Goal: Task Accomplishment & Management: Complete application form

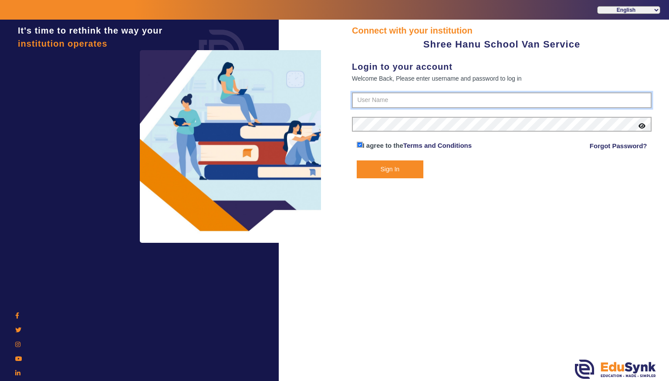
click at [411, 100] on input "text" at bounding box center [502, 100] width 300 height 16
type input "9713429926"
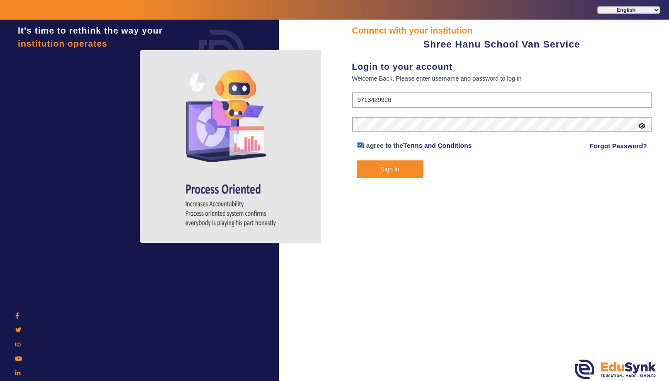
click at [642, 128] on icon at bounding box center [641, 126] width 7 height 6
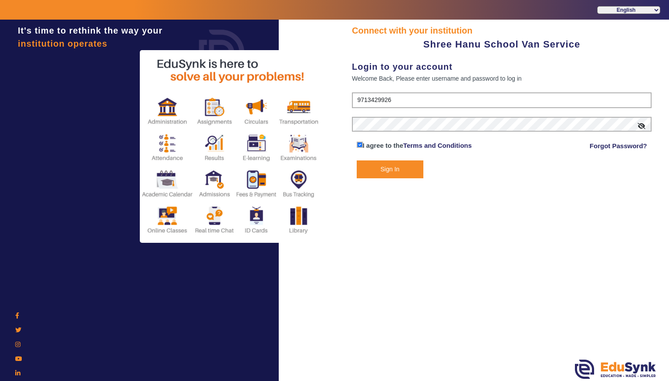
click at [394, 168] on button "Sign In" at bounding box center [390, 169] width 67 height 18
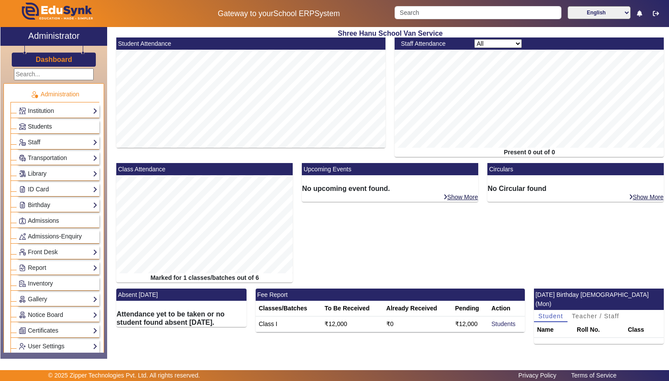
click at [67, 127] on link "Students" at bounding box center [58, 126] width 79 height 10
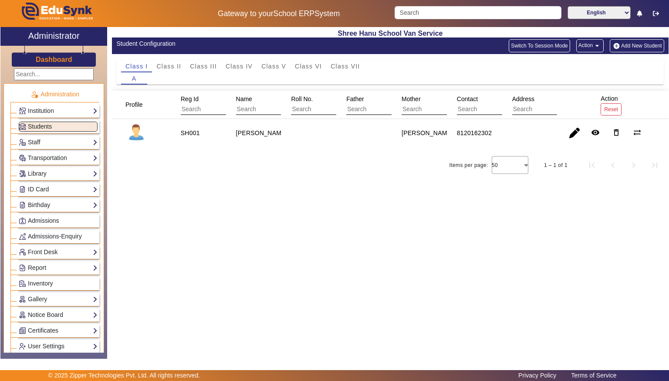
click at [628, 50] on button "Add New Student" at bounding box center [637, 45] width 54 height 13
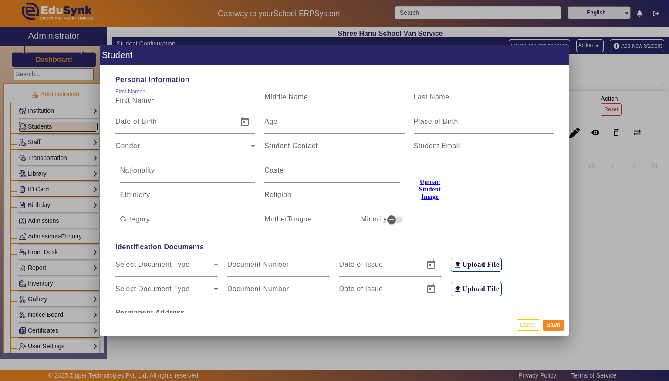
type input "h"
type input "[PERSON_NAME]"
click at [476, 91] on div "Last Name" at bounding box center [484, 97] width 140 height 24
type input "[PERSON_NAME]"
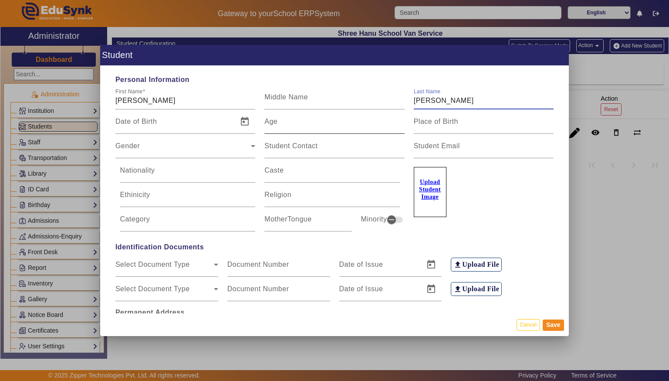
click at [277, 124] on mat-label "Age" at bounding box center [270, 121] width 13 height 7
click at [277, 124] on input "Age" at bounding box center [334, 125] width 140 height 10
type input "12"
click at [251, 146] on icon at bounding box center [253, 146] width 10 height 10
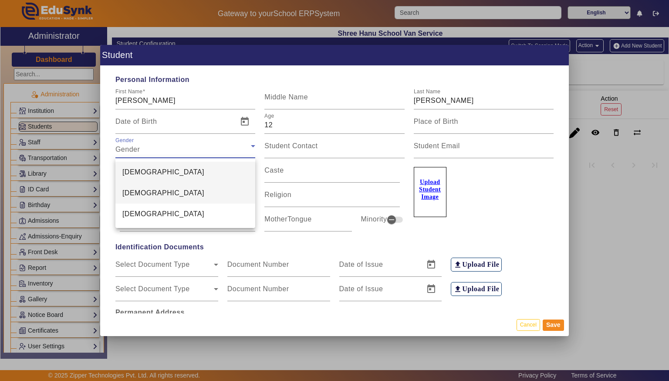
click at [205, 196] on mat-option "[DEMOGRAPHIC_DATA]" at bounding box center [185, 192] width 140 height 21
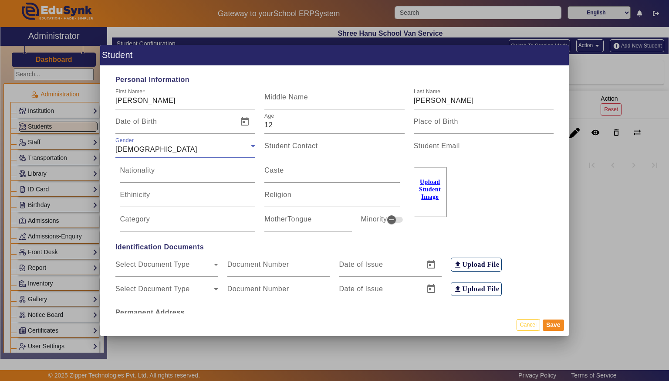
click at [307, 152] on input "Student Contact" at bounding box center [334, 149] width 140 height 10
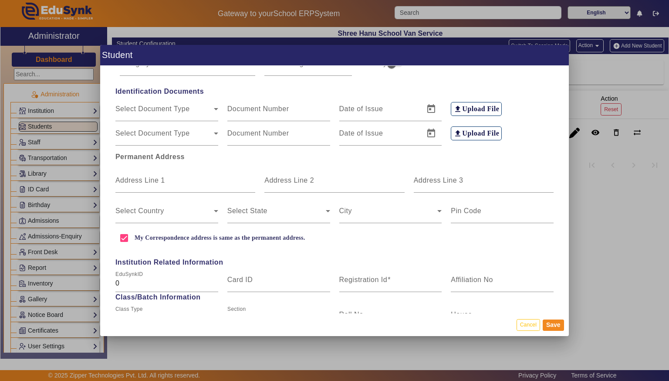
scroll to position [157, 0]
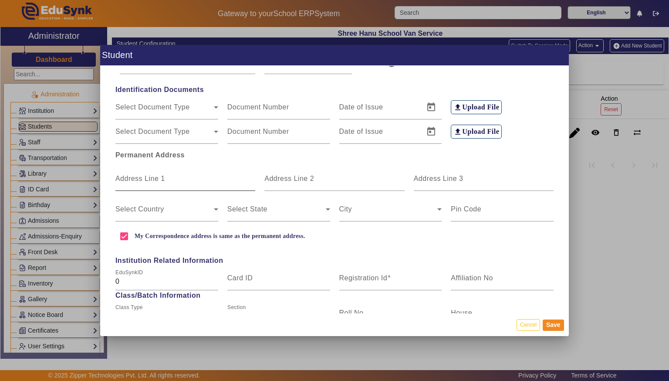
type input "7697360532"
click at [160, 172] on div "Address Line 1" at bounding box center [185, 178] width 140 height 24
type input "n"
type input "Neelbad"
click at [195, 212] on span at bounding box center [164, 212] width 98 height 10
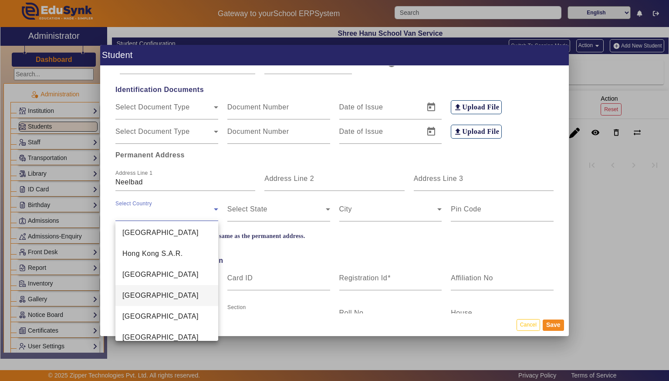
scroll to position [2012, 0]
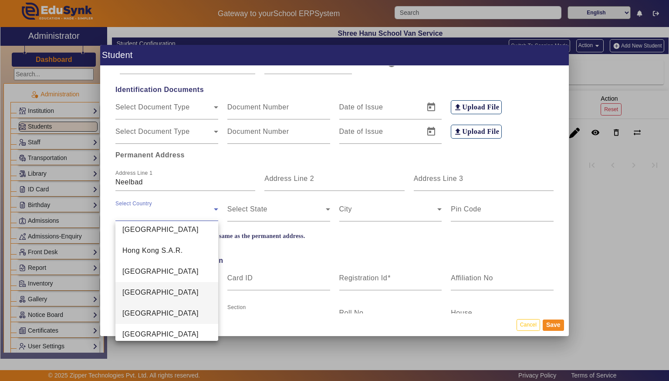
click at [128, 307] on mat-option "[GEOGRAPHIC_DATA]" at bounding box center [166, 313] width 103 height 21
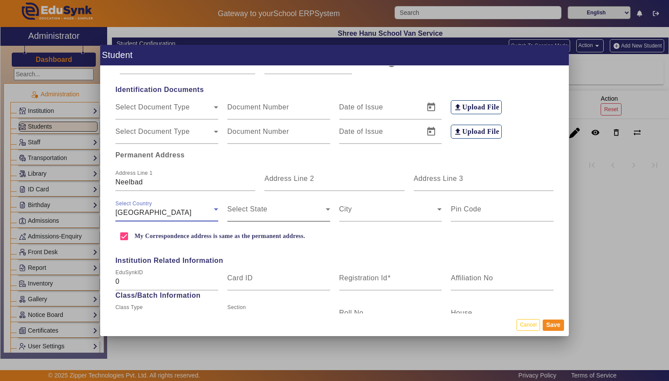
click at [253, 209] on span at bounding box center [276, 212] width 98 height 10
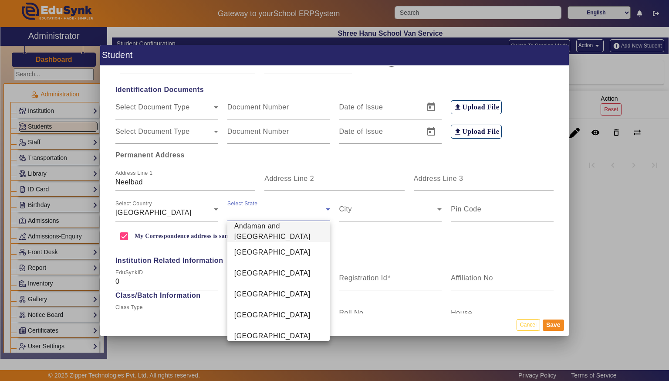
scroll to position [301, 0]
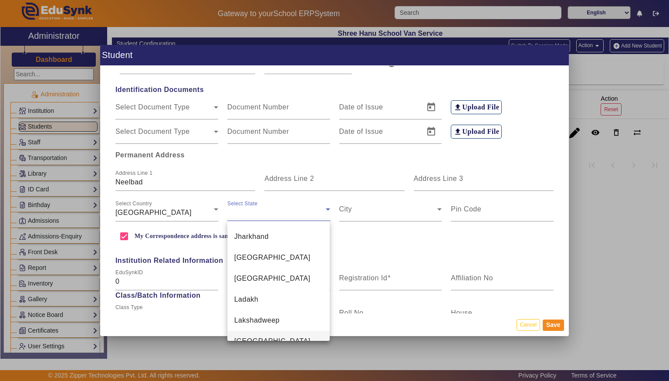
click at [292, 331] on mat-option "[GEOGRAPHIC_DATA]" at bounding box center [278, 341] width 103 height 21
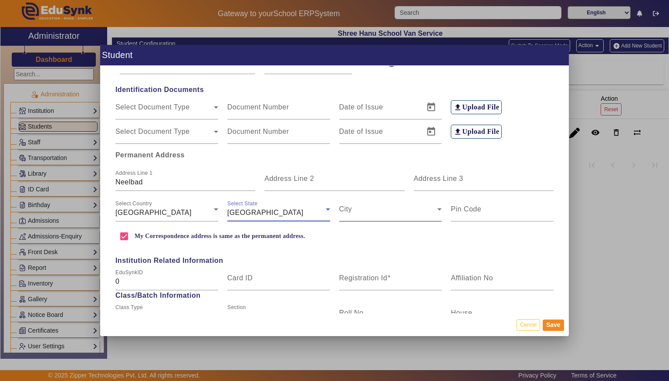
click at [377, 205] on div "City" at bounding box center [390, 209] width 103 height 24
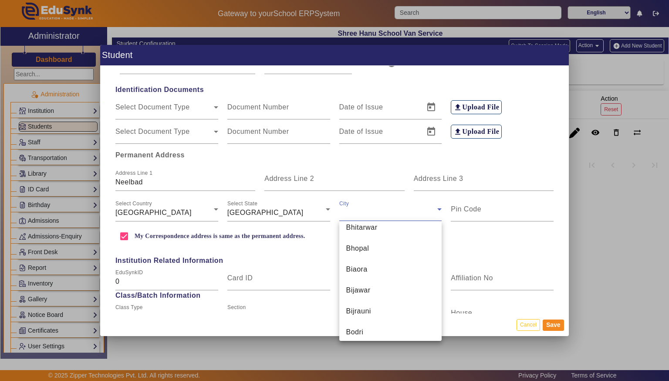
scroll to position [1075, 0]
click at [394, 252] on mat-option "Bhopal" at bounding box center [390, 246] width 103 height 21
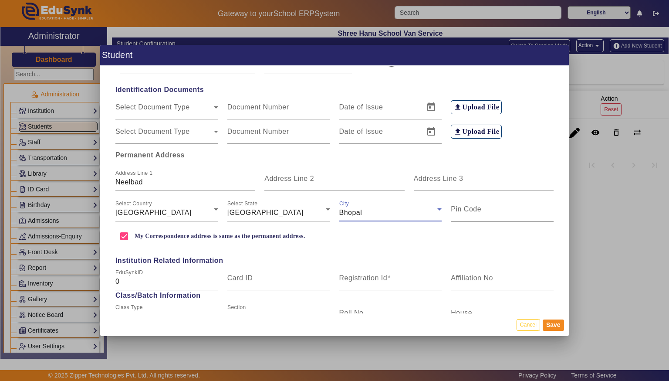
click at [515, 209] on input "Pin Code" at bounding box center [502, 212] width 103 height 10
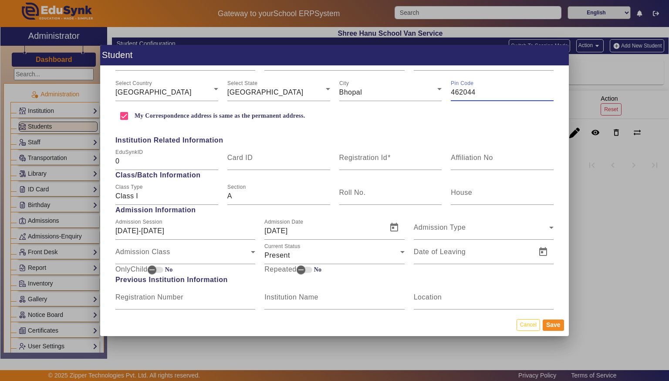
scroll to position [266, 0]
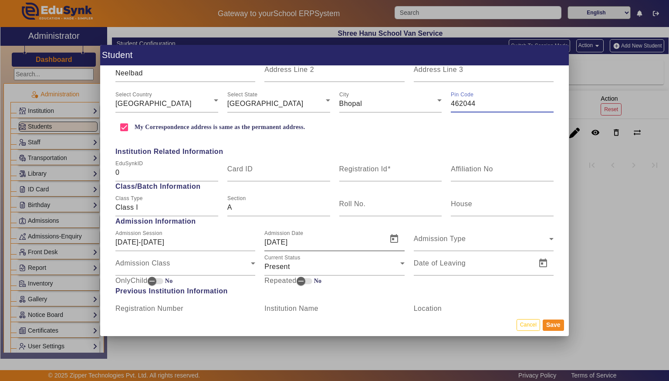
type input "462044"
click at [271, 242] on input "[DATE]" at bounding box center [322, 242] width 117 height 10
click at [275, 244] on input "[DATE]" at bounding box center [322, 242] width 117 height 10
click at [270, 244] on input "[DATE]" at bounding box center [322, 242] width 117 height 10
click at [273, 244] on input "[DATE]" at bounding box center [322, 242] width 117 height 10
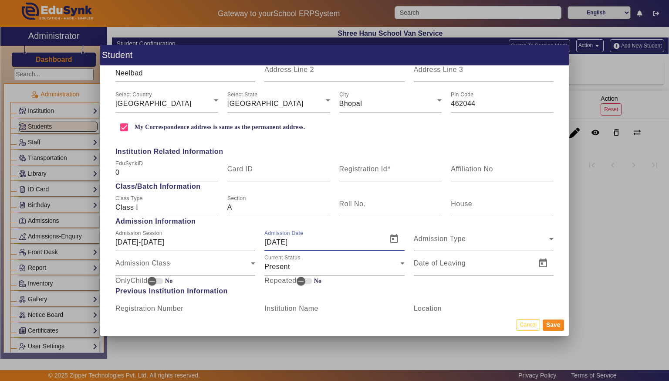
click at [285, 244] on input "[DATE]" at bounding box center [322, 242] width 117 height 10
type input "[DATE]"
click at [492, 247] on div "Admission Type Admission Type" at bounding box center [484, 238] width 140 height 24
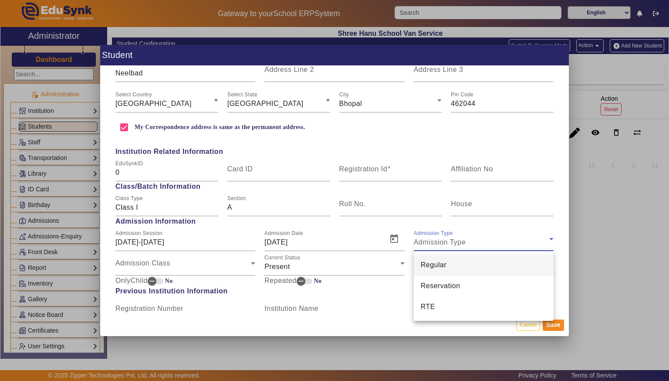
click at [492, 258] on mat-option "Regular" at bounding box center [484, 264] width 140 height 21
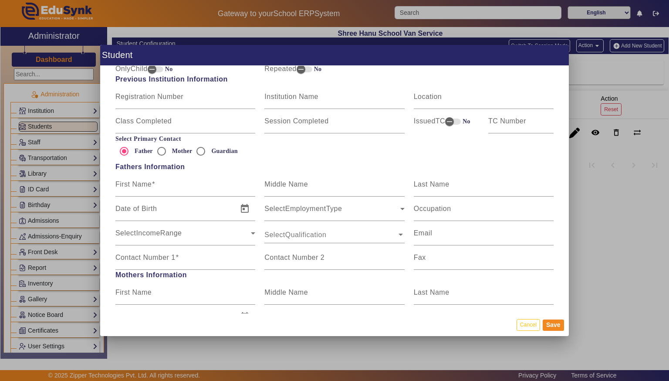
scroll to position [478, 0]
click at [167, 159] on div at bounding box center [161, 150] width 21 height 21
radio input "false"
radio input "true"
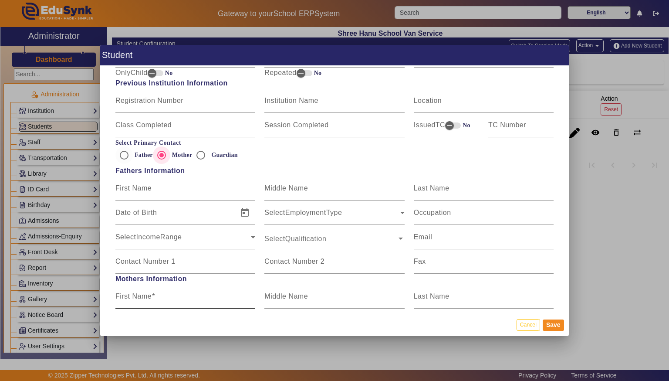
scroll to position [471, 0]
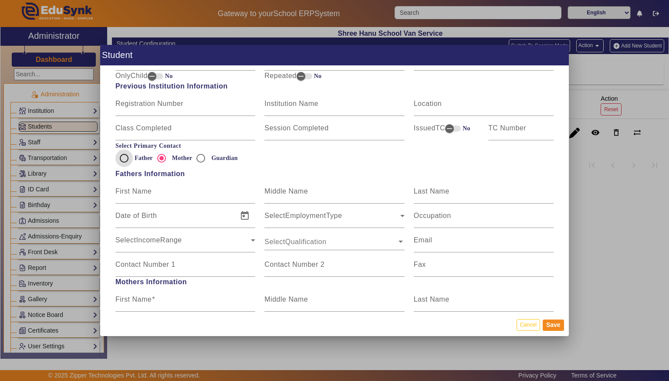
click at [124, 162] on input "Father" at bounding box center [123, 157] width 17 height 17
radio input "true"
click at [198, 196] on input "First Name" at bounding box center [185, 194] width 140 height 10
type input "r"
type input "Ravindra"
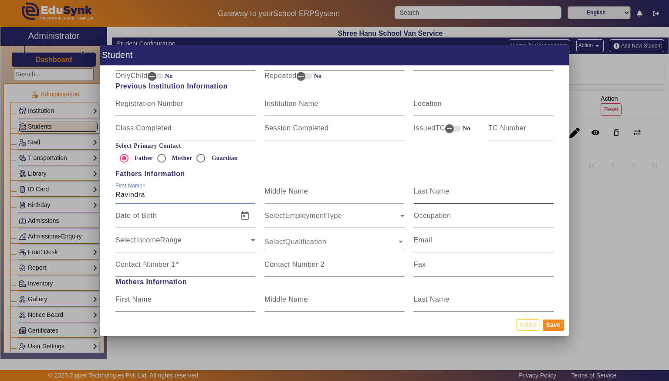
click at [418, 189] on mat-label "Last Name" at bounding box center [432, 190] width 36 height 7
click at [418, 189] on input "Last Name" at bounding box center [484, 194] width 140 height 10
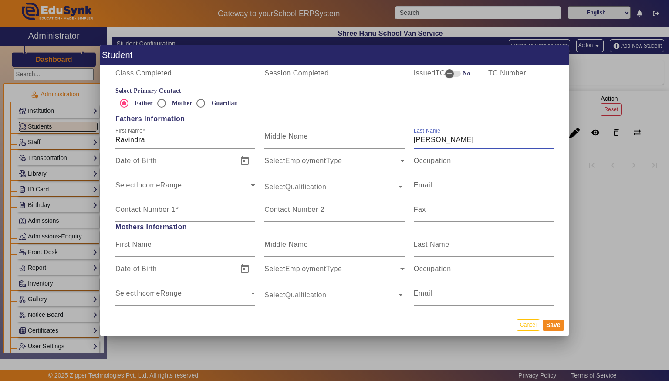
scroll to position [524, 0]
type input "[PERSON_NAME]"
click at [221, 211] on input "Contact Number 1" at bounding box center [185, 214] width 140 height 10
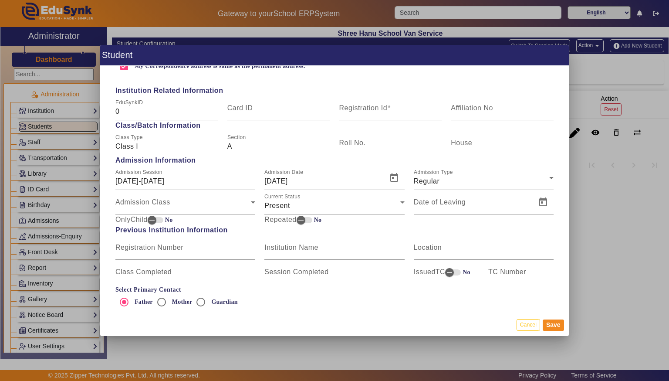
scroll to position [326, 0]
type input "9827206004"
click at [253, 202] on icon at bounding box center [253, 203] width 4 height 2
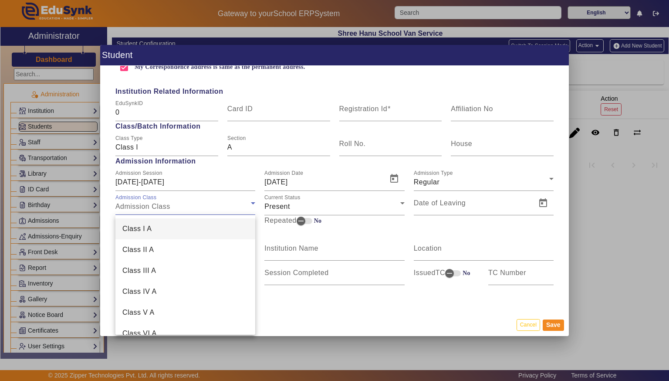
click at [547, 142] on div at bounding box center [334, 190] width 669 height 381
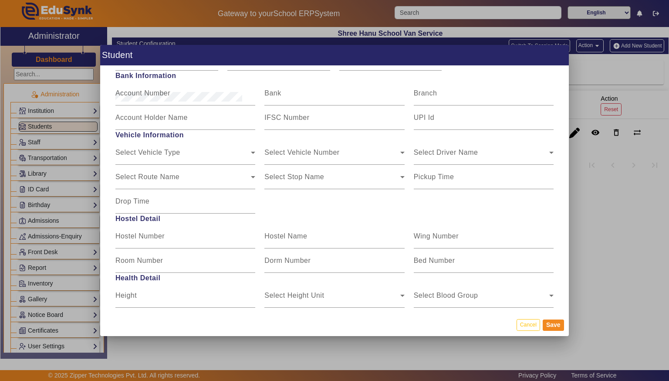
scroll to position [930, 0]
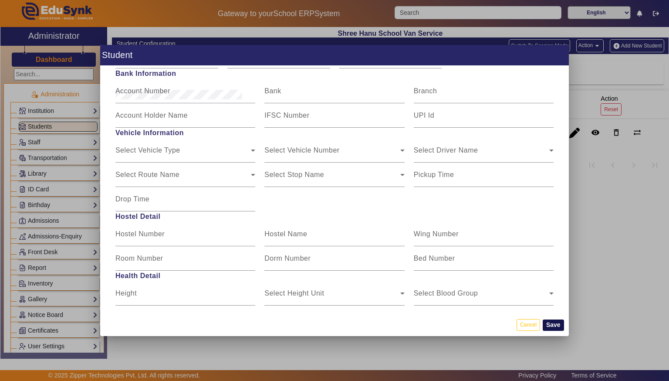
click at [557, 326] on button "Save" at bounding box center [553, 324] width 21 height 11
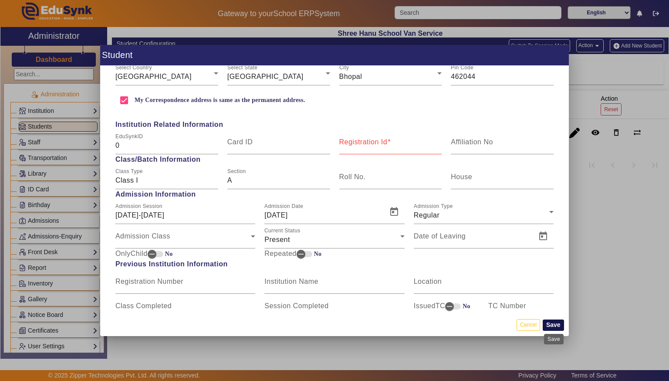
scroll to position [280, 0]
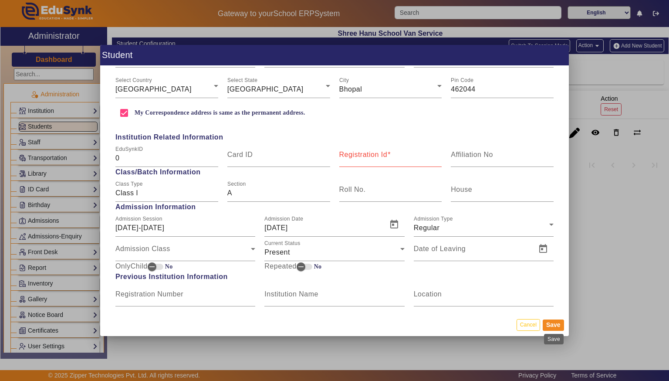
click at [385, 145] on div "Registration Id" at bounding box center [390, 154] width 103 height 24
type input "SH002"
click at [558, 324] on button "Save" at bounding box center [553, 324] width 21 height 11
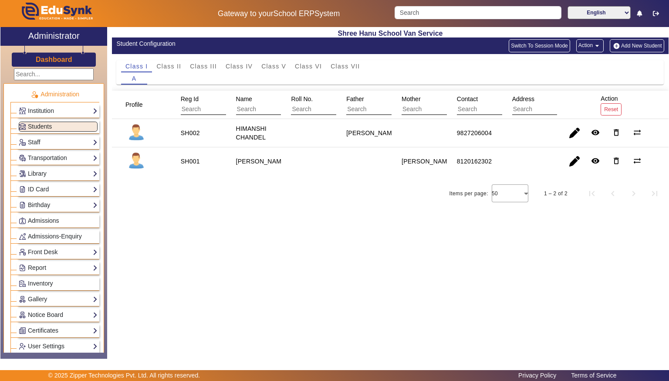
click at [621, 41] on button "Add New Student" at bounding box center [637, 45] width 54 height 13
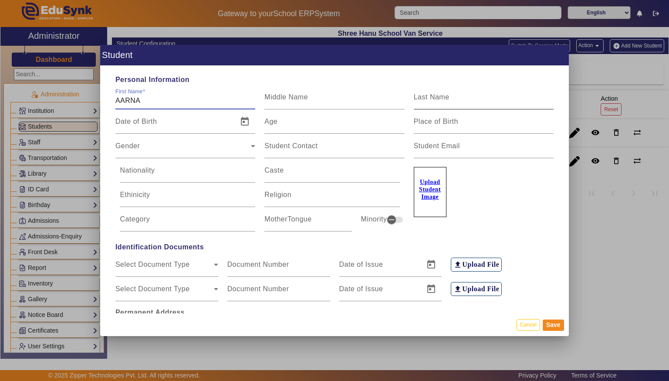
type input "AARNA"
click at [449, 92] on div "Last Name" at bounding box center [484, 97] width 140 height 24
type input "JAISWAL"
click at [347, 123] on input "Age" at bounding box center [334, 125] width 140 height 10
type input "9"
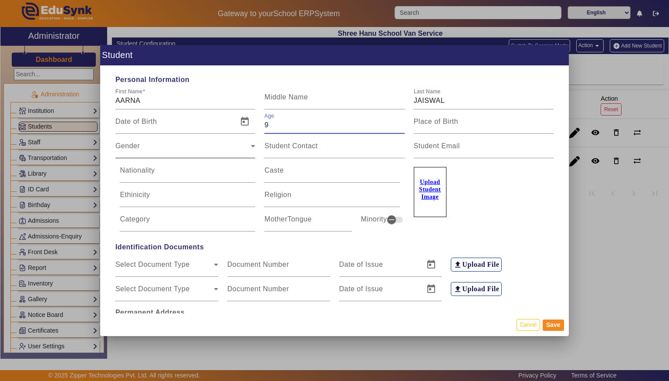
click at [250, 143] on icon at bounding box center [253, 146] width 10 height 10
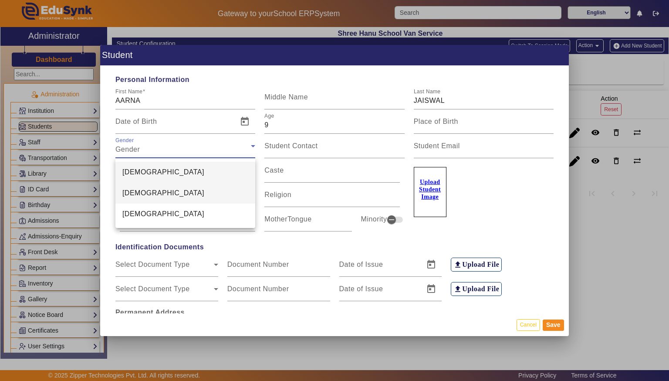
click at [197, 193] on mat-option "[DEMOGRAPHIC_DATA]" at bounding box center [185, 192] width 140 height 21
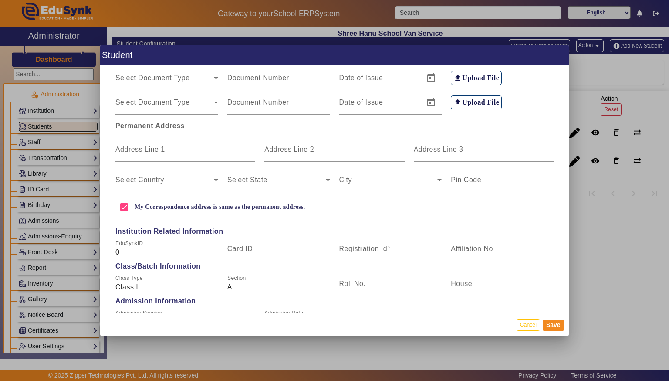
scroll to position [191, 0]
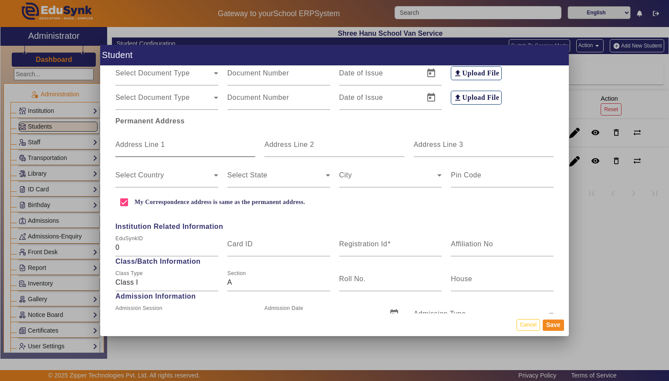
click at [169, 147] on input "Address Line 1" at bounding box center [185, 148] width 140 height 10
type input "[DEMOGRAPHIC_DATA]"
click at [432, 150] on input "Address Line 3" at bounding box center [484, 148] width 140 height 10
click at [492, 158] on div "Select Country Select State City Pin Code" at bounding box center [334, 172] width 447 height 30
click at [485, 152] on input "Address Line 3" at bounding box center [484, 148] width 140 height 10
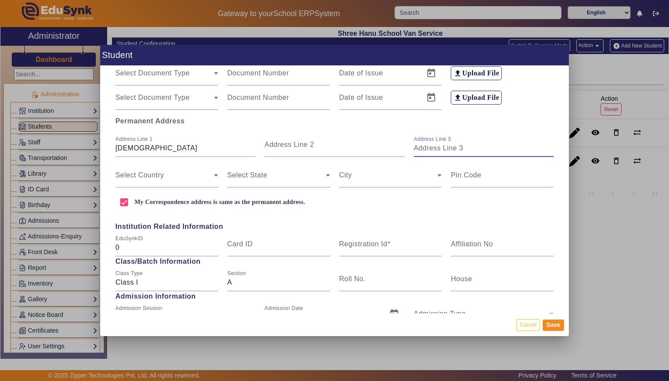
click at [456, 148] on input "Address Line 3" at bounding box center [484, 148] width 140 height 10
type input "NEELBAD"
click at [163, 172] on mat-label "Select Country" at bounding box center [139, 174] width 49 height 7
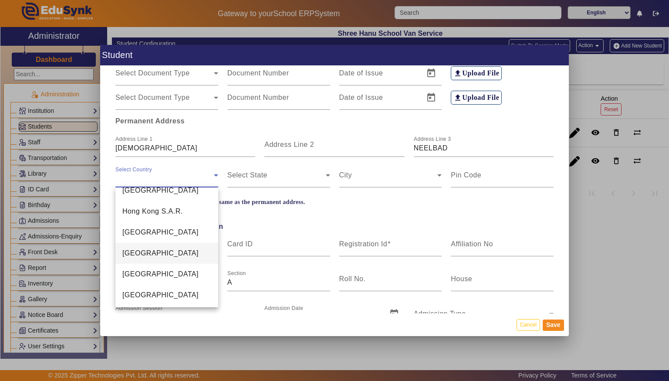
scroll to position [2020, 0]
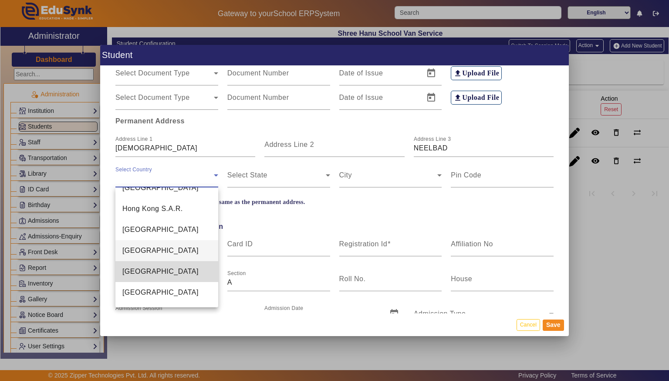
click at [122, 273] on span "[GEOGRAPHIC_DATA]" at bounding box center [160, 271] width 76 height 10
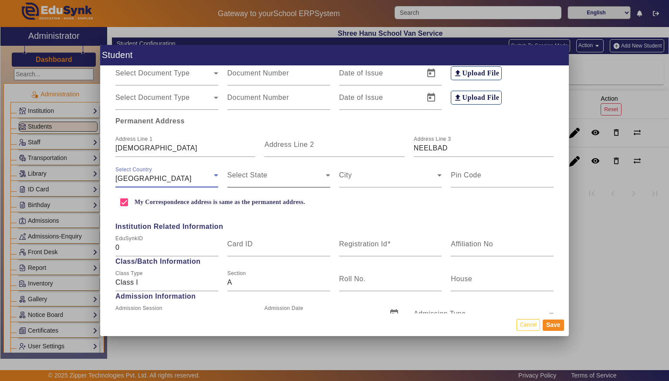
click at [239, 176] on span at bounding box center [276, 178] width 98 height 10
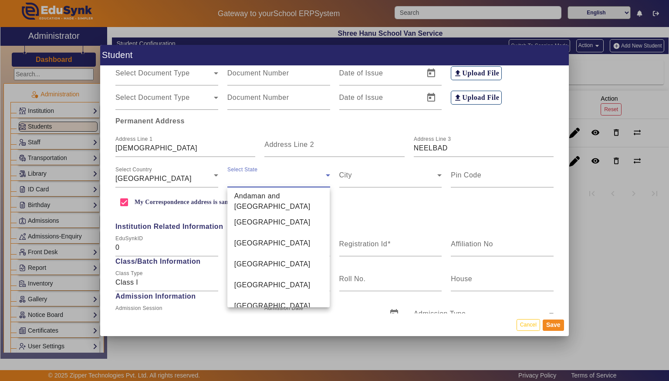
scroll to position [301, 0]
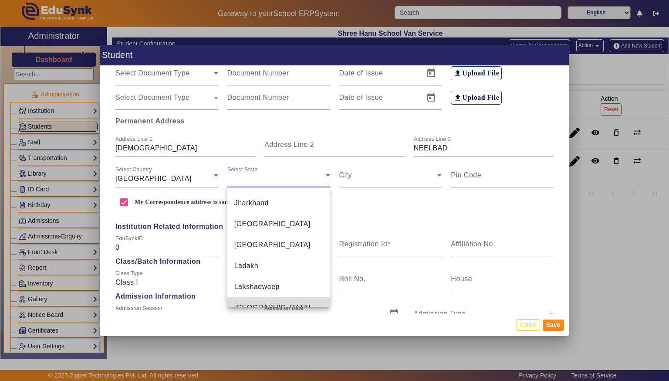
click at [246, 302] on span "[GEOGRAPHIC_DATA]" at bounding box center [272, 307] width 76 height 10
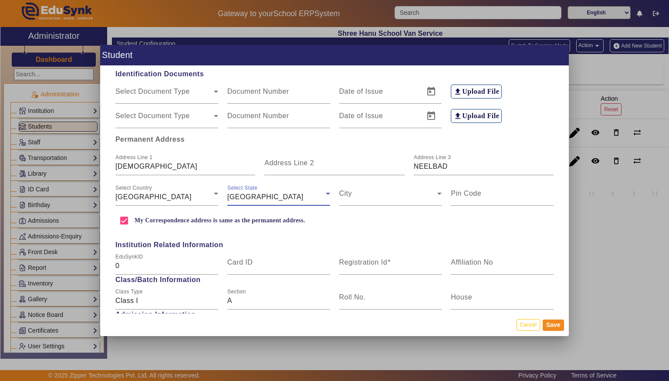
scroll to position [172, 0]
click at [360, 194] on span at bounding box center [388, 197] width 98 height 10
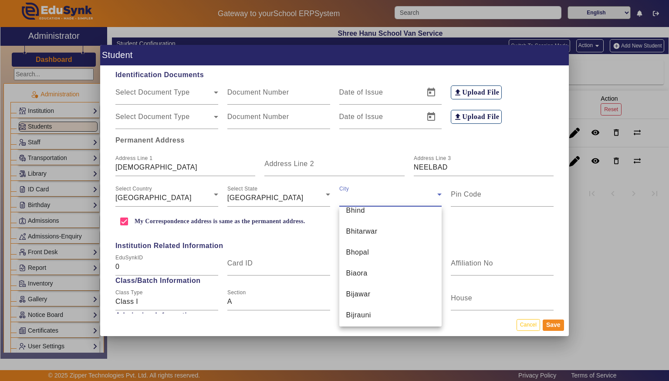
scroll to position [1056, 0]
click at [351, 260] on mat-option "Bhopal" at bounding box center [390, 251] width 103 height 21
click at [472, 200] on input "Pin Code" at bounding box center [502, 197] width 103 height 10
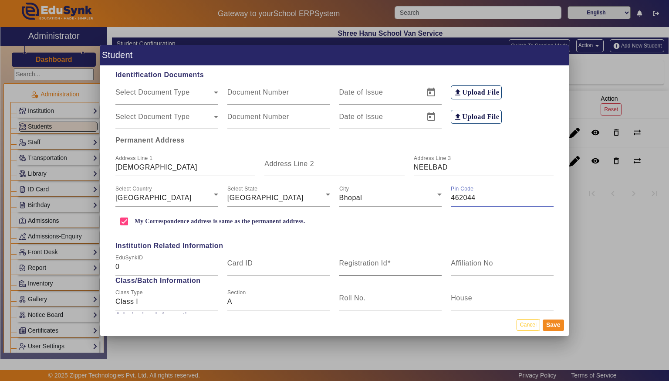
type input "462044"
click at [364, 263] on mat-label "Registration Id" at bounding box center [363, 262] width 48 height 7
click at [364, 263] on input "Registration Id" at bounding box center [390, 266] width 103 height 10
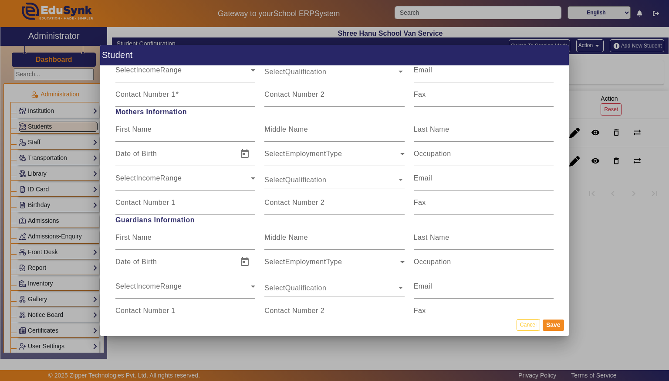
scroll to position [654, 0]
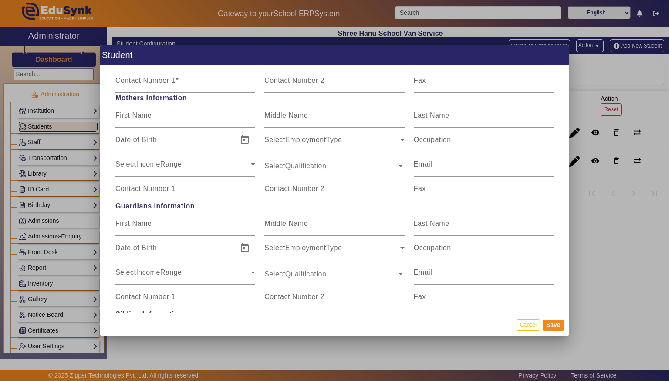
type input "SH003"
click at [200, 226] on input "First Name" at bounding box center [185, 227] width 140 height 10
type input "AAYUSH"
click at [522, 225] on input "Last Name" at bounding box center [484, 227] width 140 height 10
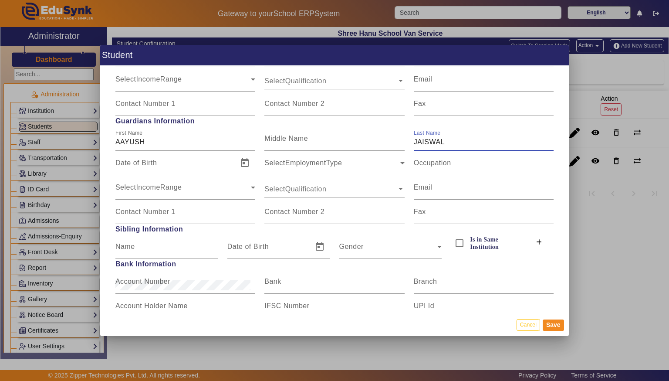
scroll to position [742, 0]
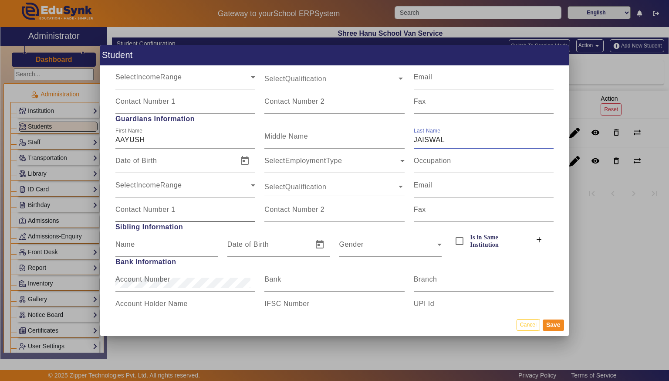
type input "JAISWAL"
click at [129, 216] on input "Contact Number 1" at bounding box center [185, 213] width 140 height 10
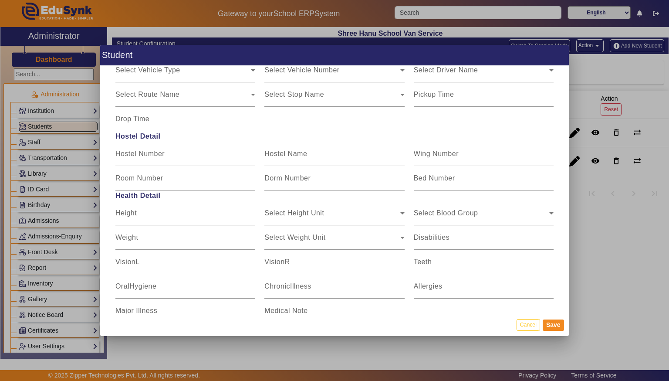
scroll to position [1028, 0]
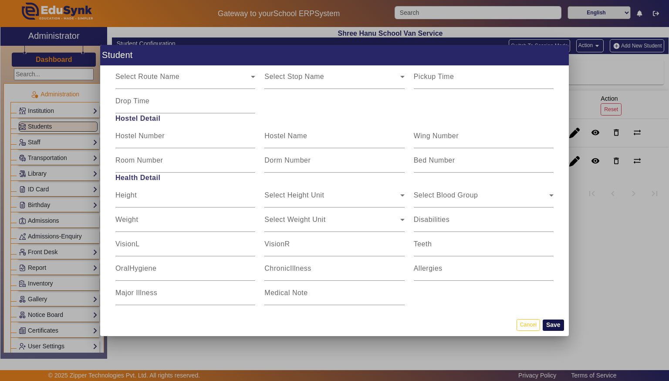
type input "9630180734"
click at [555, 329] on button "Save" at bounding box center [553, 324] width 21 height 11
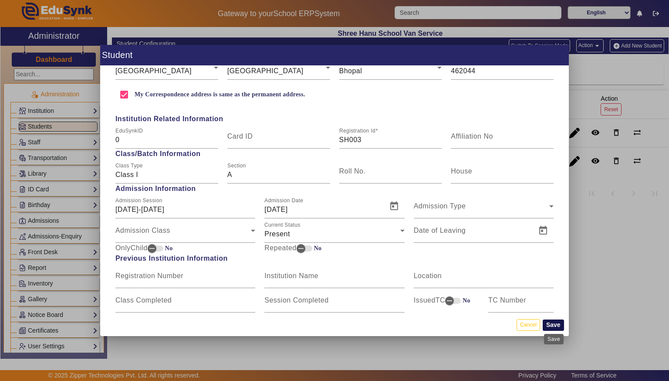
scroll to position [312, 0]
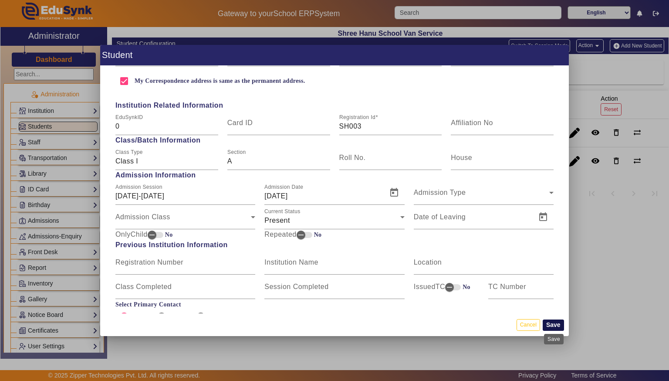
click at [557, 326] on button "Save" at bounding box center [553, 324] width 21 height 11
click at [559, 326] on button "Save" at bounding box center [553, 324] width 21 height 11
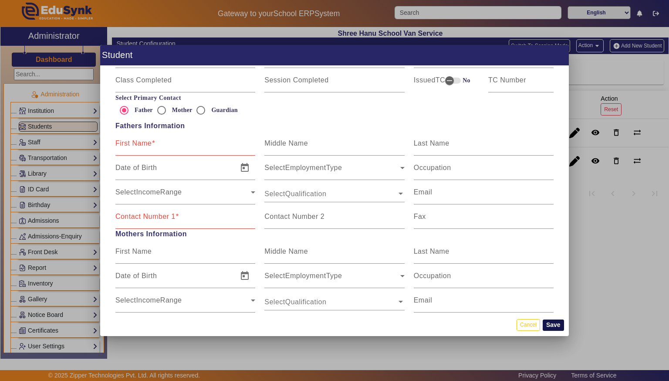
scroll to position [517, 0]
click at [129, 143] on mat-label "First Name" at bounding box center [133, 144] width 36 height 7
click at [129, 143] on input "First Name" at bounding box center [185, 148] width 140 height 10
type input "AAYUSH"
click at [234, 226] on input "Contact Number 1" at bounding box center [185, 221] width 140 height 10
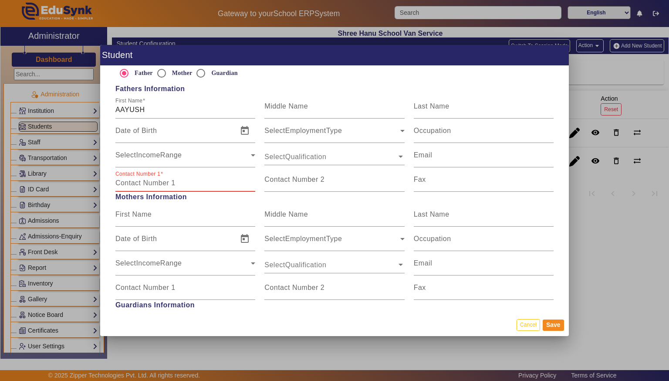
scroll to position [544, 0]
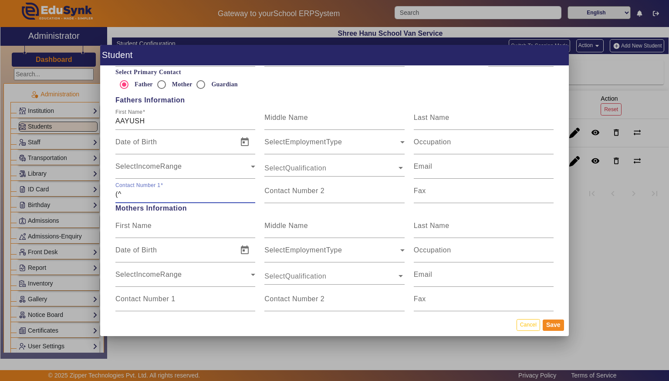
type input "("
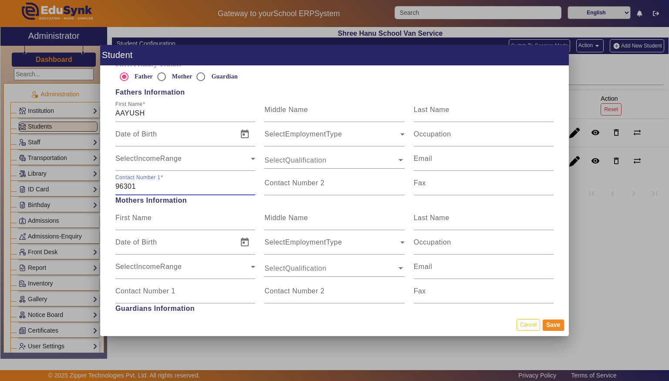
scroll to position [549, 0]
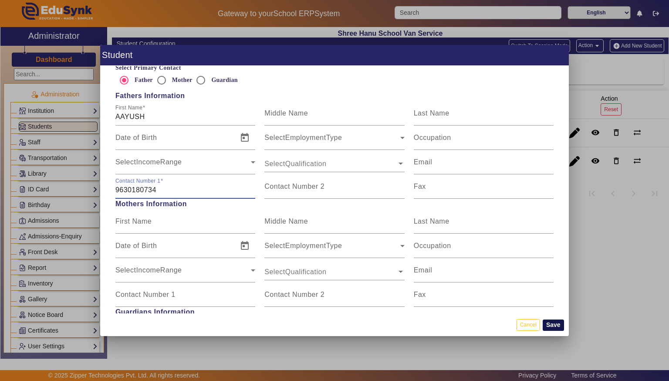
type input "9630180734"
click at [556, 325] on button "Save" at bounding box center [553, 324] width 21 height 11
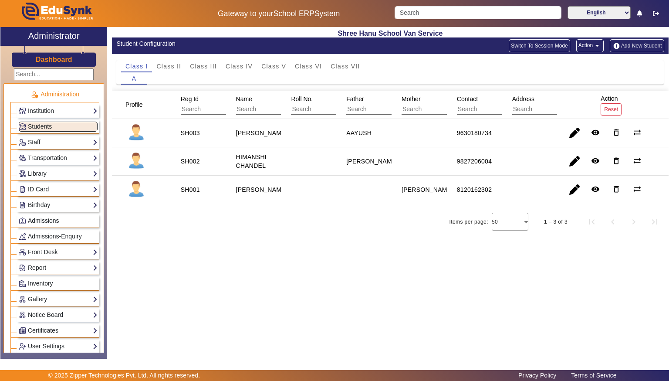
click at [630, 45] on button "Add New Student" at bounding box center [637, 45] width 54 height 13
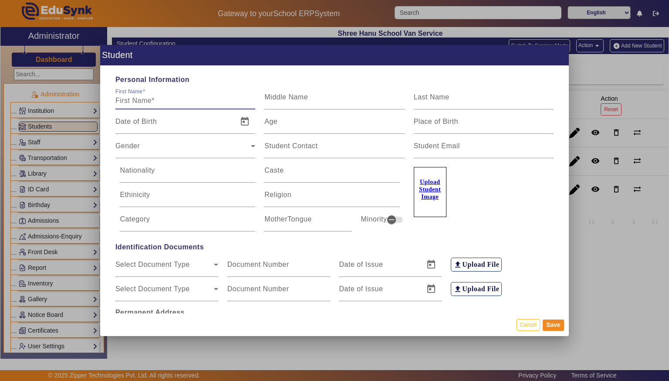
type input "g"
type input "[PERSON_NAME]"
click at [479, 98] on input "Last Name" at bounding box center [484, 100] width 140 height 10
click at [503, 101] on input "Last Name" at bounding box center [484, 100] width 140 height 10
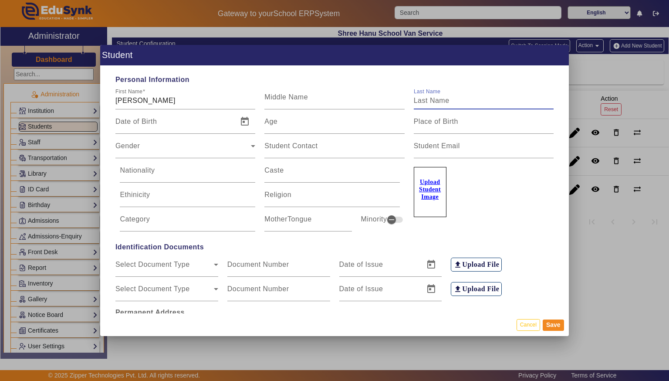
click at [457, 102] on input "Last Name" at bounding box center [484, 100] width 140 height 10
type input "[PERSON_NAME]"
click at [315, 117] on div "Age" at bounding box center [334, 121] width 140 height 24
type input "11"
click at [252, 147] on icon at bounding box center [253, 146] width 10 height 10
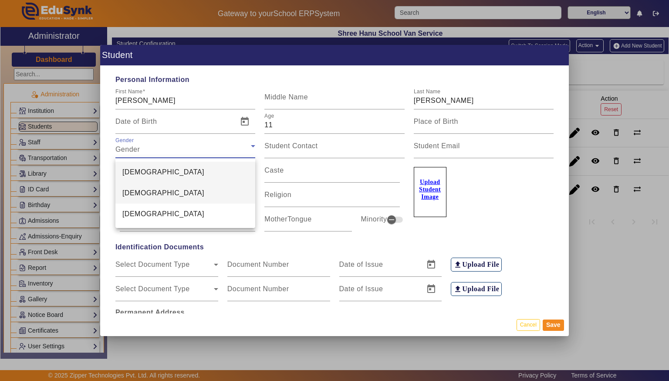
click at [222, 188] on mat-option "[DEMOGRAPHIC_DATA]" at bounding box center [185, 192] width 140 height 21
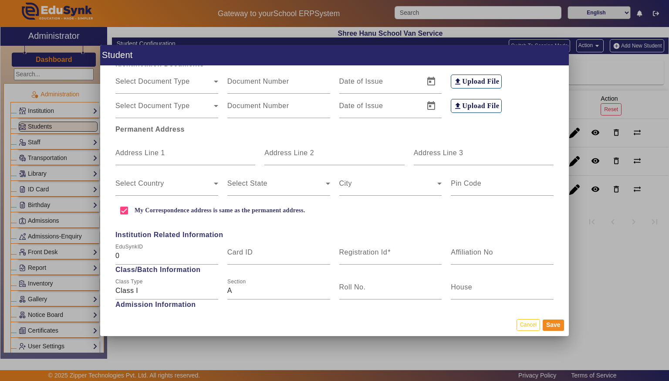
scroll to position [185, 0]
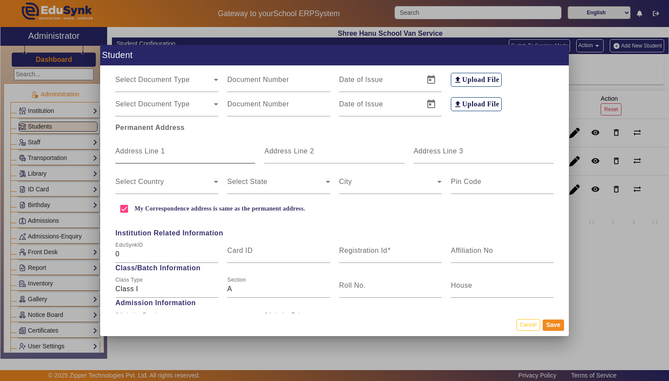
click at [204, 151] on input "Address Line 1" at bounding box center [185, 154] width 140 height 10
type input "[DEMOGRAPHIC_DATA]"
click at [492, 154] on input "Address Line 3" at bounding box center [484, 154] width 140 height 10
type input "NEELBAD"
click at [189, 188] on span at bounding box center [164, 185] width 98 height 10
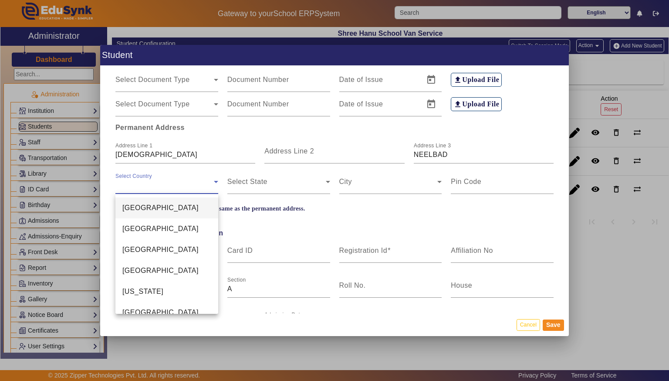
scroll to position [1994, 0]
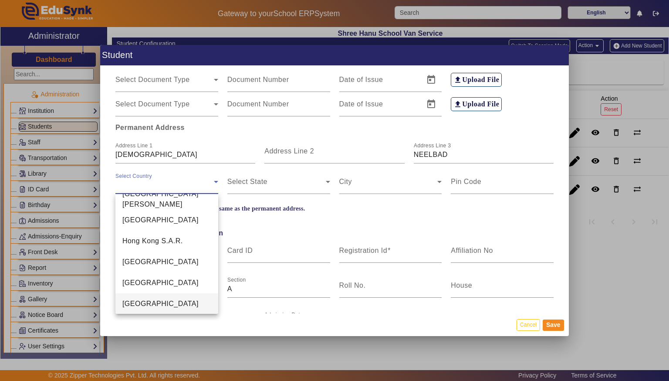
click at [133, 304] on span "[GEOGRAPHIC_DATA]" at bounding box center [160, 303] width 76 height 10
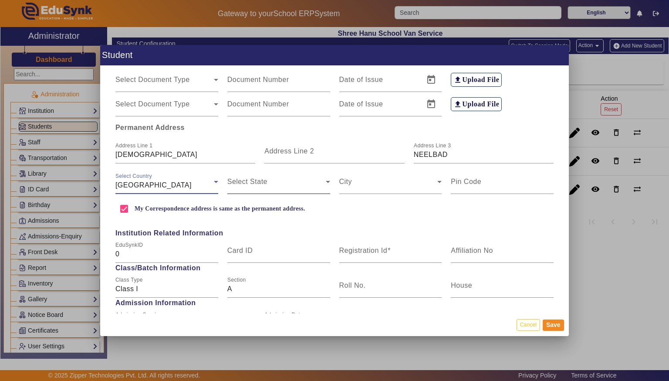
click at [277, 181] on span at bounding box center [276, 185] width 98 height 10
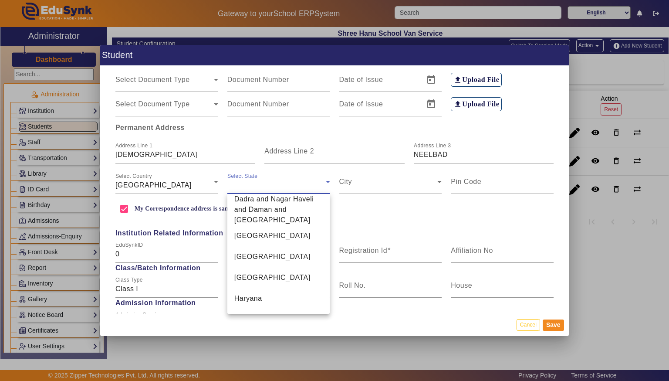
scroll to position [301, 0]
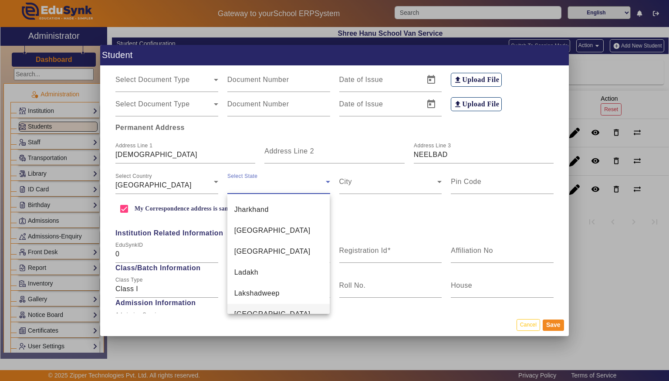
click at [274, 309] on span "[GEOGRAPHIC_DATA]" at bounding box center [272, 314] width 76 height 10
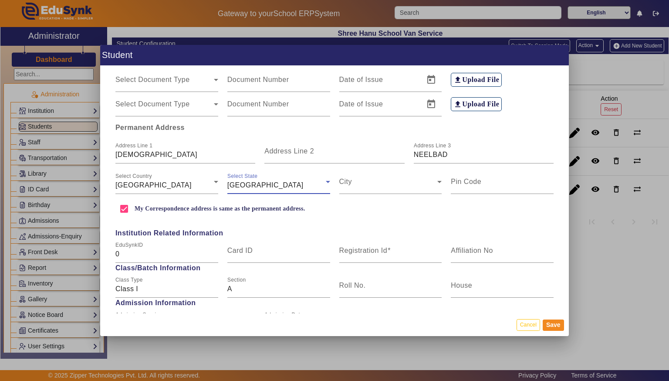
click at [274, 303] on span "Admission Information" at bounding box center [334, 302] width 447 height 10
click at [346, 180] on span at bounding box center [388, 185] width 98 height 10
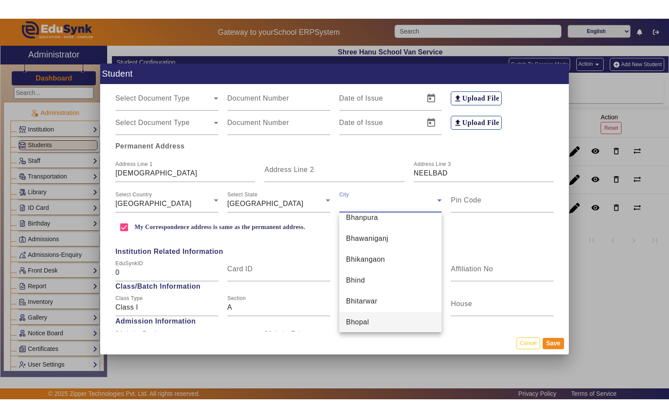
scroll to position [1012, 0]
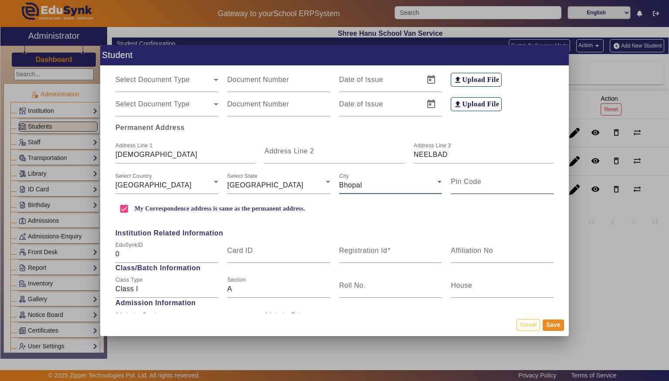
click at [468, 189] on input "Pin Code" at bounding box center [502, 185] width 103 height 10
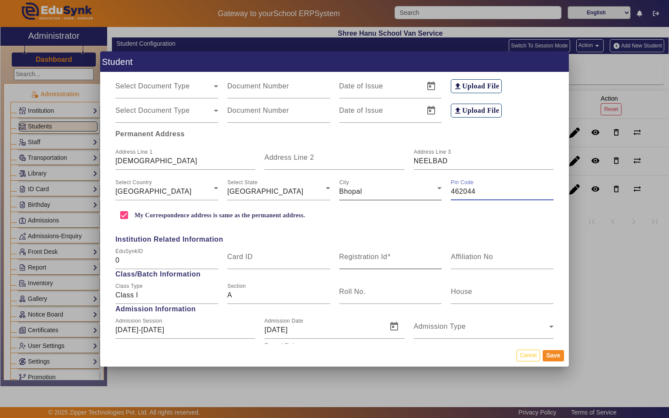
type input "462044"
click at [396, 255] on input "Registration Id" at bounding box center [390, 260] width 103 height 10
type input "s"
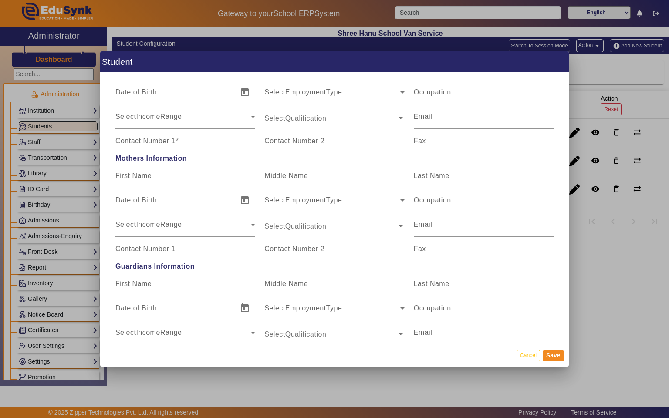
scroll to position [601, 0]
type input "SH004"
click at [195, 184] on div "First Name" at bounding box center [185, 175] width 140 height 24
type input "[PERSON_NAME]"
click at [430, 183] on input "Last Name" at bounding box center [484, 179] width 140 height 10
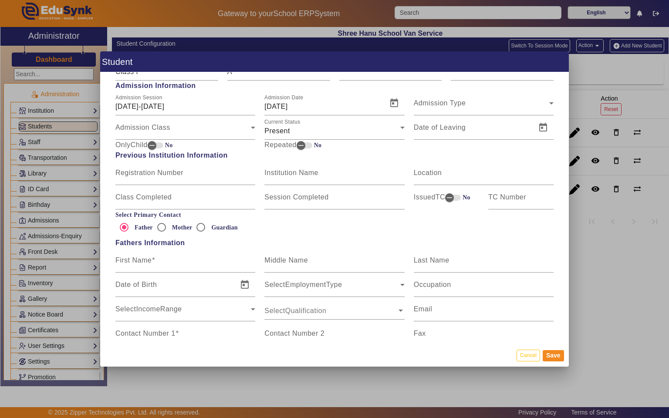
scroll to position [406, 0]
type input "[PERSON_NAME]"
click at [167, 227] on input "Mother" at bounding box center [161, 228] width 17 height 17
radio input "true"
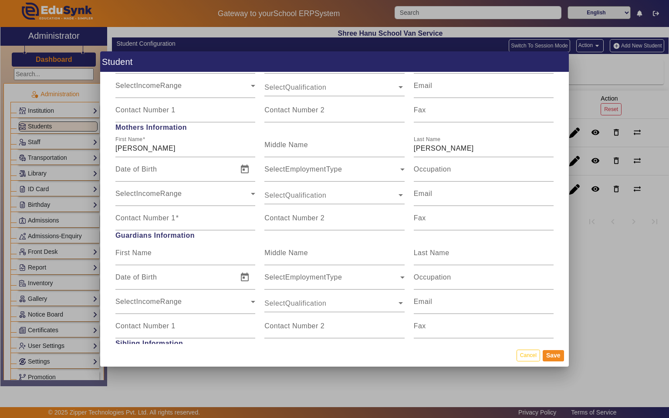
scroll to position [632, 0]
click at [236, 216] on input "Contact Number 1" at bounding box center [185, 221] width 140 height 10
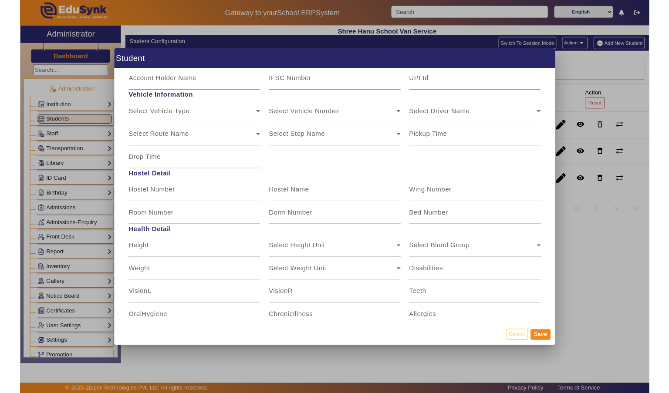
scroll to position [1003, 0]
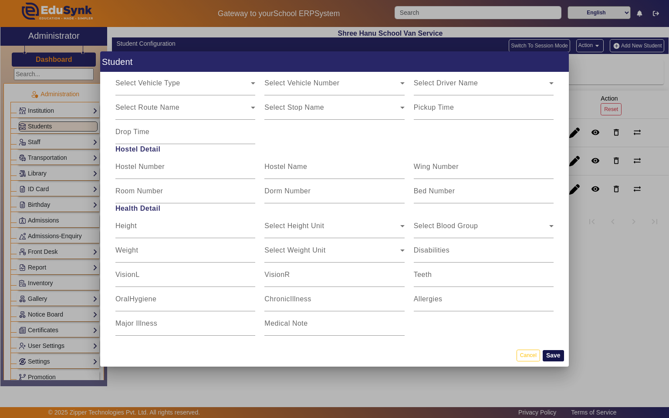
type input "9174758853"
click at [556, 356] on button "Save" at bounding box center [553, 355] width 21 height 11
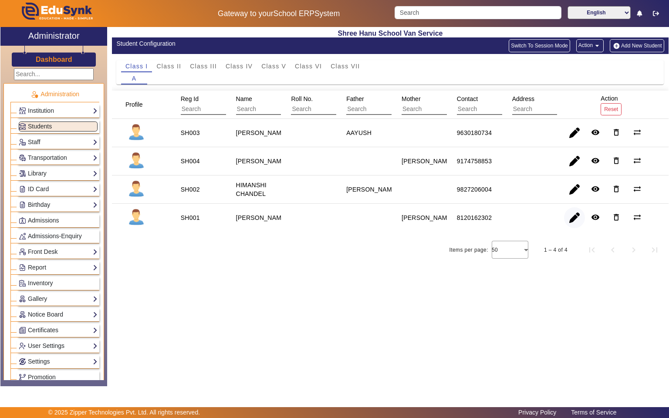
click at [577, 218] on span "button" at bounding box center [574, 217] width 21 height 21
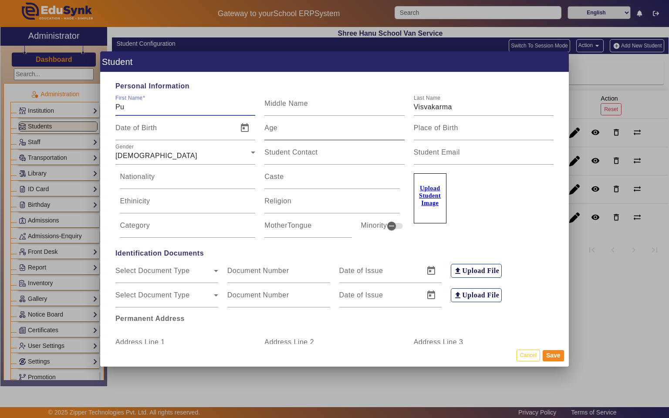
type input "P"
type input "ANANT"
click at [514, 102] on input "Visvakarma" at bounding box center [484, 107] width 140 height 10
type input "V"
type input "SHUKLA"
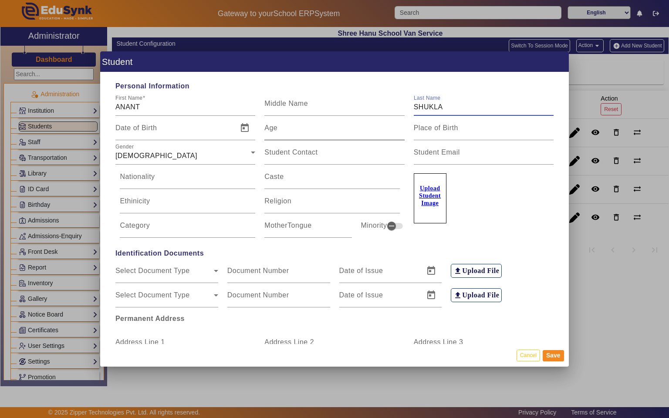
click at [370, 128] on input "Age" at bounding box center [334, 131] width 140 height 10
type input "12"
click at [229, 156] on div "[DEMOGRAPHIC_DATA]" at bounding box center [182, 156] width 135 height 10
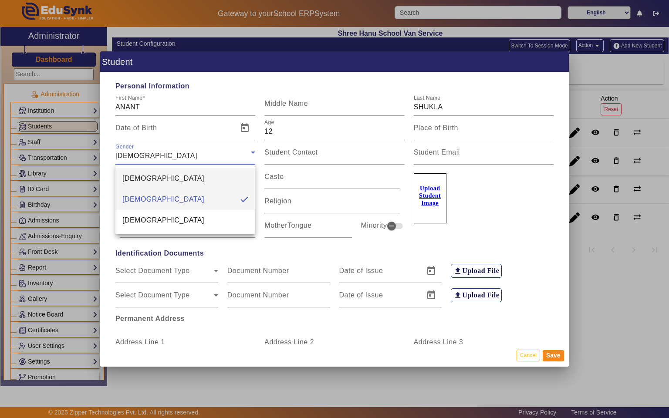
click at [219, 172] on mat-option "[DEMOGRAPHIC_DATA]" at bounding box center [185, 178] width 140 height 21
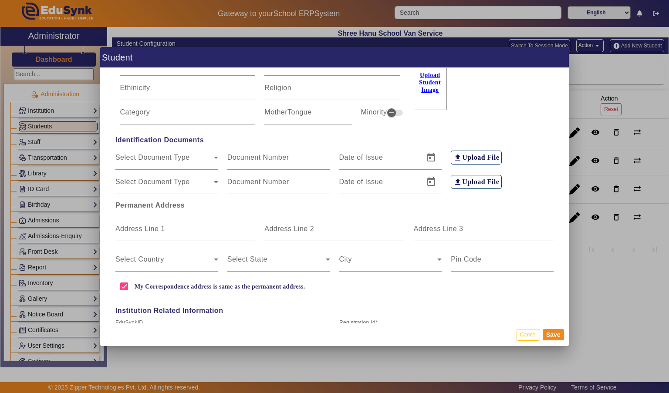
scroll to position [113, 0]
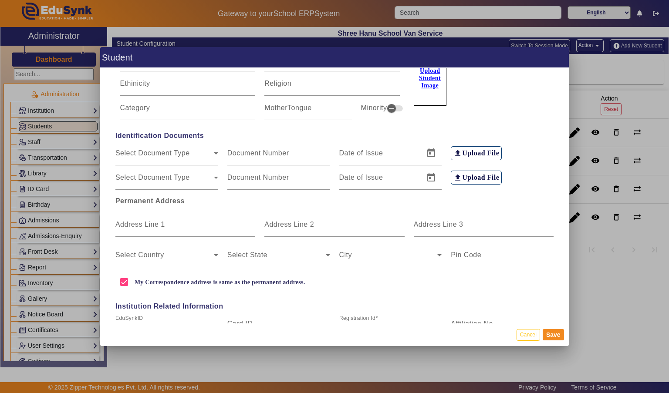
click at [138, 221] on mat-label "Address Line 1" at bounding box center [140, 224] width 50 height 7
click at [138, 223] on input "Address Line 1" at bounding box center [185, 228] width 140 height 10
type input "V"
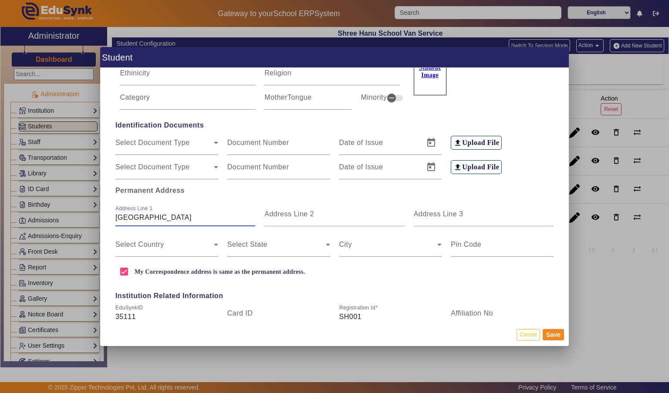
scroll to position [152, 0]
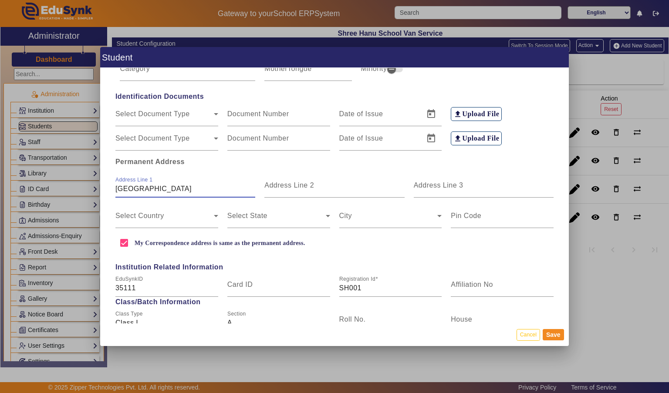
type input "[GEOGRAPHIC_DATA]"
click at [483, 184] on input "Address Line 3" at bounding box center [484, 189] width 140 height 10
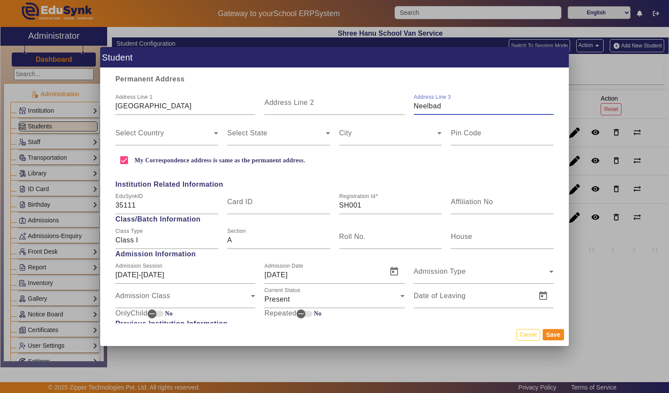
scroll to position [236, 0]
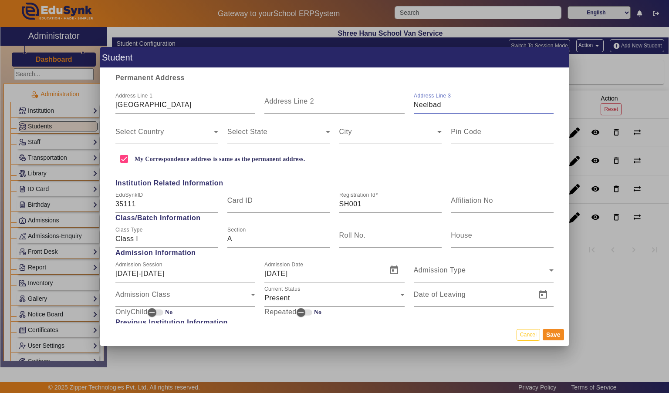
type input "Neelbad"
click at [189, 131] on span at bounding box center [164, 135] width 98 height 10
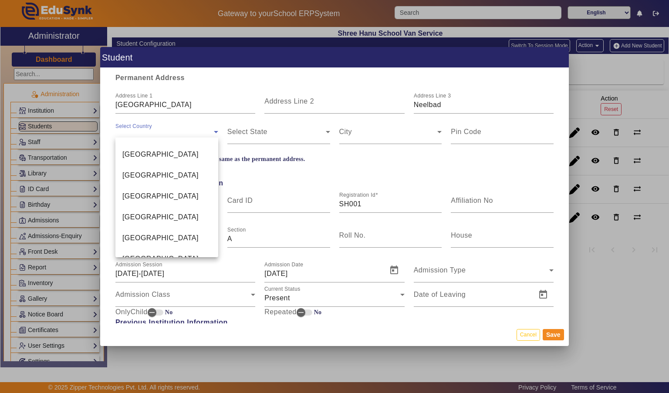
scroll to position [2065, 0]
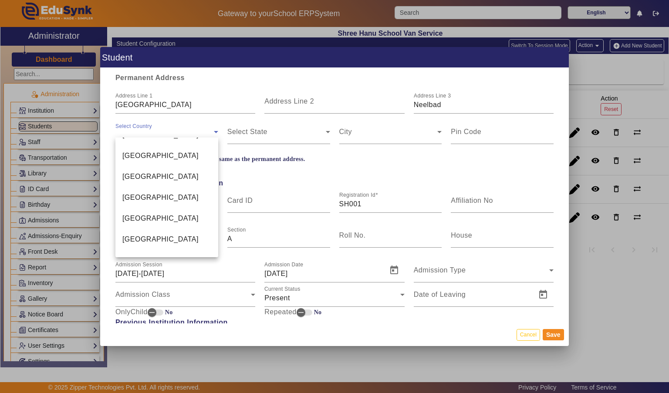
click at [174, 178] on mat-option "[GEOGRAPHIC_DATA]" at bounding box center [166, 176] width 103 height 21
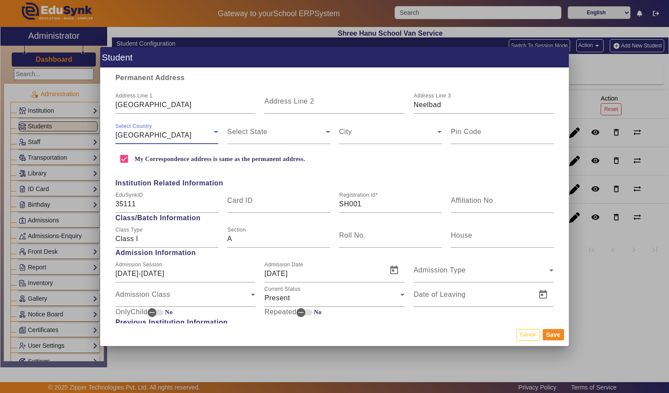
click at [294, 130] on span at bounding box center [276, 135] width 98 height 10
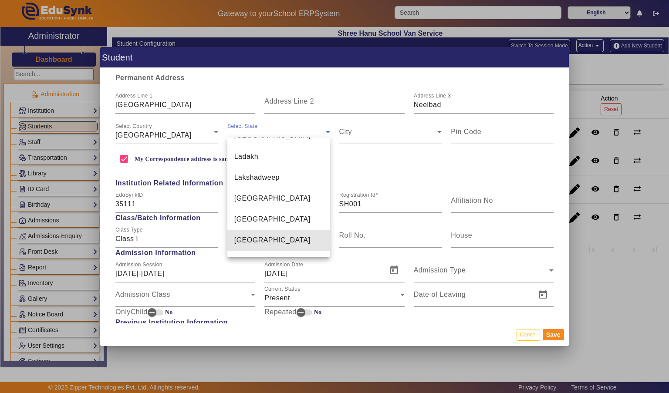
scroll to position [361, 0]
click at [301, 188] on mat-option "[GEOGRAPHIC_DATA]" at bounding box center [278, 198] width 103 height 21
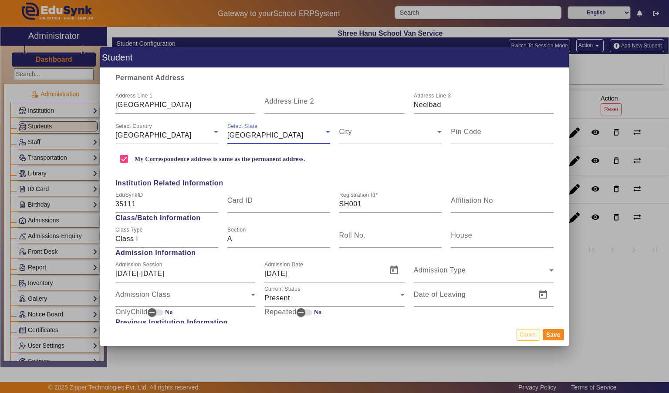
click at [404, 131] on span at bounding box center [388, 135] width 98 height 10
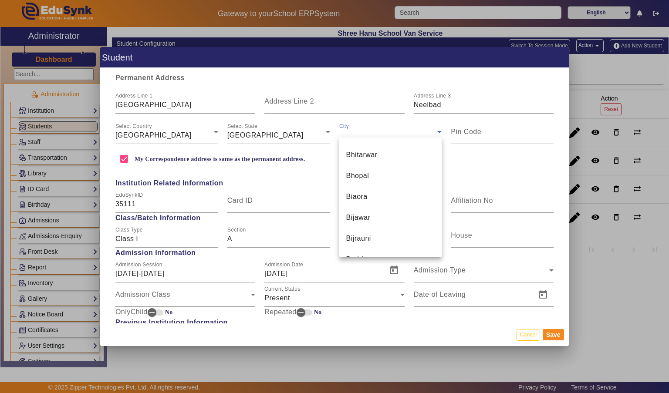
scroll to position [1061, 0]
click at [394, 174] on mat-option "Bhopal" at bounding box center [390, 177] width 103 height 21
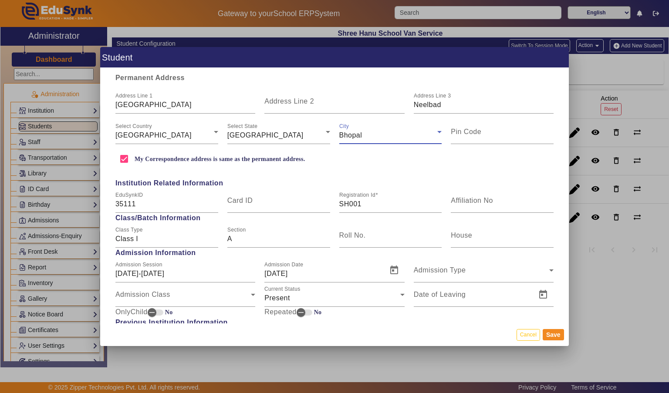
click at [516, 130] on input "Pin Code" at bounding box center [502, 135] width 103 height 10
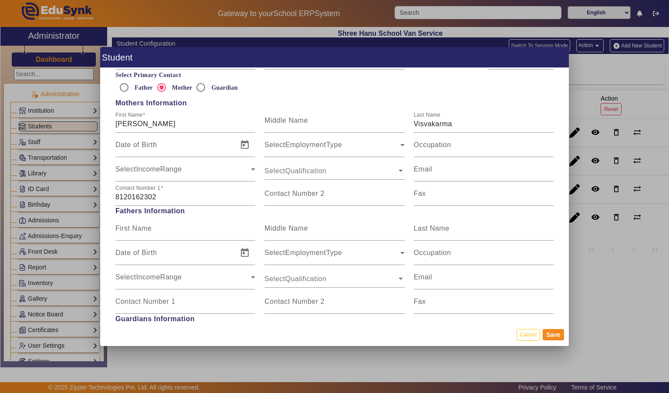
scroll to position [545, 0]
type input "462044"
click at [192, 118] on input "[PERSON_NAME]" at bounding box center [185, 122] width 140 height 10
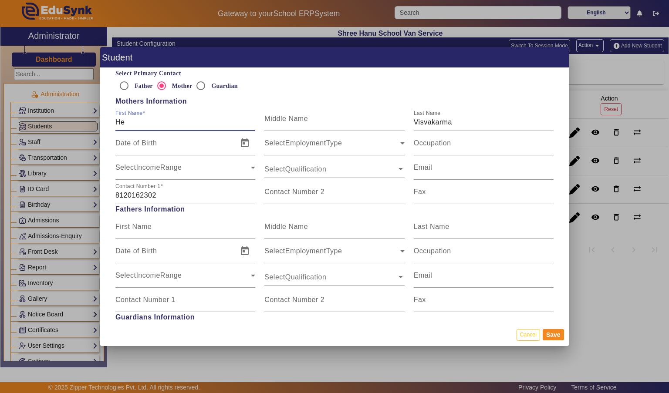
type input "H"
click at [128, 77] on input "Father" at bounding box center [123, 85] width 17 height 17
radio input "true"
click at [200, 120] on input "First Name" at bounding box center [185, 122] width 140 height 10
type input "Pradeep"
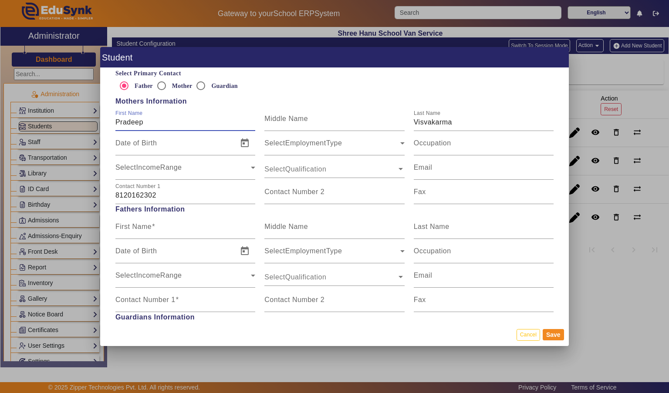
click at [510, 117] on input "Visvakarma" at bounding box center [484, 122] width 140 height 10
type input "V"
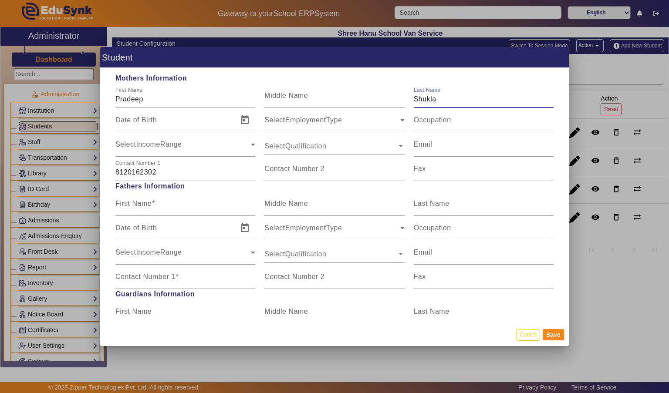
scroll to position [604, 0]
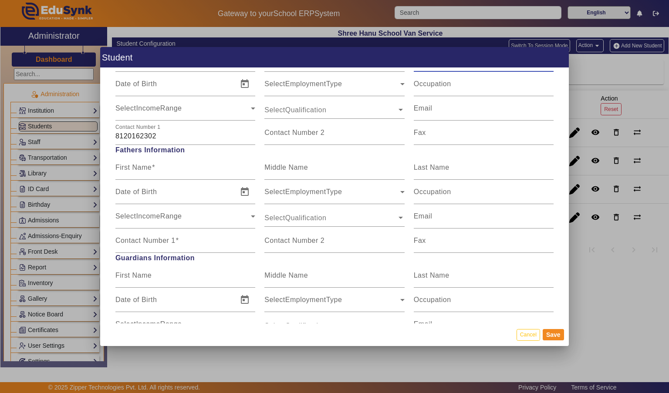
type input "Shukla"
click at [196, 132] on input "8120162302" at bounding box center [185, 136] width 140 height 10
type input "812016"
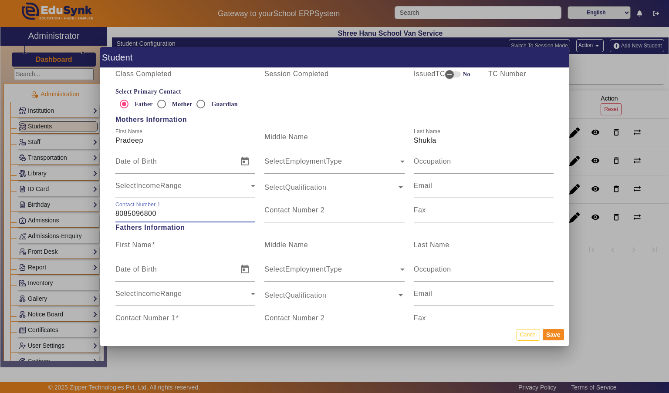
scroll to position [525, 0]
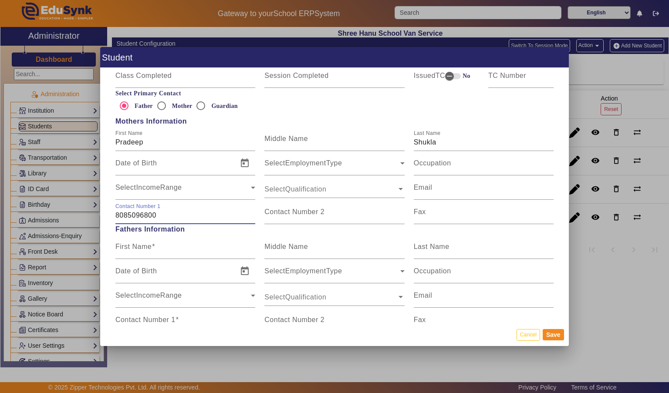
type input "8085096800"
click at [163, 97] on input "Mother" at bounding box center [161, 105] width 17 height 17
radio input "true"
click at [174, 137] on input "Pradeep" at bounding box center [185, 142] width 140 height 10
type input "P"
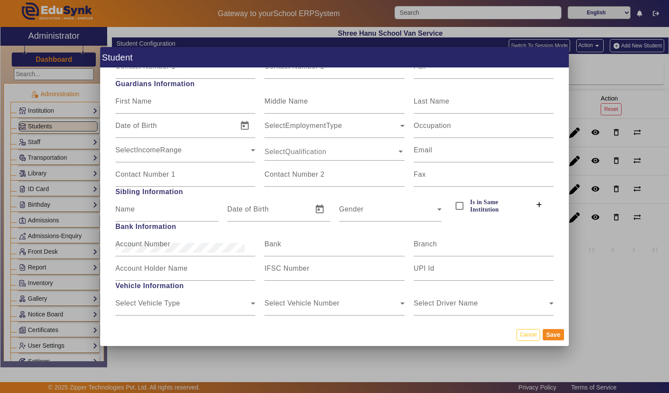
scroll to position [1007, 0]
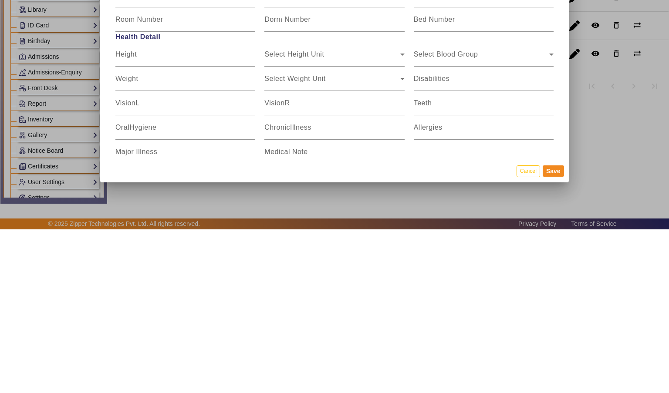
type input "[PERSON_NAME]"
click at [554, 340] on button "Save" at bounding box center [553, 334] width 21 height 11
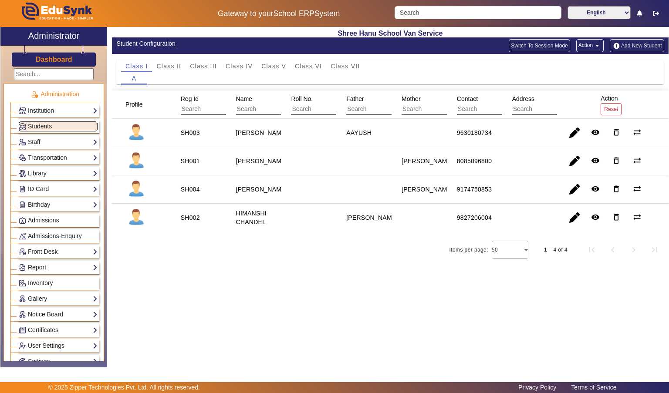
click at [651, 44] on button "Add New Student" at bounding box center [637, 45] width 54 height 13
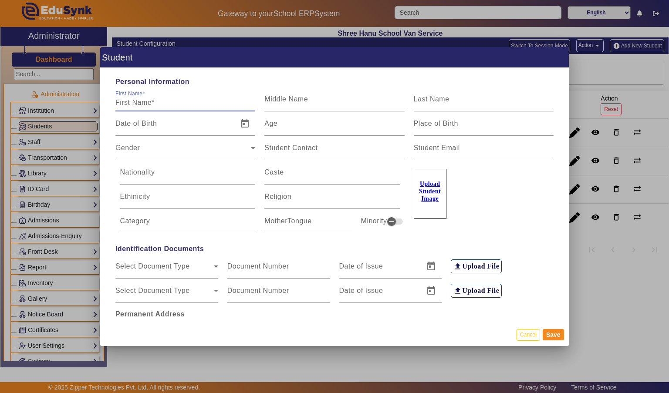
click at [185, 98] on input "First Name" at bounding box center [185, 103] width 140 height 10
type input "R"
click at [658, 100] on div at bounding box center [334, 196] width 669 height 393
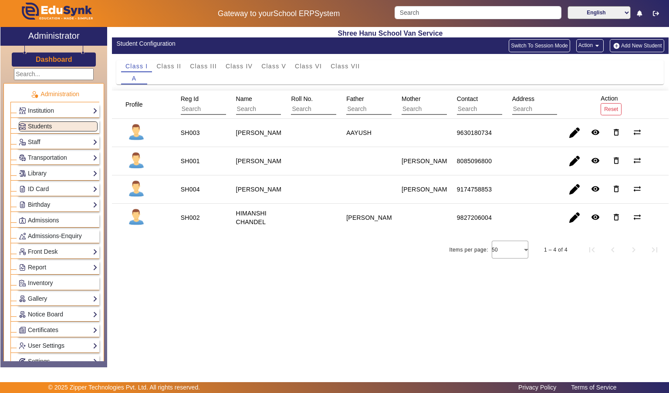
click at [648, 44] on button "Add New Student" at bounding box center [637, 45] width 54 height 13
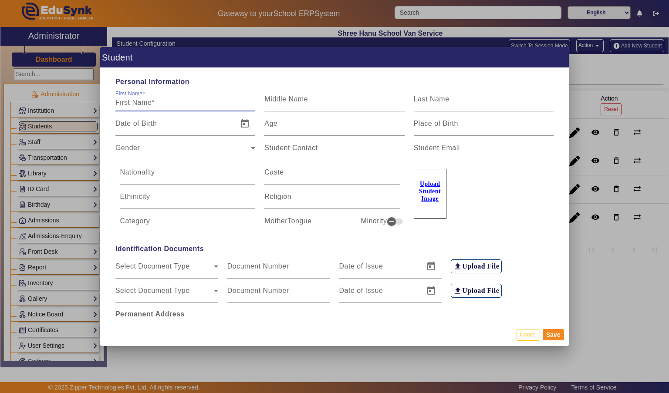
click at [196, 111] on div "Date of Birth" at bounding box center [173, 123] width 117 height 24
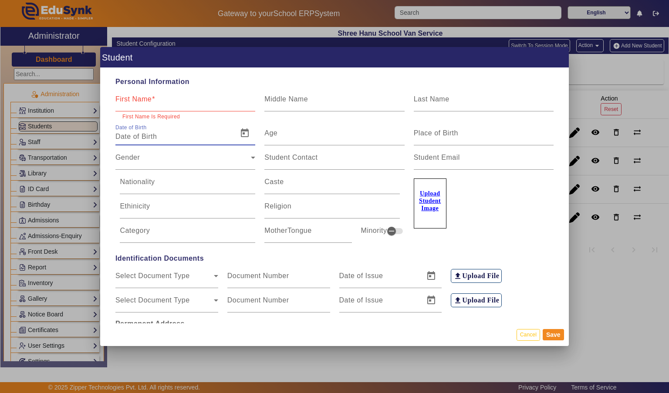
type input "R"
type input "55 Yrs, 7 Months, 10 Days"
click at [210, 98] on input "First Name" at bounding box center [185, 103] width 140 height 10
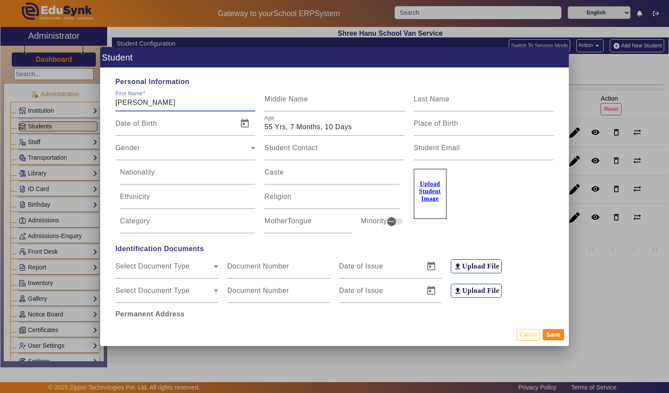
type input "[PERSON_NAME]"
click at [502, 98] on input "Last Name" at bounding box center [484, 103] width 140 height 10
type input "SHUKLA"
click at [390, 123] on input "55 Yrs, 7 Months, 10 Days" at bounding box center [334, 127] width 140 height 10
type input "5"
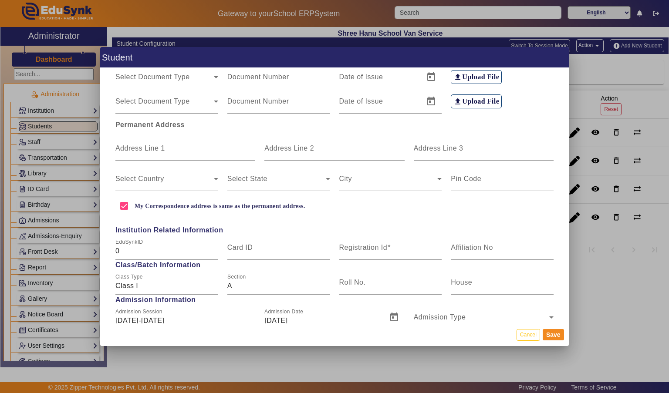
scroll to position [191, 0]
type input "7"
click at [212, 145] on input "Address Line 1" at bounding box center [185, 150] width 140 height 10
type input "[GEOGRAPHIC_DATA]"
click at [475, 145] on input "Address Line 3" at bounding box center [484, 150] width 140 height 10
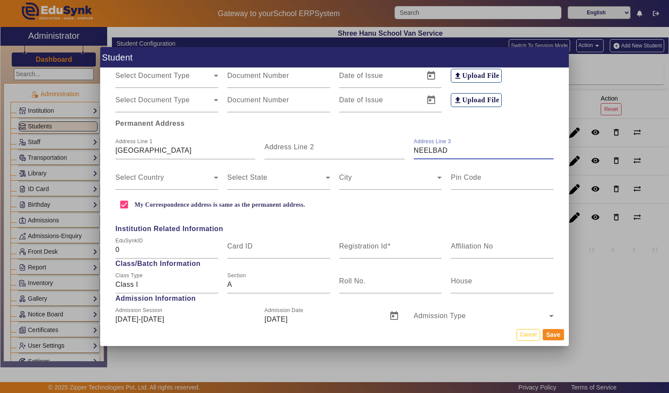
type input "NEELBAD"
click at [192, 176] on span at bounding box center [164, 181] width 98 height 10
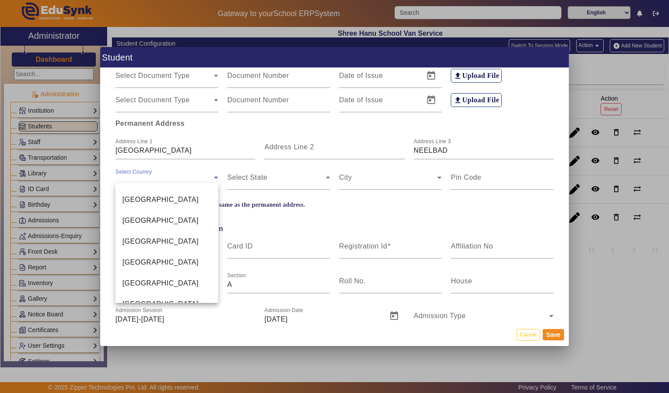
scroll to position [2052, 0]
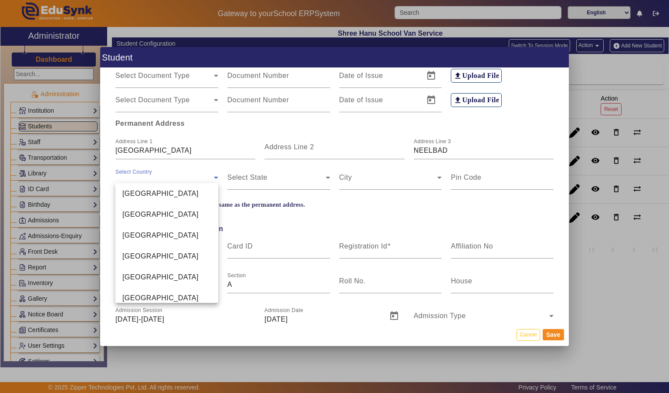
click at [184, 236] on mat-option "[GEOGRAPHIC_DATA]" at bounding box center [166, 235] width 103 height 21
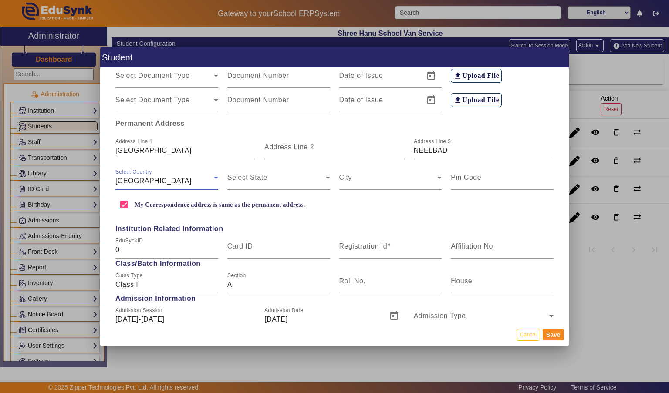
click at [293, 176] on span at bounding box center [276, 181] width 98 height 10
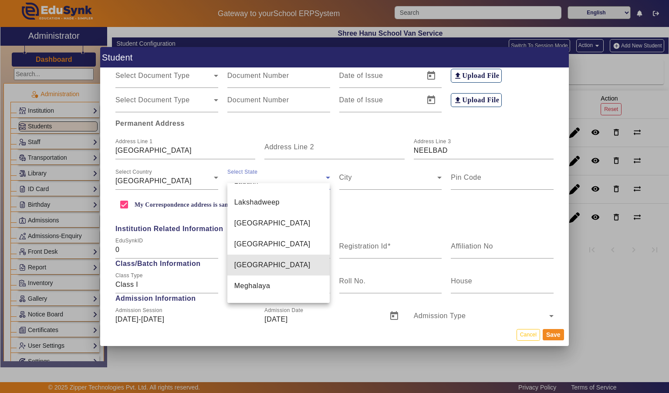
scroll to position [372, 0]
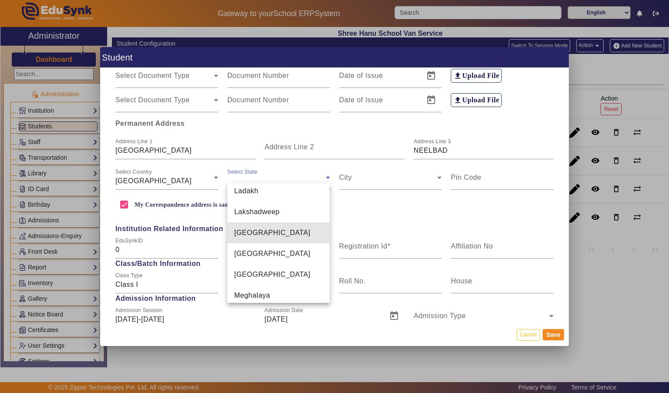
click at [300, 223] on mat-option "[GEOGRAPHIC_DATA]" at bounding box center [278, 233] width 103 height 21
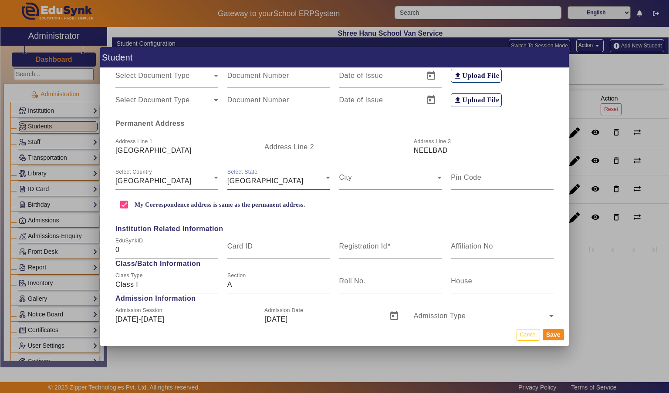
click at [398, 176] on span at bounding box center [388, 181] width 98 height 10
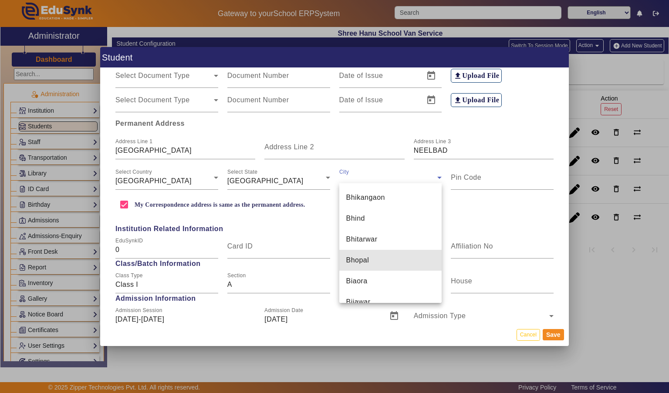
scroll to position [1025, 0]
click at [415, 256] on mat-option "Bhopal" at bounding box center [390, 259] width 103 height 21
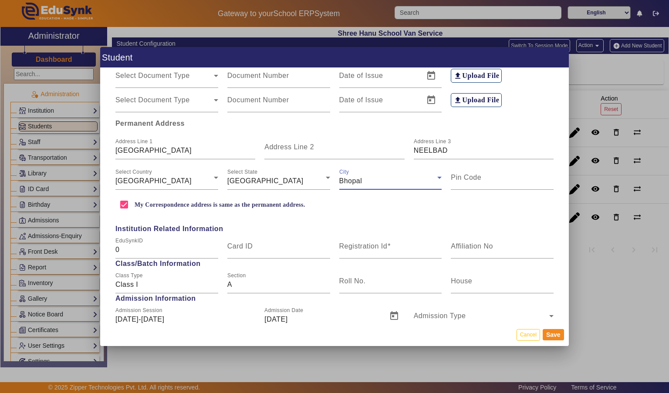
click at [521, 176] on input "Pin Code" at bounding box center [502, 181] width 103 height 10
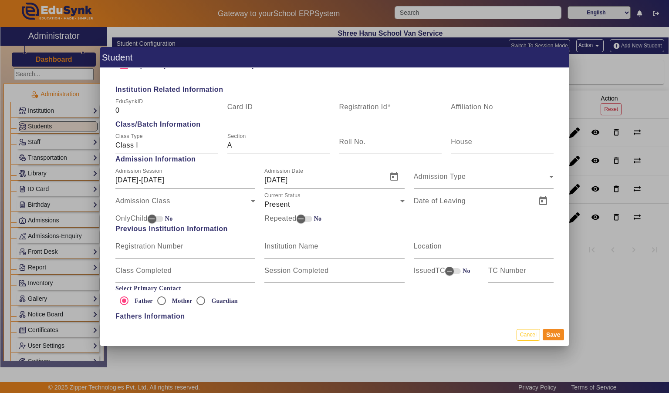
scroll to position [331, 0]
type input "462044"
click at [408, 105] on input "Registration Id" at bounding box center [390, 110] width 103 height 10
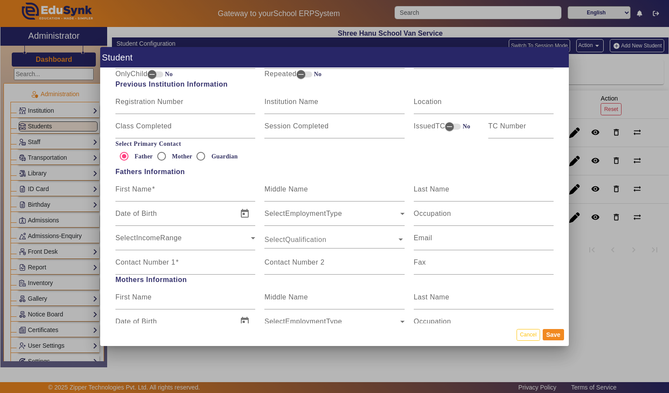
scroll to position [476, 0]
type input "SH005"
click at [157, 150] on input "Mother" at bounding box center [161, 154] width 17 height 17
radio input "true"
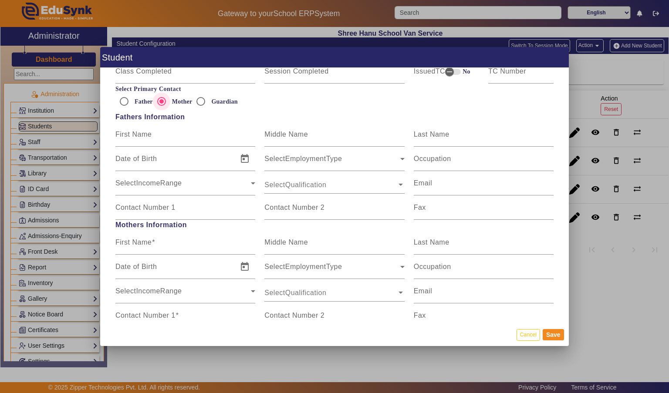
scroll to position [530, 0]
click at [211, 240] on input "First Name" at bounding box center [185, 245] width 140 height 10
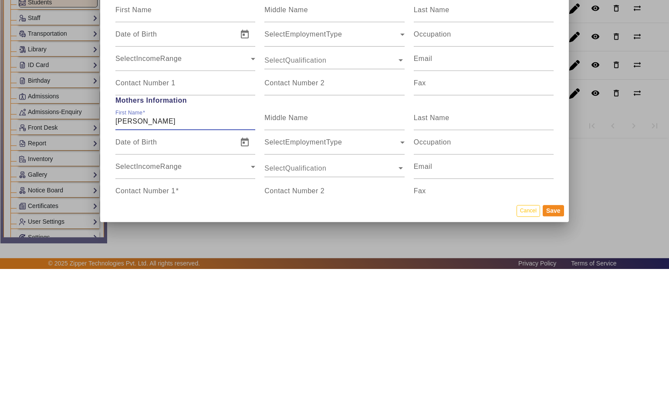
type input "[PERSON_NAME]"
click at [482, 230] on div "Last Name" at bounding box center [484, 242] width 140 height 24
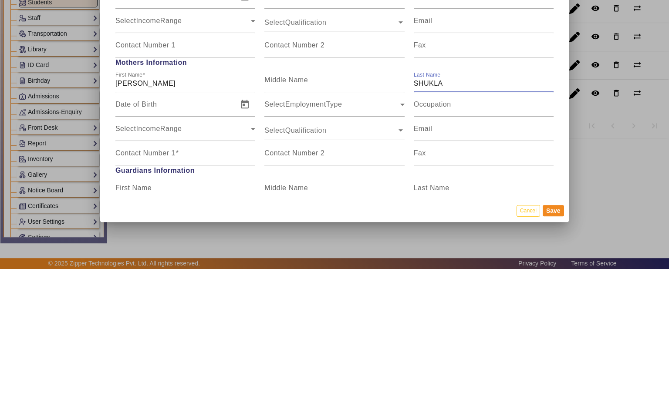
scroll to position [573, 0]
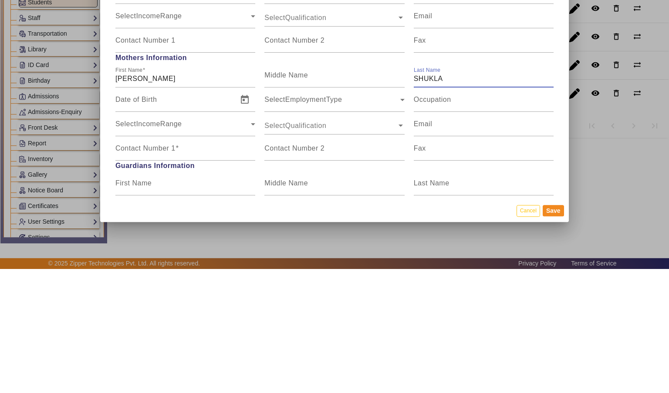
type input "SHUKLA"
click at [226, 260] on div "Contact Number 1" at bounding box center [185, 272] width 140 height 24
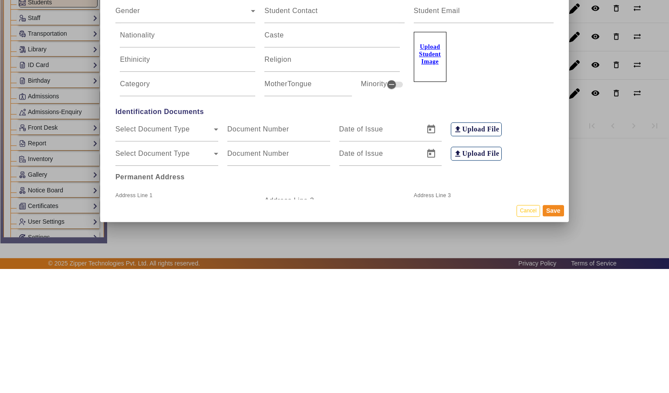
scroll to position [0, 0]
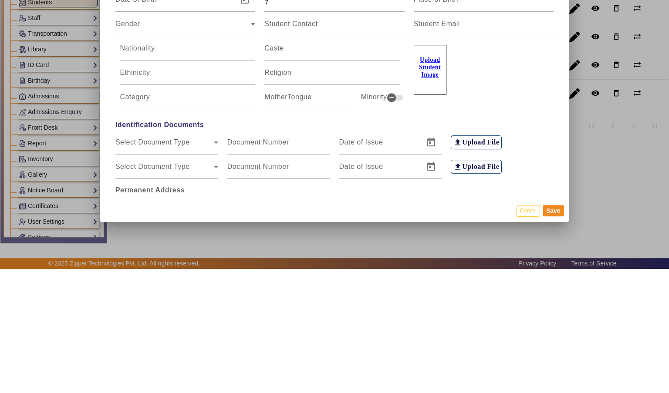
type input "8085096800"
click at [557, 341] on button "Save" at bounding box center [553, 334] width 21 height 11
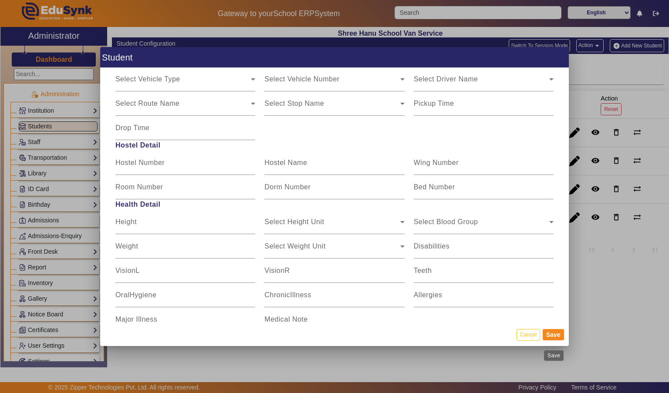
scroll to position [1007, 0]
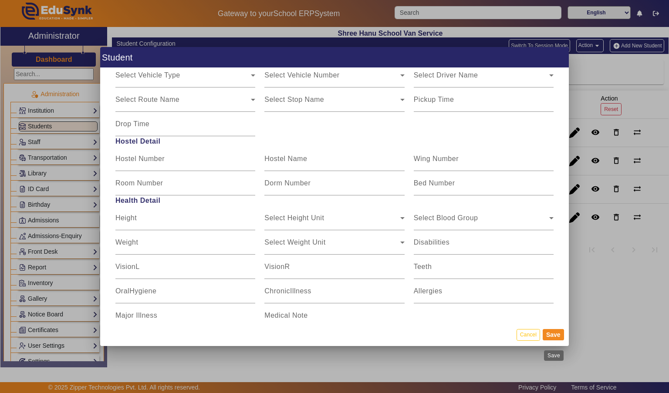
click at [556, 341] on button "Save" at bounding box center [553, 334] width 21 height 11
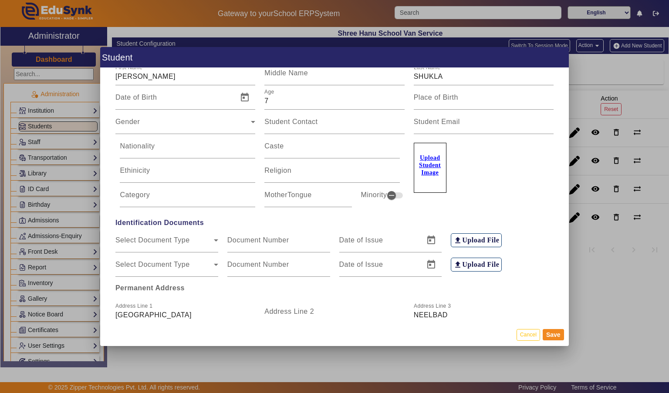
scroll to position [0, 0]
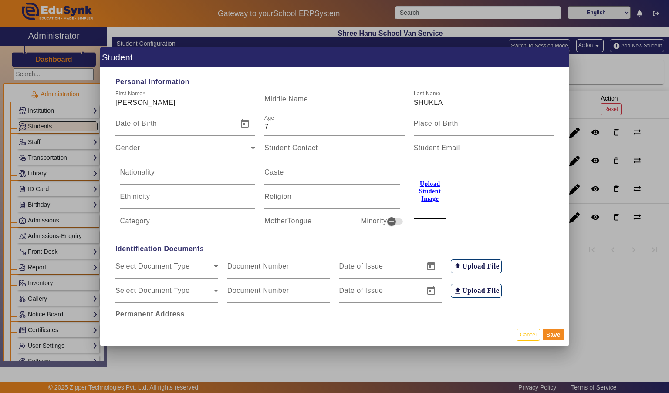
click at [253, 147] on icon at bounding box center [253, 148] width 4 height 2
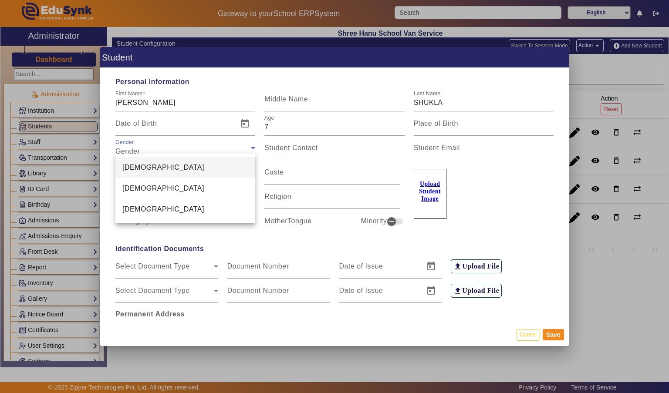
click at [237, 171] on mat-option "[DEMOGRAPHIC_DATA]" at bounding box center [185, 167] width 140 height 21
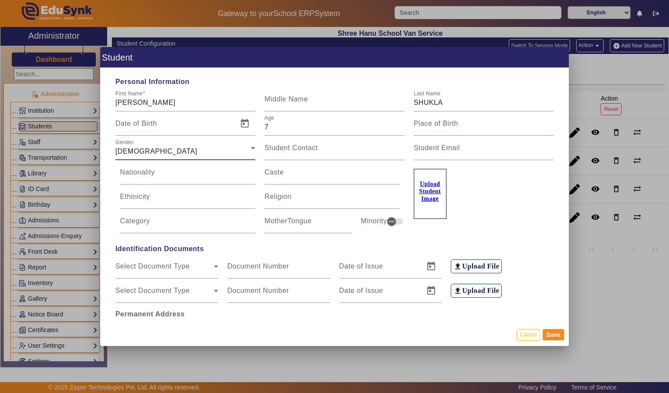
click at [556, 341] on button "Save" at bounding box center [553, 334] width 21 height 11
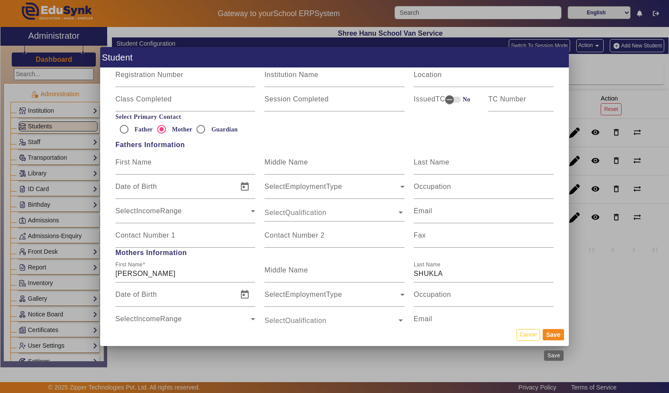
scroll to position [504, 0]
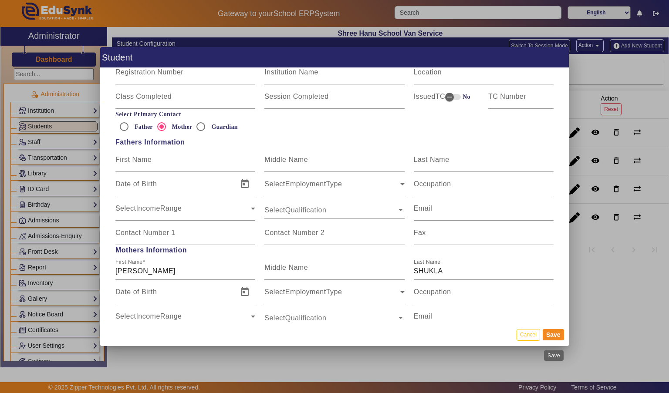
click at [626, 261] on div at bounding box center [334, 196] width 669 height 393
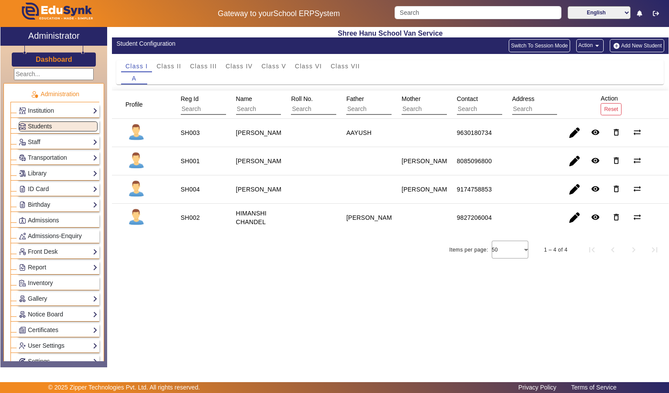
click at [646, 43] on button "Add New Student" at bounding box center [637, 45] width 54 height 13
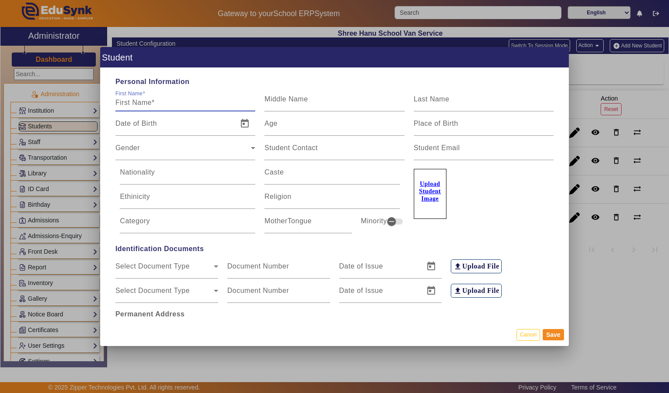
click at [128, 91] on mat-label "First Name" at bounding box center [128, 94] width 27 height 6
click at [128, 98] on input "First Name" at bounding box center [185, 103] width 140 height 10
type input "[PERSON_NAME]"
click at [506, 98] on input "Last Name" at bounding box center [484, 103] width 140 height 10
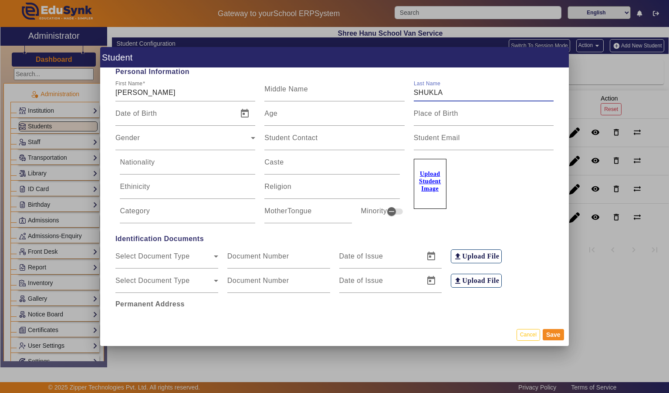
scroll to position [19, 0]
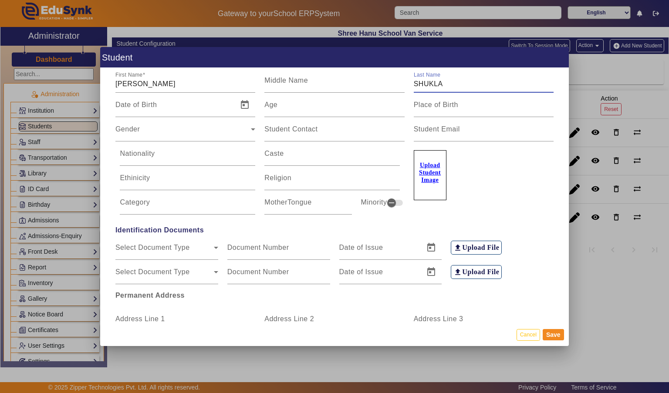
type input "SHUKLA"
click at [362, 103] on input "Age" at bounding box center [334, 108] width 140 height 10
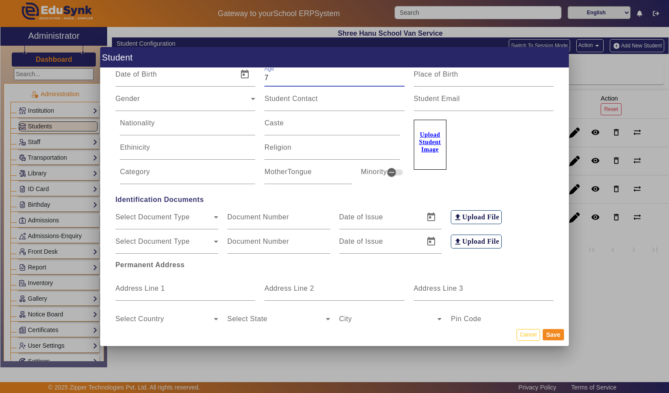
scroll to position [57, 0]
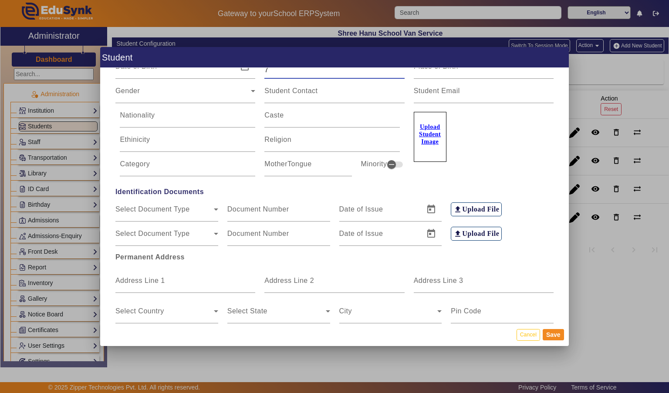
type input "7"
click at [240, 89] on span "Gender" at bounding box center [182, 94] width 135 height 10
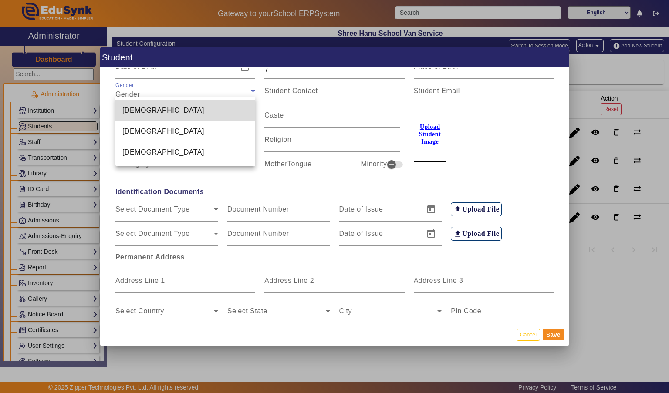
click at [226, 109] on mat-option "[DEMOGRAPHIC_DATA]" at bounding box center [185, 110] width 140 height 21
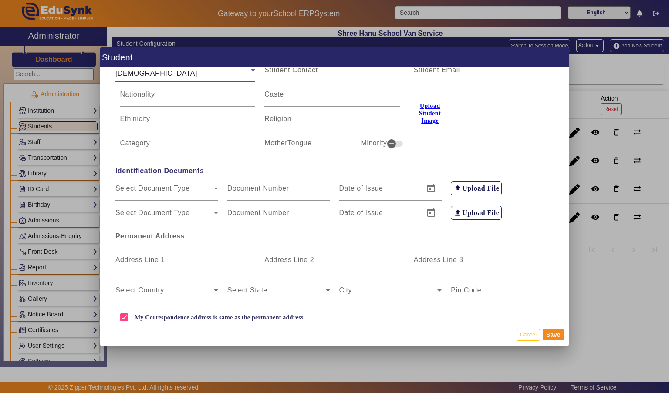
scroll to position [78, 0]
click at [121, 256] on mat-label "Address Line 1" at bounding box center [140, 259] width 50 height 7
click at [121, 258] on input "Address Line 1" at bounding box center [185, 263] width 140 height 10
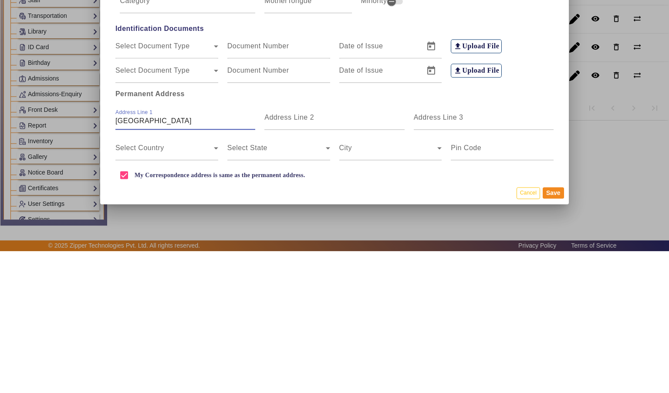
type input "[GEOGRAPHIC_DATA]"
click at [507, 258] on input "Address Line 3" at bounding box center [484, 263] width 140 height 10
type input "NEE"
click at [486, 371] on div at bounding box center [334, 196] width 669 height 393
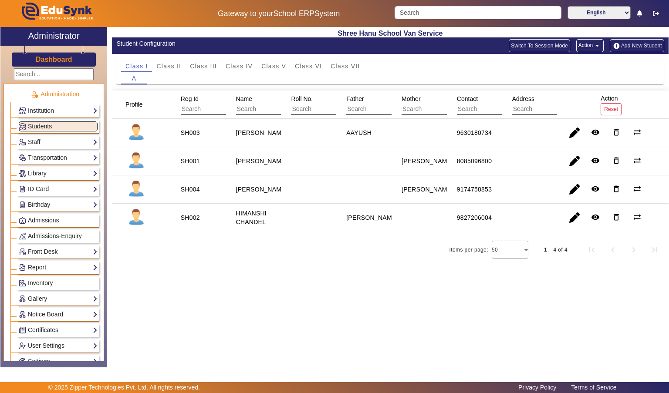
click at [649, 44] on button "Add New Student" at bounding box center [637, 45] width 54 height 13
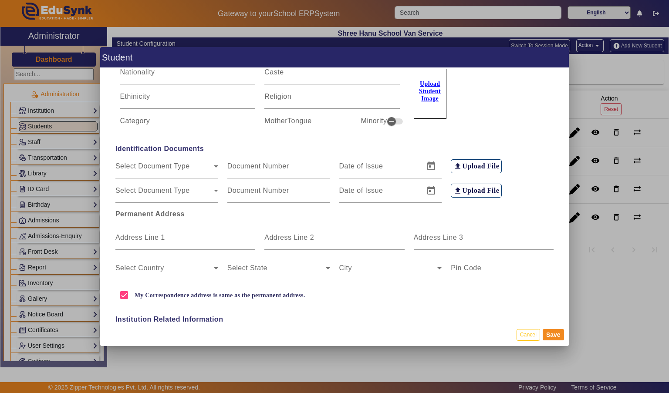
scroll to position [0, 0]
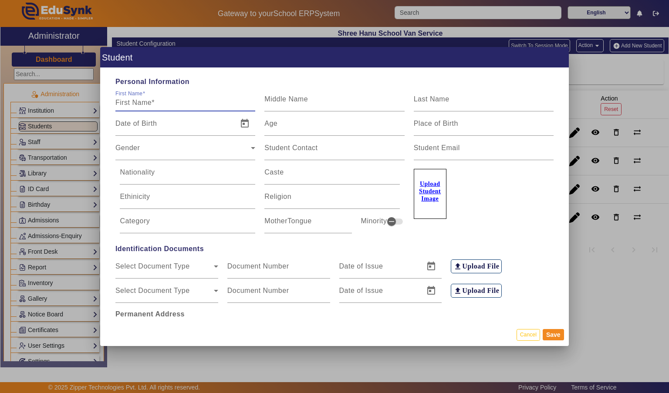
click at [130, 98] on input "First Name" at bounding box center [185, 103] width 140 height 10
type input "[PERSON_NAME]"
click at [498, 98] on input "Last Name" at bounding box center [484, 103] width 140 height 10
type input "SHUKLA"
click at [325, 122] on input "Age" at bounding box center [334, 127] width 140 height 10
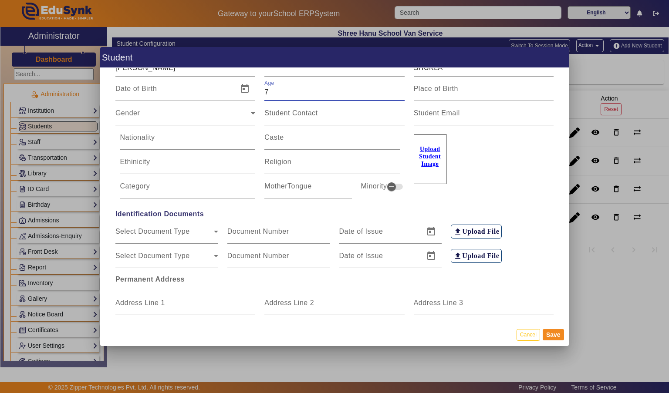
scroll to position [36, 0]
type input "7"
click at [140, 110] on span "Gender" at bounding box center [182, 115] width 135 height 10
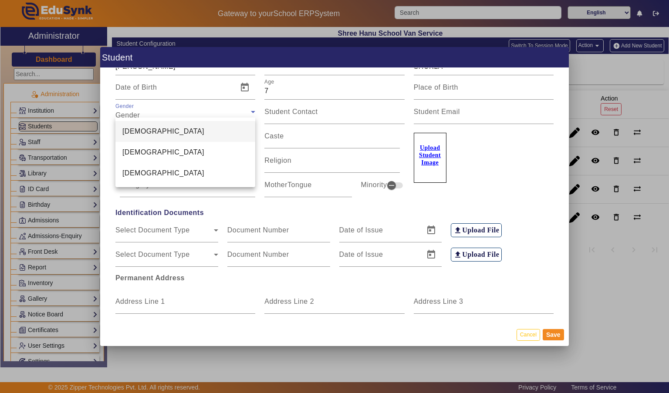
click at [129, 131] on span "[DEMOGRAPHIC_DATA]" at bounding box center [163, 131] width 82 height 10
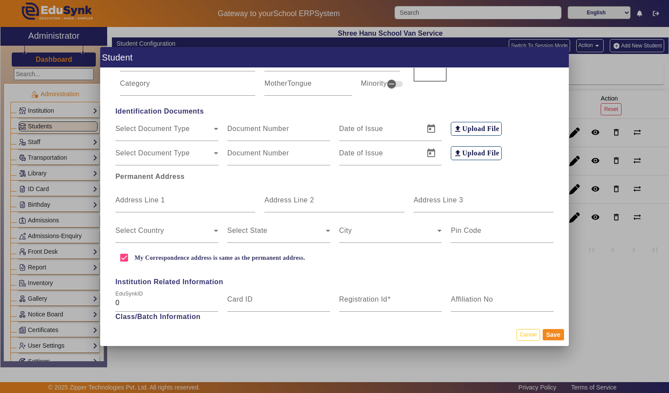
scroll to position [139, 0]
click at [199, 198] on input "Address Line 1" at bounding box center [185, 202] width 140 height 10
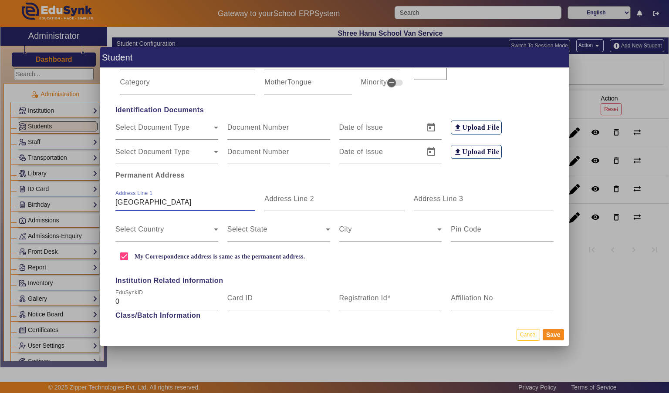
type input "[GEOGRAPHIC_DATA]"
click at [489, 197] on input "Address Line 3" at bounding box center [484, 202] width 140 height 10
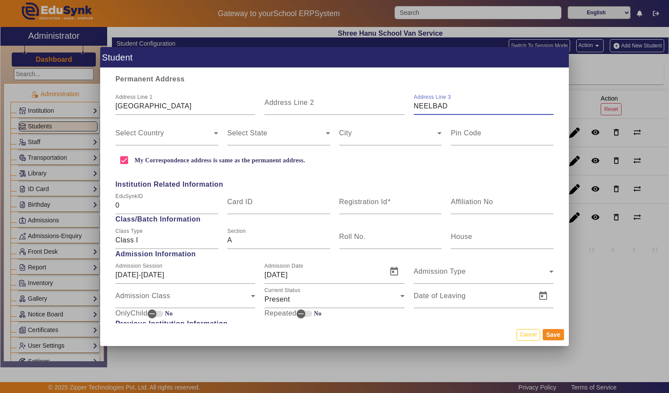
scroll to position [235, 0]
type input "NEELBAD"
click at [188, 132] on span at bounding box center [164, 137] width 98 height 10
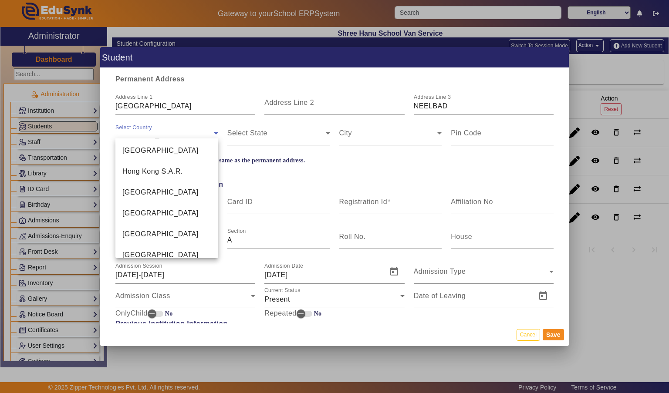
scroll to position [2010, 0]
click at [176, 226] on mat-option "[GEOGRAPHIC_DATA]" at bounding box center [166, 232] width 103 height 21
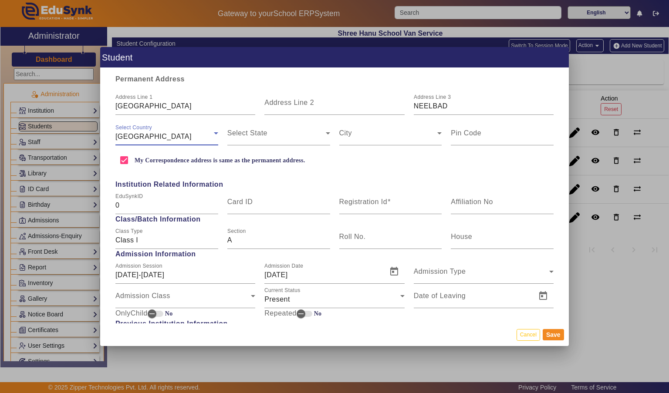
click at [292, 132] on span at bounding box center [276, 137] width 98 height 10
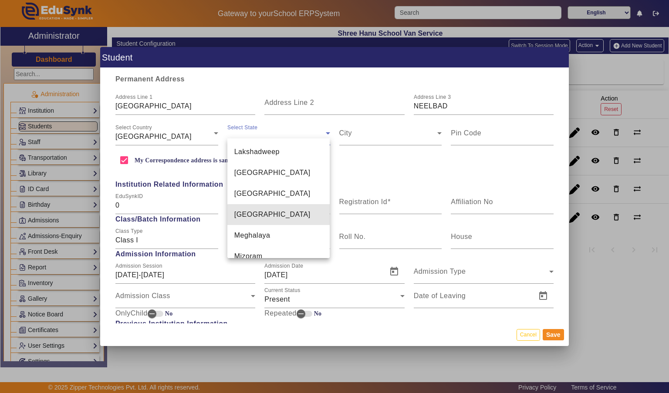
scroll to position [391, 0]
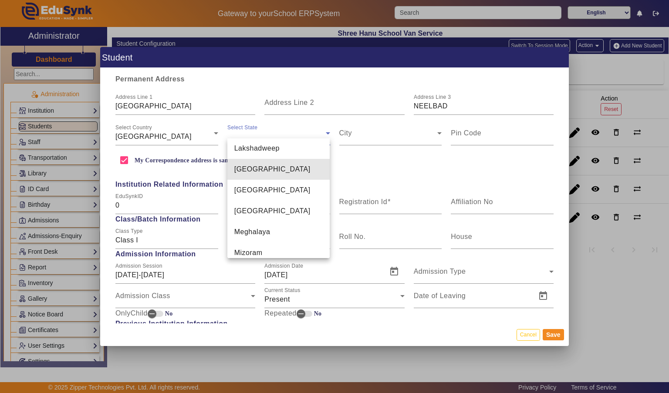
click at [305, 159] on mat-option "[GEOGRAPHIC_DATA]" at bounding box center [278, 169] width 103 height 21
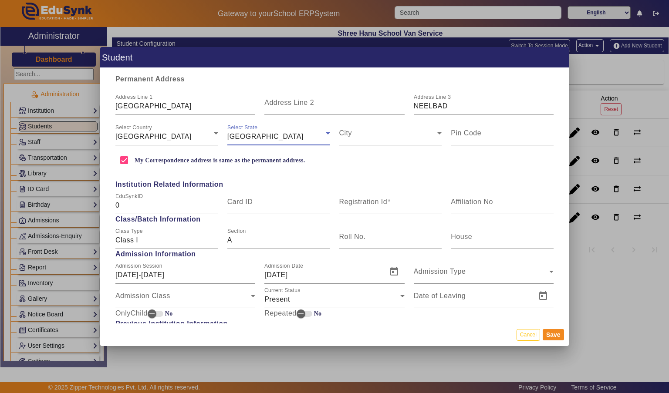
click at [408, 132] on span at bounding box center [388, 137] width 98 height 10
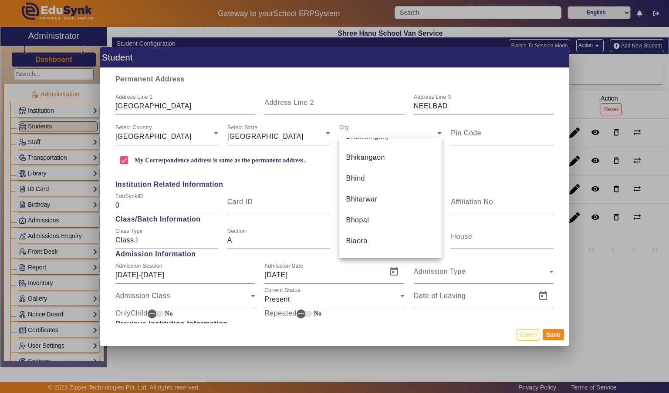
scroll to position [1022, 0]
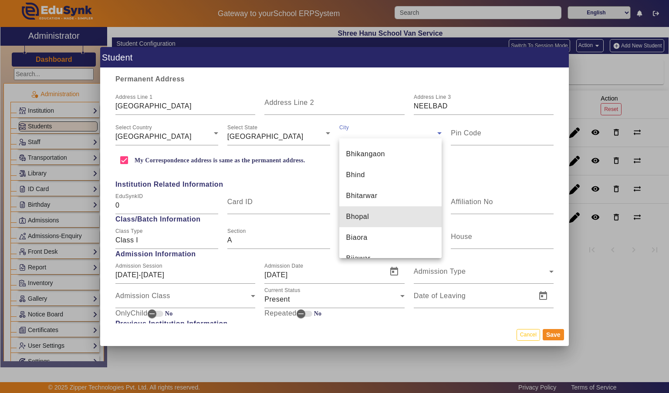
click at [402, 217] on mat-option "Bhopal" at bounding box center [390, 216] width 103 height 21
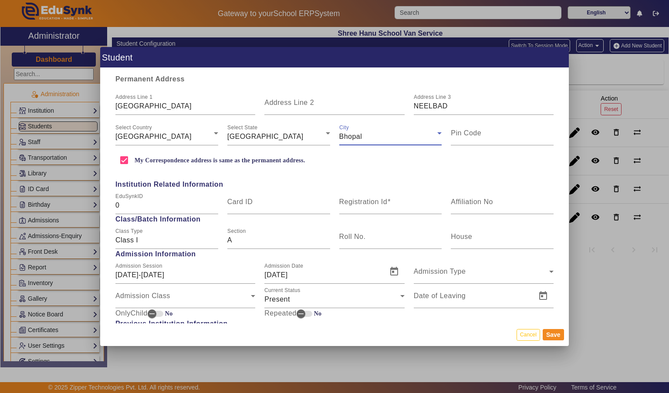
click at [511, 132] on input "Pin Code" at bounding box center [502, 137] width 103 height 10
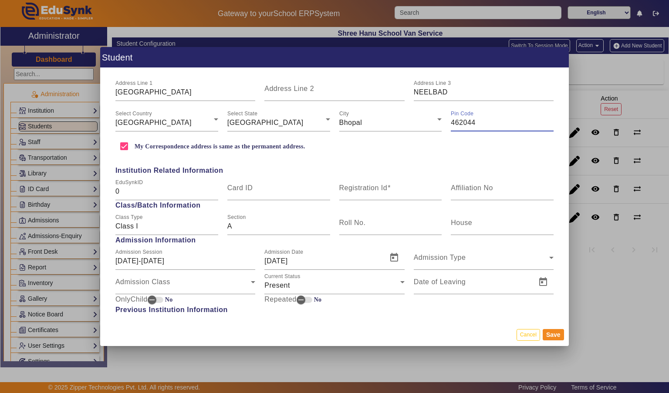
scroll to position [280, 0]
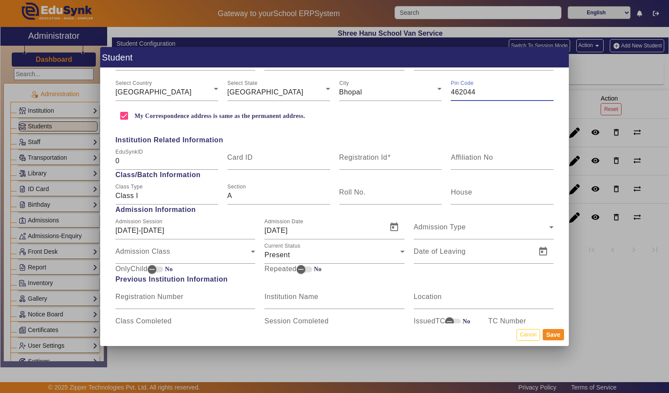
type input "462044"
click at [402, 156] on input "Registration Id" at bounding box center [390, 161] width 103 height 10
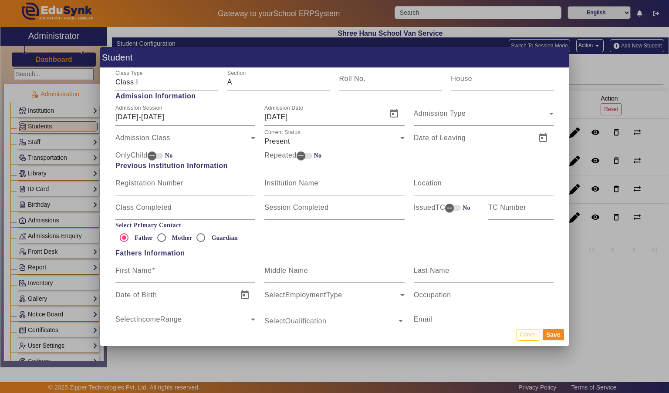
scroll to position [395, 0]
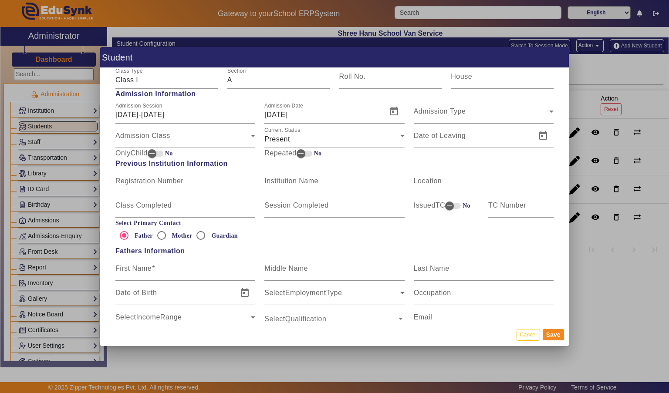
type input "SH005"
click at [526, 110] on span "Admission Type" at bounding box center [481, 115] width 135 height 10
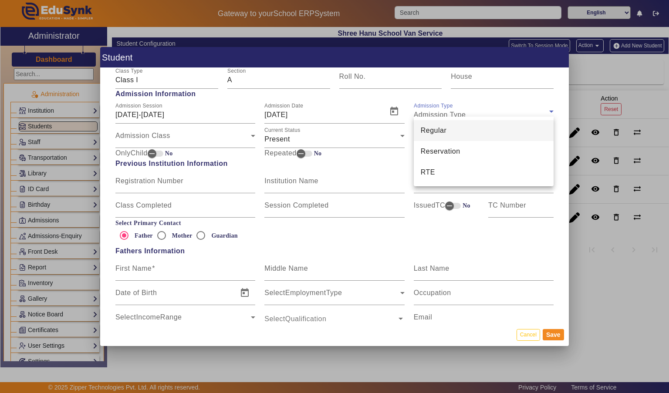
click at [495, 131] on mat-option "Regular" at bounding box center [484, 130] width 140 height 21
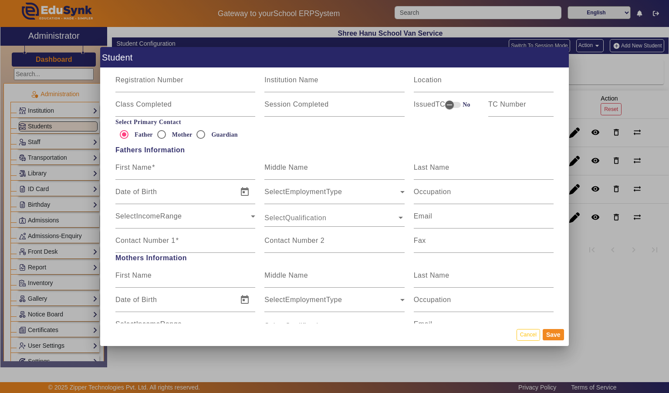
scroll to position [497, 0]
click at [165, 125] on input "Mother" at bounding box center [161, 133] width 17 height 17
radio input "true"
click at [199, 273] on input "First Name" at bounding box center [185, 278] width 140 height 10
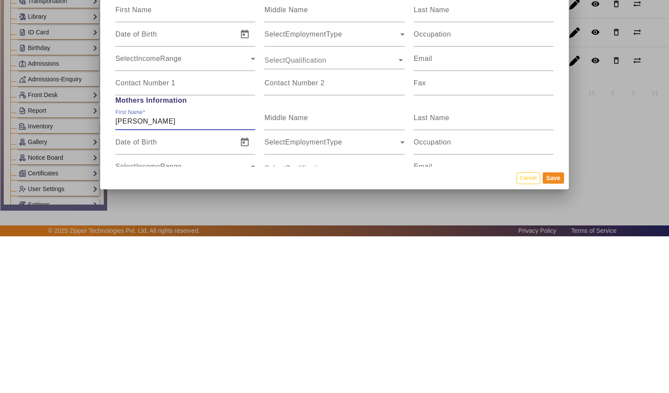
type input "[PERSON_NAME]"
click at [492, 273] on input "Last Name" at bounding box center [484, 278] width 140 height 10
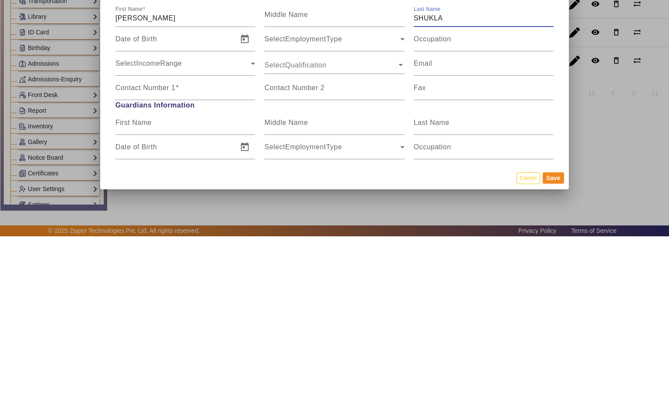
scroll to position [607, 0]
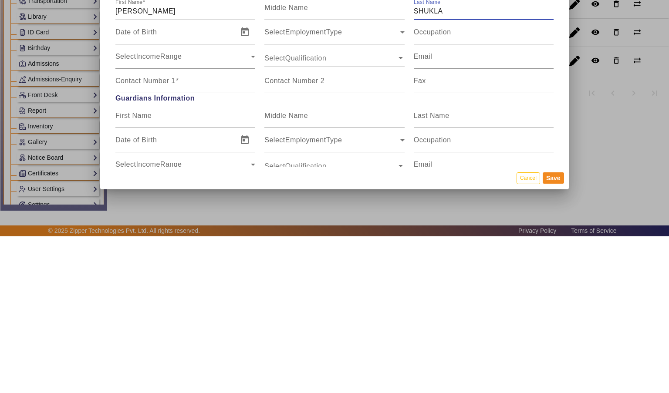
type input "SHUKLA"
click at [215, 236] on input "Contact Number 1" at bounding box center [185, 241] width 140 height 10
type input "8085096800"
click at [555, 341] on button "Save" at bounding box center [553, 334] width 21 height 11
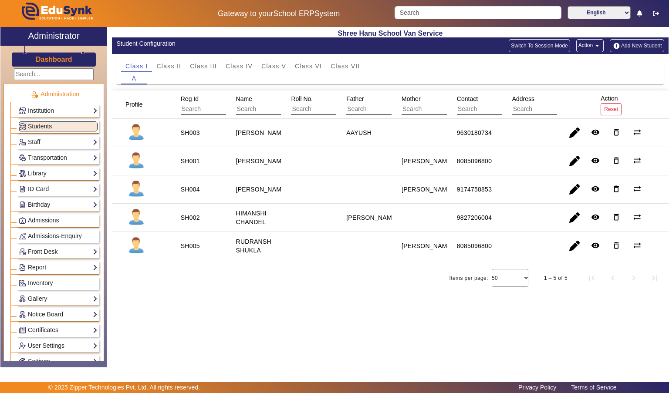
click at [591, 44] on button "Action arrow_drop_down" at bounding box center [589, 45] width 27 height 13
click at [590, 68] on span "Export Sample" at bounding box center [572, 66] width 48 height 10
click at [654, 45] on button "Add New Student" at bounding box center [637, 45] width 54 height 13
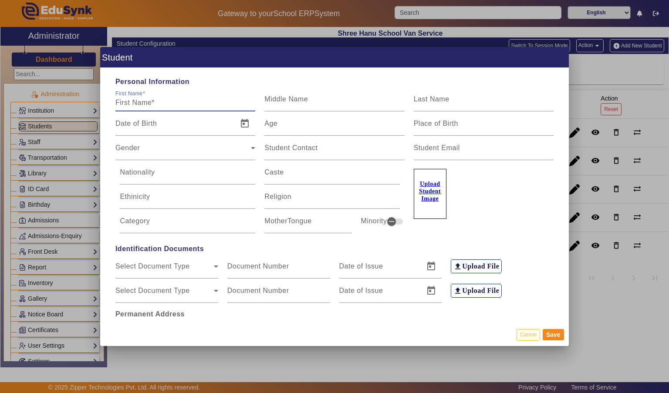
click at [132, 91] on mat-label "First Name" at bounding box center [128, 94] width 27 height 6
click at [132, 98] on input "First Name" at bounding box center [185, 103] width 140 height 10
type input "[PERSON_NAME]"
click at [491, 98] on input "Last Name" at bounding box center [484, 103] width 140 height 10
type input "MISHRA"
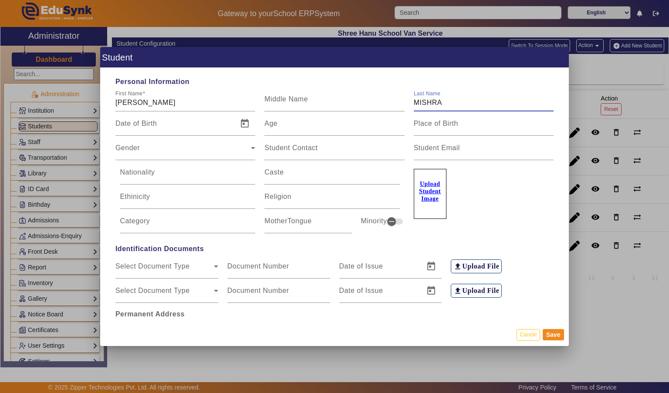
click at [353, 122] on input "Age" at bounding box center [334, 127] width 140 height 10
type input "13"
click at [226, 146] on span "Gender" at bounding box center [182, 151] width 135 height 10
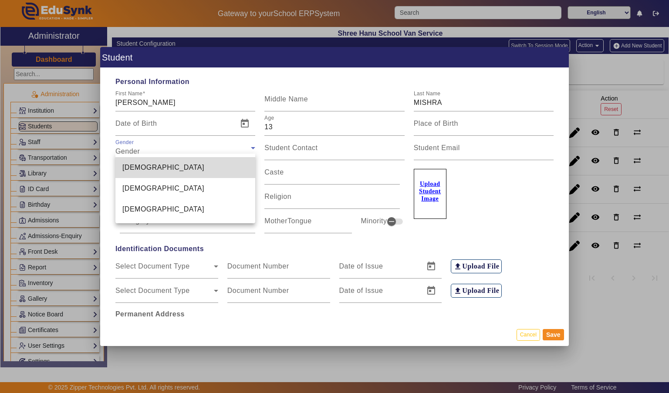
click at [225, 164] on mat-option "[DEMOGRAPHIC_DATA]" at bounding box center [185, 167] width 140 height 21
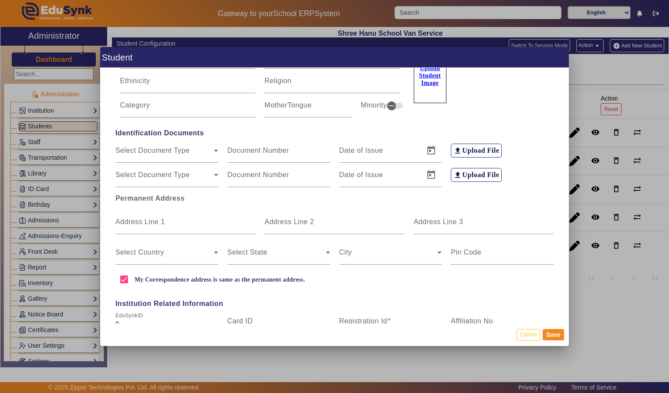
scroll to position [116, 0]
click at [129, 219] on mat-label "Address Line 1" at bounding box center [140, 221] width 50 height 7
click at [129, 220] on input "Address Line 1" at bounding box center [185, 225] width 140 height 10
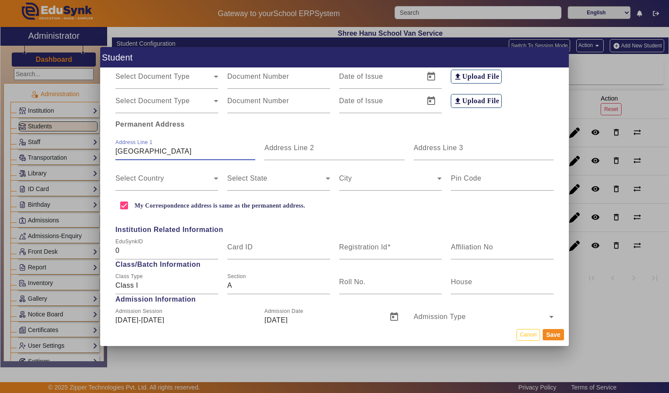
scroll to position [193, 0]
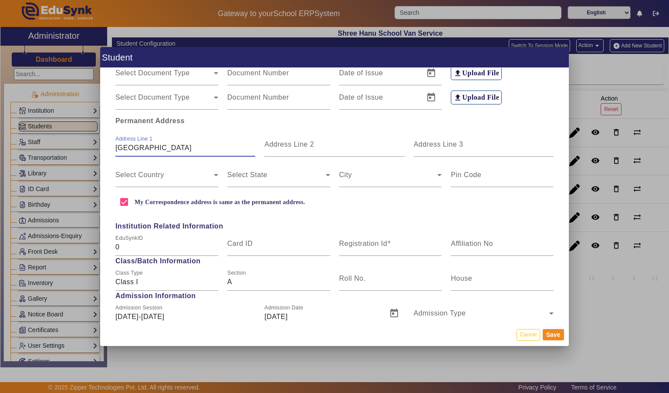
type input "[GEOGRAPHIC_DATA]"
click at [469, 143] on input "Address Line 3" at bounding box center [484, 148] width 140 height 10
type input "NEELBAD"
click at [199, 173] on span at bounding box center [164, 178] width 98 height 10
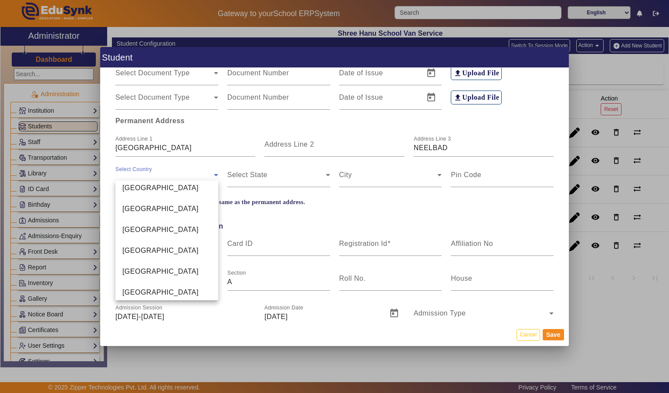
scroll to position [2074, 0]
click at [179, 209] on mat-option "[GEOGRAPHIC_DATA]" at bounding box center [166, 210] width 103 height 21
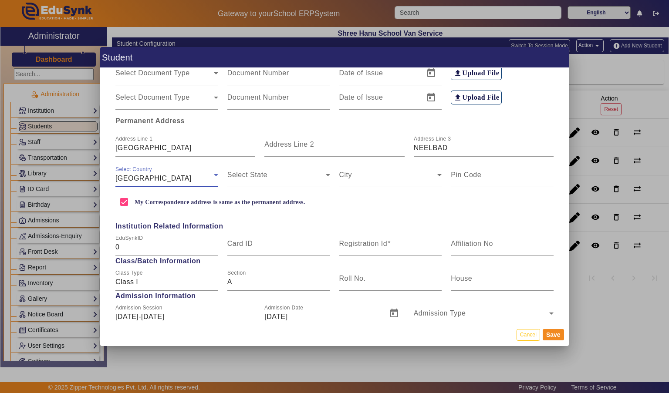
click at [297, 173] on span at bounding box center [276, 178] width 98 height 10
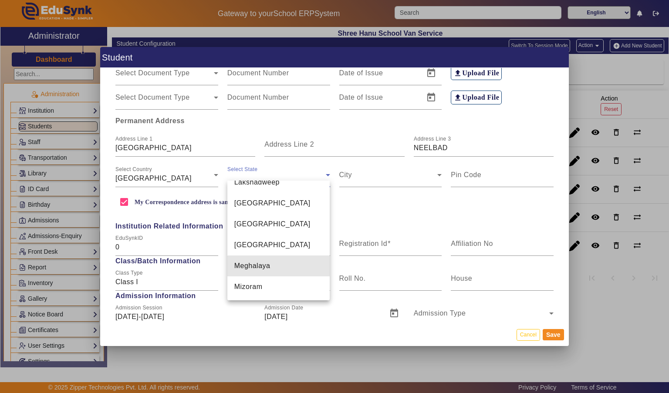
scroll to position [389, 0]
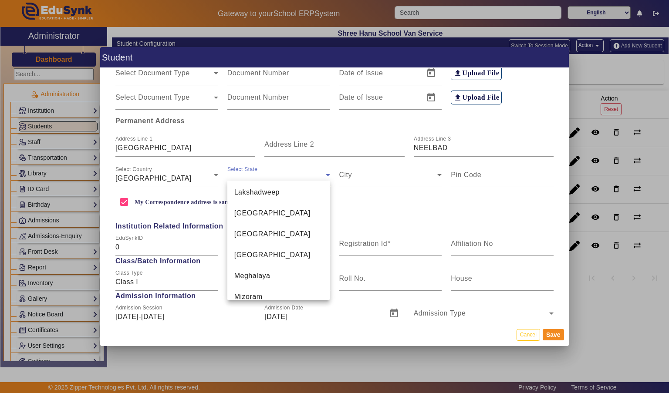
click at [303, 203] on mat-option "[GEOGRAPHIC_DATA]" at bounding box center [278, 213] width 103 height 21
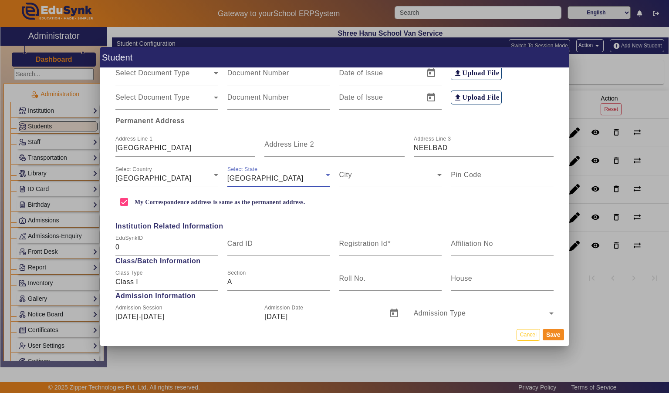
click at [393, 173] on span at bounding box center [388, 178] width 98 height 10
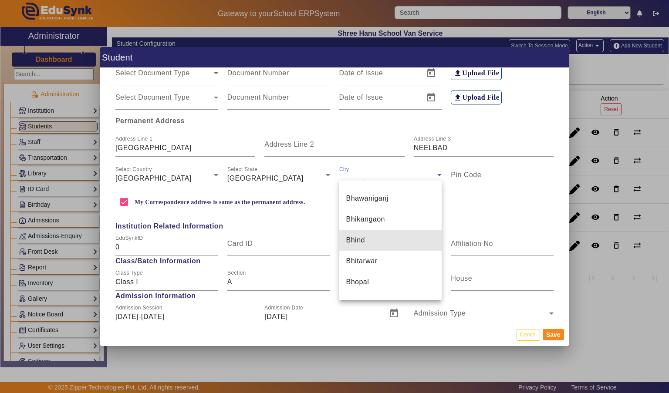
scroll to position [1013, 0]
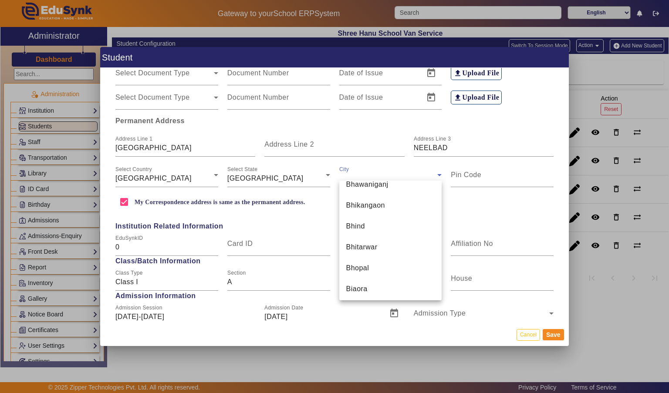
click at [393, 268] on mat-option "Bhopal" at bounding box center [390, 268] width 103 height 21
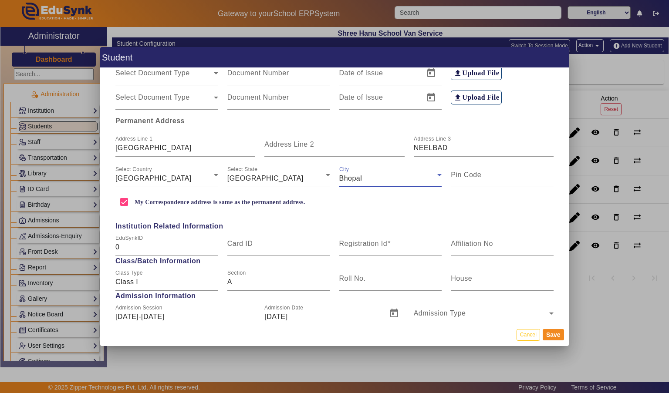
click at [526, 173] on input "Pin Code" at bounding box center [502, 178] width 103 height 10
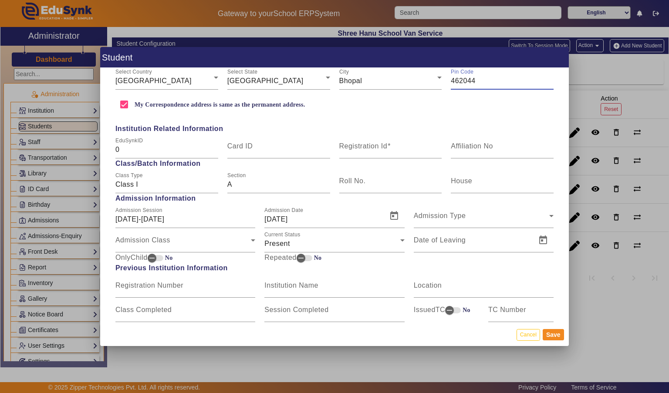
scroll to position [294, 0]
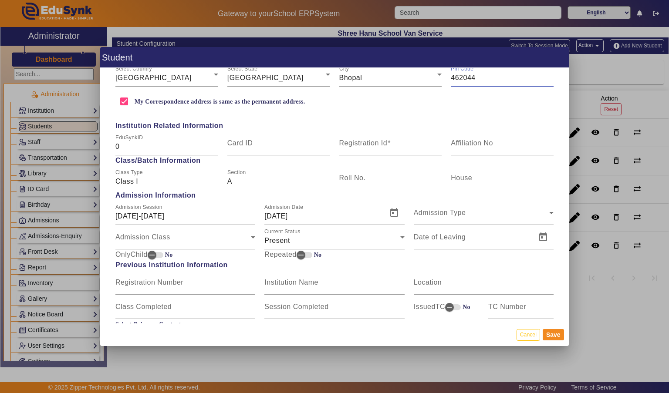
type input "462044"
click at [419, 142] on input "Registration Id" at bounding box center [390, 147] width 103 height 10
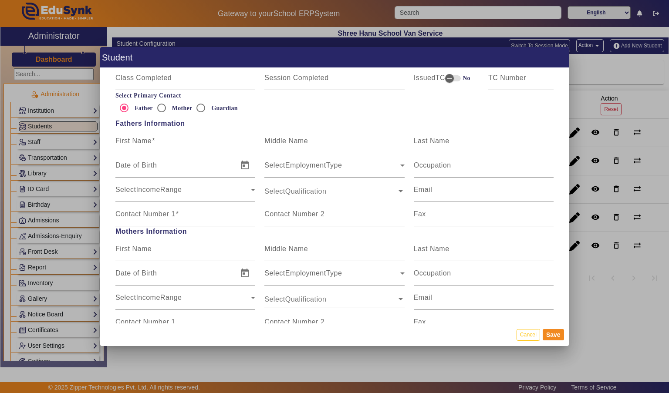
scroll to position [526, 0]
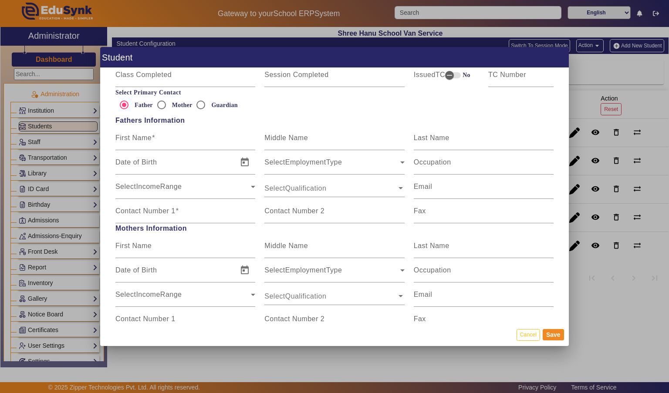
type input "SH006"
click at [123, 134] on mat-label "First Name" at bounding box center [133, 137] width 36 height 7
click at [123, 136] on input "First Name" at bounding box center [185, 141] width 140 height 10
type input "LUVKUSH"
click at [512, 136] on input "Last Name" at bounding box center [484, 141] width 140 height 10
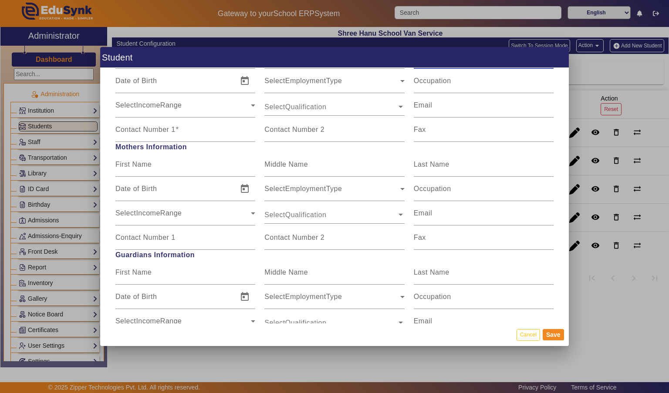
scroll to position [610, 0]
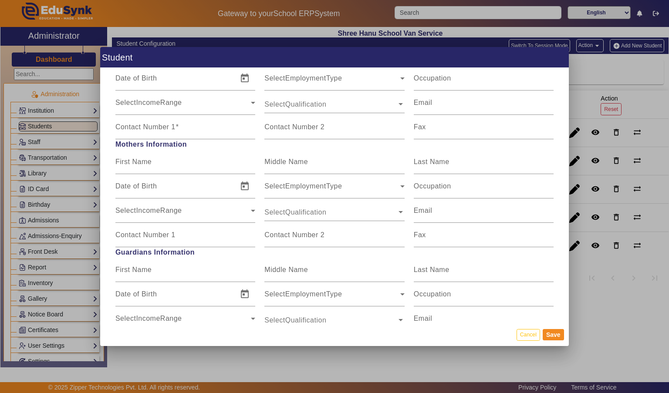
type input "MISHRA"
click at [221, 125] on input "Contact Number 1" at bounding box center [185, 130] width 140 height 10
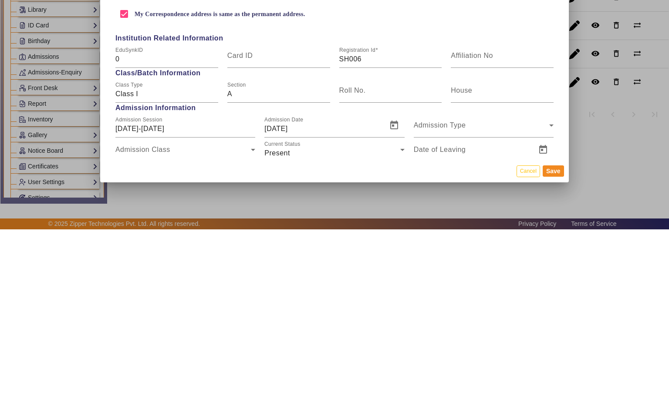
scroll to position [215, 0]
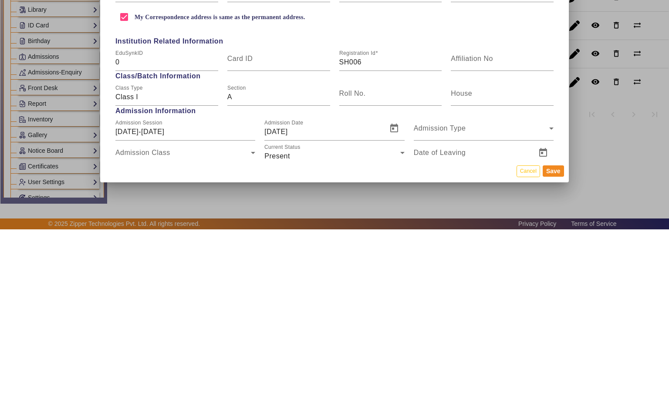
type input "9755426162"
click at [552, 341] on button "Save" at bounding box center [553, 334] width 21 height 11
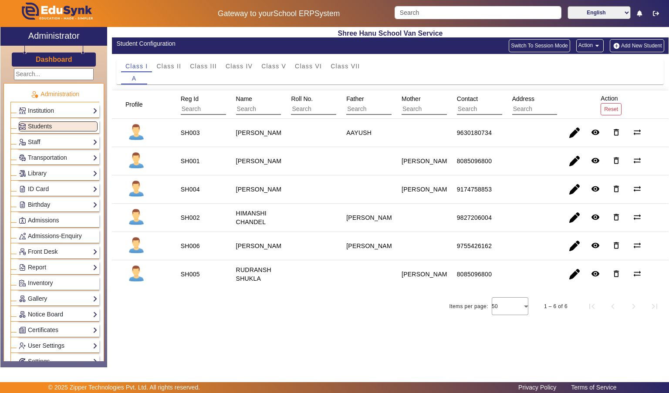
click at [650, 44] on button "Add New Student" at bounding box center [637, 45] width 54 height 13
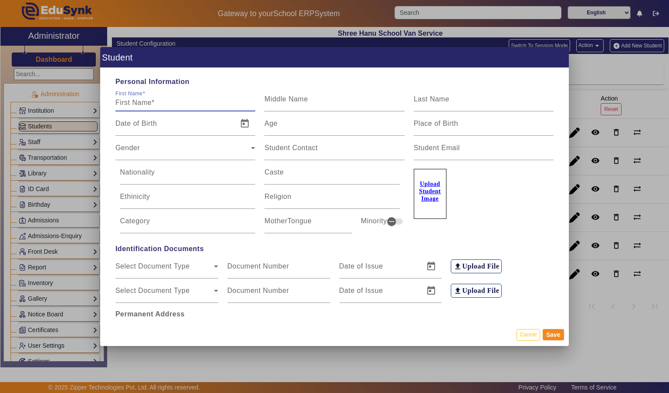
click at [166, 101] on input "First Name" at bounding box center [185, 103] width 140 height 10
type input "[PERSON_NAME]"
click at [489, 98] on input "Last Name" at bounding box center [484, 103] width 140 height 10
type input "[PERSON_NAME]"
click at [380, 111] on div "Age" at bounding box center [334, 123] width 140 height 24
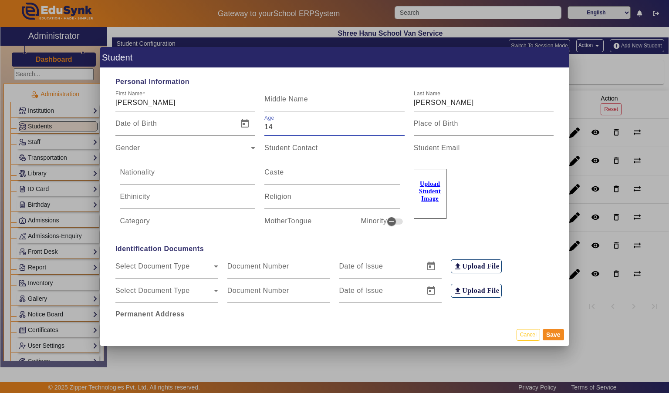
type input "14"
click at [146, 146] on span "Gender" at bounding box center [182, 151] width 135 height 10
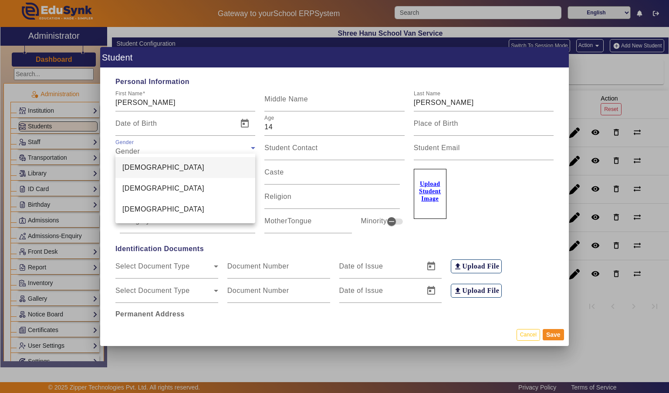
click at [129, 188] on span "[DEMOGRAPHIC_DATA]" at bounding box center [163, 188] width 82 height 10
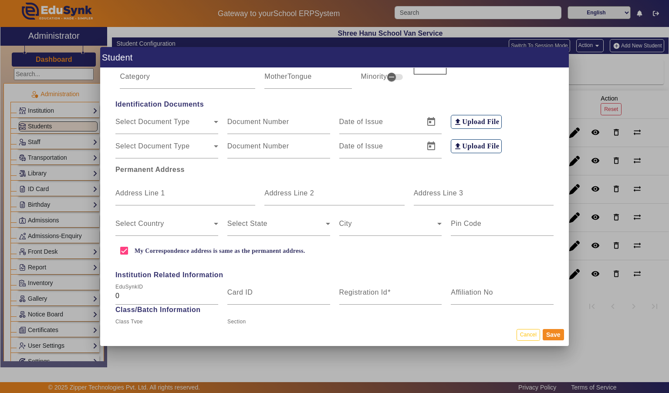
scroll to position [148, 0]
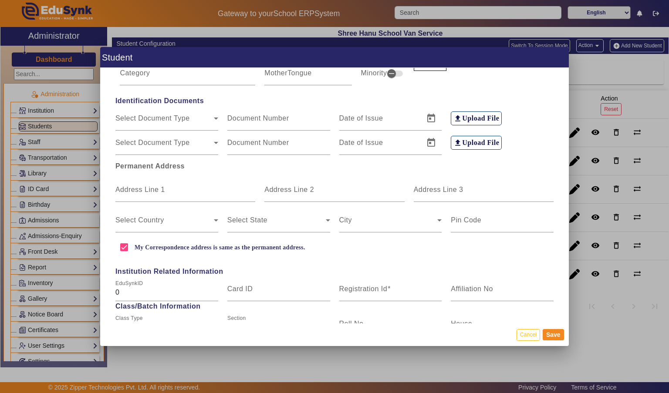
click at [140, 186] on mat-label "Address Line 1" at bounding box center [140, 189] width 50 height 7
click at [140, 188] on input "Address Line 1" at bounding box center [185, 193] width 140 height 10
type input "[GEOGRAPHIC_DATA]"
click at [469, 188] on input "Address Line 3" at bounding box center [484, 193] width 140 height 10
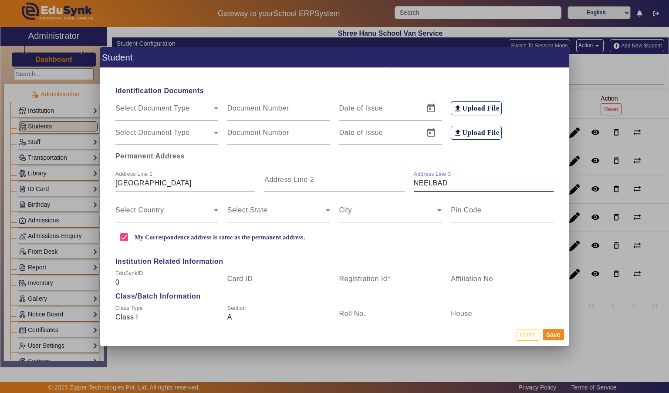
scroll to position [190, 0]
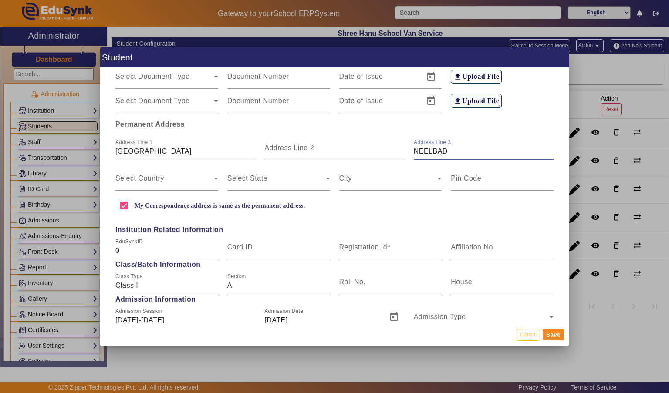
type input "NEELBAD"
click at [133, 177] on span at bounding box center [164, 182] width 98 height 10
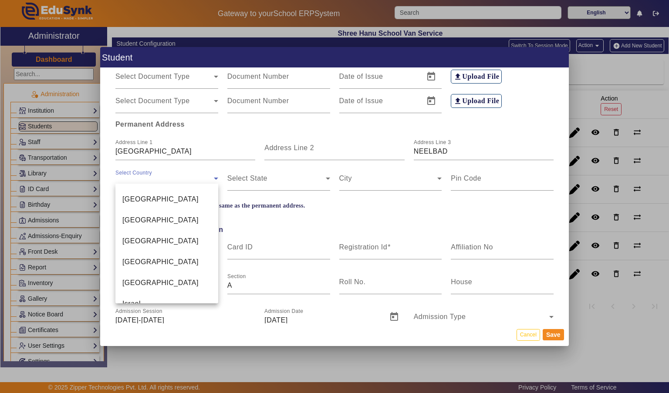
scroll to position [2088, 0]
click at [130, 202] on span "[GEOGRAPHIC_DATA]" at bounding box center [160, 200] width 76 height 10
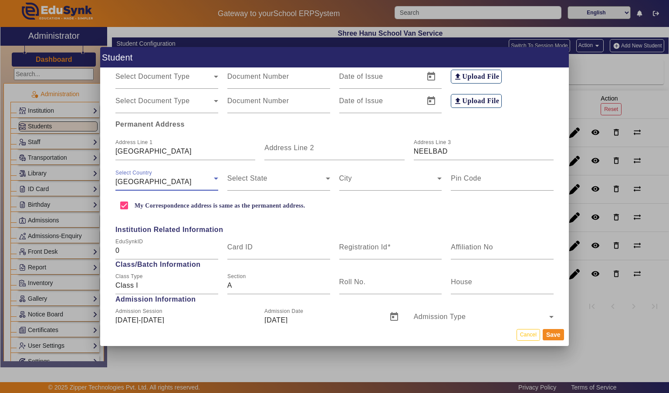
click at [300, 177] on span at bounding box center [276, 182] width 98 height 10
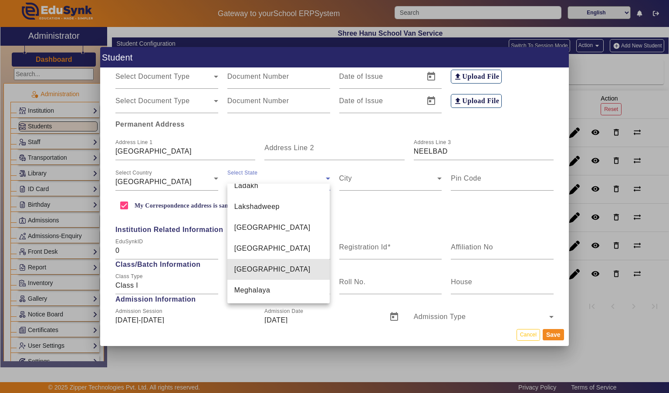
scroll to position [377, 0]
click at [305, 219] on mat-option "[GEOGRAPHIC_DATA]" at bounding box center [278, 228] width 103 height 21
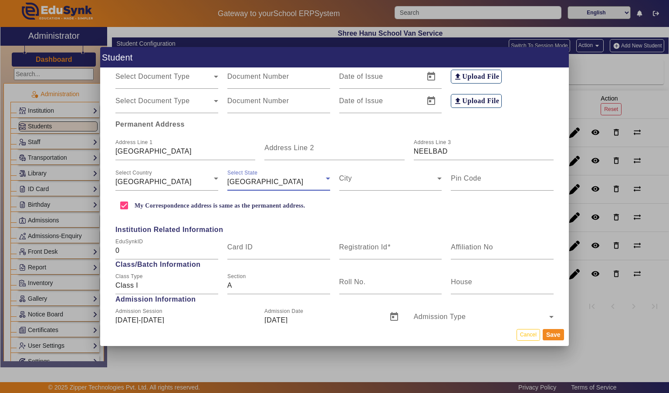
click at [399, 177] on span at bounding box center [388, 182] width 98 height 10
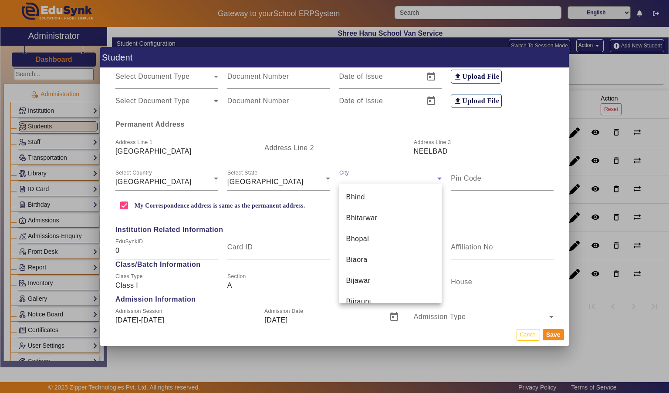
scroll to position [1046, 0]
click at [404, 233] on mat-option "Bhopal" at bounding box center [390, 238] width 103 height 21
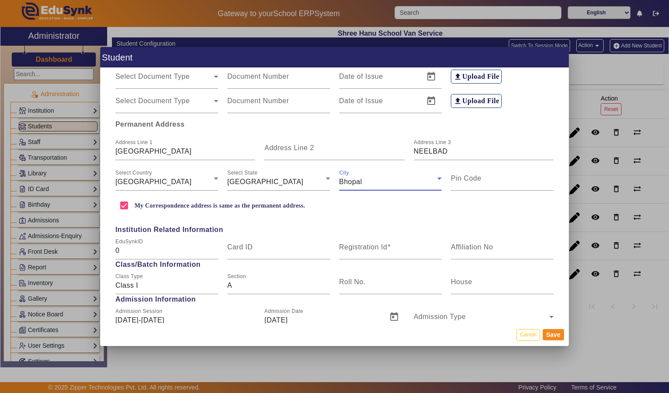
click at [510, 166] on div "Pin Code" at bounding box center [502, 178] width 103 height 24
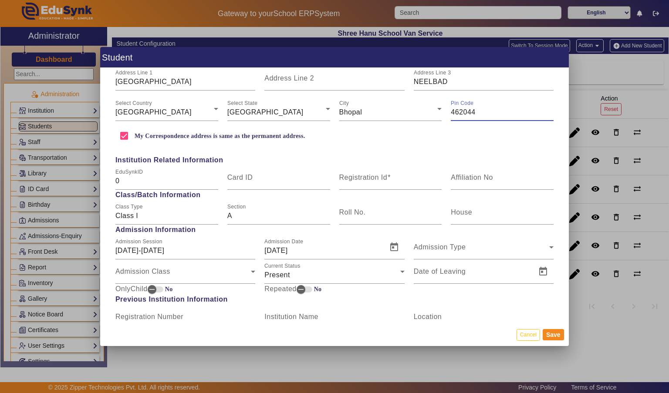
scroll to position [261, 0]
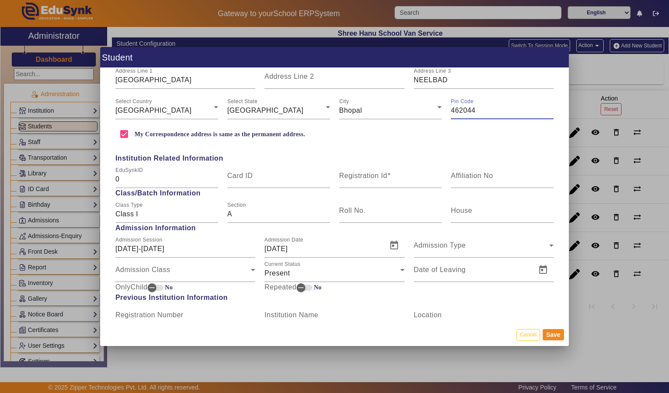
type input "462044"
click at [401, 174] on input "Registration Id" at bounding box center [390, 179] width 103 height 10
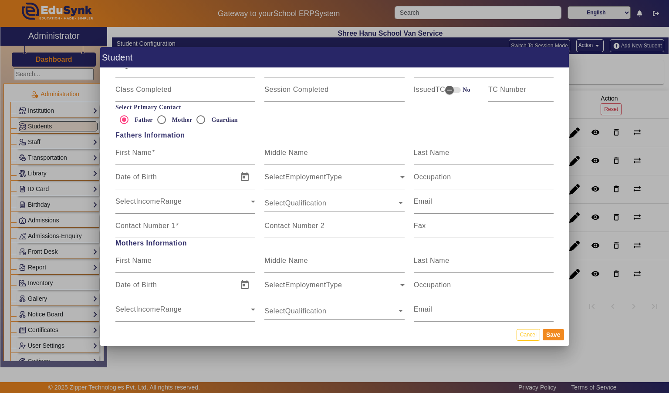
scroll to position [521, 0]
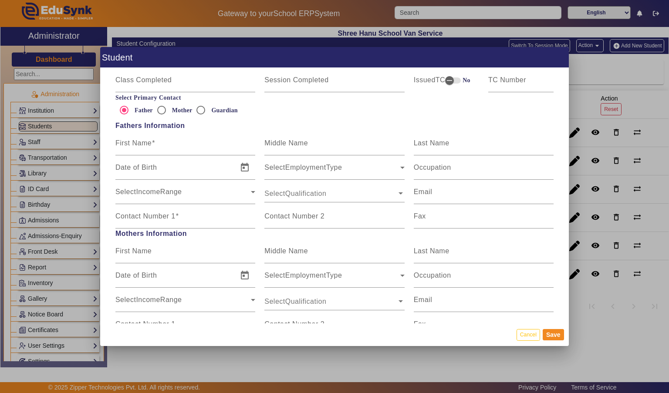
type input "SH007"
click at [209, 142] on input "First Name" at bounding box center [185, 147] width 140 height 10
type input "PRAVEEN"
click at [494, 142] on input "Last Name" at bounding box center [484, 147] width 140 height 10
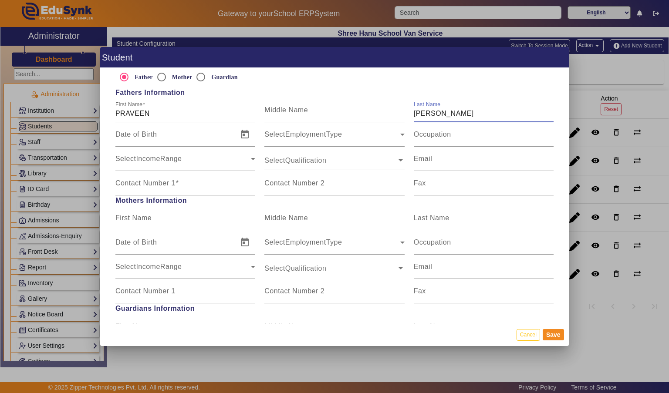
scroll to position [557, 0]
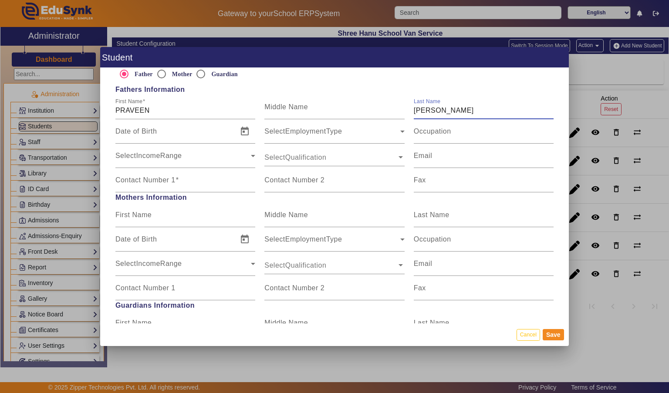
type input "[PERSON_NAME]"
click at [124, 176] on mat-label "Contact Number 1" at bounding box center [145, 179] width 60 height 7
click at [124, 179] on input "Contact Number 1" at bounding box center [185, 184] width 140 height 10
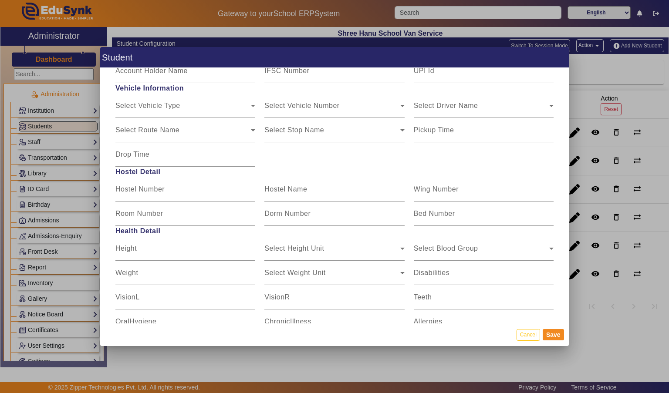
scroll to position [1007, 0]
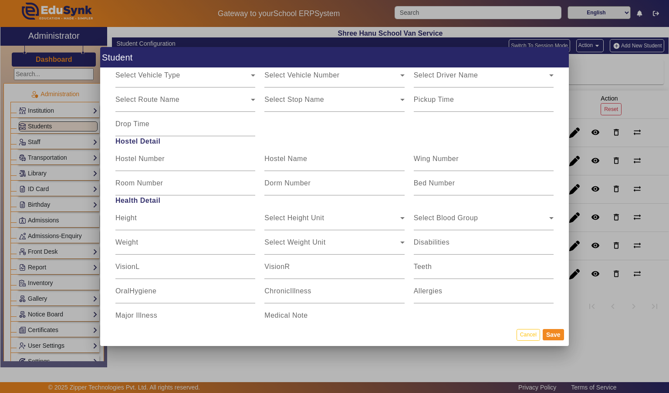
type input "7080152510"
click at [655, 78] on div at bounding box center [334, 196] width 669 height 393
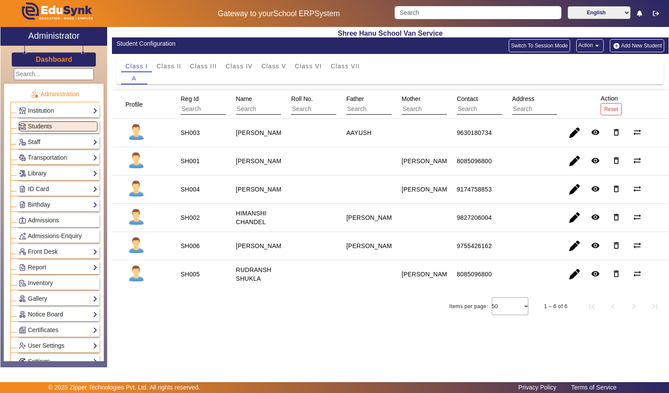
click at [644, 44] on button "Add New Student" at bounding box center [637, 45] width 54 height 13
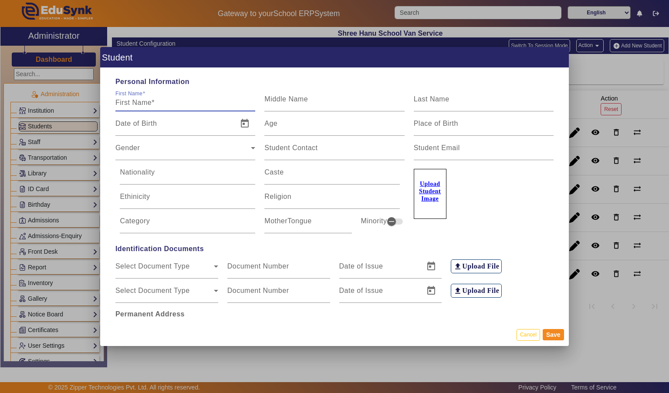
click at [192, 98] on input "First Name" at bounding box center [185, 103] width 140 height 10
type input "[PERSON_NAME]"
click at [508, 98] on input "Last Name" at bounding box center [484, 103] width 140 height 10
type input "[PERSON_NAME]"
click at [349, 111] on div "Age" at bounding box center [334, 123] width 140 height 24
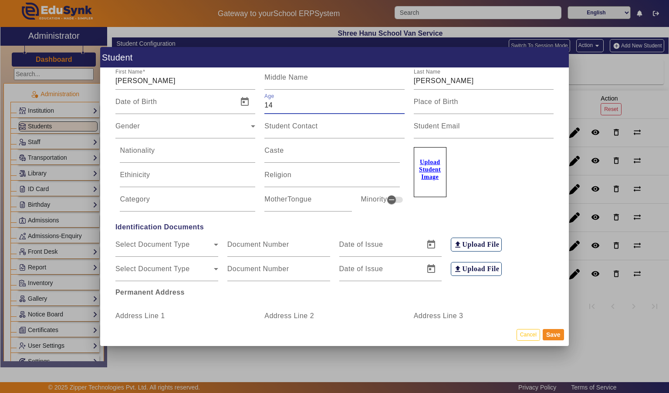
scroll to position [20, 0]
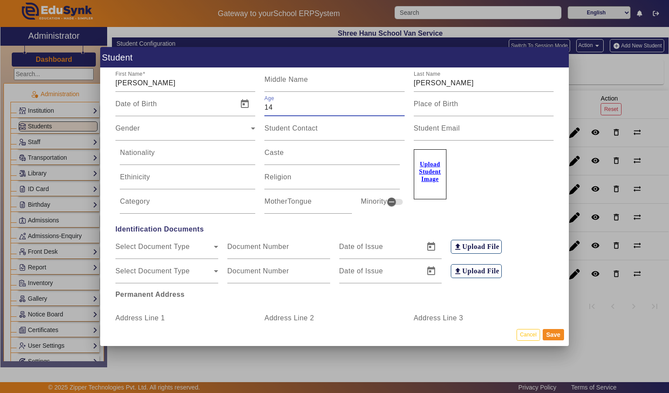
type input "14"
click at [220, 127] on span "Gender" at bounding box center [182, 132] width 135 height 10
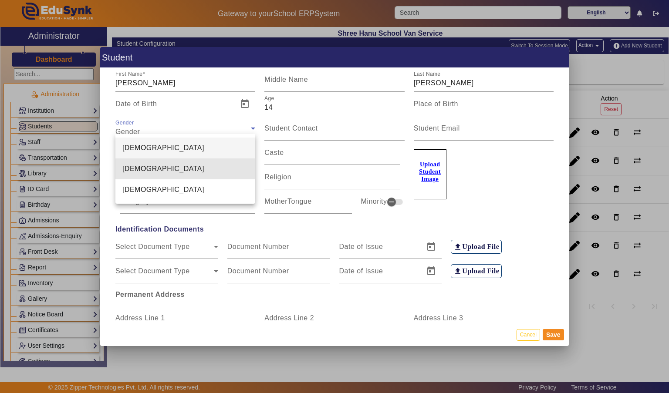
click at [214, 168] on mat-option "[DEMOGRAPHIC_DATA]" at bounding box center [185, 169] width 140 height 21
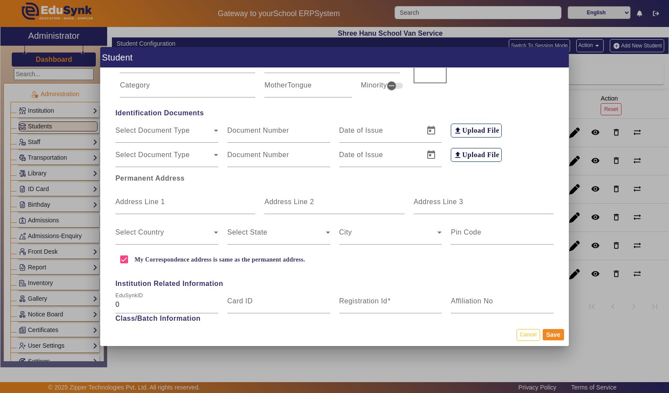
scroll to position [137, 0]
click at [135, 197] on mat-label "Address Line 1" at bounding box center [140, 200] width 50 height 7
click at [135, 199] on input "Address Line 1" at bounding box center [185, 204] width 140 height 10
type input "[GEOGRAPHIC_DATA]"
click at [468, 199] on input "Address Line 3" at bounding box center [484, 204] width 140 height 10
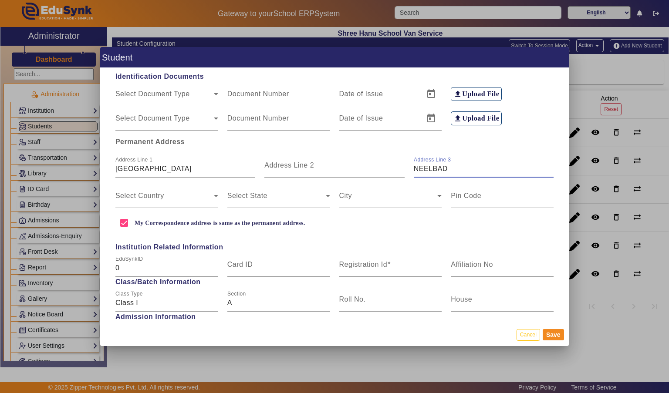
scroll to position [189, 0]
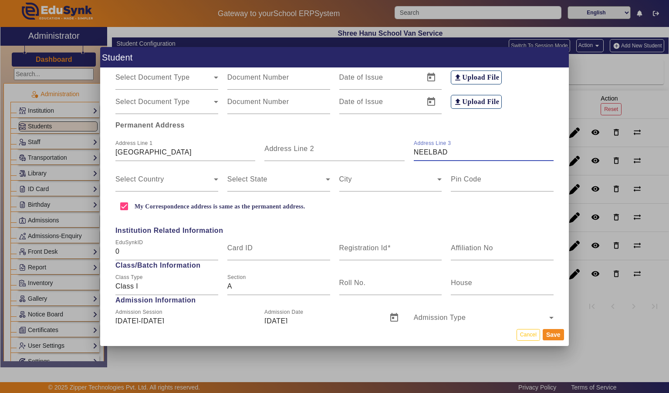
type input "NEELBAD"
click at [191, 178] on span at bounding box center [164, 183] width 98 height 10
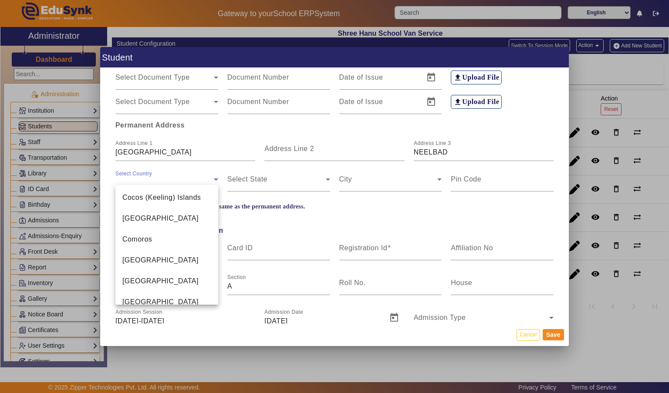
scroll to position [963, 0]
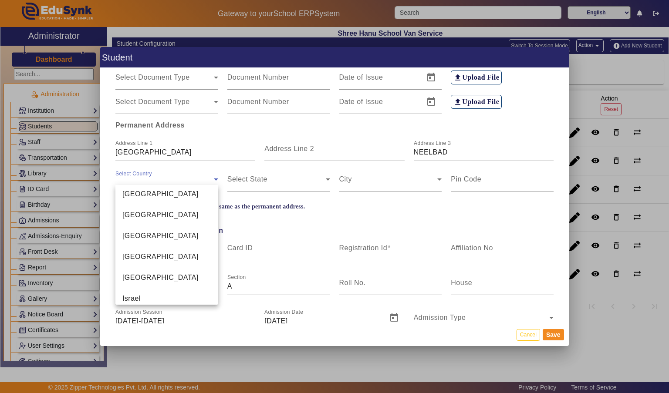
click at [172, 195] on mat-option "[GEOGRAPHIC_DATA]" at bounding box center [166, 194] width 103 height 21
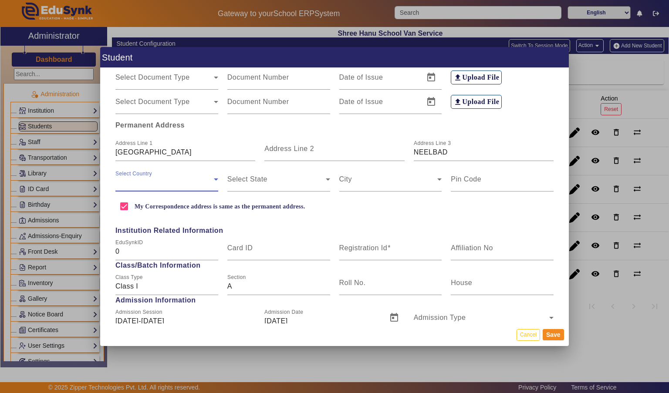
scroll to position [2094, 0]
click at [290, 178] on span at bounding box center [276, 183] width 98 height 10
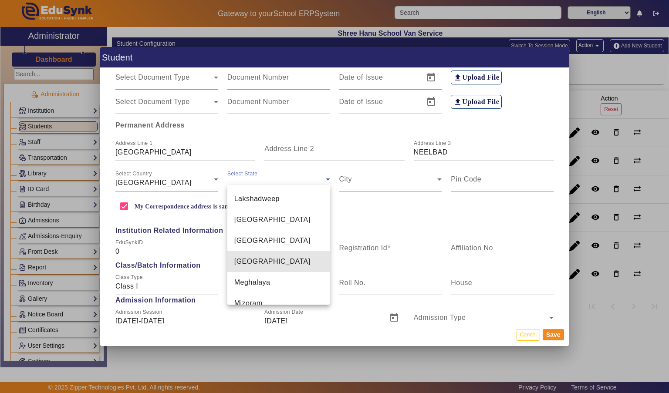
scroll to position [385, 0]
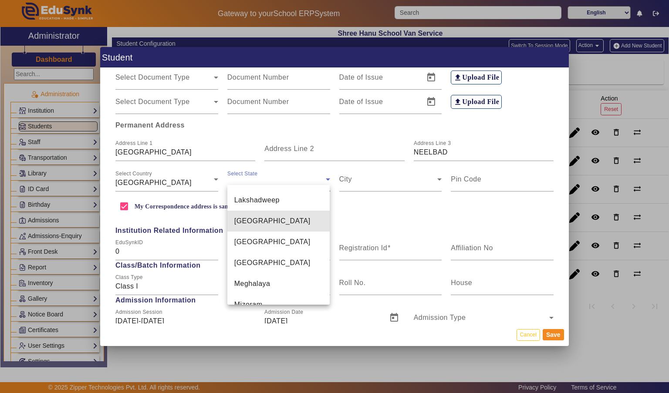
click at [300, 211] on mat-option "[GEOGRAPHIC_DATA]" at bounding box center [278, 221] width 103 height 21
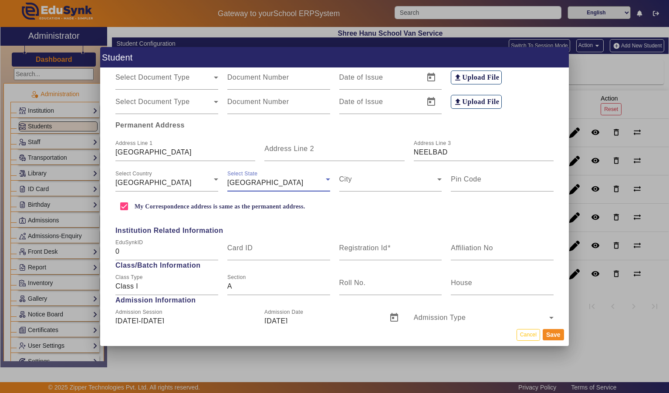
click at [395, 178] on span at bounding box center [388, 183] width 98 height 10
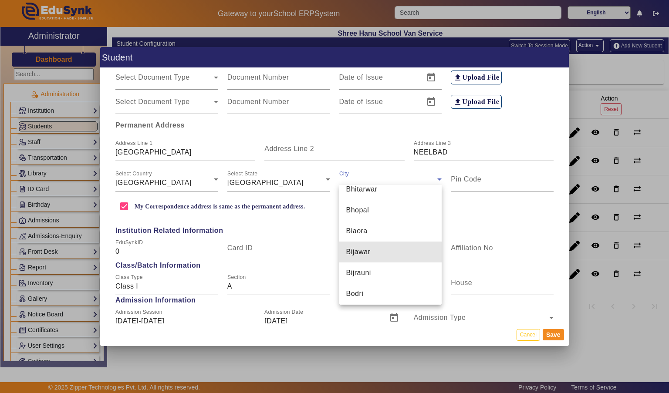
scroll to position [1066, 0]
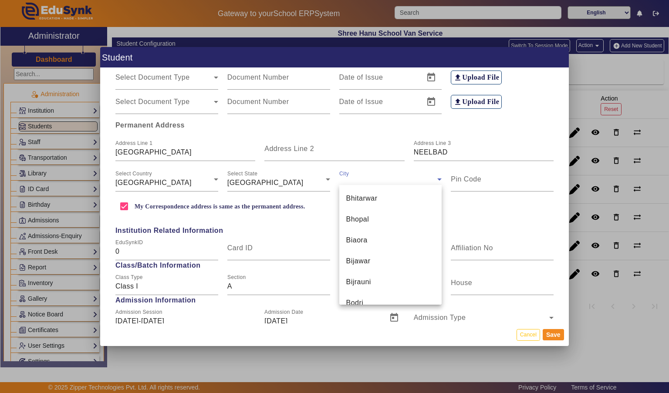
click at [409, 216] on mat-option "Bhopal" at bounding box center [390, 219] width 103 height 21
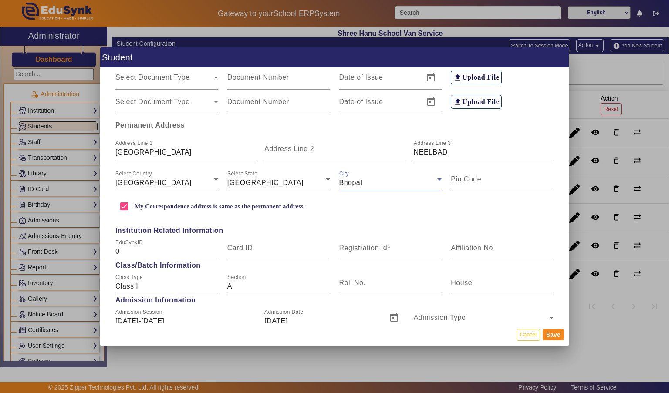
click at [514, 178] on input "Pin Code" at bounding box center [502, 183] width 103 height 10
type input "462044"
click at [542, 137] on div "Address Line 3 NEELBAD" at bounding box center [484, 149] width 140 height 24
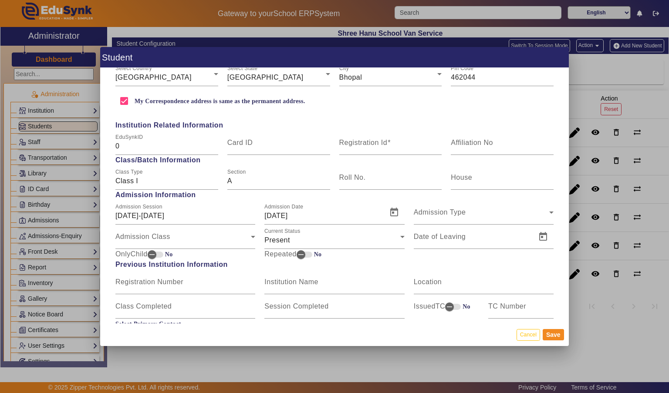
scroll to position [295, 0]
click at [407, 141] on input "Registration Id" at bounding box center [390, 146] width 103 height 10
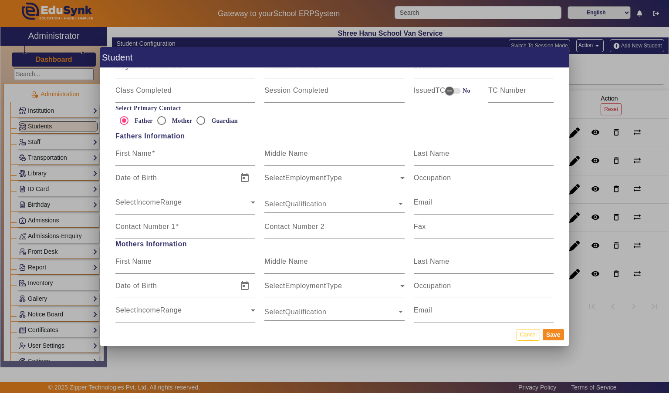
scroll to position [513, 0]
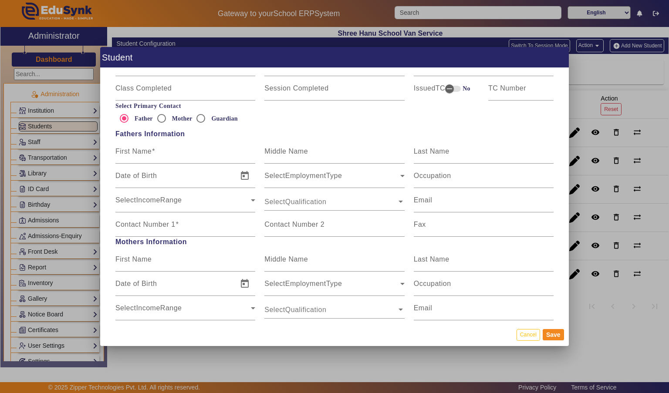
type input "SH007"
click at [133, 151] on input "First Name" at bounding box center [185, 155] width 140 height 10
type input "PRAVEEN"
click at [516, 139] on div "Last Name" at bounding box center [484, 151] width 140 height 24
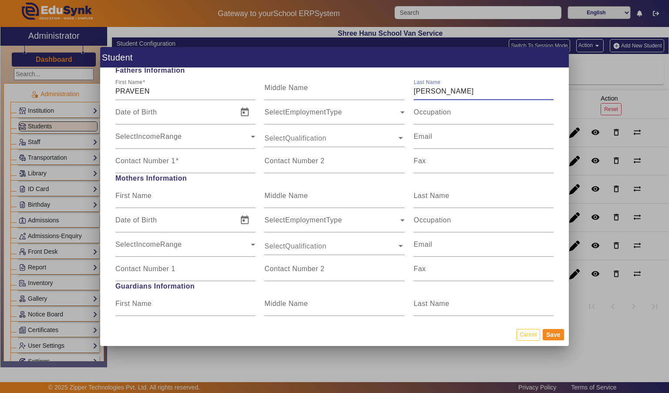
scroll to position [580, 0]
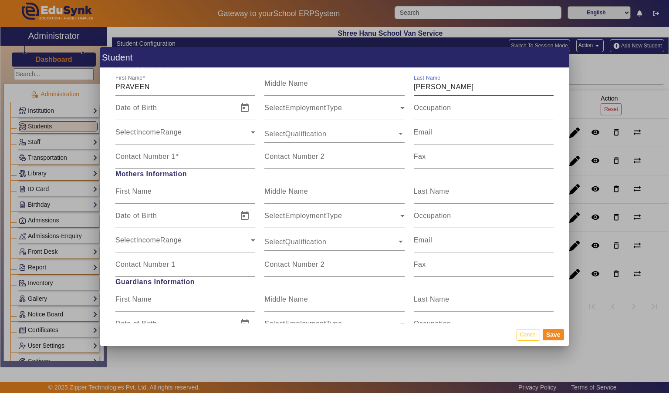
type input "[PERSON_NAME]"
click at [208, 157] on input "Contact Number 1" at bounding box center [185, 160] width 140 height 10
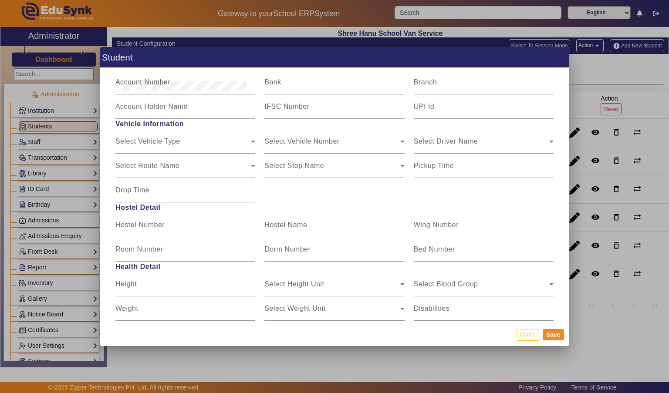
scroll to position [1007, 0]
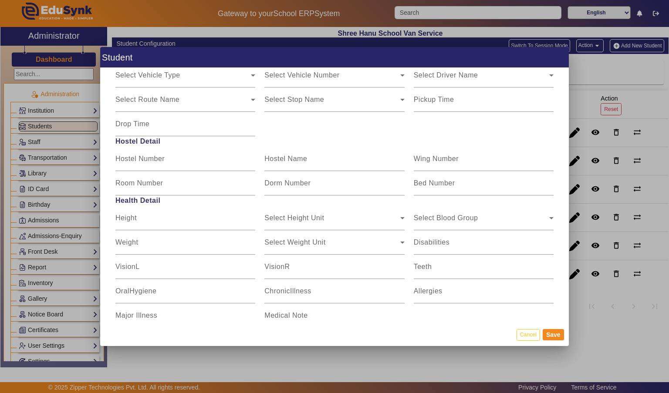
type input "7080152510"
click at [527, 147] on div "Wing Number" at bounding box center [484, 159] width 140 height 24
click at [524, 136] on span "Hostel Detail" at bounding box center [334, 141] width 447 height 10
click at [559, 341] on button "Save" at bounding box center [553, 334] width 21 height 11
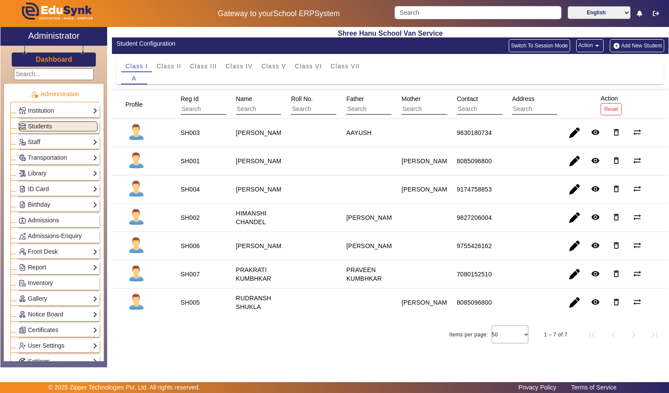
click at [644, 43] on button "Add New Student" at bounding box center [637, 45] width 54 height 13
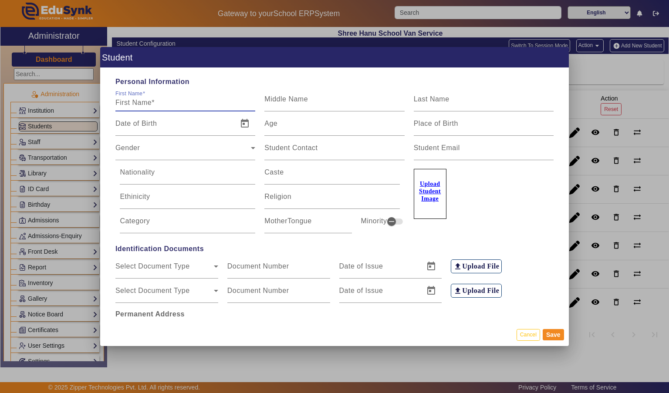
click at [128, 91] on mat-label "First Name" at bounding box center [128, 94] width 27 height 6
click at [128, 98] on input "First Name" at bounding box center [185, 103] width 140 height 10
type input "[PERSON_NAME]"
click at [524, 98] on input "Last Name" at bounding box center [484, 103] width 140 height 10
type input "[PERSON_NAME]"
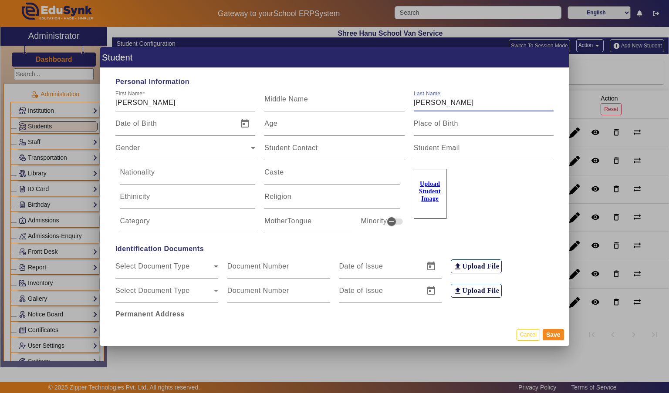
click at [340, 122] on input "Age" at bounding box center [334, 127] width 140 height 10
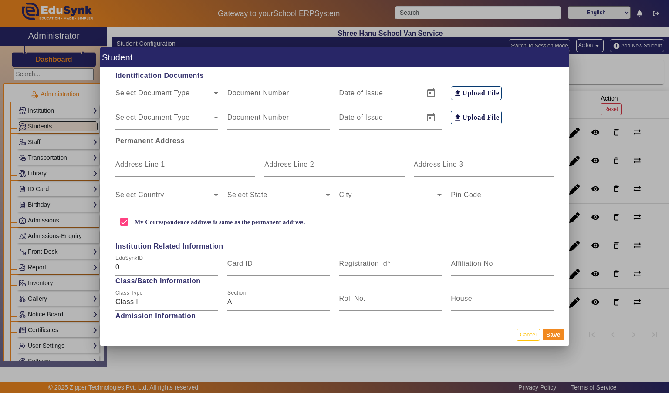
scroll to position [175, 0]
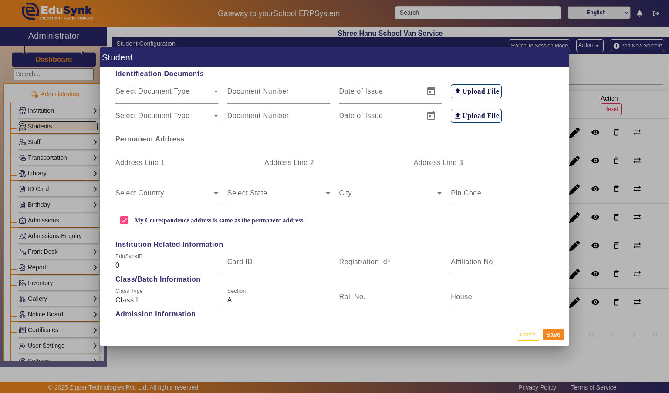
type input "6"
click at [130, 159] on mat-label "Address Line 1" at bounding box center [140, 162] width 50 height 7
click at [130, 161] on input "Address Line 1" at bounding box center [185, 166] width 140 height 10
type input "[GEOGRAPHIC_DATA]"
click at [513, 161] on input "Address Line 3" at bounding box center [484, 166] width 140 height 10
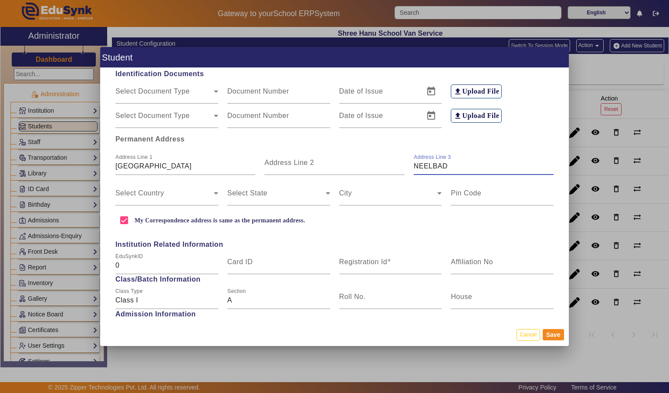
type input "NEELBAD"
click at [130, 192] on span at bounding box center [164, 197] width 98 height 10
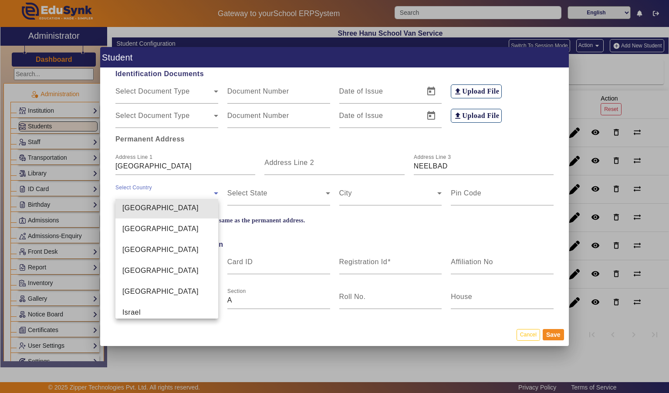
click at [124, 210] on span "[GEOGRAPHIC_DATA]" at bounding box center [160, 208] width 76 height 10
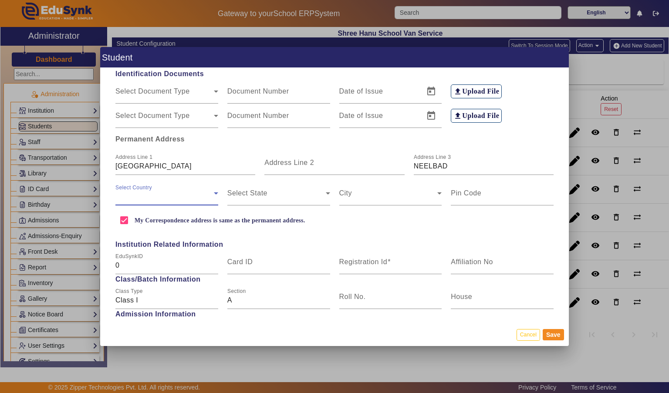
scroll to position [2094, 0]
click at [253, 192] on span at bounding box center [276, 197] width 98 height 10
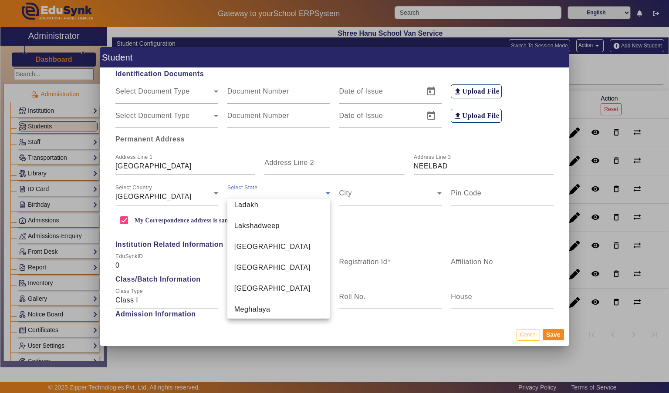
scroll to position [375, 0]
click at [248, 240] on span "[GEOGRAPHIC_DATA]" at bounding box center [272, 245] width 76 height 10
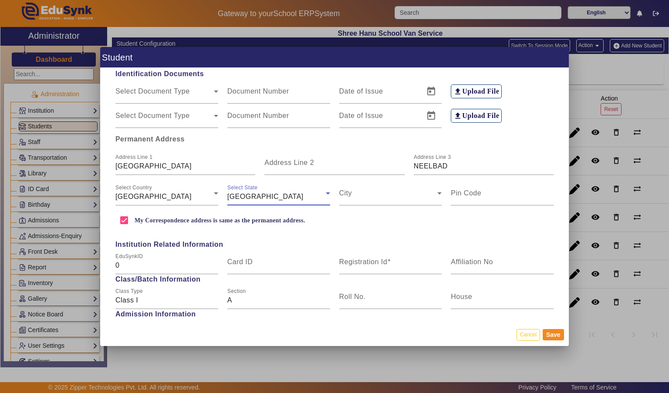
click at [409, 192] on span at bounding box center [388, 197] width 98 height 10
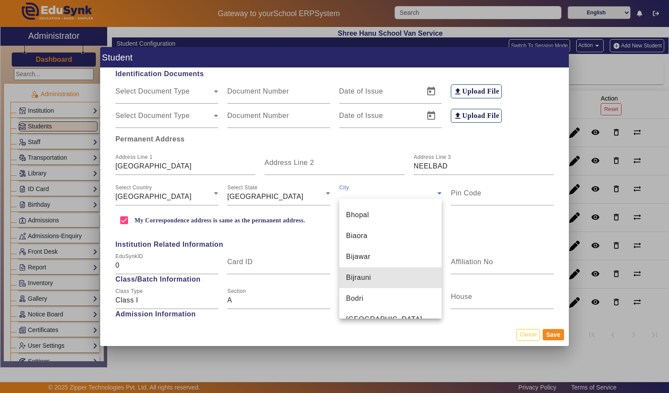
scroll to position [1077, 0]
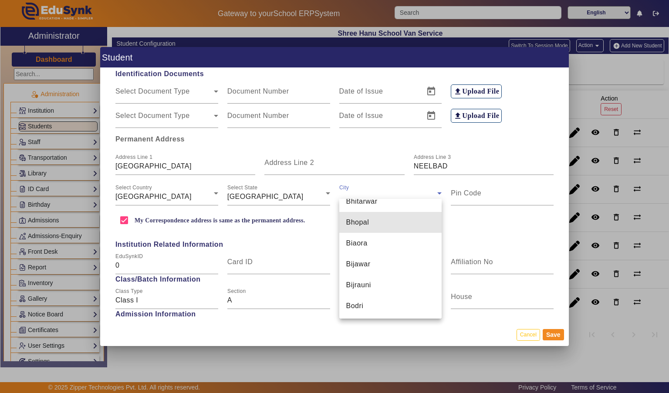
click at [412, 229] on mat-option "Bhopal" at bounding box center [390, 222] width 103 height 21
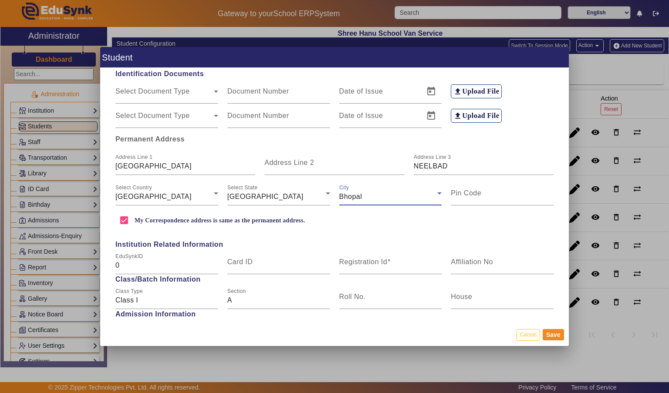
click at [505, 192] on input "Pin Code" at bounding box center [502, 197] width 103 height 10
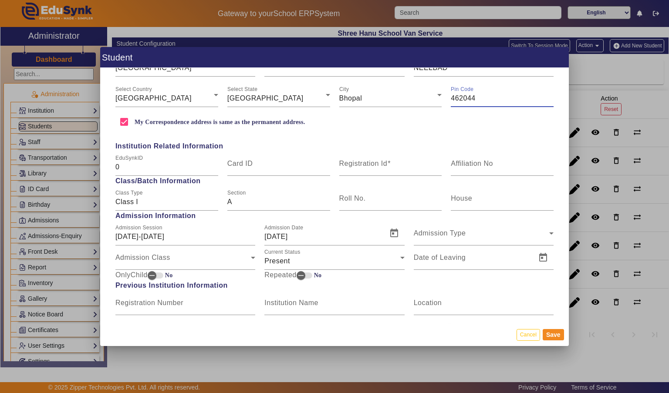
scroll to position [277, 0]
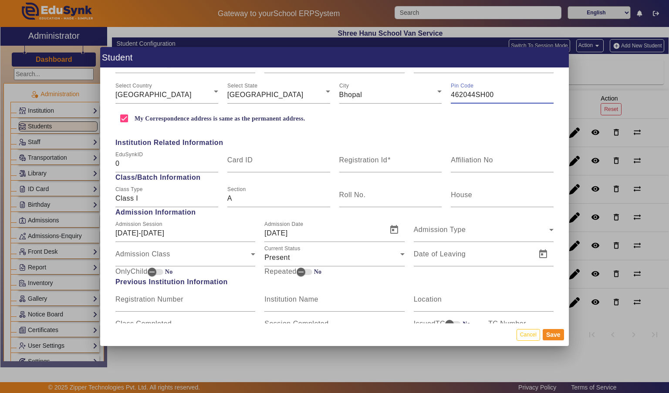
type input "462044SH00"
click at [405, 159] on input "Registration Id" at bounding box center [390, 164] width 103 height 10
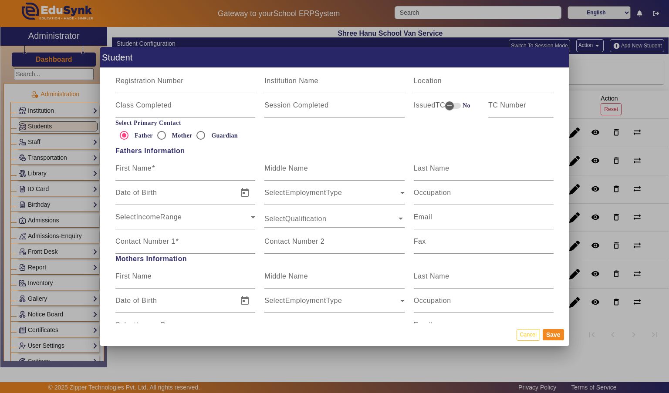
scroll to position [498, 0]
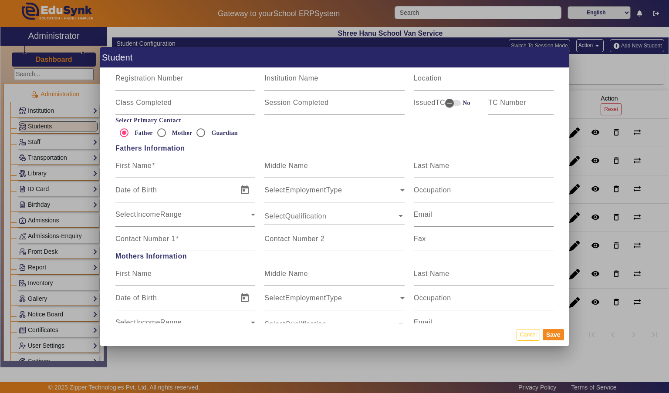
type input "SH008"
click at [129, 162] on mat-label "First Name" at bounding box center [133, 165] width 36 height 7
click at [129, 164] on input "First Name" at bounding box center [185, 169] width 140 height 10
type input "PRAVEEN"
click at [500, 164] on input "Last Name" at bounding box center [484, 169] width 140 height 10
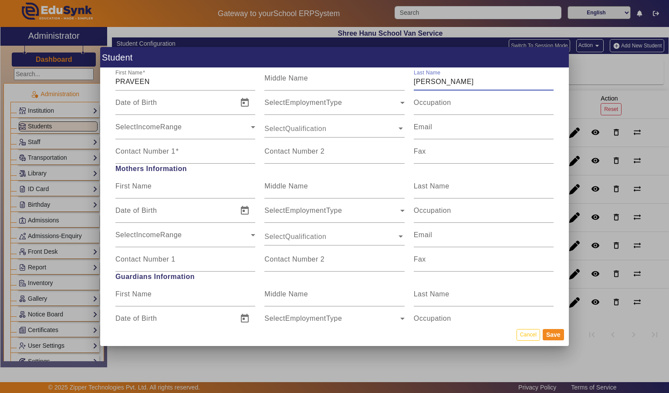
scroll to position [589, 0]
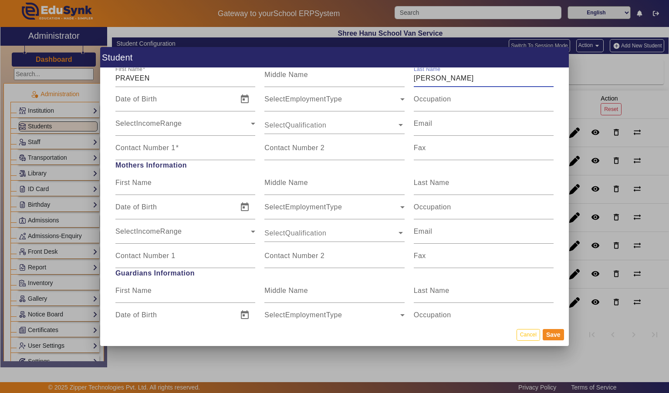
type input "[PERSON_NAME]"
click at [129, 144] on mat-label "Contact Number 1" at bounding box center [145, 147] width 60 height 7
click at [129, 146] on input "Contact Number 1" at bounding box center [185, 151] width 140 height 10
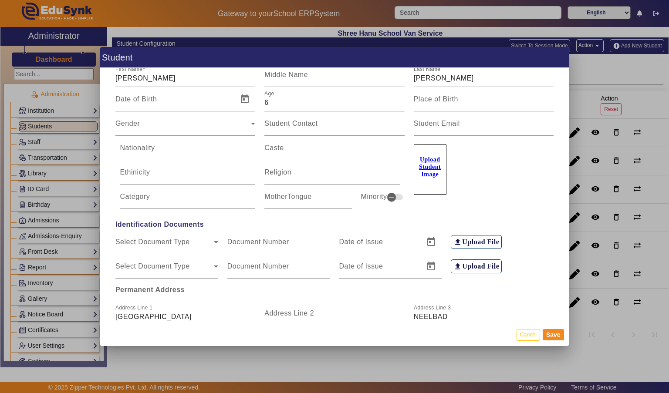
scroll to position [0, 0]
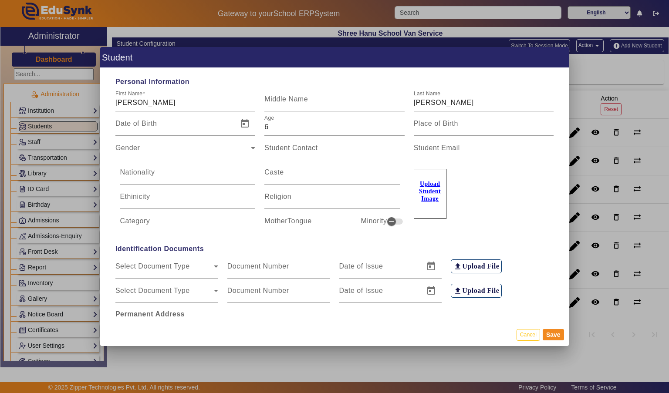
type input "7080152510"
click at [127, 146] on span "Gender" at bounding box center [182, 151] width 135 height 10
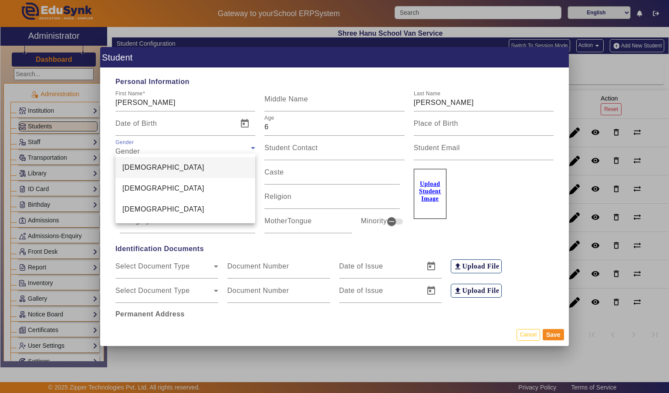
click at [123, 161] on mat-option "[DEMOGRAPHIC_DATA]" at bounding box center [185, 167] width 140 height 21
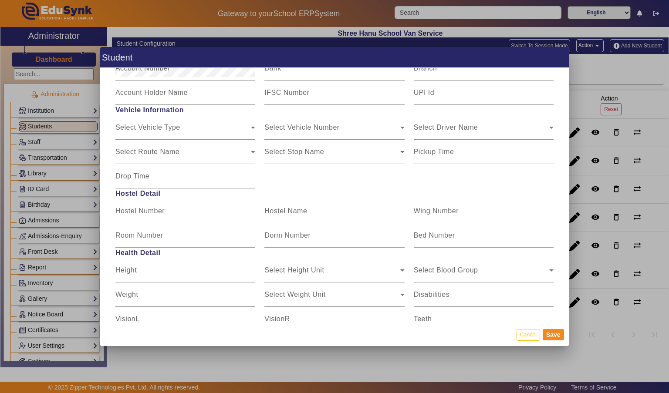
scroll to position [1007, 0]
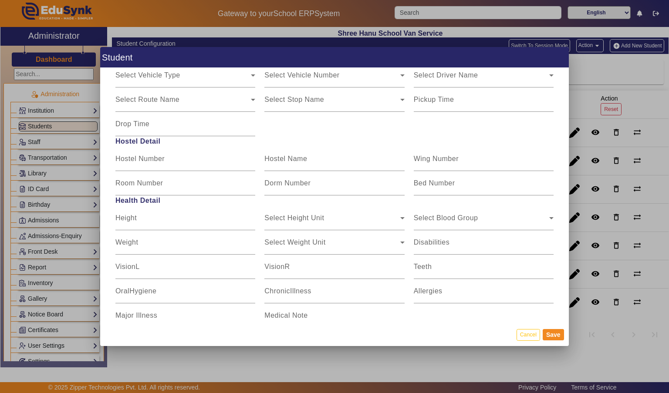
click at [554, 339] on button "Save" at bounding box center [553, 334] width 21 height 11
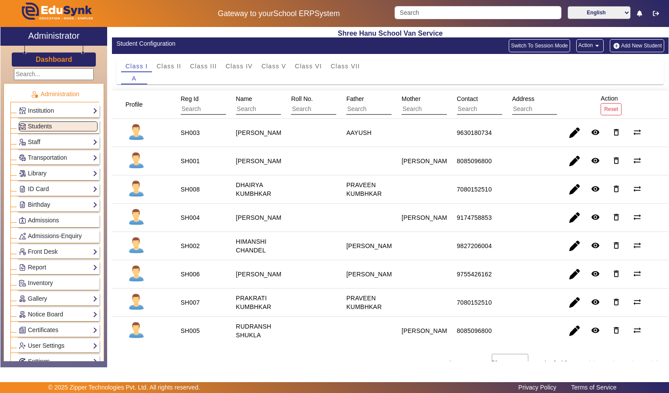
click at [642, 45] on button "Add New Student" at bounding box center [637, 45] width 54 height 13
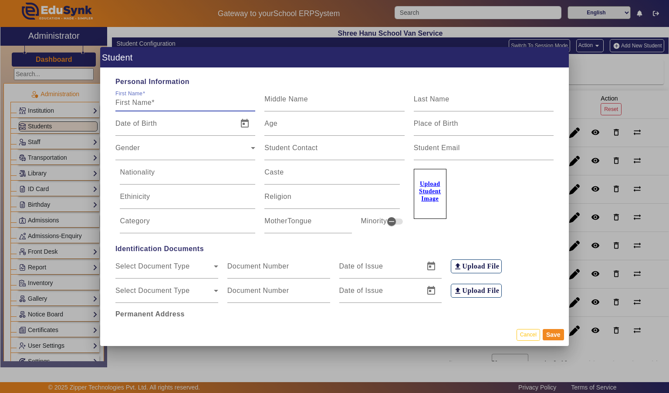
click at [126, 91] on mat-label "First Name" at bounding box center [128, 94] width 27 height 6
click at [126, 98] on input "First Name" at bounding box center [185, 103] width 140 height 10
type input "[PERSON_NAME]"
click at [444, 101] on input "Last Name" at bounding box center [484, 103] width 140 height 10
type input "[PERSON_NAME]"
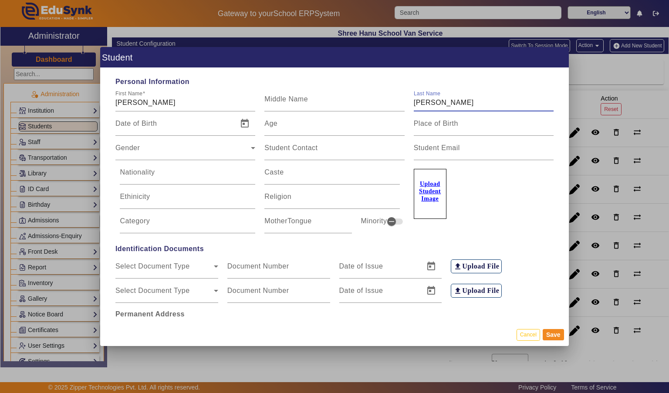
click at [284, 122] on input "Age" at bounding box center [334, 127] width 140 height 10
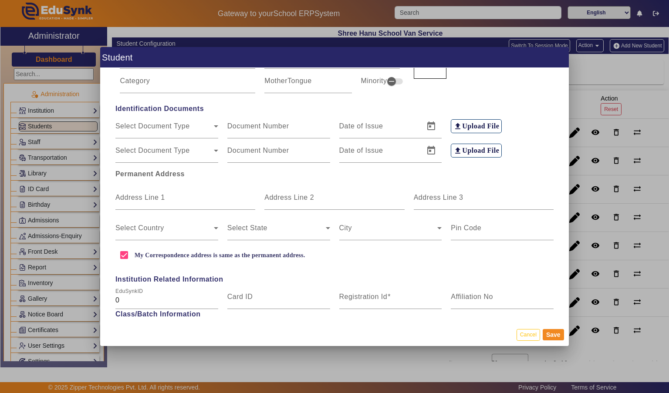
scroll to position [139, 0]
type input "15"
click at [129, 126] on span "Select Document Type" at bounding box center [164, 131] width 98 height 10
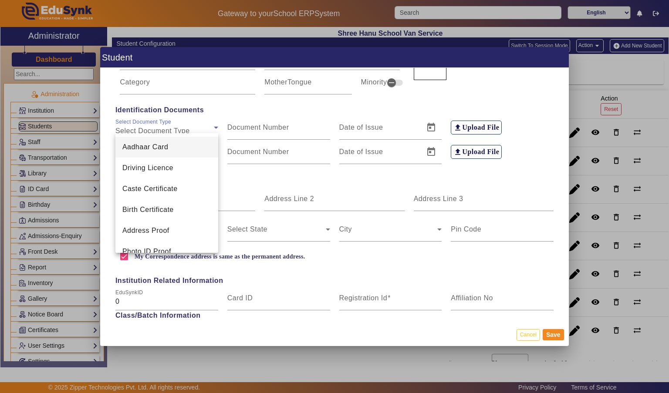
click at [108, 103] on div at bounding box center [334, 196] width 669 height 393
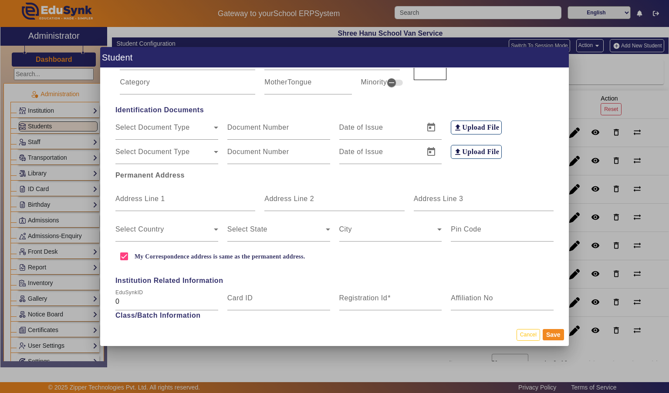
click at [129, 195] on mat-label "Address Line 1" at bounding box center [140, 198] width 50 height 7
click at [129, 197] on input "Address Line 1" at bounding box center [185, 202] width 140 height 10
click at [298, 195] on mat-label "Address Line 2" at bounding box center [289, 198] width 50 height 7
click at [298, 197] on input "Address Line 2" at bounding box center [334, 202] width 140 height 10
click at [156, 197] on input "[PERSON_NAME]" at bounding box center [185, 202] width 140 height 10
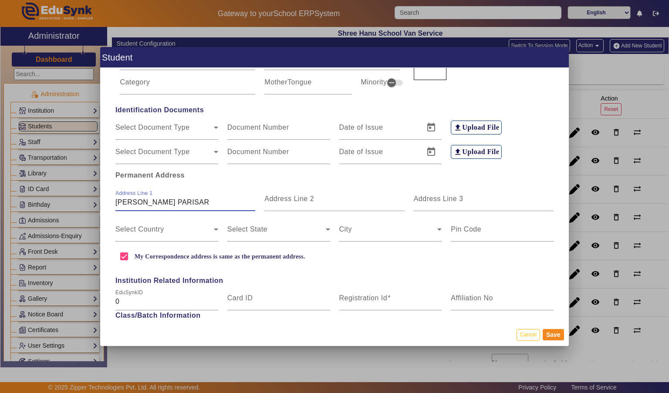
type input "[PERSON_NAME] PARISAR"
click at [489, 197] on input "Address Line 3" at bounding box center [484, 202] width 140 height 10
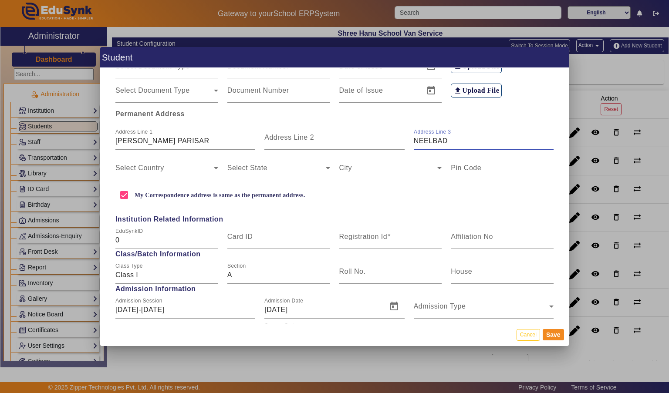
scroll to position [205, 0]
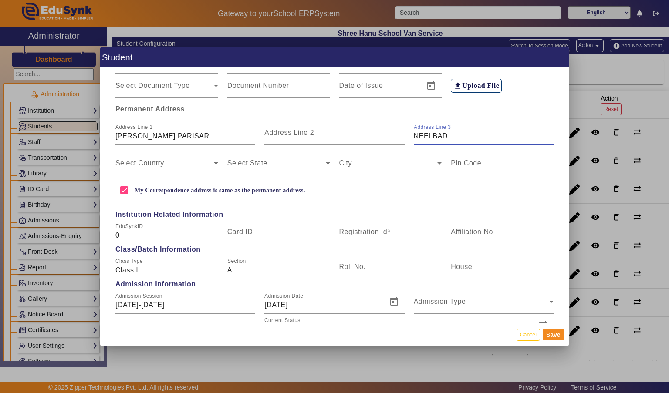
type input "NEELBAD"
click at [146, 162] on span at bounding box center [164, 167] width 98 height 10
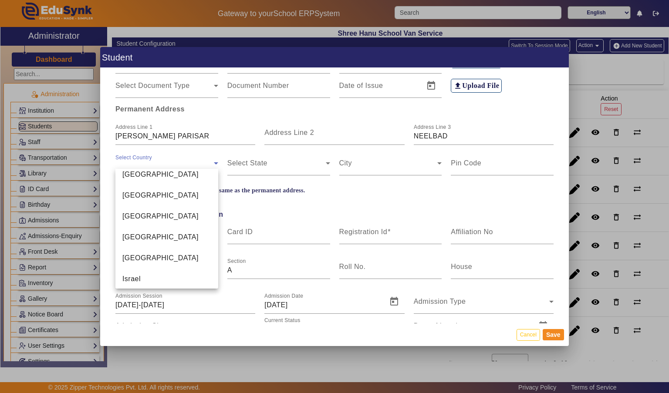
click at [132, 174] on span "[GEOGRAPHIC_DATA]" at bounding box center [160, 174] width 76 height 10
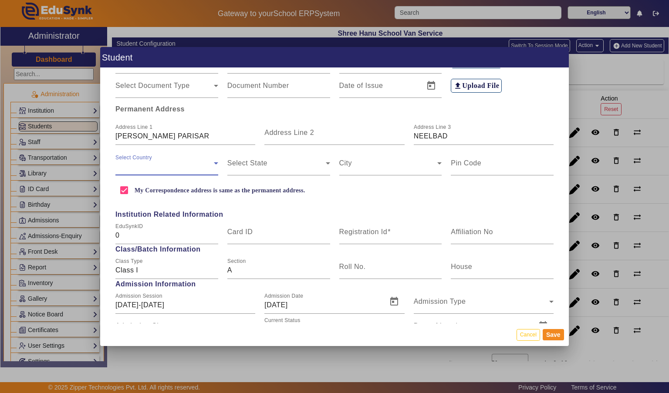
scroll to position [2094, 0]
click at [246, 162] on span at bounding box center [276, 167] width 98 height 10
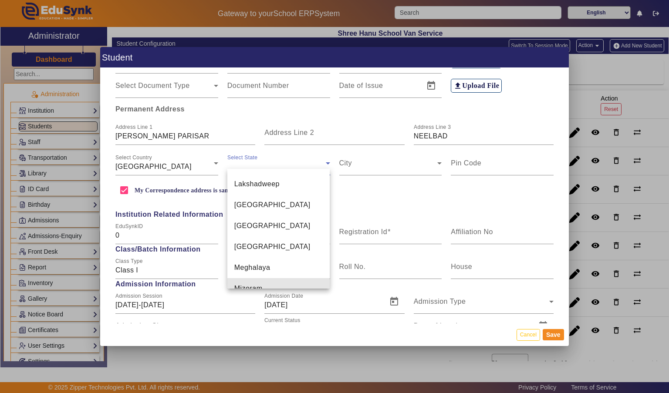
scroll to position [384, 0]
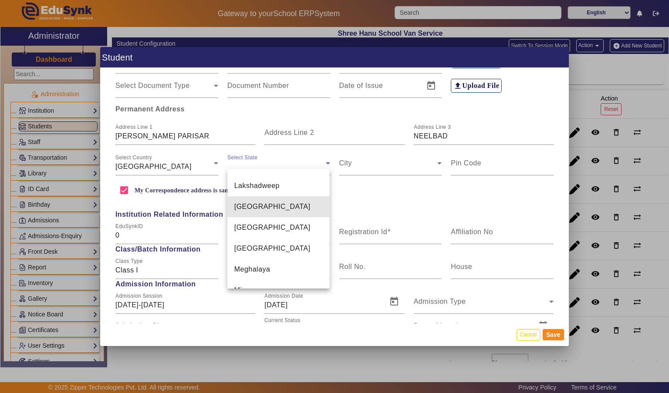
click at [245, 202] on span "[GEOGRAPHIC_DATA]" at bounding box center [272, 207] width 76 height 10
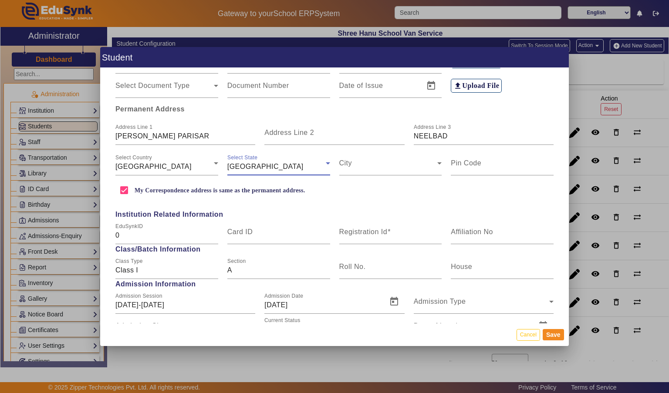
click at [426, 163] on span at bounding box center [388, 167] width 98 height 10
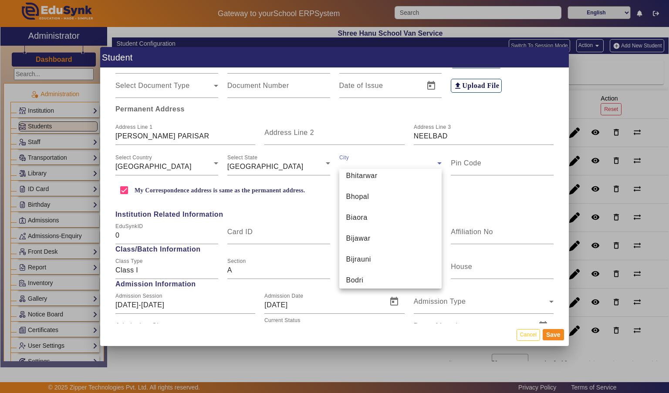
scroll to position [1076, 0]
click at [408, 192] on mat-option "Bhopal" at bounding box center [390, 193] width 103 height 21
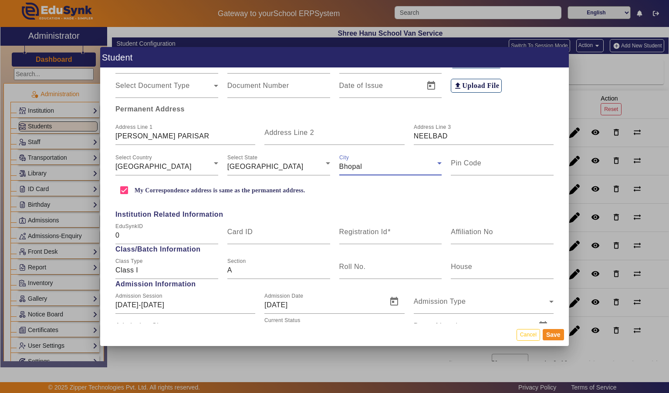
click at [533, 162] on input "Pin Code" at bounding box center [502, 167] width 103 height 10
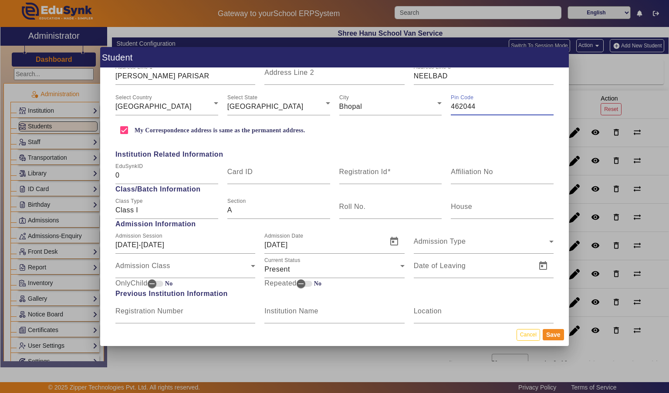
scroll to position [266, 0]
type input "462044"
click at [362, 148] on span "Institution Related Information" at bounding box center [334, 153] width 447 height 10
click at [357, 167] on mat-label "Registration Id" at bounding box center [363, 170] width 48 height 7
click at [357, 169] on input "Registration Id" at bounding box center [390, 174] width 103 height 10
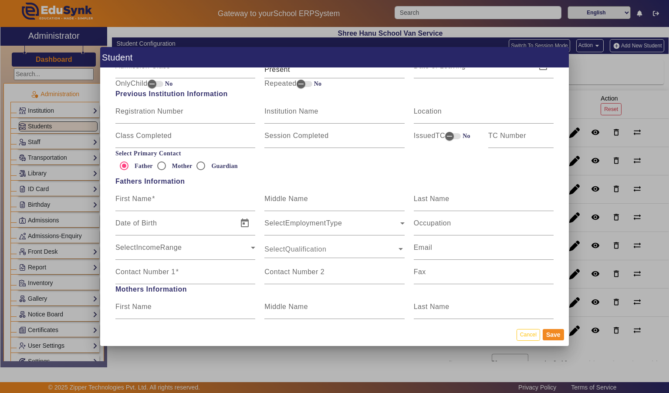
scroll to position [467, 0]
type input "SH009"
click at [131, 194] on mat-label "First Name" at bounding box center [133, 196] width 36 height 7
click at [131, 196] on input "First Name" at bounding box center [185, 201] width 140 height 10
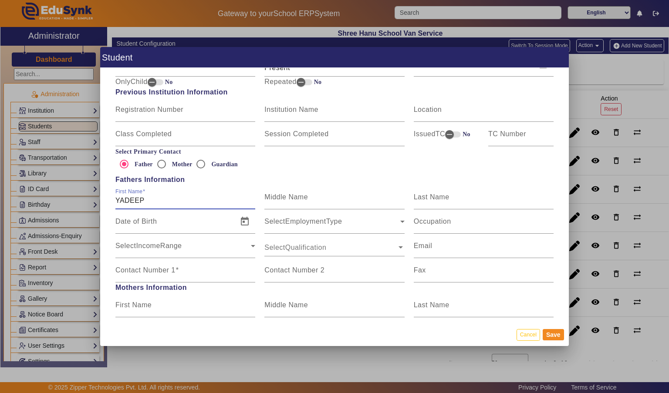
type input "YADEEP"
click at [494, 197] on input "Last Name" at bounding box center [484, 201] width 140 height 10
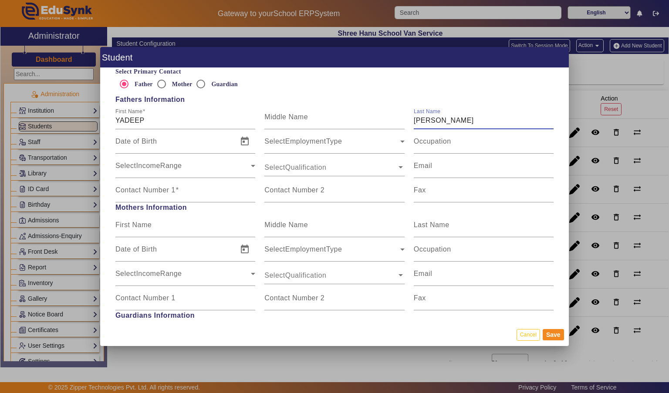
scroll to position [548, 0]
type input "[PERSON_NAME]"
click at [136, 185] on mat-label "Contact Number 1" at bounding box center [145, 188] width 60 height 7
click at [136, 188] on input "Contact Number 1" at bounding box center [185, 193] width 140 height 10
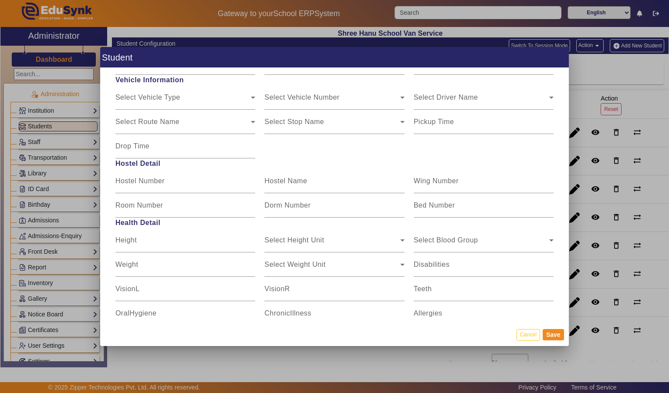
scroll to position [1007, 0]
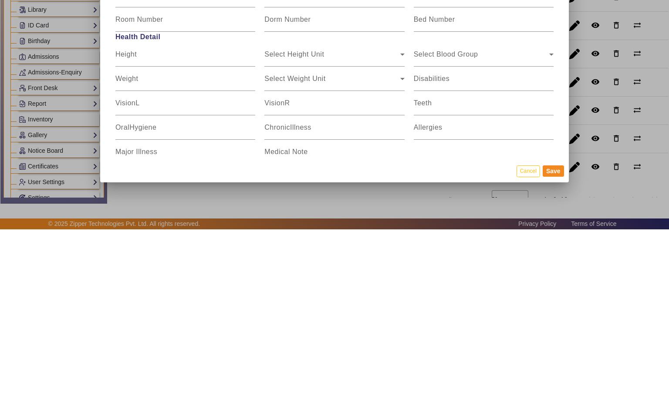
type input "9669261003"
click at [552, 341] on button "Save" at bounding box center [553, 334] width 21 height 11
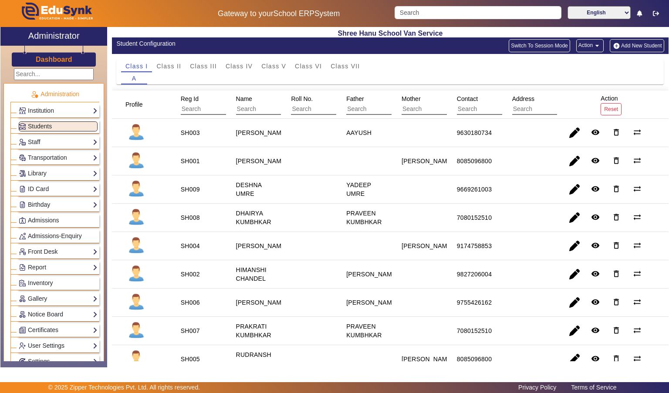
click at [624, 48] on button "Add New Student" at bounding box center [637, 45] width 54 height 13
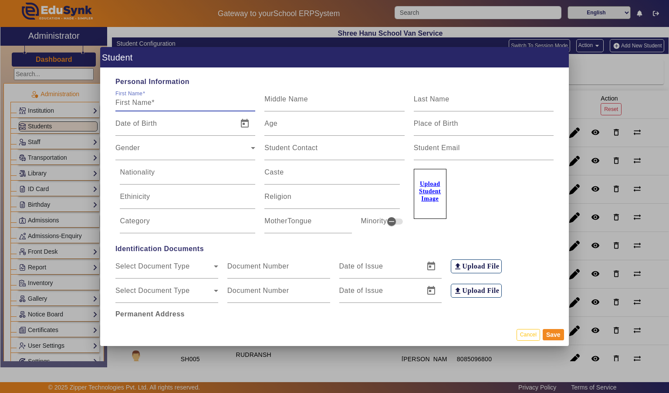
click at [129, 98] on input "First Name" at bounding box center [185, 103] width 140 height 10
type input "[PERSON_NAME]"
click at [452, 98] on input "Last Name" at bounding box center [484, 103] width 140 height 10
type input "[PERSON_NAME]"
click at [293, 99] on input "Middle Name" at bounding box center [334, 103] width 140 height 10
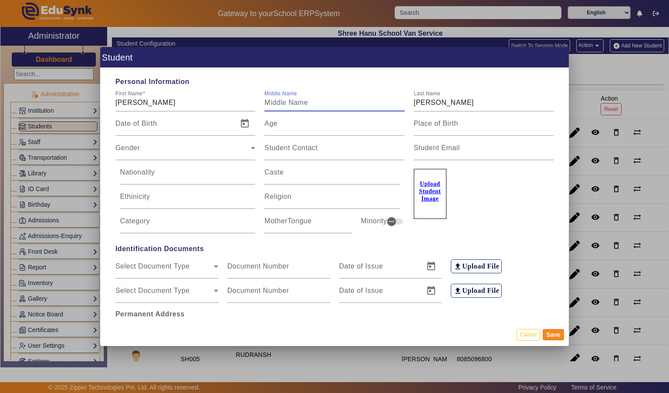
click at [277, 120] on mat-label "Age" at bounding box center [270, 123] width 13 height 7
click at [277, 122] on input "Age" at bounding box center [334, 127] width 140 height 10
type input "12"
click at [132, 146] on span "Gender" at bounding box center [182, 151] width 135 height 10
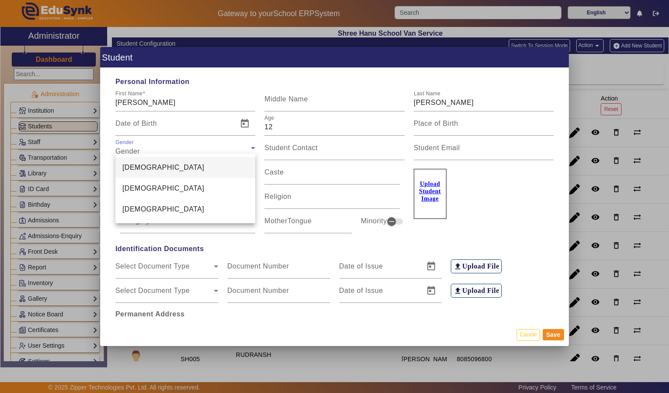
click at [128, 162] on mat-option "[DEMOGRAPHIC_DATA]" at bounding box center [185, 167] width 140 height 21
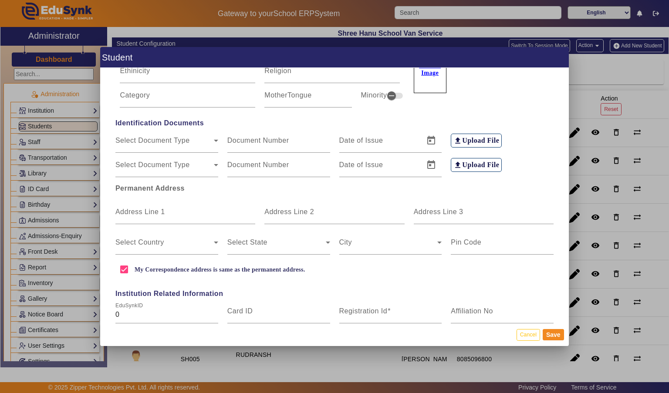
scroll to position [128, 0]
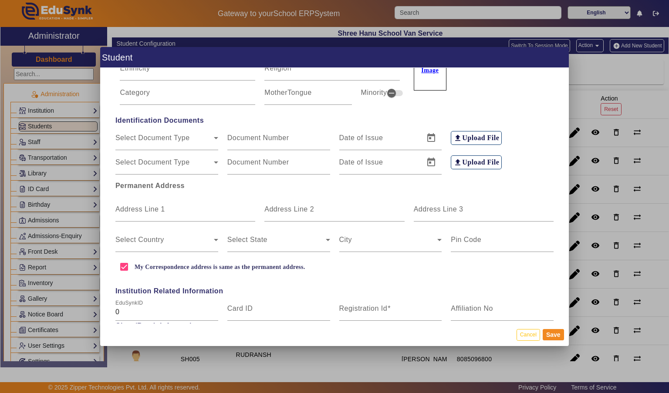
click at [144, 206] on mat-label "Address Line 1" at bounding box center [140, 209] width 50 height 7
click at [144, 208] on input "Address Line 1" at bounding box center [185, 213] width 140 height 10
type input "[PERSON_NAME]"
click at [480, 208] on input "Address Line 3" at bounding box center [484, 213] width 140 height 10
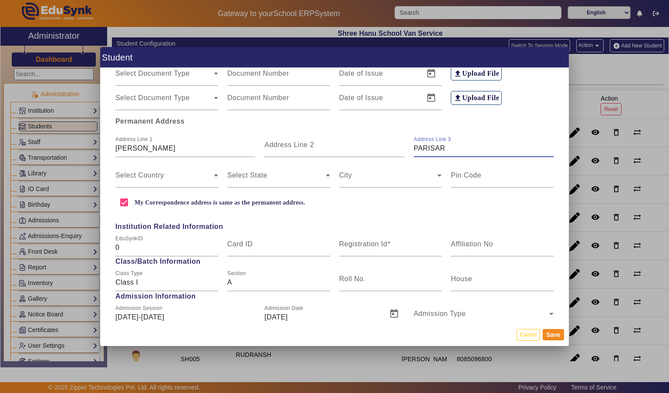
scroll to position [201, 0]
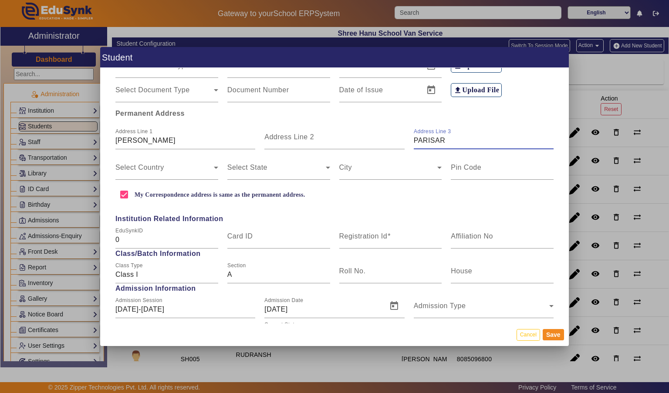
type input "PARISAR"
click at [138, 166] on span at bounding box center [164, 171] width 98 height 10
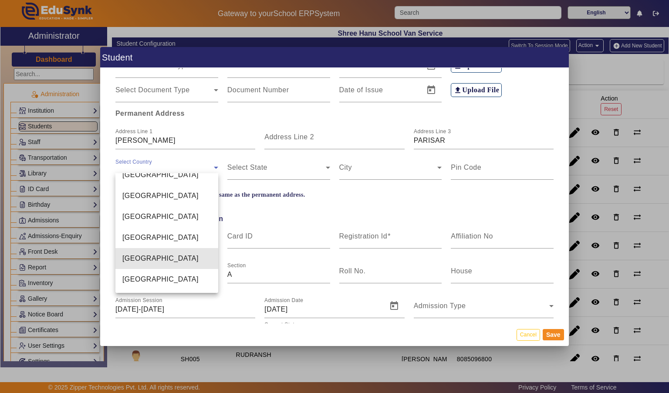
scroll to position [2078, 0]
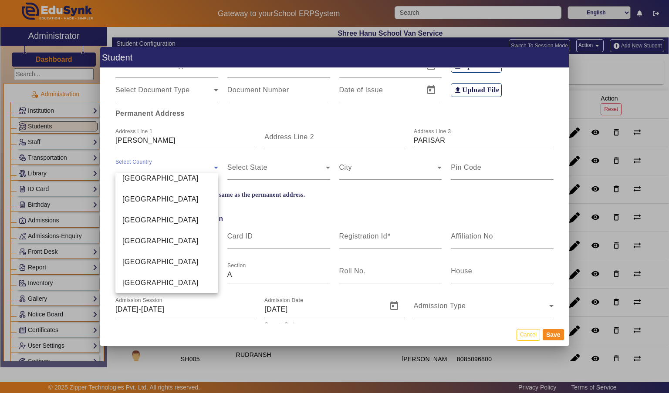
click at [127, 197] on span "[GEOGRAPHIC_DATA]" at bounding box center [160, 199] width 76 height 10
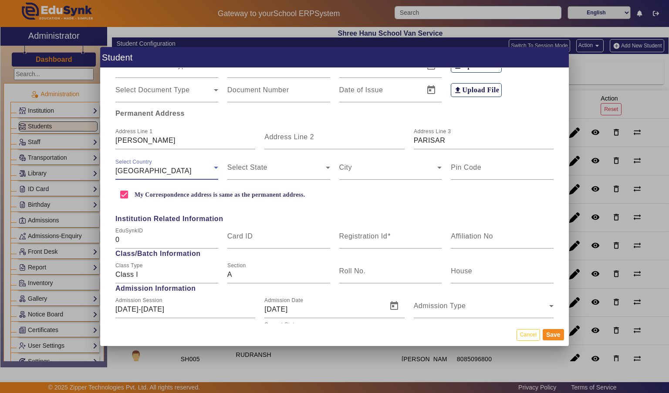
click at [244, 155] on div "Select State" at bounding box center [278, 167] width 103 height 24
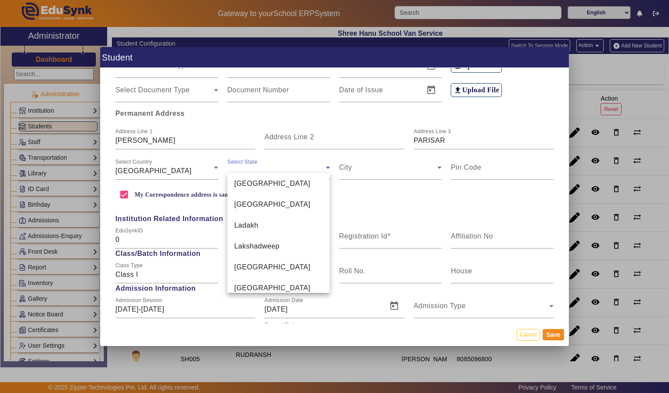
scroll to position [337, 0]
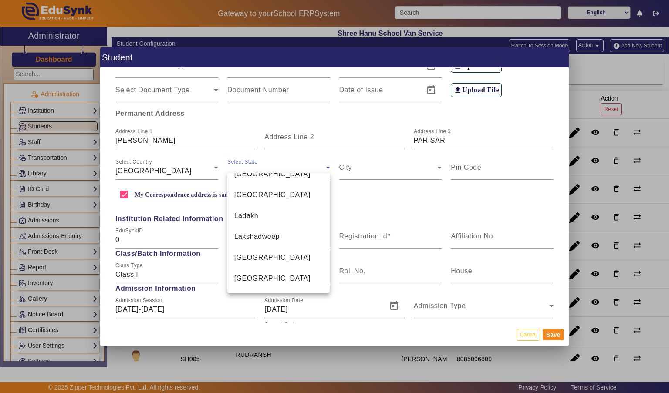
click at [246, 247] on mat-option "[GEOGRAPHIC_DATA]" at bounding box center [278, 257] width 103 height 21
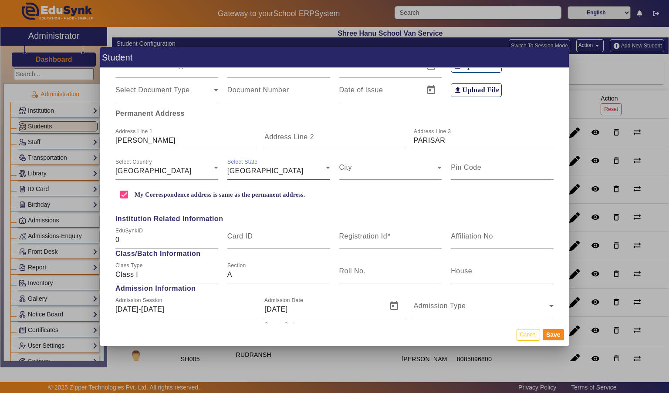
click at [366, 168] on span at bounding box center [388, 171] width 98 height 10
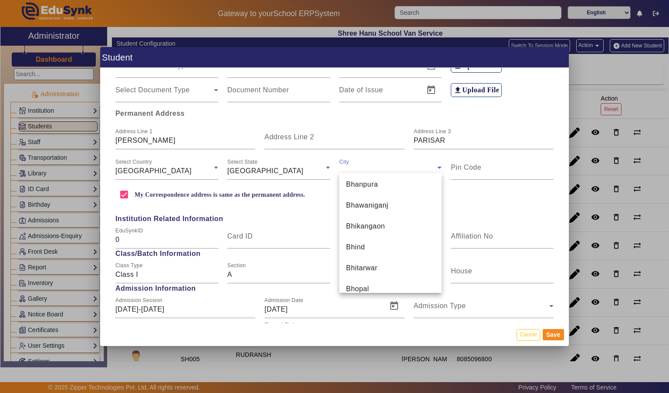
scroll to position [1005, 0]
click at [354, 273] on span "Bhopal" at bounding box center [357, 269] width 23 height 10
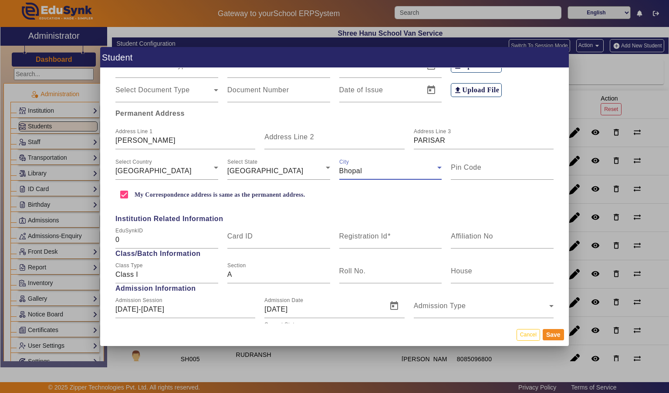
click at [474, 164] on mat-label "Pin Code" at bounding box center [466, 167] width 30 height 7
click at [474, 166] on input "Pin Code" at bounding box center [502, 171] width 103 height 10
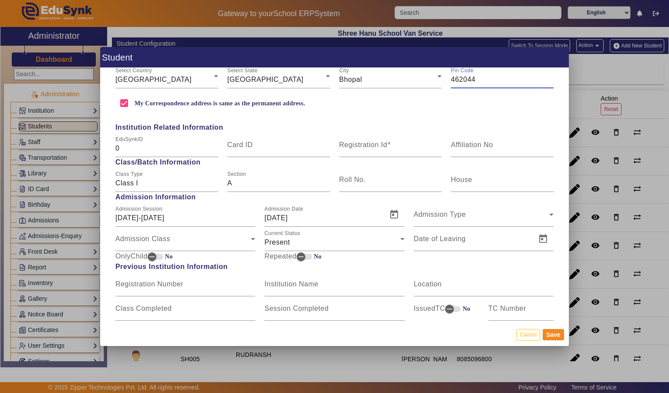
scroll to position [293, 0]
type input "462044"
click at [362, 140] on mat-label "Registration Id" at bounding box center [363, 143] width 48 height 7
click at [362, 142] on input "Registration Id" at bounding box center [390, 147] width 103 height 10
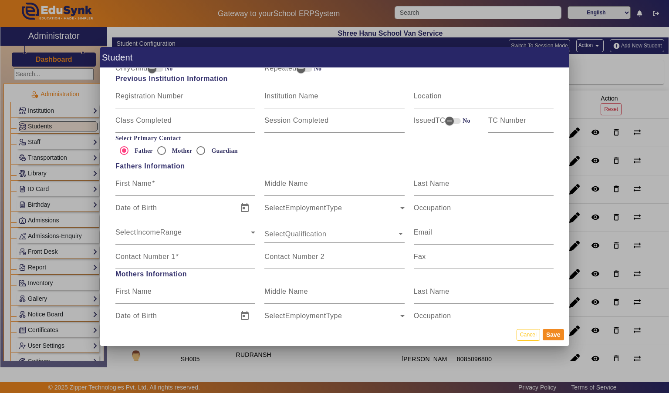
scroll to position [487, 0]
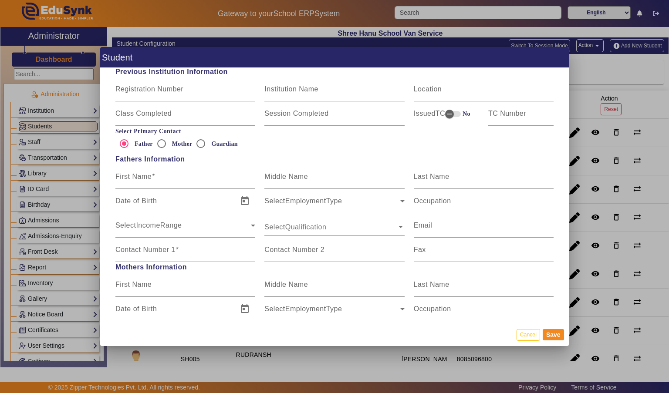
type input "SH010"
click at [165, 136] on input "Mother" at bounding box center [161, 143] width 17 height 17
radio input "true"
click at [141, 281] on mat-label "First Name" at bounding box center [133, 284] width 36 height 7
click at [141, 283] on input "First Name" at bounding box center [185, 288] width 140 height 10
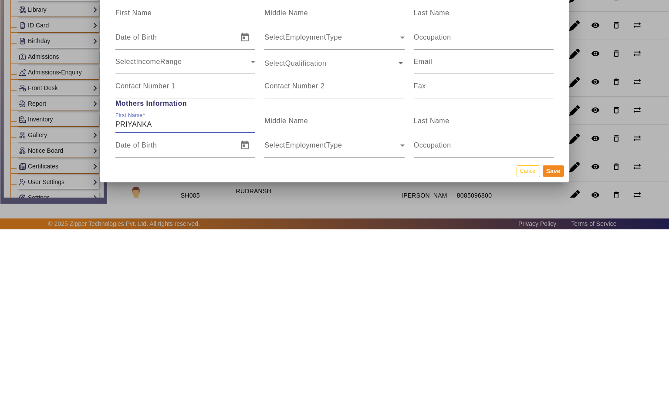
type input "PRIYANKA"
click at [432, 281] on mat-label "Last Name" at bounding box center [432, 284] width 36 height 7
click at [432, 283] on input "Last Name" at bounding box center [484, 288] width 140 height 10
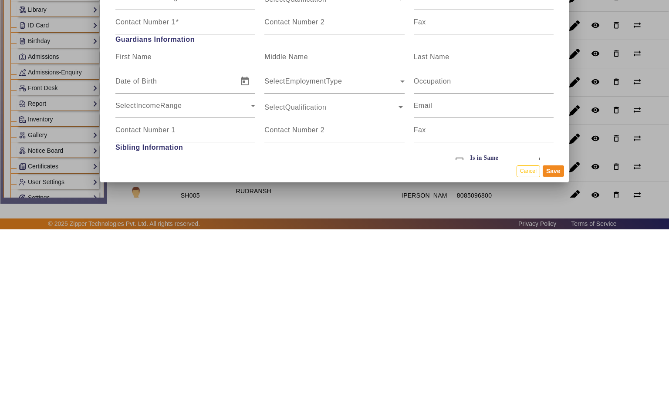
scroll to position [671, 0]
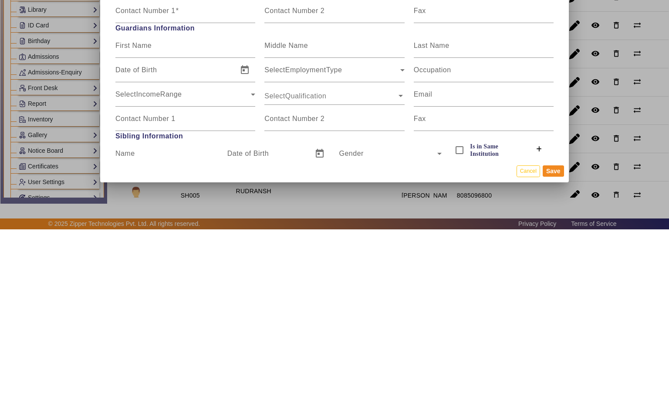
type input "[PERSON_NAME]"
click at [131, 279] on mat-label "Contact Number 1" at bounding box center [145, 282] width 60 height 7
click at [131, 281] on input "Contact Number 1" at bounding box center [185, 286] width 140 height 10
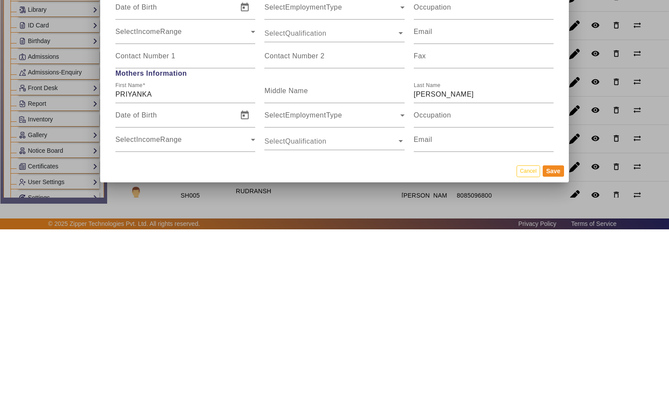
scroll to position [520, 0]
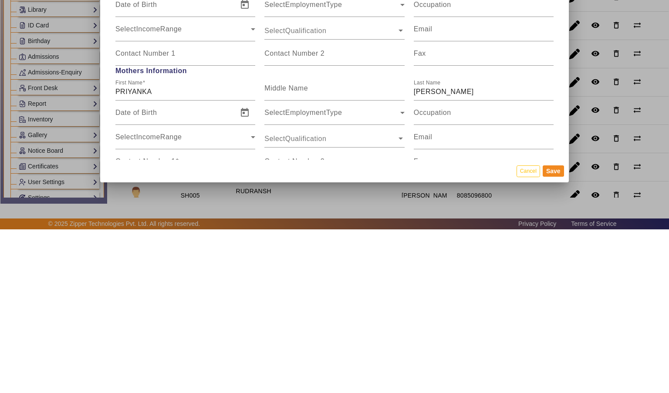
click at [130, 321] on mat-label "Contact Number 1" at bounding box center [145, 324] width 60 height 7
click at [130, 324] on input "Contact Number 1" at bounding box center [185, 329] width 140 height 10
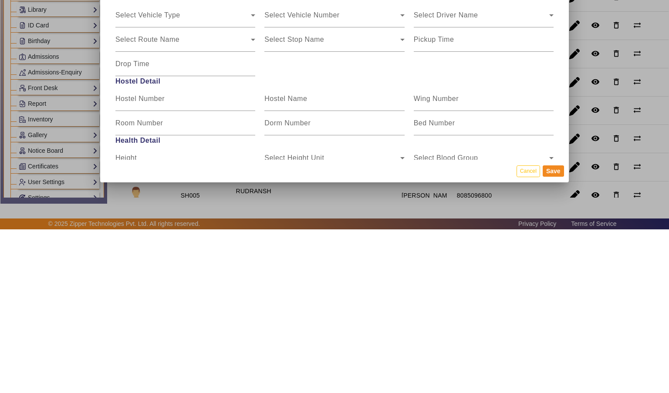
scroll to position [1007, 0]
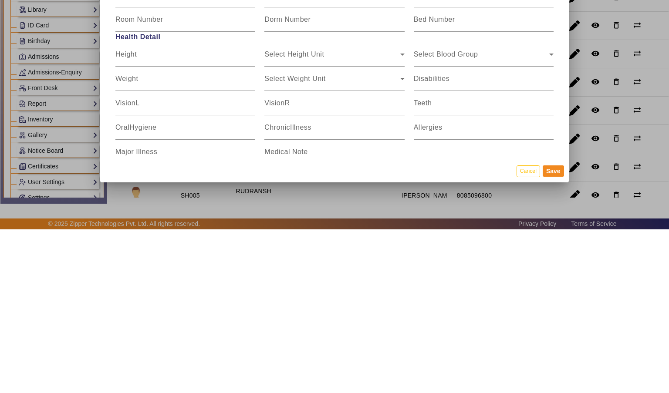
type input "7974642294"
click at [556, 339] on button "Save" at bounding box center [553, 334] width 21 height 11
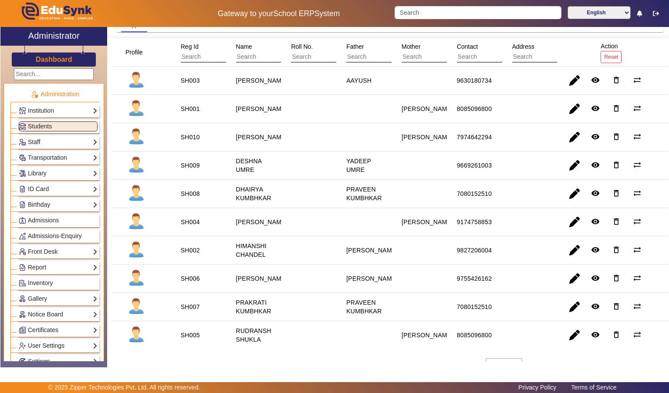
scroll to position [0, 0]
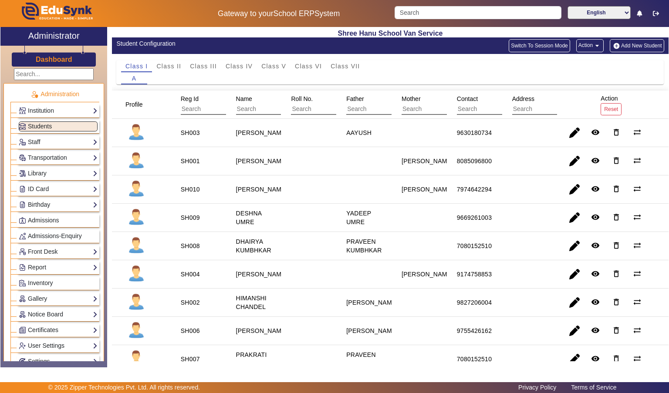
click at [629, 47] on button "Add New Student" at bounding box center [637, 45] width 54 height 13
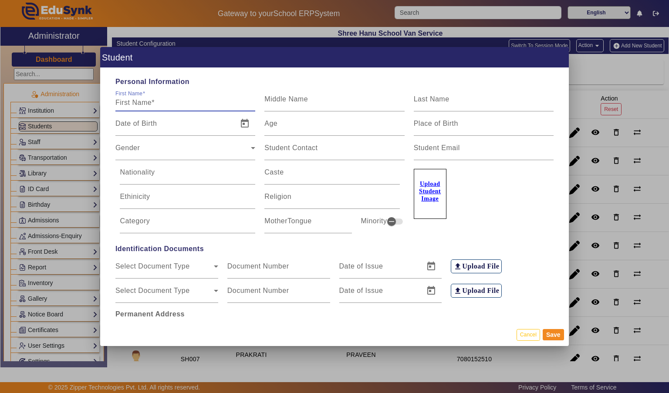
click at [129, 98] on input "First Name" at bounding box center [185, 103] width 140 height 10
type input "[PERSON_NAME]"
click at [508, 98] on input "Last Name" at bounding box center [484, 103] width 140 height 10
type input "RAI"
click at [367, 122] on input "Age" at bounding box center [334, 127] width 140 height 10
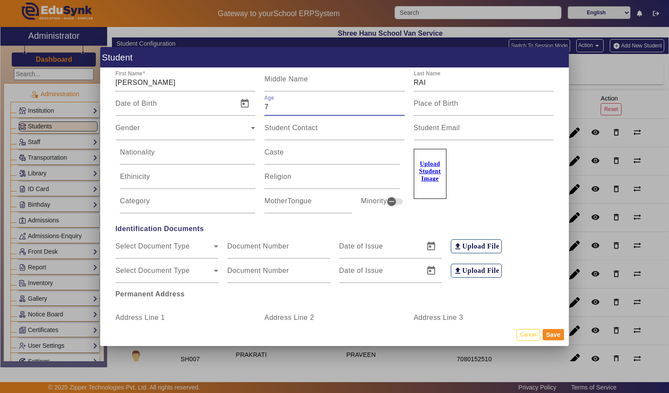
scroll to position [20, 0]
type input "7"
click at [228, 126] on span "Gender" at bounding box center [182, 131] width 135 height 10
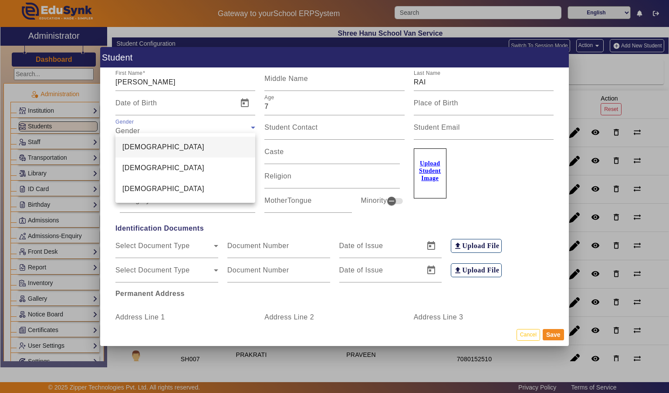
click at [218, 148] on mat-option "[DEMOGRAPHIC_DATA]" at bounding box center [185, 147] width 140 height 21
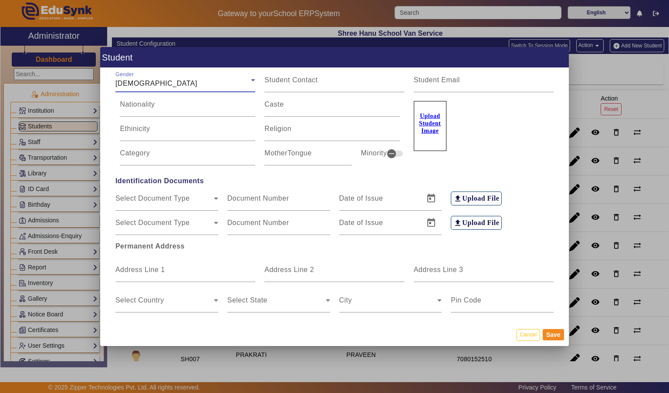
scroll to position [71, 0]
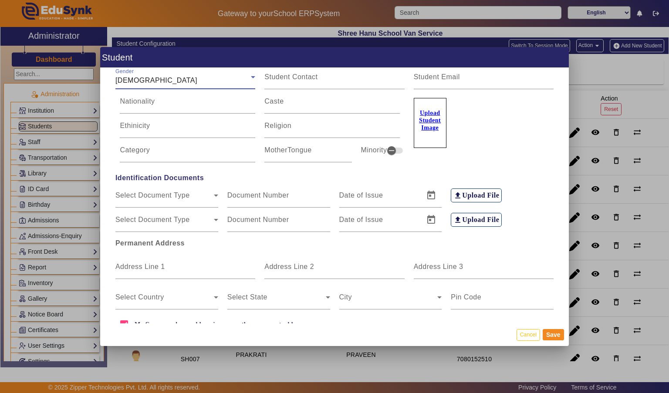
click at [129, 263] on mat-label "Address Line 1" at bounding box center [140, 266] width 50 height 7
click at [129, 265] on input "Address Line 1" at bounding box center [185, 270] width 140 height 10
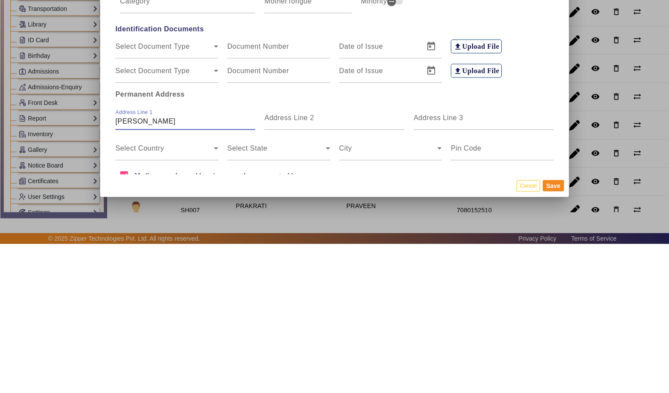
type input "[PERSON_NAME]"
click at [474, 265] on input "Address Line 3" at bounding box center [484, 270] width 140 height 10
type input "NEELBAD"
click at [137, 299] on span at bounding box center [164, 301] width 98 height 10
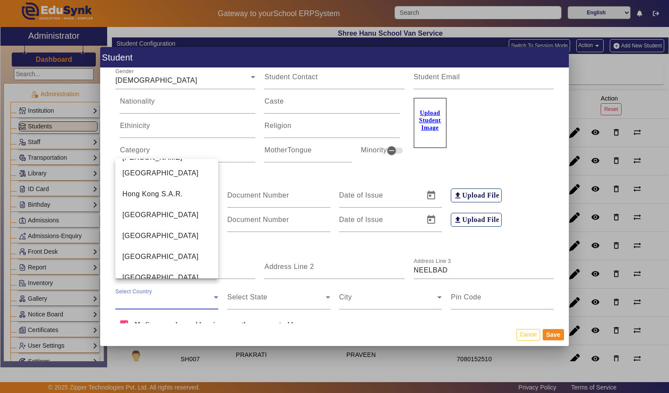
scroll to position [2007, 0]
click at [132, 256] on span "[GEOGRAPHIC_DATA]" at bounding box center [160, 256] width 76 height 10
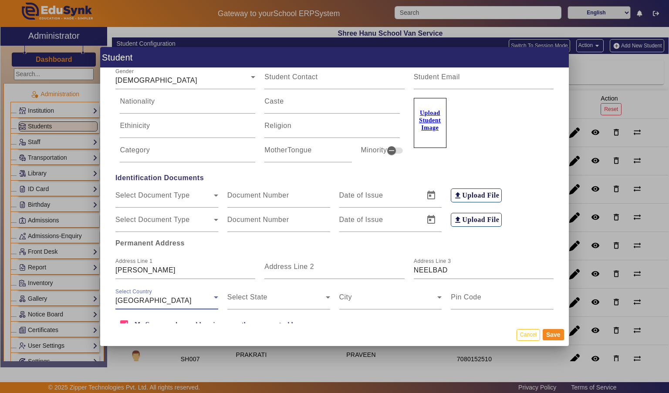
click at [286, 296] on span at bounding box center [276, 301] width 98 height 10
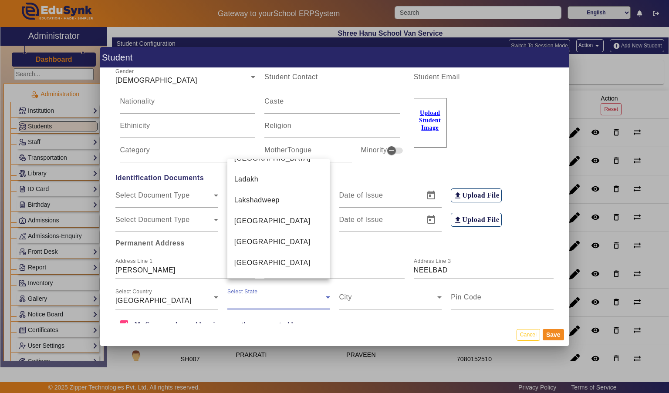
scroll to position [361, 0]
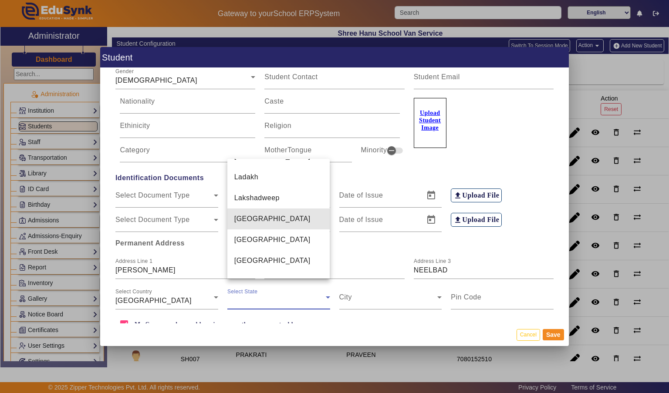
click at [301, 209] on mat-option "[GEOGRAPHIC_DATA]" at bounding box center [278, 219] width 103 height 21
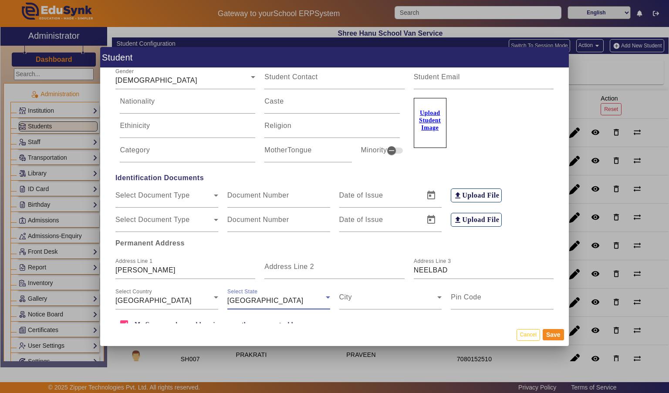
click at [415, 296] on span at bounding box center [388, 301] width 98 height 10
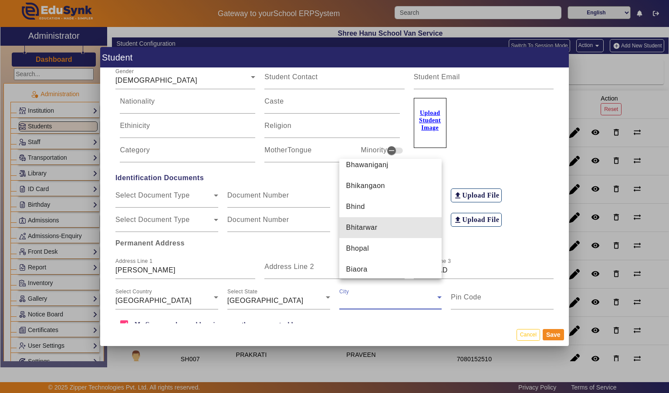
scroll to position [1024, 0]
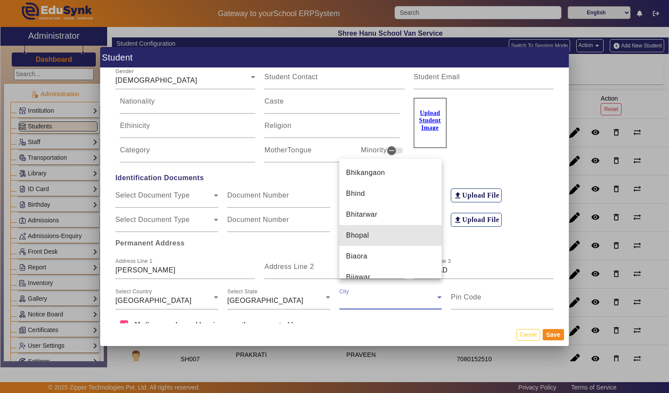
click at [393, 236] on mat-option "Bhopal" at bounding box center [390, 235] width 103 height 21
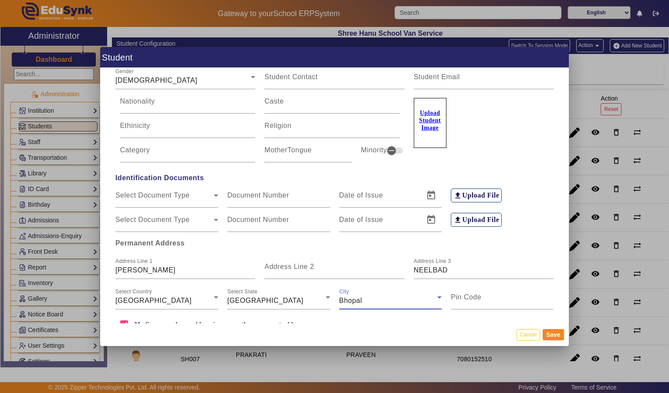
click at [502, 300] on input "Pin Code" at bounding box center [502, 301] width 103 height 10
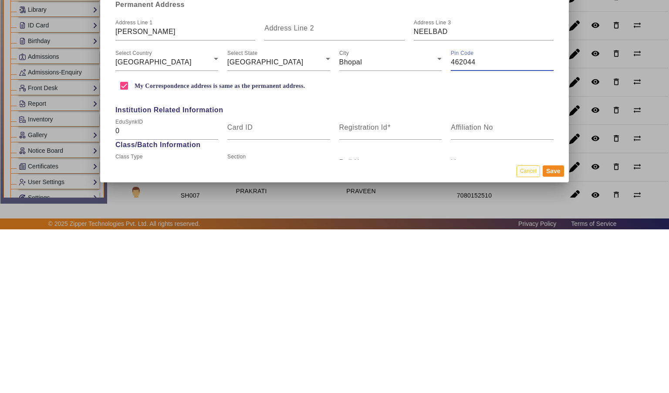
scroll to position [158, 0]
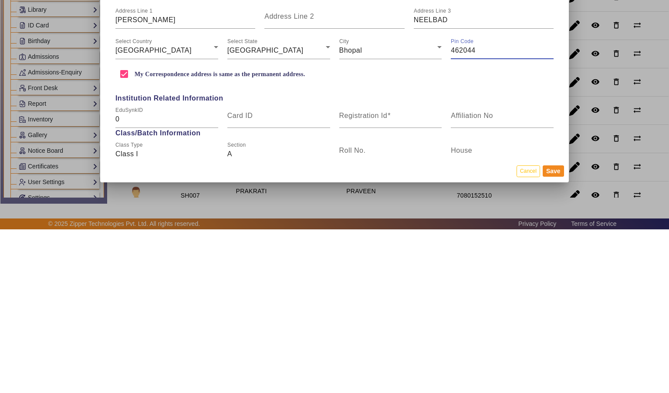
type input "462044"
click at [389, 276] on span at bounding box center [388, 279] width 3 height 7
click at [389, 278] on input "Registration Id" at bounding box center [390, 283] width 103 height 10
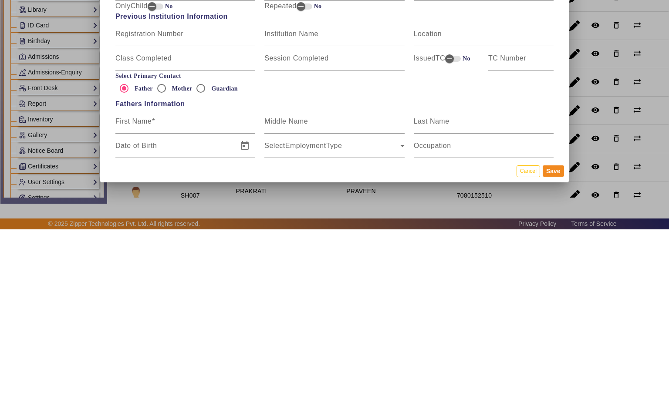
scroll to position [380, 0]
type input "SH011"
click at [139, 282] on input "First Name" at bounding box center [185, 287] width 140 height 10
type input "[PERSON_NAME]"
click at [375, 272] on div "Middle Name" at bounding box center [334, 284] width 140 height 24
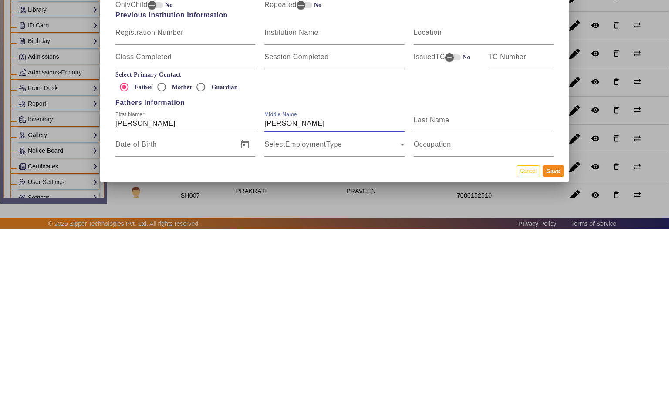
type input "[PERSON_NAME]"
click at [489, 282] on input "Last Name" at bounding box center [484, 287] width 140 height 10
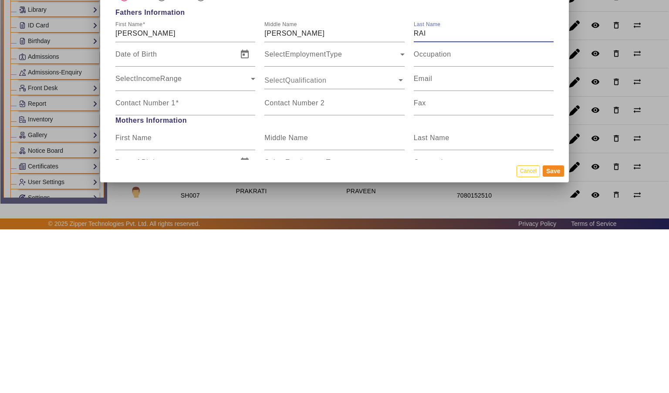
scroll to position [473, 0]
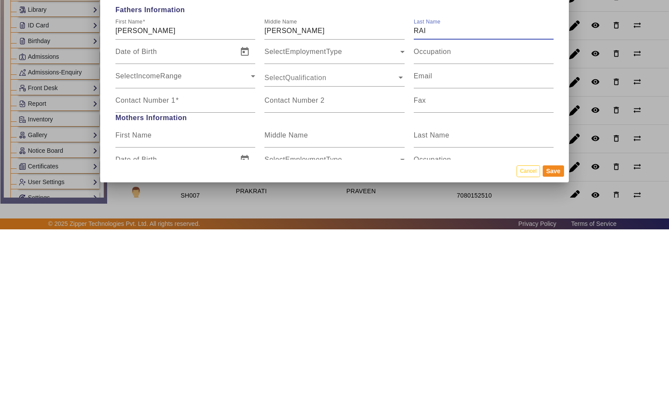
type input "RAI"
click at [129, 260] on mat-label "Contact Number 1" at bounding box center [145, 263] width 60 height 7
click at [129, 263] on input "Contact Number 1" at bounding box center [185, 268] width 140 height 10
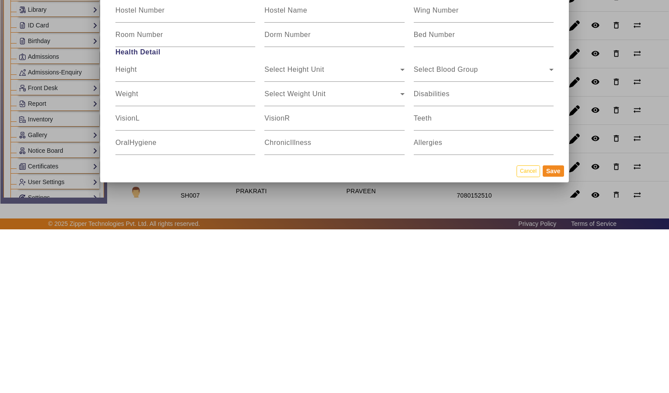
scroll to position [1007, 0]
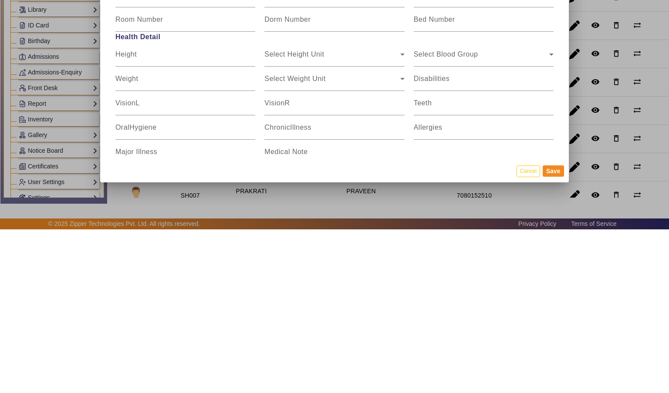
type input "7049104660"
click at [554, 341] on button "Save" at bounding box center [553, 334] width 21 height 11
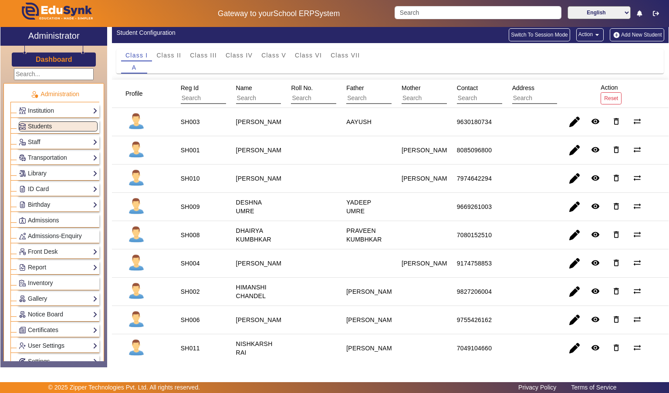
scroll to position [0, 0]
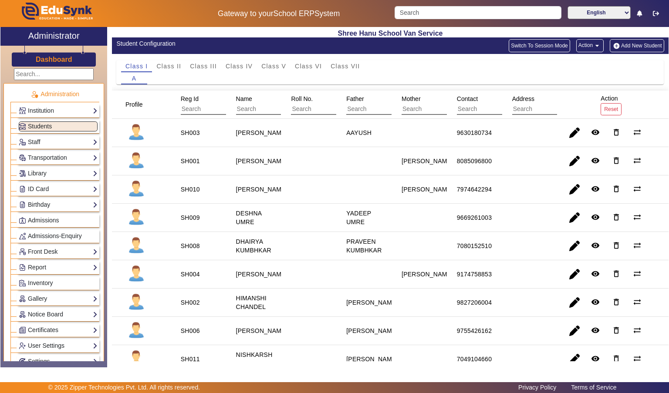
click at [648, 45] on button "Add New Student" at bounding box center [637, 45] width 54 height 13
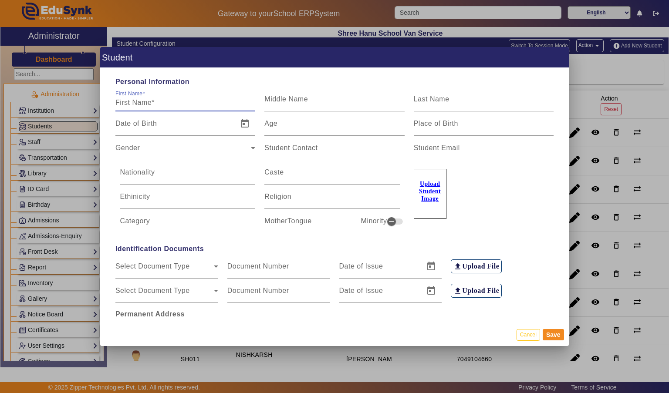
click at [144, 91] on span at bounding box center [143, 94] width 3 height 6
click at [144, 98] on input "First Name" at bounding box center [185, 103] width 140 height 10
type input "[DATE]"
click at [514, 98] on input "Last Name" at bounding box center [484, 103] width 140 height 10
type input "TIWARI"
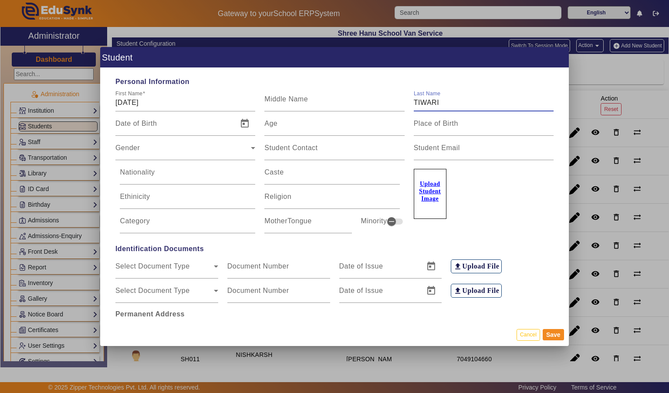
click at [280, 122] on input "Age" at bounding box center [334, 127] width 140 height 10
type input "8"
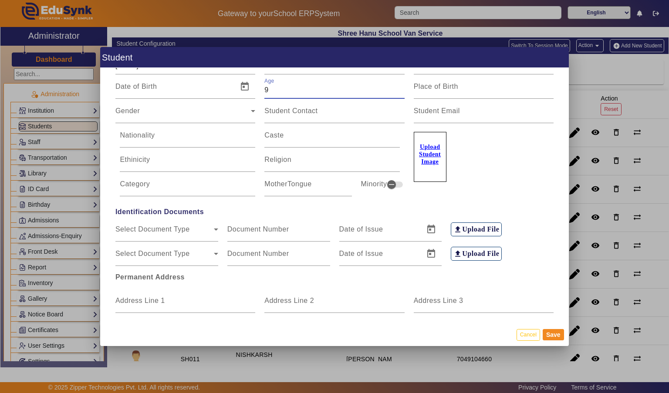
scroll to position [38, 0]
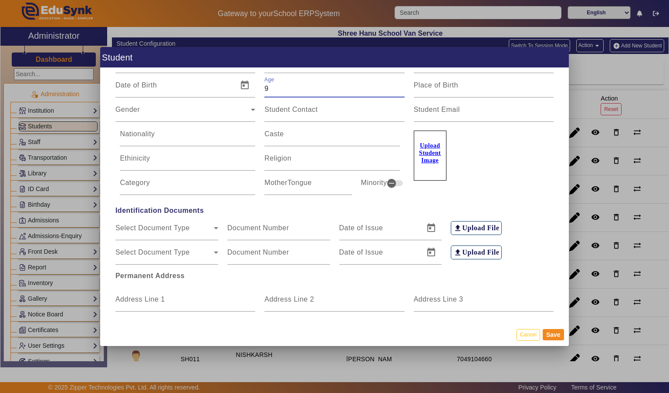
type input "9"
click at [135, 108] on span "Gender" at bounding box center [182, 113] width 135 height 10
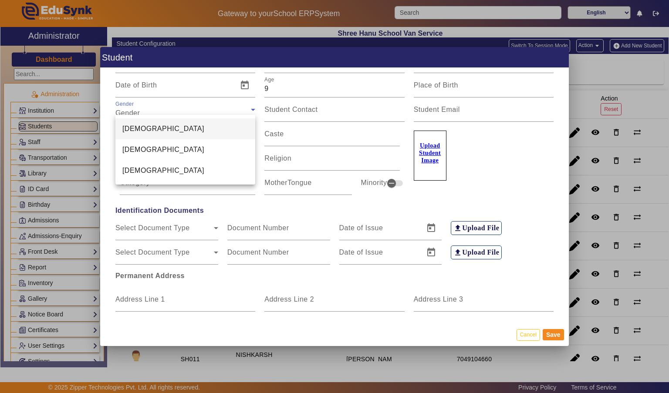
click at [127, 126] on span "[DEMOGRAPHIC_DATA]" at bounding box center [163, 129] width 82 height 10
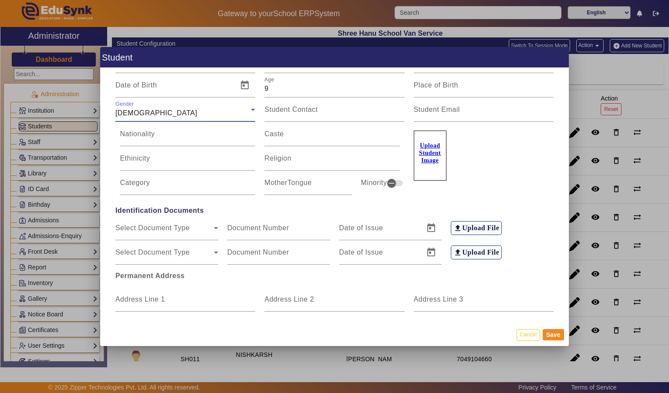
click at [128, 296] on mat-label "Address Line 1" at bounding box center [140, 299] width 50 height 7
click at [128, 298] on input "Address Line 1" at bounding box center [185, 303] width 140 height 10
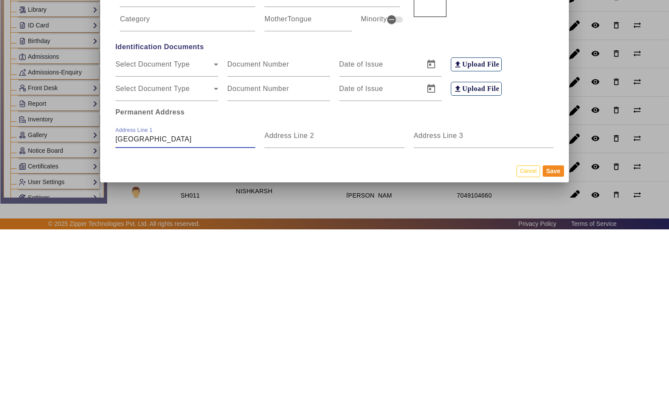
type input "[GEOGRAPHIC_DATA]"
click at [470, 298] on input "Address Line 3" at bounding box center [484, 303] width 140 height 10
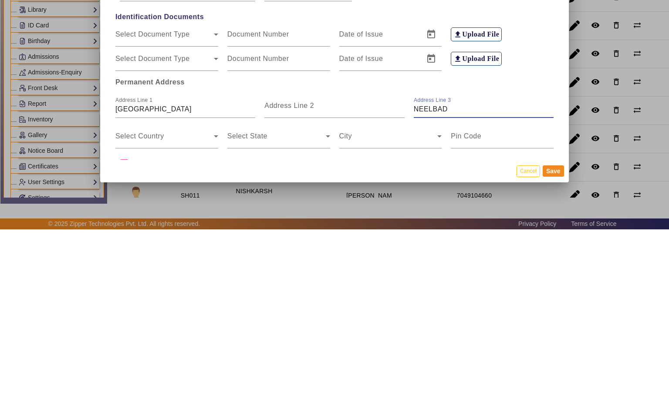
scroll to position [72, 0]
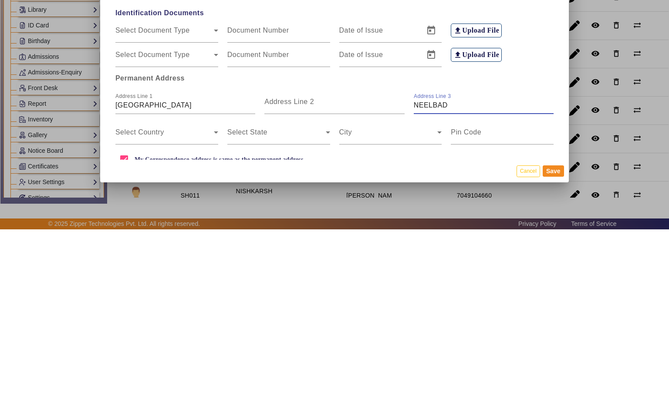
type input "NEELBAD"
click at [136, 294] on span at bounding box center [164, 299] width 98 height 10
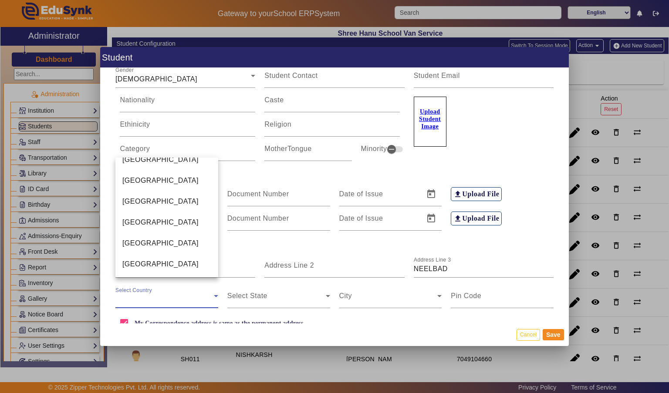
scroll to position [2079, 0]
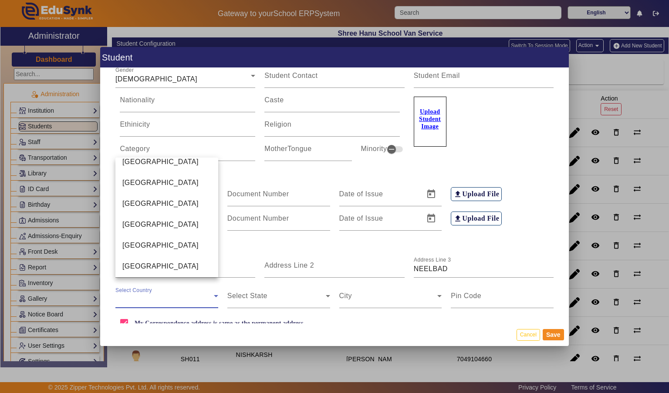
click at [124, 178] on span "[GEOGRAPHIC_DATA]" at bounding box center [160, 183] width 76 height 10
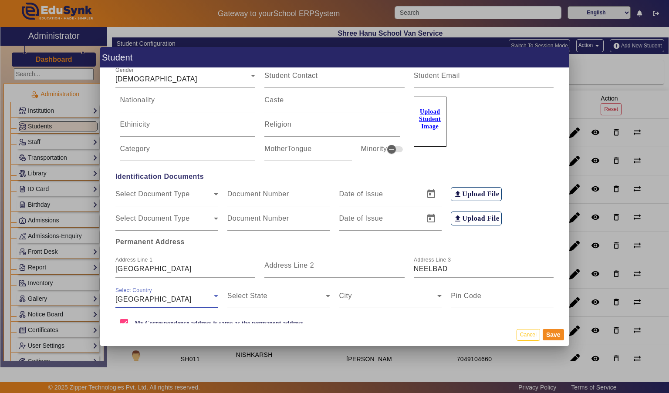
click at [309, 294] on span at bounding box center [276, 299] width 98 height 10
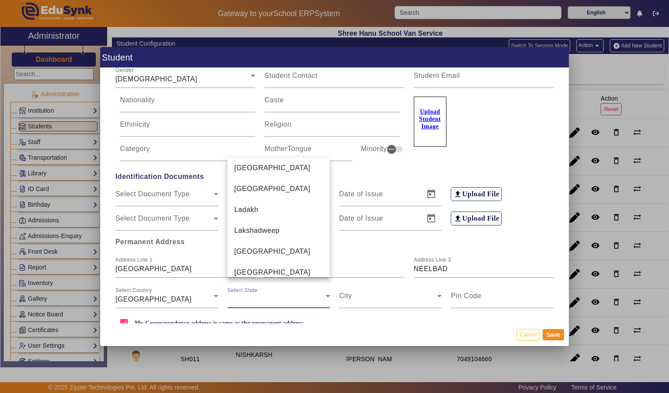
scroll to position [327, 0]
click at [302, 242] on mat-option "[GEOGRAPHIC_DATA]" at bounding box center [278, 252] width 103 height 21
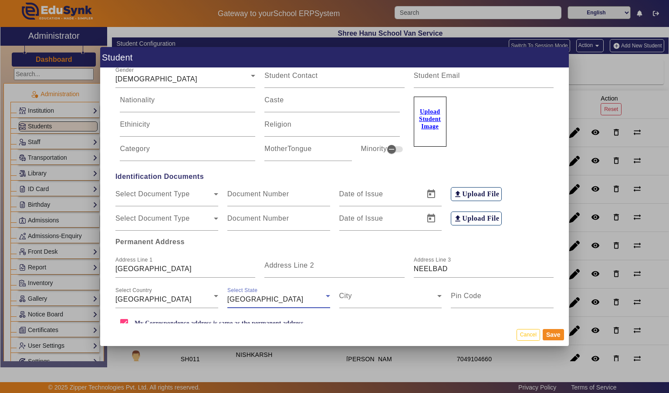
click at [394, 295] on span at bounding box center [388, 299] width 98 height 10
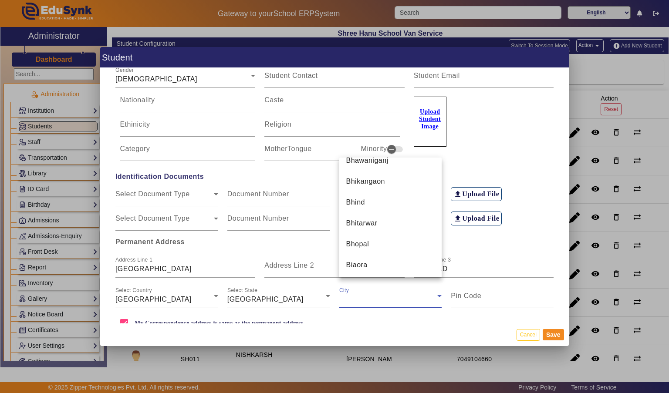
scroll to position [1016, 0]
click at [398, 236] on mat-option "Bhopal" at bounding box center [390, 242] width 103 height 21
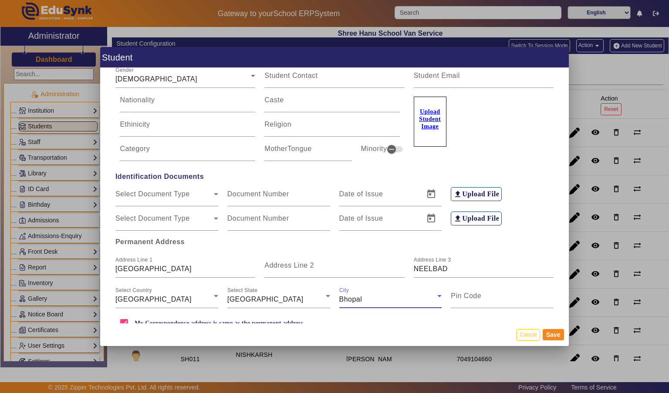
click at [516, 294] on input "Pin Code" at bounding box center [502, 299] width 103 height 10
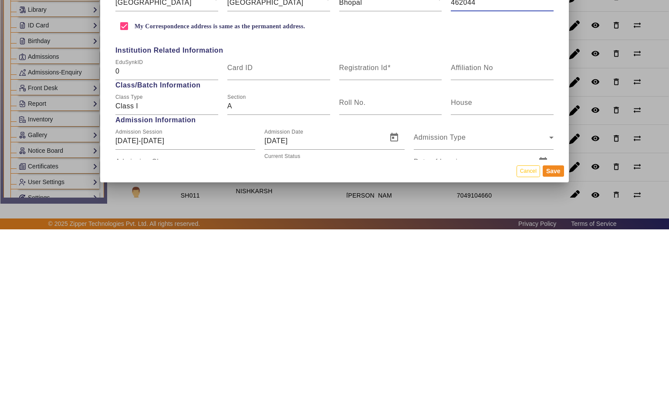
scroll to position [207, 0]
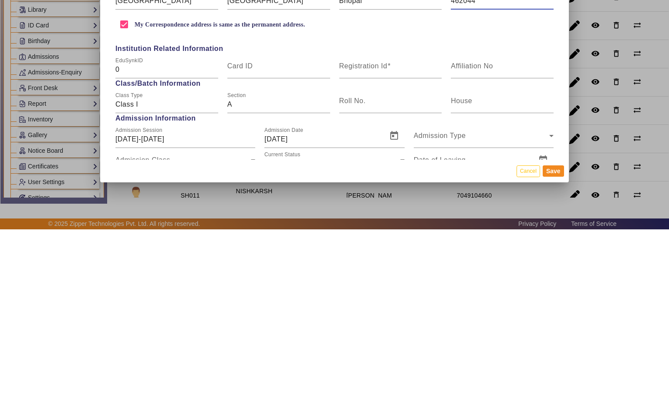
type input "462044"
click at [390, 227] on span at bounding box center [388, 229] width 3 height 7
click at [390, 228] on input "Registration Id" at bounding box center [390, 233] width 103 height 10
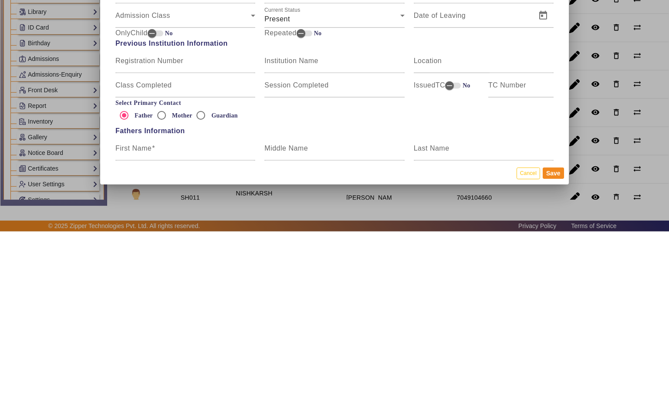
scroll to position [355, 0]
type input "SH012"
click at [160, 267] on input "Mother" at bounding box center [161, 275] width 17 height 17
radio input "true"
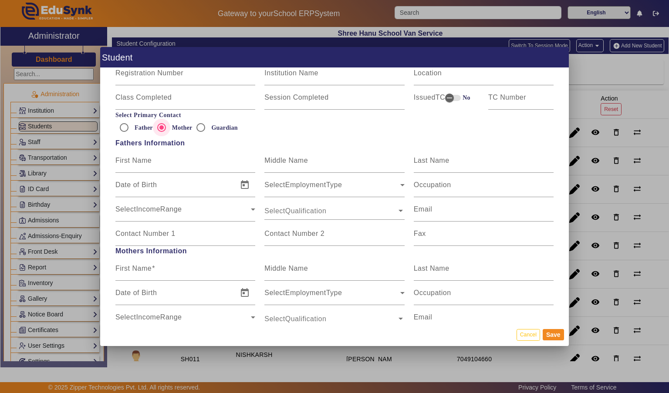
scroll to position [505, 0]
click at [133, 265] on input "First Name" at bounding box center [185, 270] width 140 height 10
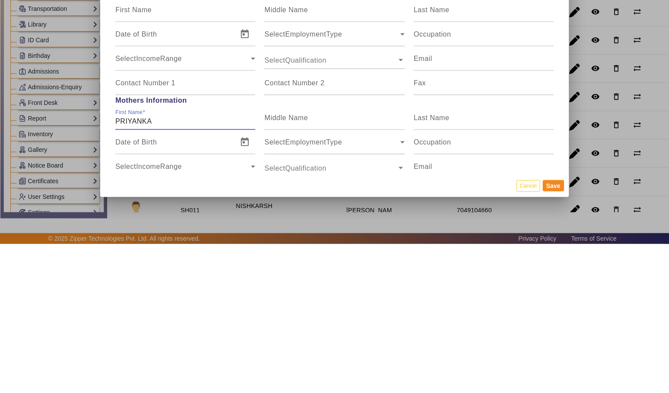
type input "PRIYANKA"
click at [502, 268] on input "Last Name" at bounding box center [484, 270] width 140 height 10
type input "TIWARI"
click at [283, 290] on span "SelectEmploymentType" at bounding box center [331, 295] width 135 height 10
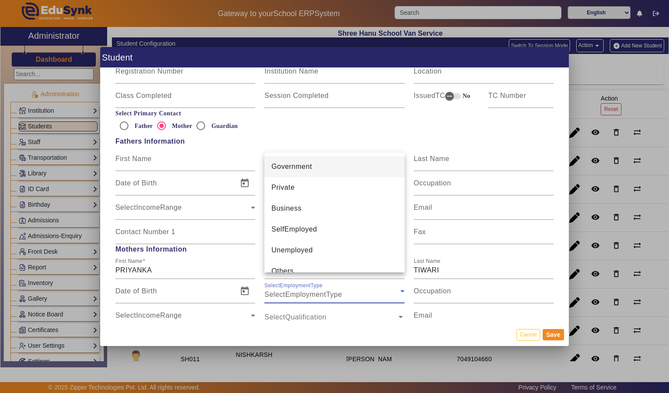
click at [152, 186] on div at bounding box center [334, 196] width 669 height 393
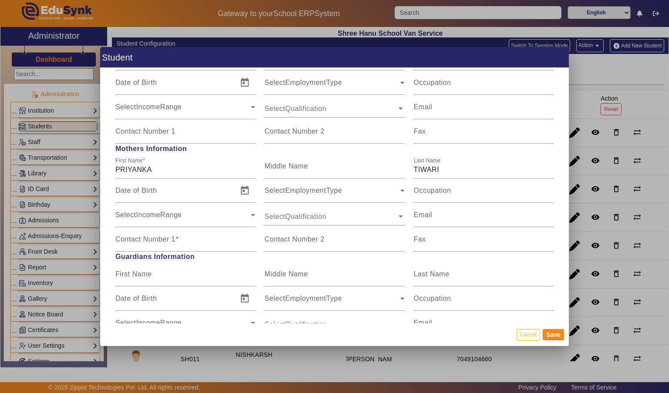
scroll to position [613, 0]
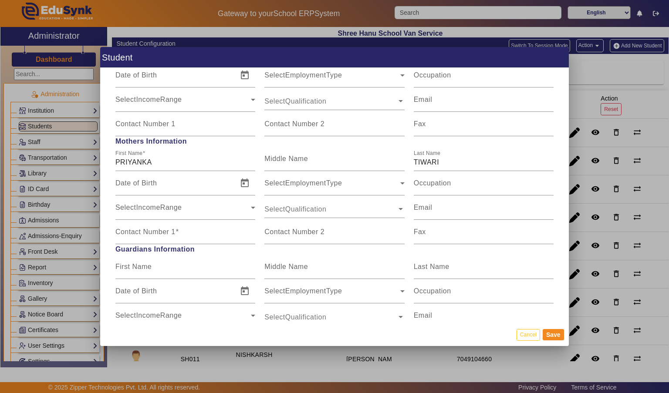
click at [136, 228] on mat-label "Contact Number 1" at bounding box center [145, 231] width 60 height 7
click at [136, 230] on input "Contact Number 1" at bounding box center [185, 235] width 140 height 10
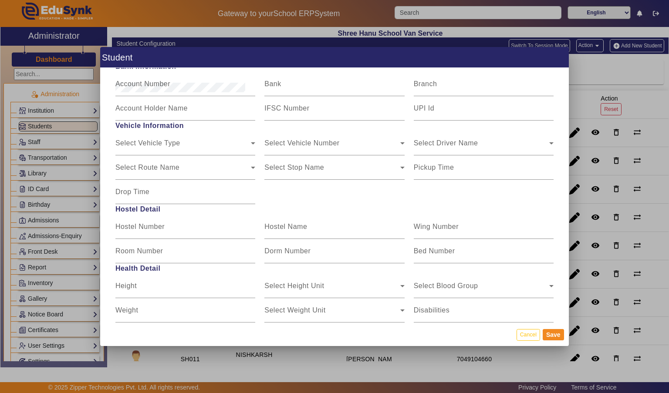
scroll to position [1007, 0]
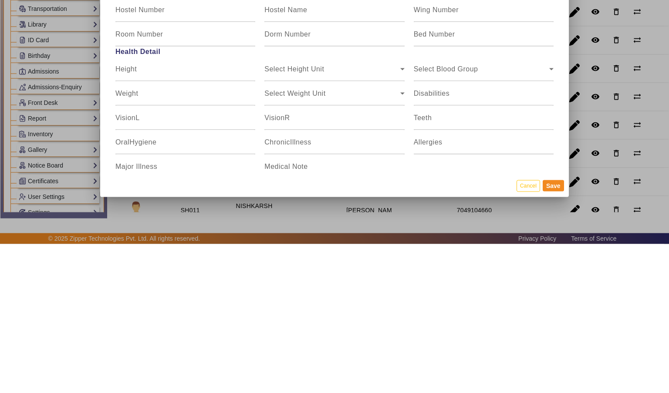
type input "6265568598"
click at [555, 341] on button "Save" at bounding box center [553, 334] width 21 height 11
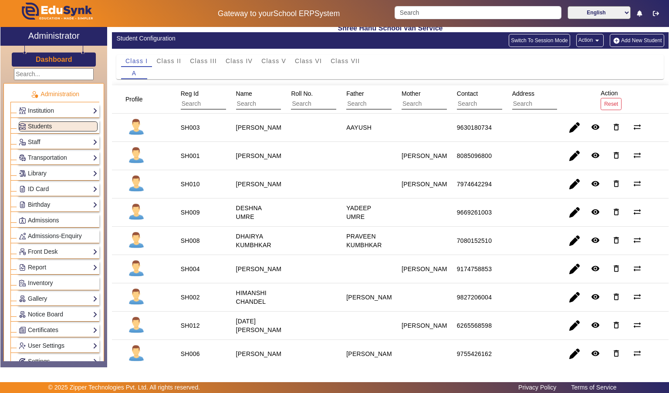
scroll to position [0, 0]
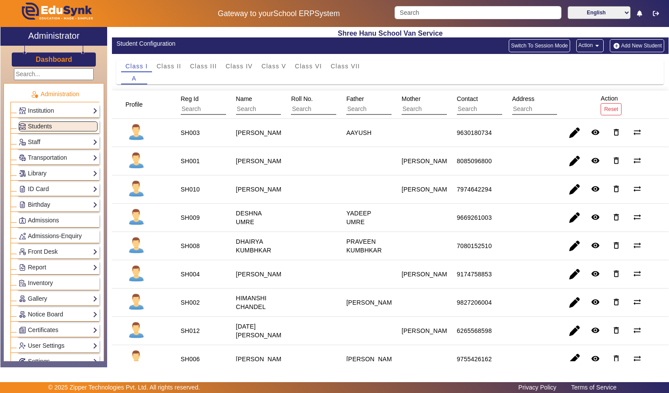
click at [638, 47] on button "Add New Student" at bounding box center [637, 45] width 54 height 13
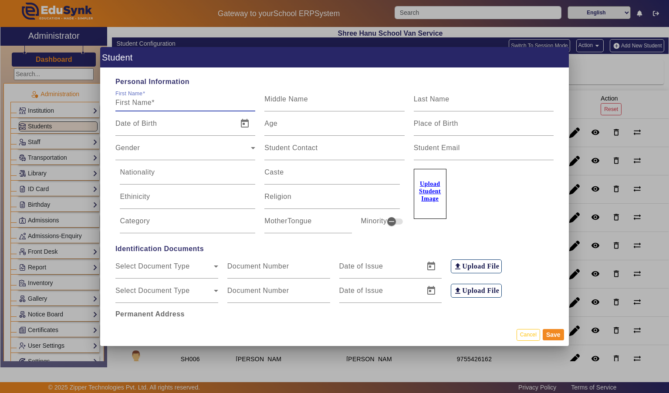
click at [143, 98] on input "First Name" at bounding box center [185, 103] width 140 height 10
type input "ANKIT"
click at [493, 98] on input "Last Name" at bounding box center [484, 103] width 140 height 10
type input "TIWARI"
click at [300, 122] on input "Age" at bounding box center [334, 127] width 140 height 10
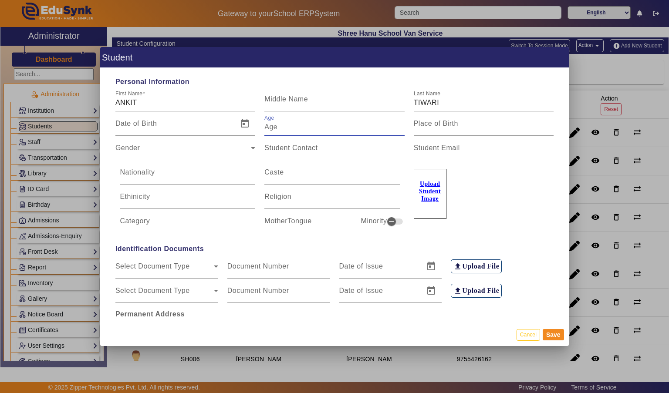
type input "5"
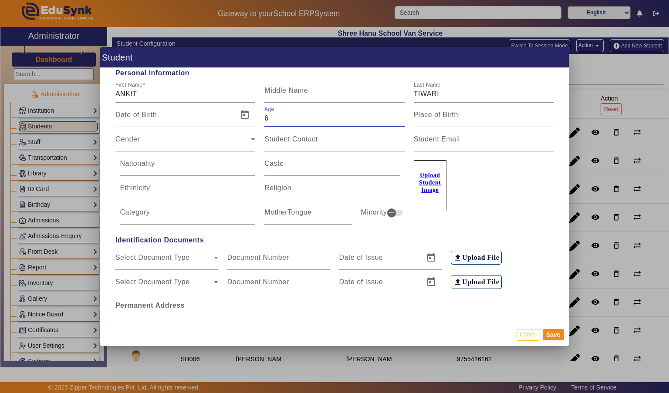
scroll to position [17, 0]
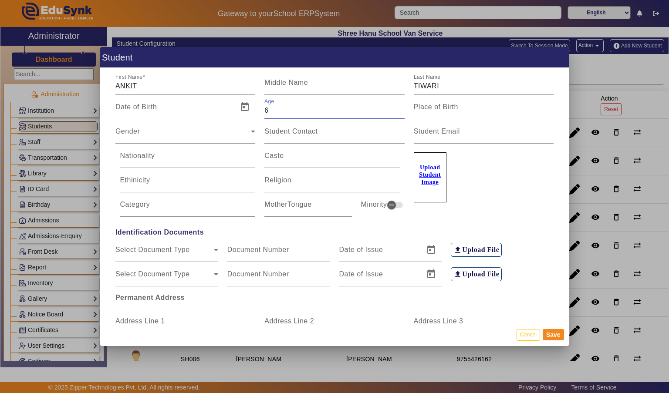
type input "6"
click at [127, 130] on span "Gender" at bounding box center [182, 135] width 135 height 10
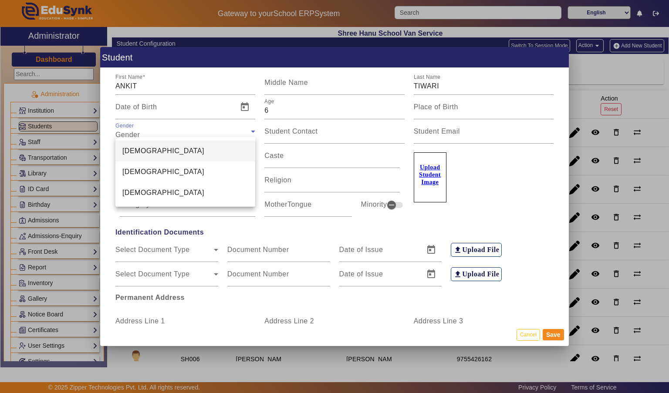
click at [146, 156] on mat-option "[DEMOGRAPHIC_DATA]" at bounding box center [185, 151] width 140 height 21
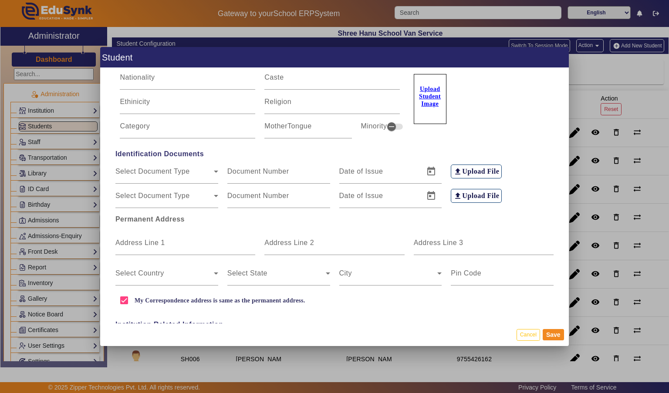
scroll to position [106, 0]
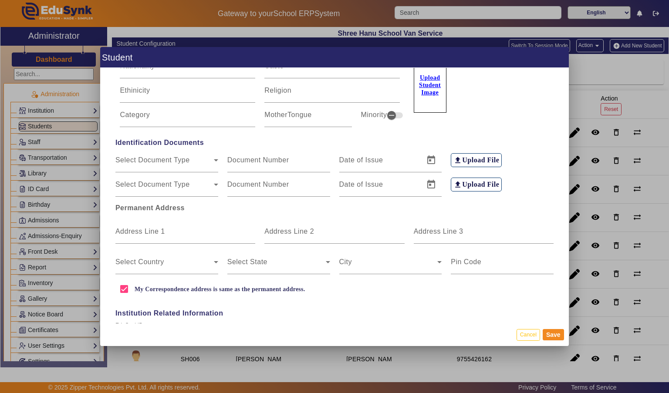
click at [145, 250] on div "Select Country" at bounding box center [166, 262] width 103 height 24
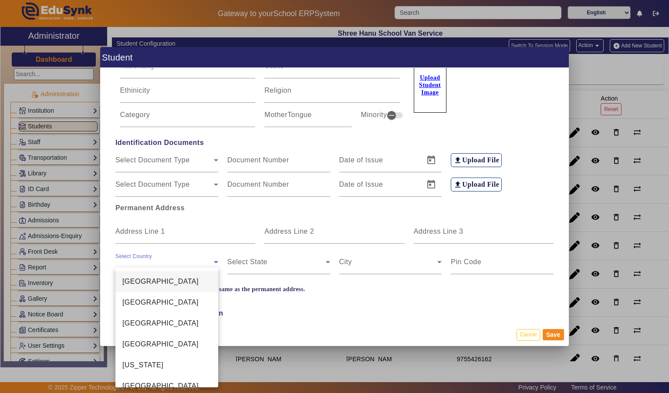
click at [135, 229] on div at bounding box center [334, 196] width 669 height 393
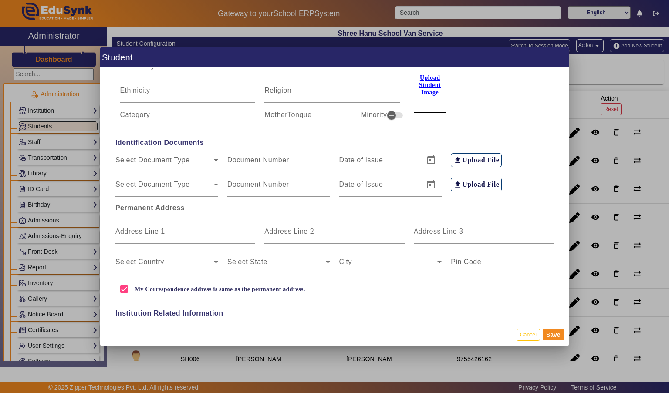
click at [124, 228] on mat-label "Address Line 1" at bounding box center [140, 231] width 50 height 7
click at [124, 230] on input "Address Line 1" at bounding box center [185, 235] width 140 height 10
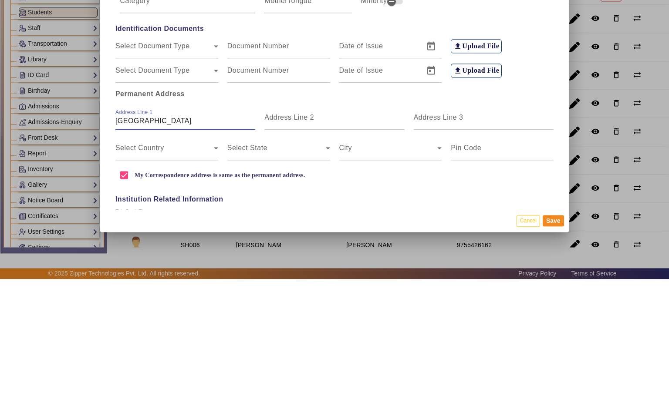
type input "[GEOGRAPHIC_DATA]"
click at [493, 230] on input "Address Line 3" at bounding box center [484, 235] width 140 height 10
type input "NEELBAD"
click at [129, 260] on span at bounding box center [164, 265] width 98 height 10
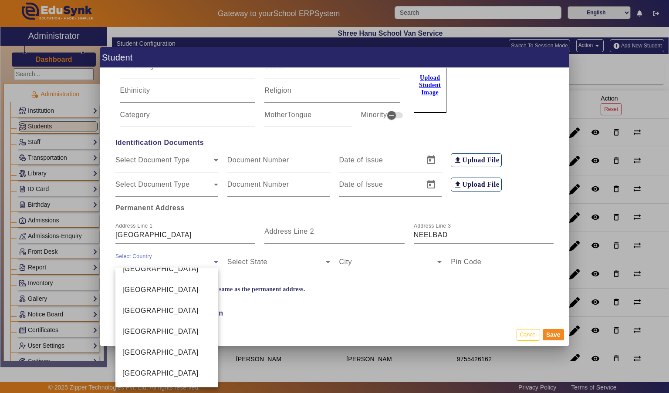
scroll to position [2062, 0]
click at [122, 310] on mat-option "[GEOGRAPHIC_DATA]" at bounding box center [166, 309] width 103 height 21
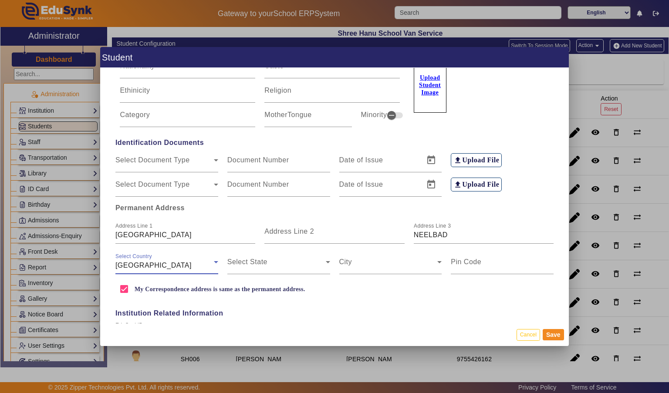
click at [240, 262] on span at bounding box center [276, 265] width 98 height 10
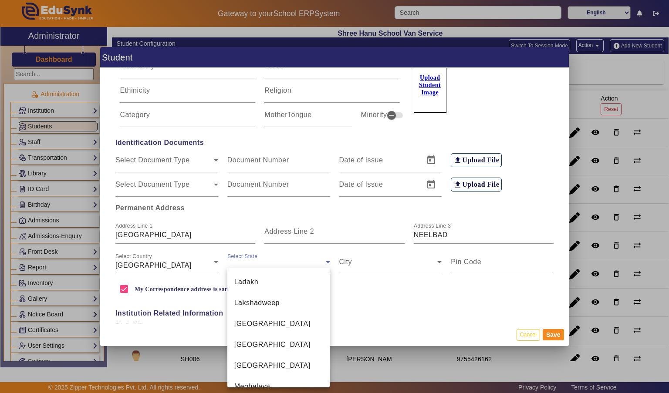
scroll to position [361, 0]
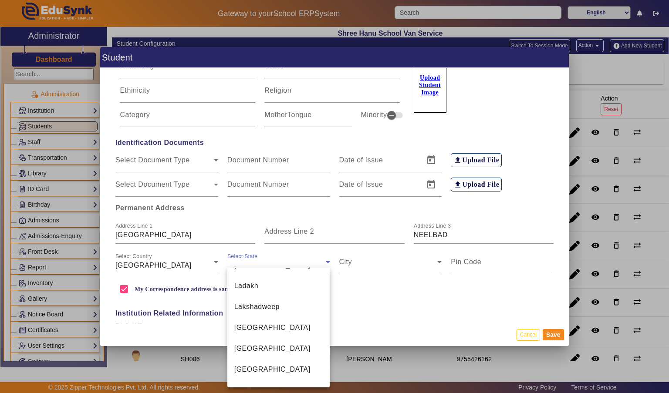
click at [245, 323] on span "[GEOGRAPHIC_DATA]" at bounding box center [272, 328] width 76 height 10
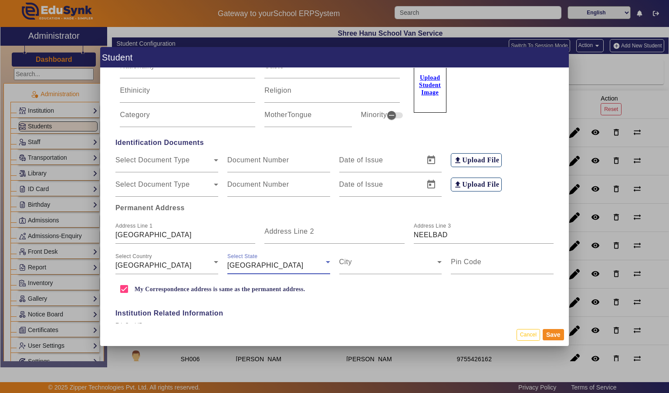
click at [350, 260] on span at bounding box center [388, 265] width 98 height 10
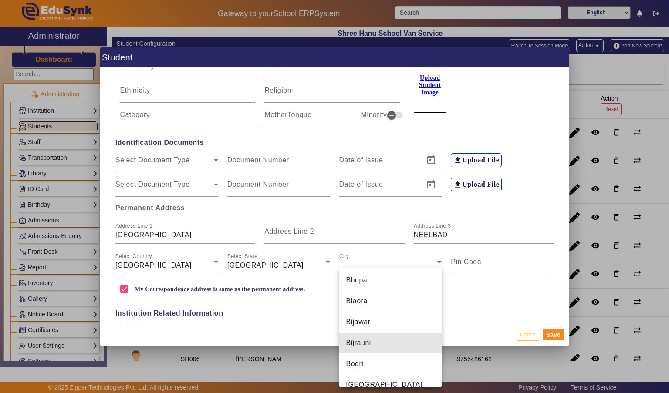
scroll to position [1086, 0]
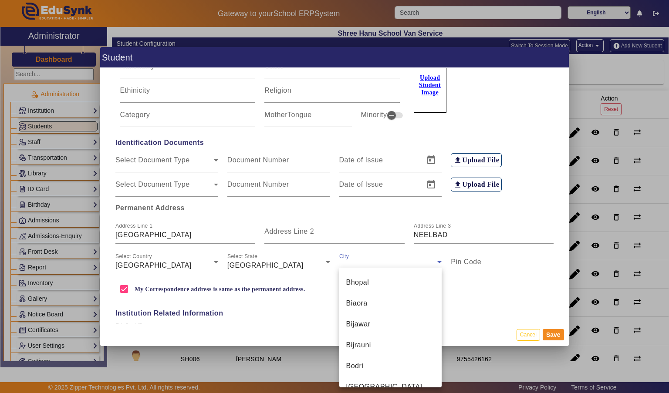
click at [351, 281] on span "Bhopal" at bounding box center [357, 282] width 23 height 10
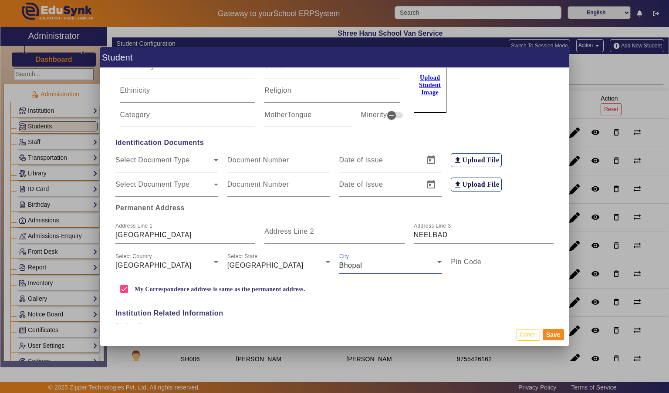
click at [468, 259] on mat-label "Pin Code" at bounding box center [466, 261] width 30 height 7
click at [468, 260] on input "Pin Code" at bounding box center [502, 265] width 103 height 10
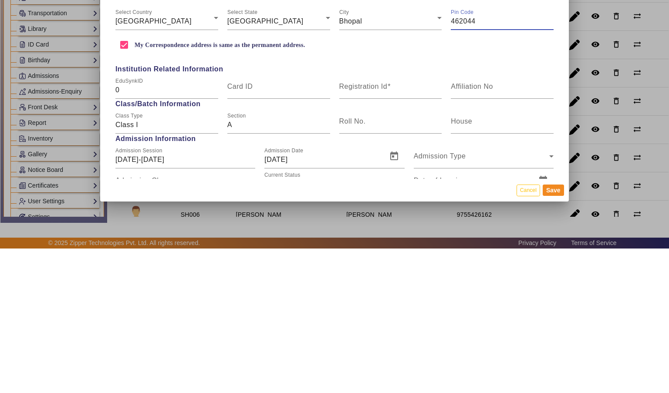
scroll to position [212, 0]
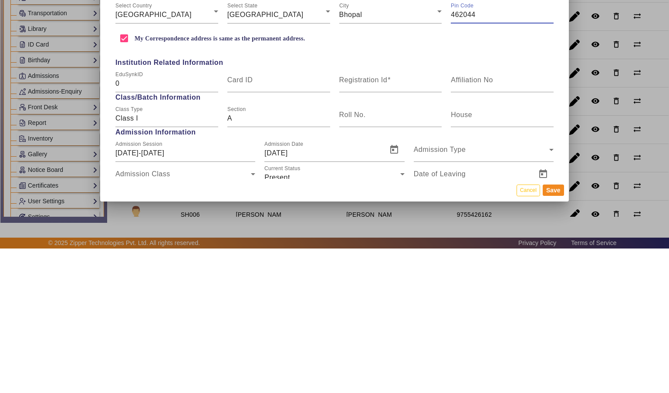
type input "462044"
click at [397, 223] on input "Registration Id" at bounding box center [390, 228] width 103 height 10
type input "SH013"
click at [133, 251] on mat-label "Class Type" at bounding box center [128, 254] width 27 height 6
click at [133, 258] on input "Class I" at bounding box center [166, 263] width 103 height 10
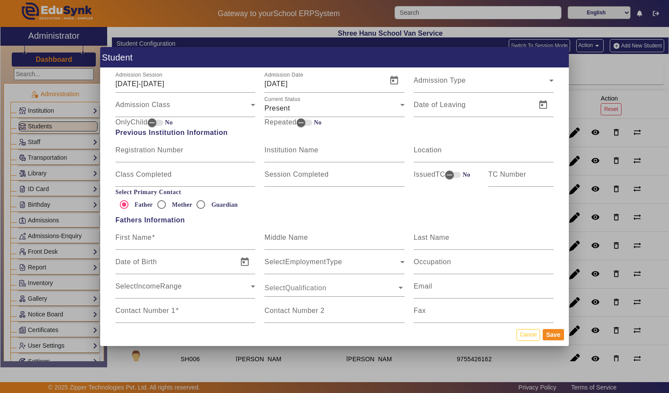
scroll to position [428, 0]
click at [164, 197] on input "Mother" at bounding box center [161, 203] width 17 height 17
radio input "true"
click at [127, 235] on input "First Name" at bounding box center [185, 240] width 140 height 10
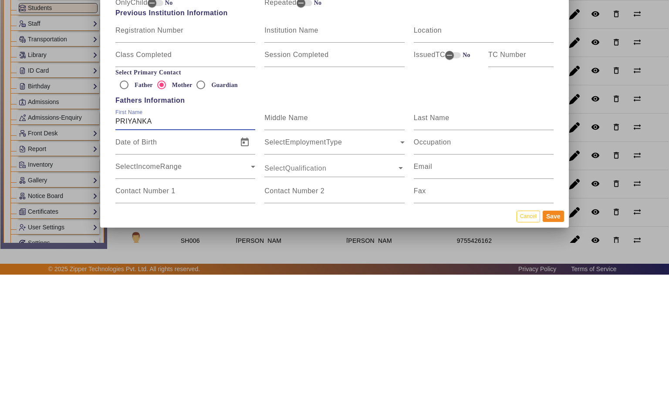
type input "PRIYANKA"
click at [506, 235] on input "Last Name" at bounding box center [484, 240] width 140 height 10
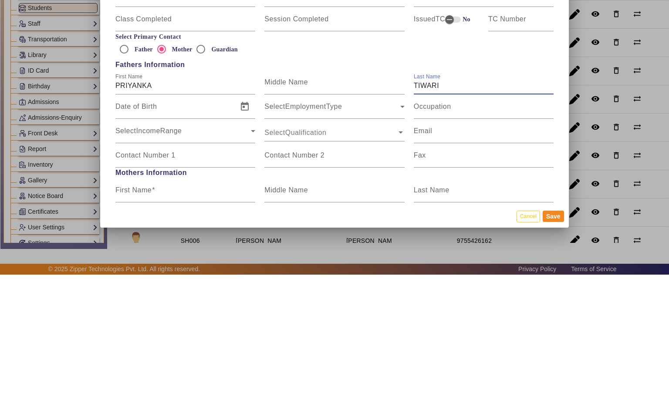
scroll to position [464, 0]
type input "TIWARI"
click at [141, 270] on mat-label "Contact Number 1" at bounding box center [145, 273] width 60 height 7
click at [141, 272] on input "Contact Number 1" at bounding box center [185, 277] width 140 height 10
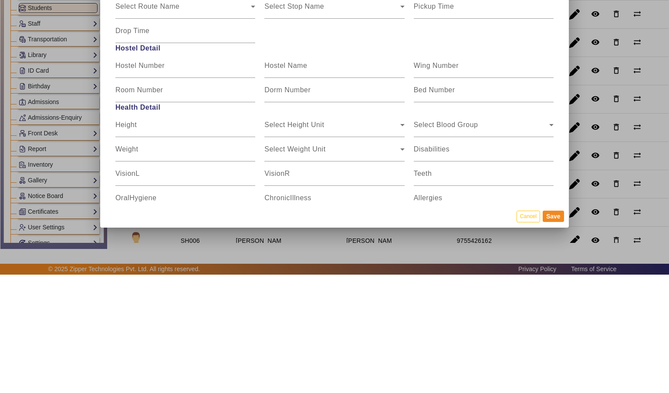
scroll to position [1007, 0]
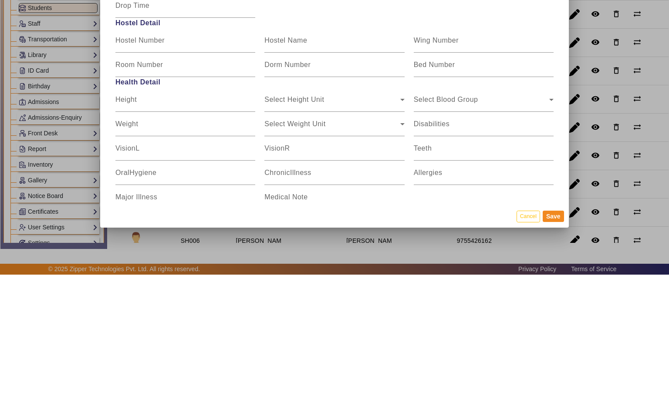
type input "6265568598"
click at [553, 341] on button "Save" at bounding box center [553, 334] width 21 height 11
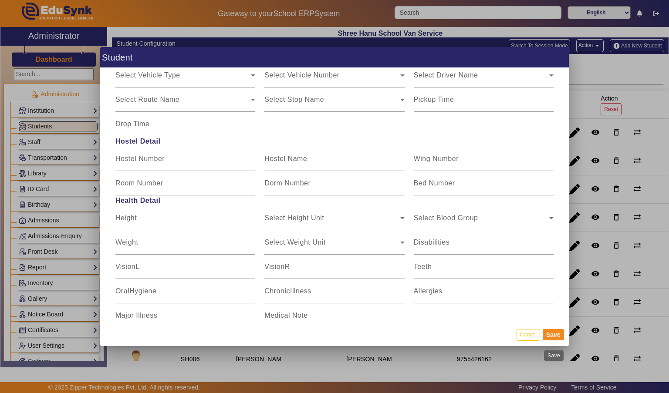
click at [555, 341] on button "Save" at bounding box center [553, 334] width 21 height 11
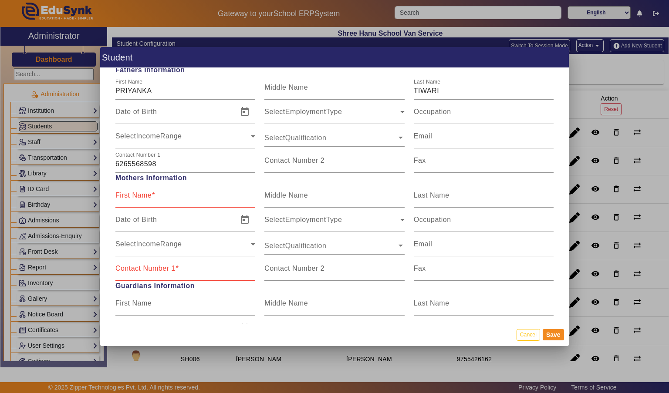
scroll to position [587, 0]
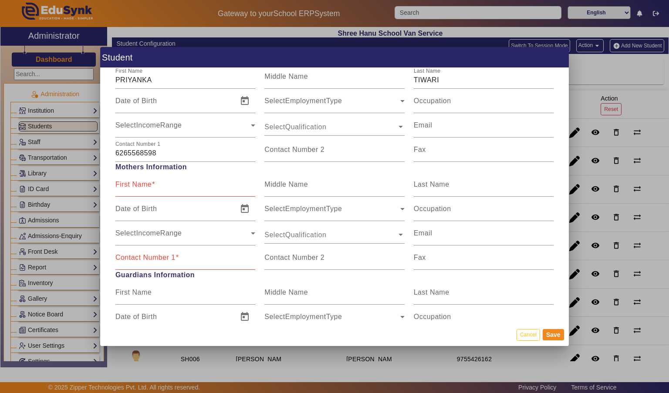
click at [556, 341] on button "Save" at bounding box center [553, 334] width 21 height 11
click at [556, 340] on button "Save" at bounding box center [553, 334] width 21 height 11
click at [556, 341] on button "Save" at bounding box center [553, 334] width 21 height 11
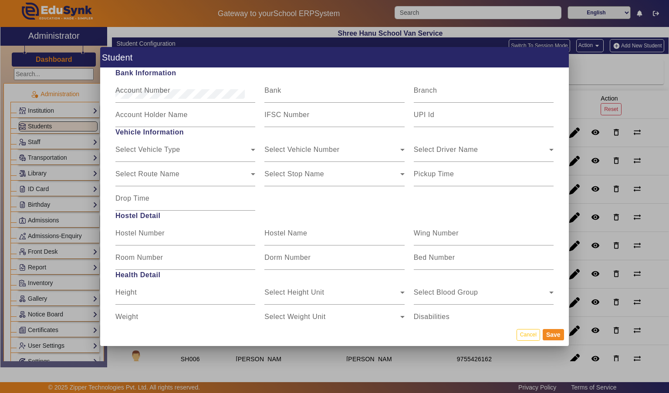
scroll to position [1007, 0]
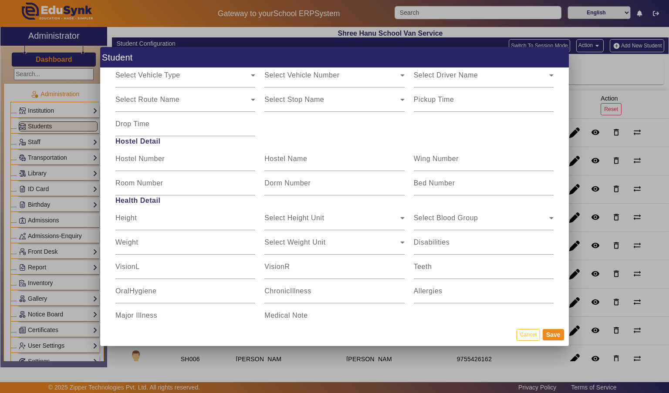
click at [550, 341] on button "Save" at bounding box center [553, 334] width 21 height 11
click at [557, 339] on button "Save" at bounding box center [553, 334] width 21 height 11
click at [555, 341] on button "Save" at bounding box center [553, 334] width 21 height 11
click at [556, 341] on button "Save" at bounding box center [553, 334] width 21 height 11
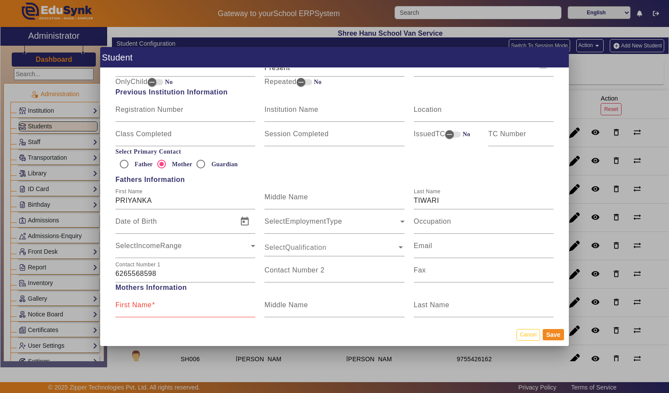
scroll to position [462, 0]
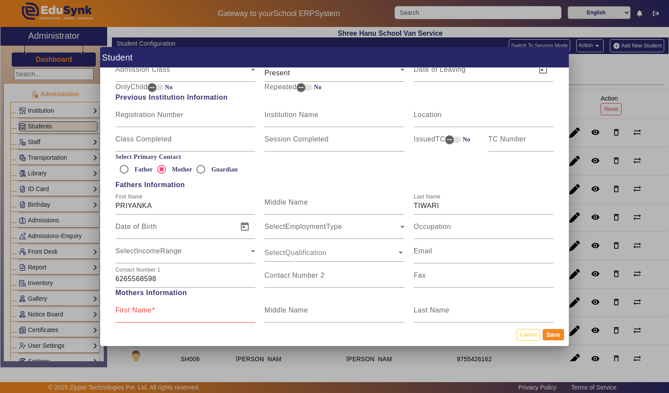
click at [161, 201] on input "PRIYANKA" at bounding box center [185, 206] width 140 height 10
type input "Priyanka"
click at [479, 201] on input "TIWARI" at bounding box center [484, 206] width 140 height 10
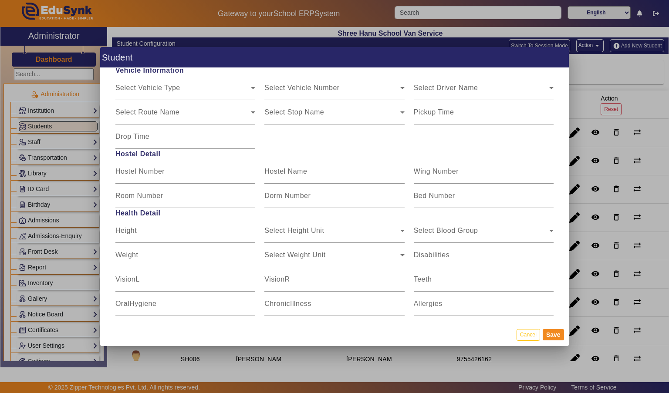
scroll to position [1007, 0]
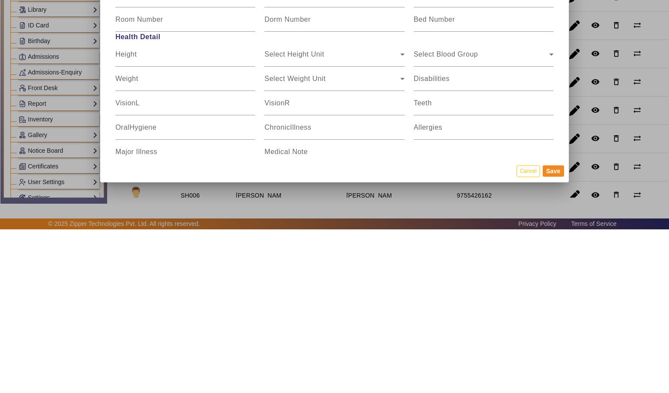
type input "Tiwari"
click at [553, 341] on button "Save" at bounding box center [553, 334] width 21 height 11
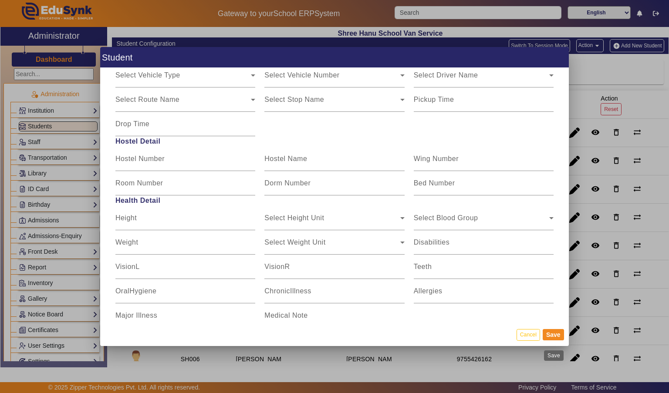
click at [553, 341] on button "Save" at bounding box center [553, 334] width 21 height 11
click at [549, 341] on button "Save" at bounding box center [553, 334] width 21 height 11
click at [555, 340] on button "Save" at bounding box center [553, 334] width 21 height 11
click at [549, 346] on mat-dialog-actions "Cancel Save" at bounding box center [334, 335] width 468 height 23
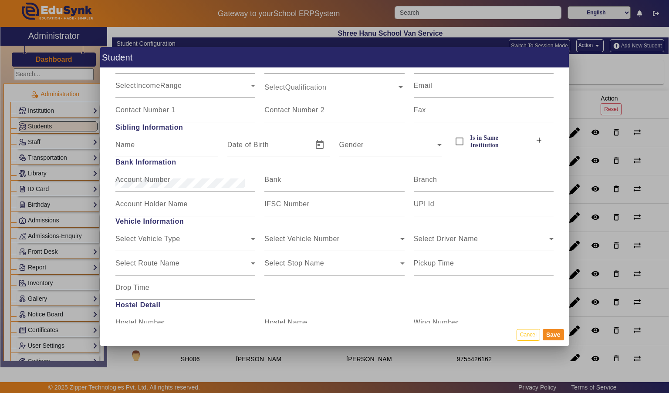
scroll to position [840, 0]
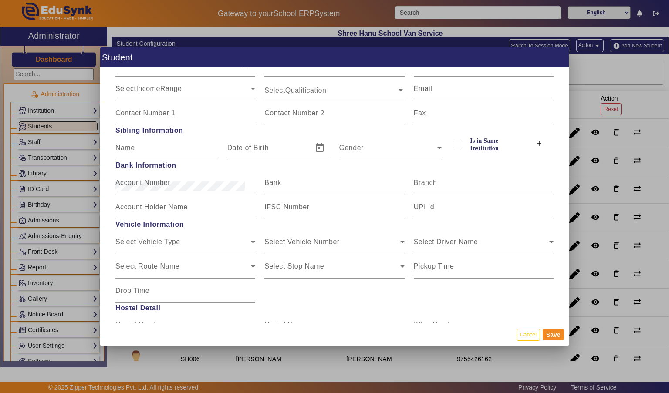
click at [552, 341] on button "Save" at bounding box center [553, 334] width 21 height 11
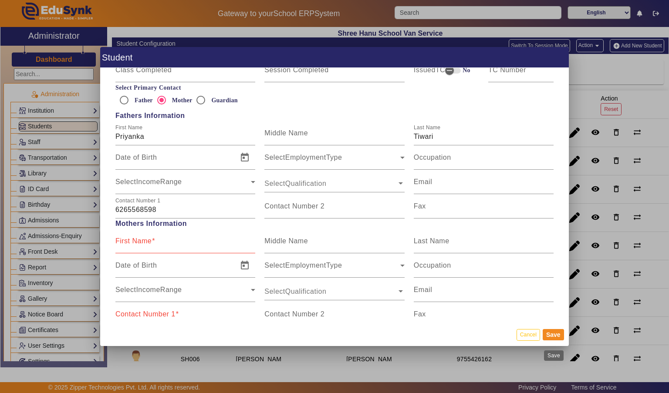
scroll to position [530, 0]
click at [128, 238] on mat-label "First Name" at bounding box center [133, 241] width 36 height 7
click at [128, 240] on input "First Name" at bounding box center [185, 245] width 140 height 10
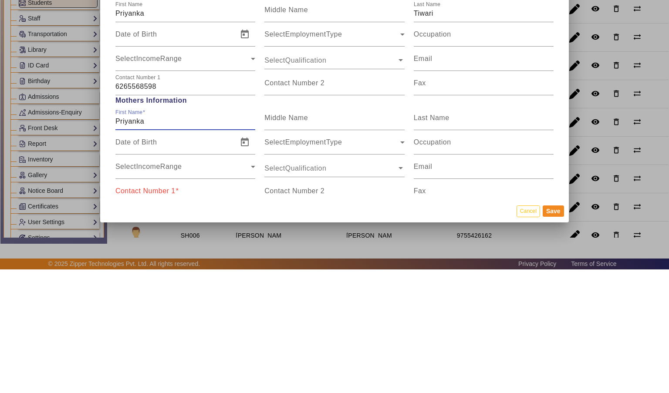
type input "Priyanka"
click at [477, 229] on div "Last Name" at bounding box center [484, 241] width 140 height 24
type input "TIWARI"
click at [130, 315] on input "Contact Number 1" at bounding box center [185, 318] width 140 height 10
type input "6265568598"
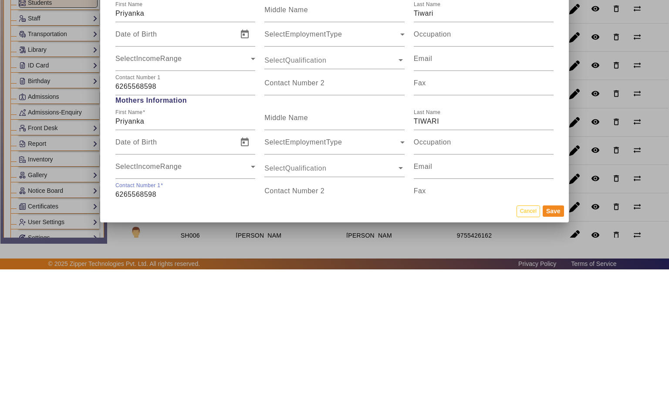
click at [553, 338] on button "Save" at bounding box center [553, 334] width 21 height 11
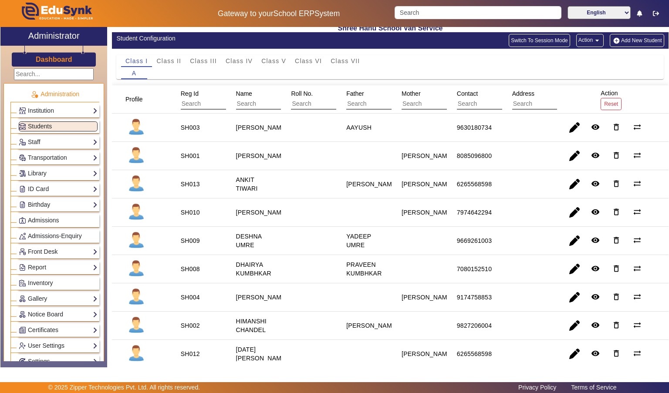
scroll to position [0, 0]
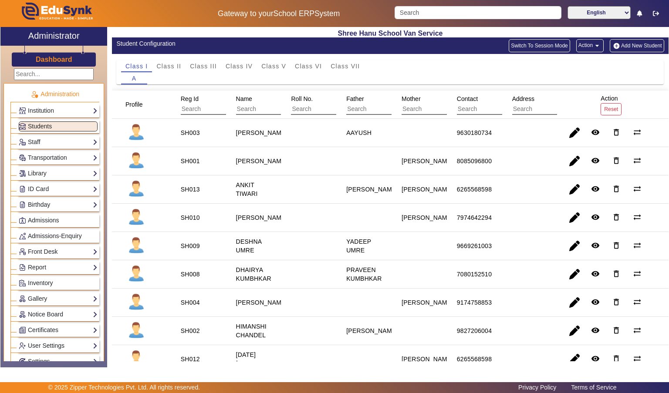
click at [641, 43] on button "Add New Student" at bounding box center [637, 45] width 54 height 13
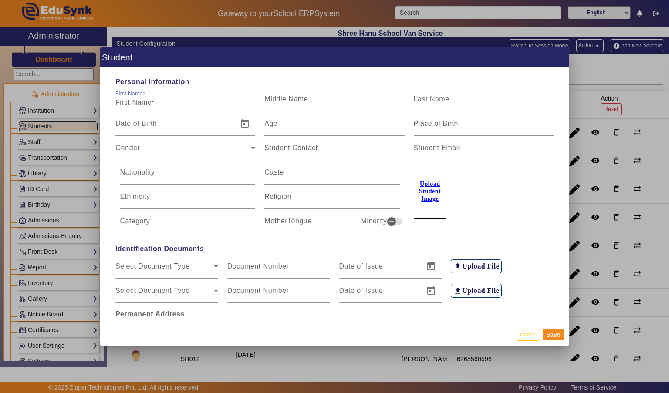
click at [126, 91] on mat-label "First Name" at bounding box center [128, 94] width 27 height 6
click at [126, 98] on input "First Name" at bounding box center [185, 103] width 140 height 10
type input "Shreya"
click at [483, 87] on div "Last Name" at bounding box center [484, 99] width 140 height 24
click at [364, 136] on div "Student Contact" at bounding box center [334, 148] width 140 height 24
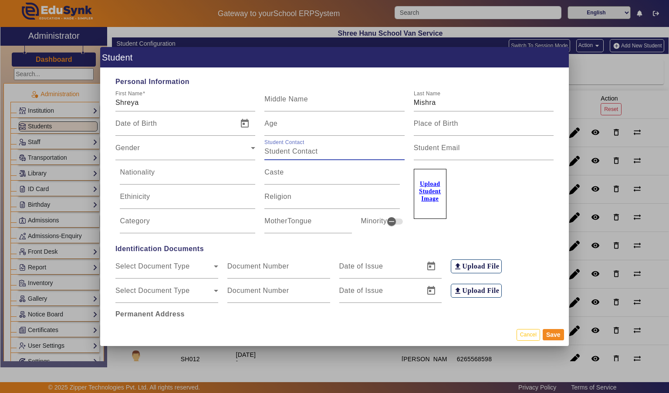
click at [372, 122] on input "Age" at bounding box center [334, 127] width 140 height 10
click at [117, 146] on span "Gender" at bounding box center [182, 151] width 135 height 10
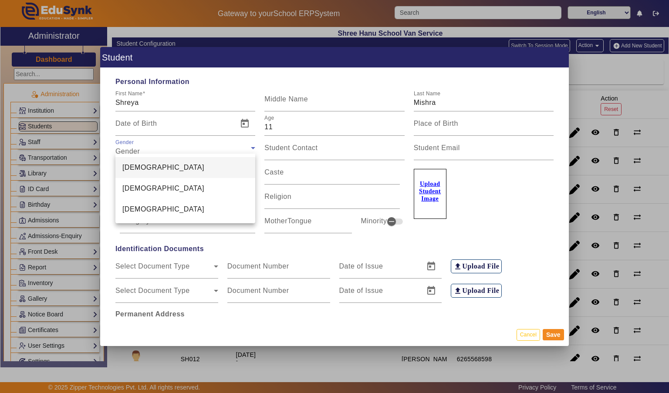
click at [122, 190] on mat-option "[DEMOGRAPHIC_DATA]" at bounding box center [185, 188] width 140 height 21
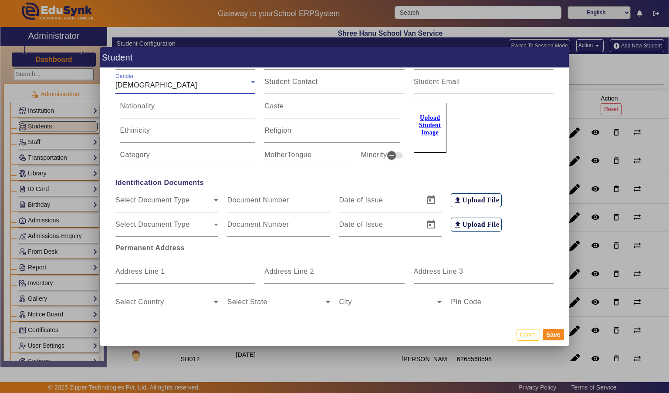
scroll to position [66, 0]
click at [202, 273] on input "Address Line 1" at bounding box center [185, 275] width 140 height 10
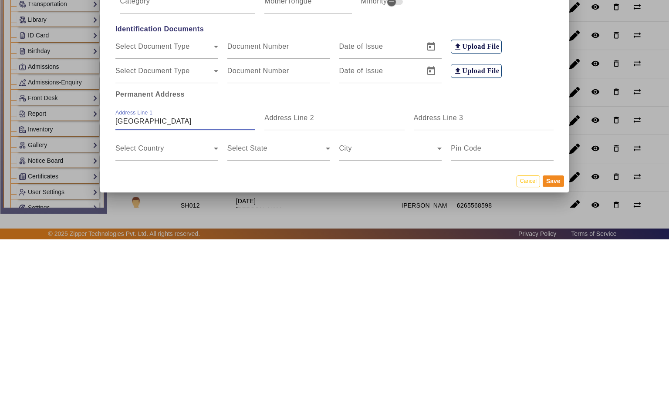
click at [480, 260] on div "Address Line 3" at bounding box center [484, 272] width 140 height 24
click at [188, 300] on span at bounding box center [164, 305] width 98 height 10
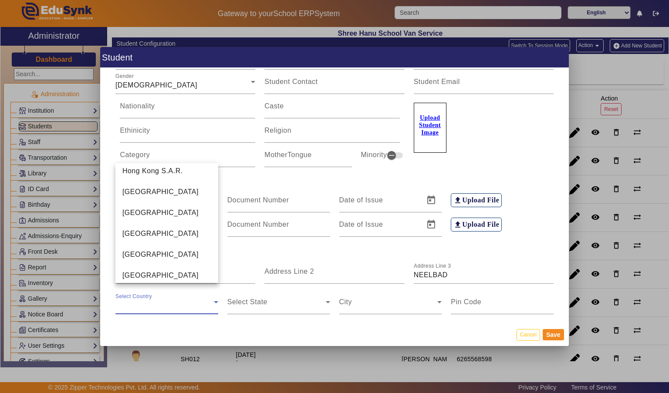
scroll to position [2034, 0]
click at [185, 229] on mat-option "[GEOGRAPHIC_DATA]" at bounding box center [166, 233] width 103 height 21
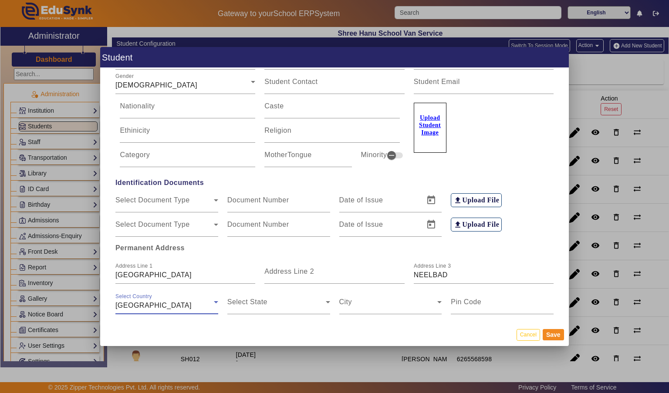
click at [301, 300] on span at bounding box center [276, 305] width 98 height 10
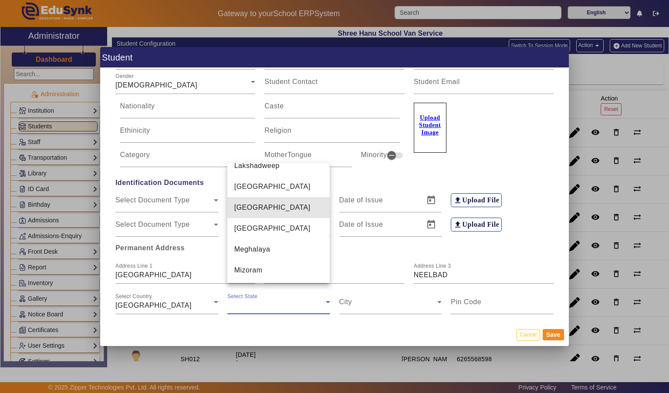
scroll to position [388, 0]
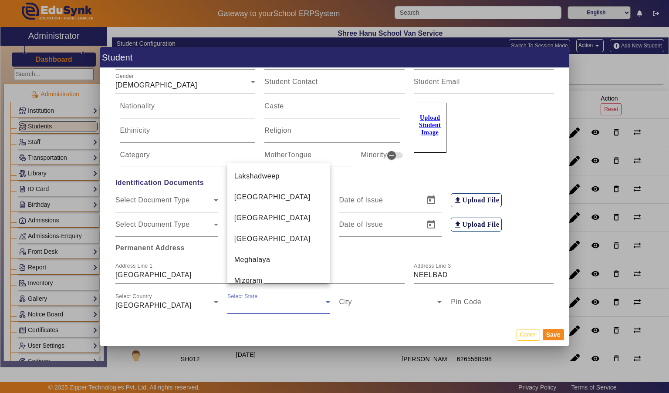
click at [296, 187] on mat-option "[GEOGRAPHIC_DATA]" at bounding box center [278, 197] width 103 height 21
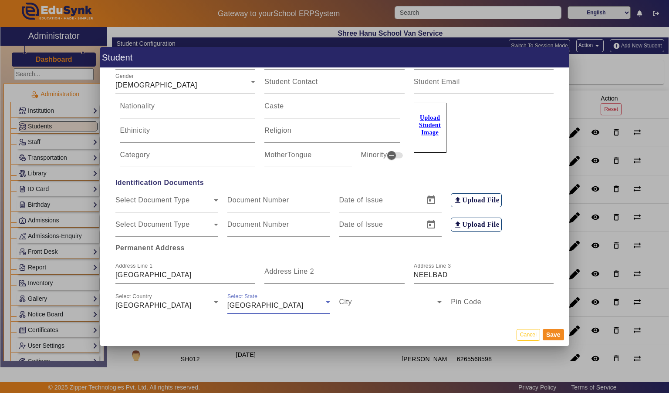
click at [369, 300] on span at bounding box center [388, 305] width 98 height 10
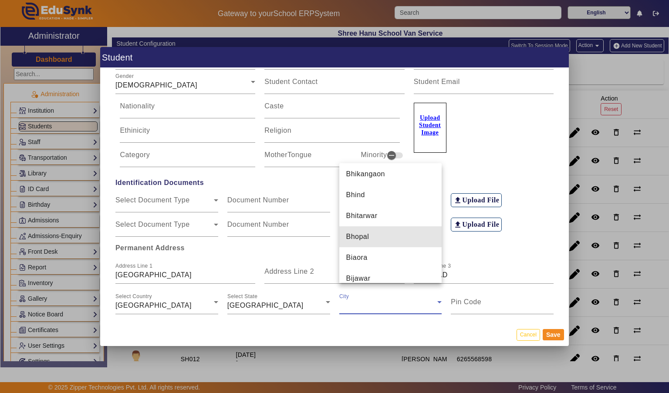
scroll to position [1030, 0]
click at [407, 234] on mat-option "Bhopal" at bounding box center [390, 234] width 103 height 21
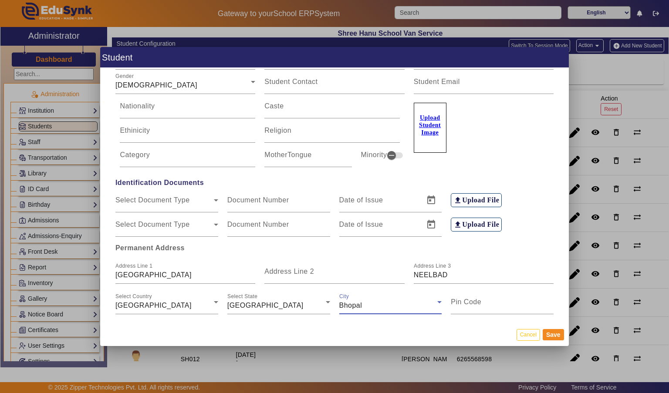
click at [506, 300] on input "Pin Code" at bounding box center [502, 305] width 103 height 10
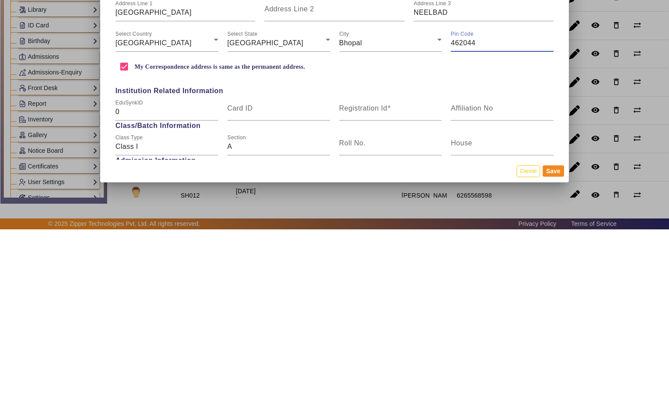
scroll to position [165, 0]
click at [406, 270] on input "Registration Id" at bounding box center [390, 275] width 103 height 10
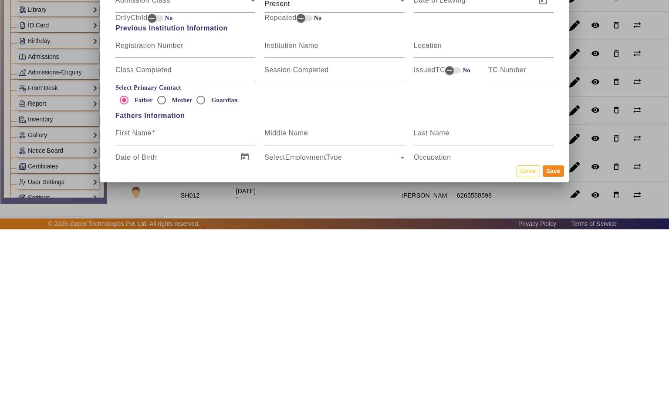
click at [491, 285] on div "Last Name" at bounding box center [484, 297] width 140 height 24
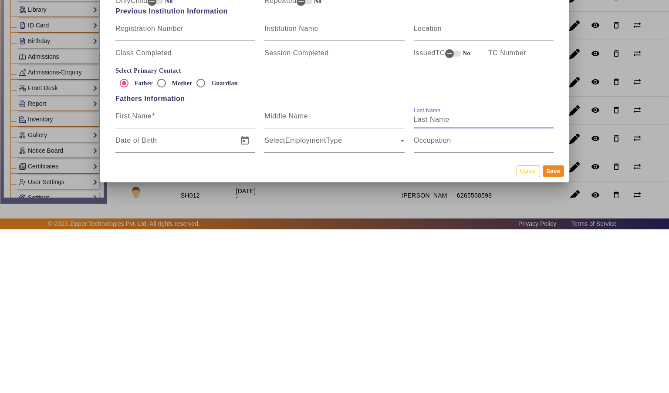
scroll to position [400, 0]
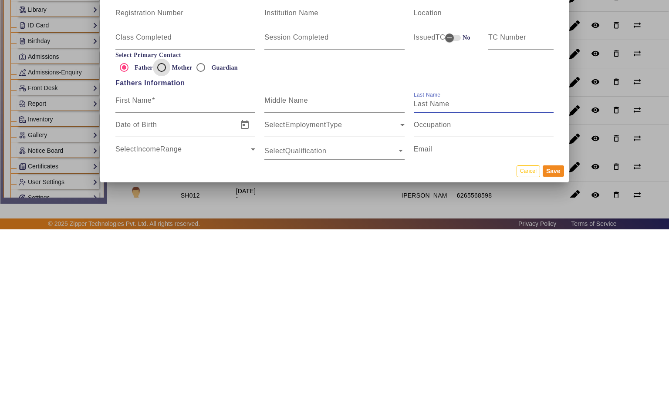
click at [165, 223] on input "Mother" at bounding box center [161, 231] width 17 height 17
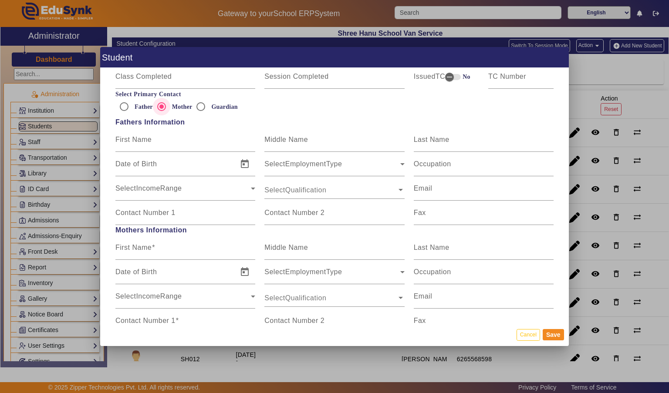
scroll to position [524, 0]
click at [197, 246] on input "First Name" at bounding box center [185, 251] width 140 height 10
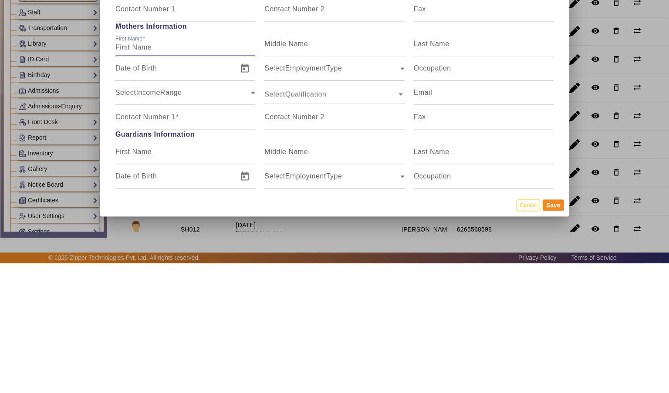
scroll to position [599, 0]
click at [513, 172] on input "Last Name" at bounding box center [484, 177] width 140 height 10
click at [123, 243] on mat-label "Contact Number 1" at bounding box center [145, 246] width 60 height 7
click at [123, 245] on input "Contact Number 1" at bounding box center [185, 250] width 140 height 10
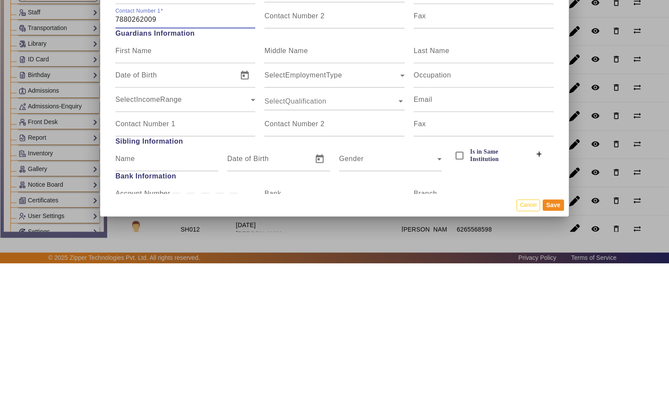
scroll to position [700, 0]
click at [160, 287] on input "Name" at bounding box center [166, 292] width 103 height 10
click at [320, 283] on span "Open calendar" at bounding box center [319, 288] width 21 height 21
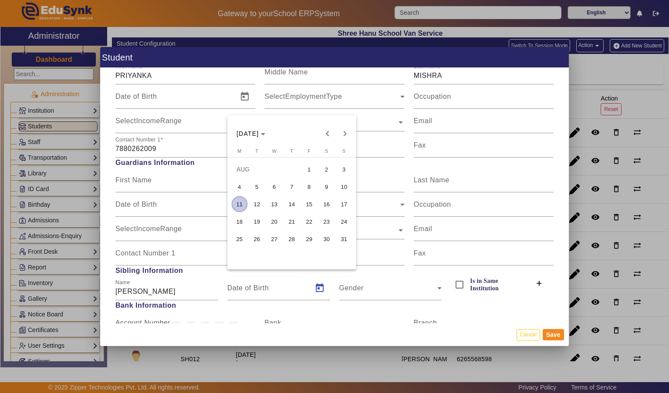
click at [268, 130] on span "Choose month and year" at bounding box center [251, 133] width 36 height 21
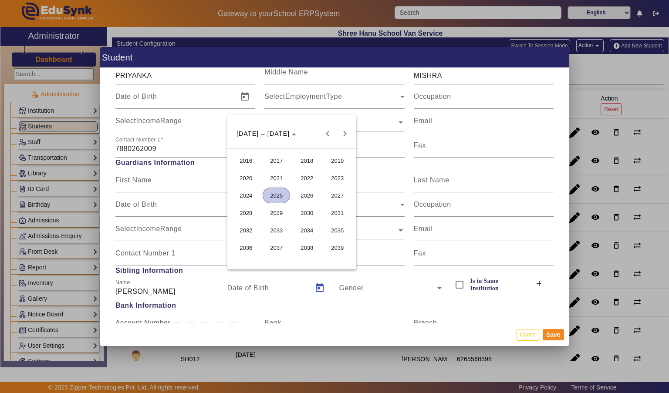
click at [323, 132] on span "Previous 24 years" at bounding box center [327, 133] width 17 height 17
click at [342, 229] on span "2011" at bounding box center [337, 231] width 27 height 16
click at [336, 192] on span "AUG" at bounding box center [337, 196] width 27 height 16
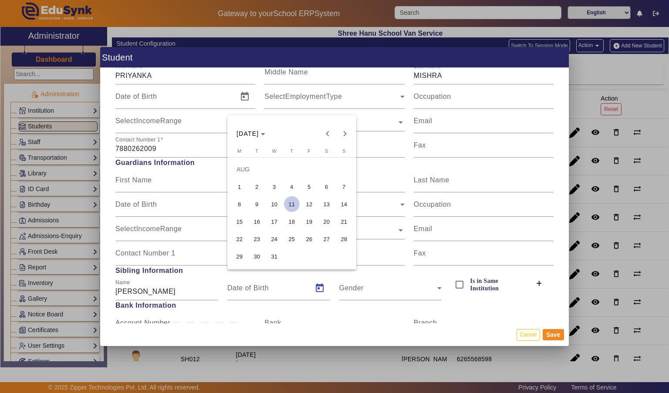
click at [284, 204] on span "11" at bounding box center [292, 204] width 16 height 16
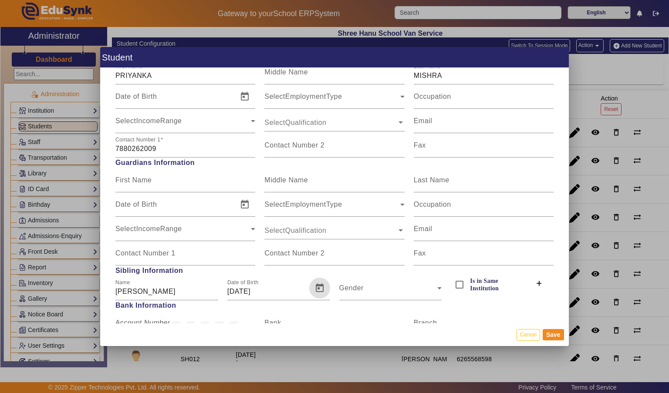
click at [407, 287] on span "Gender" at bounding box center [388, 292] width 98 height 10
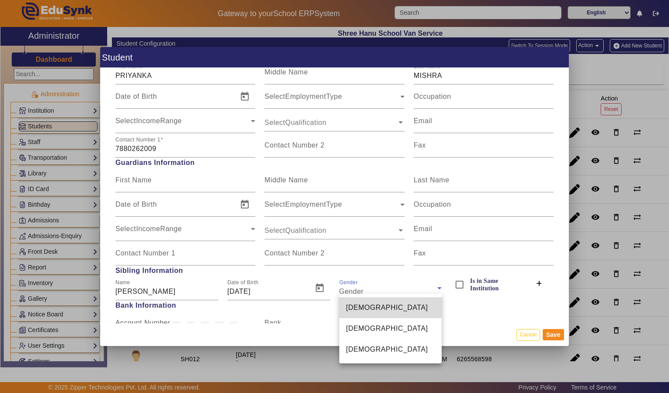
click at [395, 308] on mat-option "[DEMOGRAPHIC_DATA]" at bounding box center [390, 307] width 103 height 21
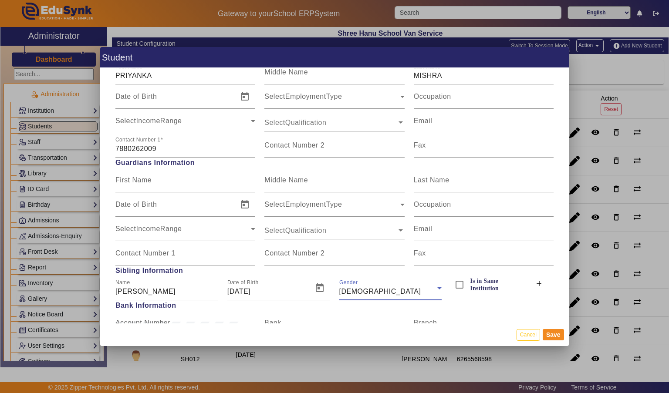
click at [459, 282] on input "Is in Same Institution" at bounding box center [459, 284] width 17 height 17
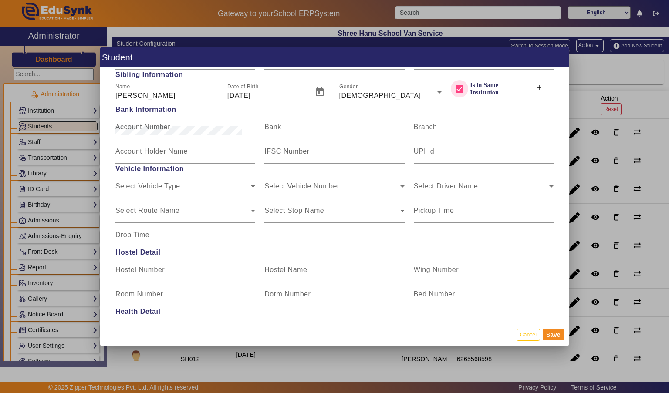
scroll to position [1007, 0]
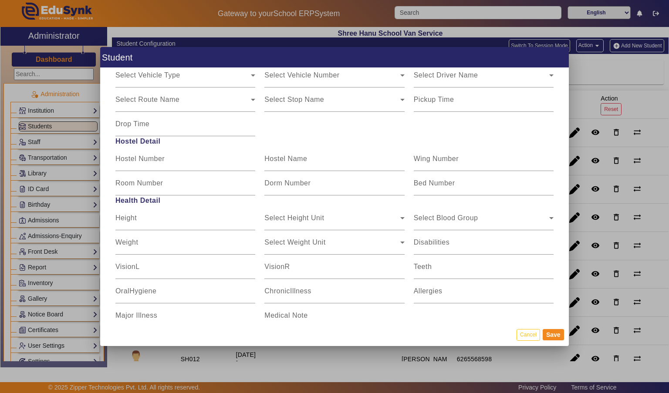
click at [555, 341] on button "Save" at bounding box center [553, 334] width 21 height 11
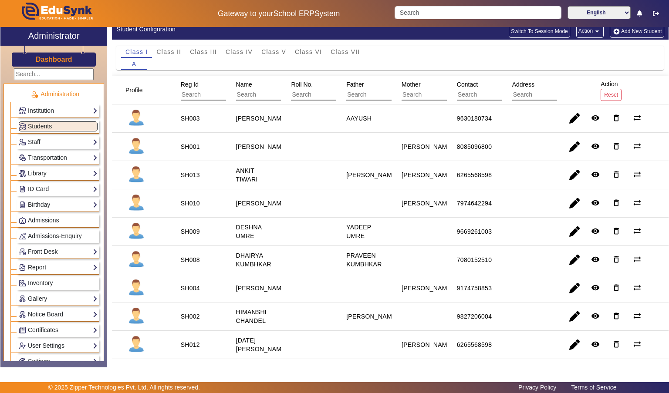
scroll to position [0, 0]
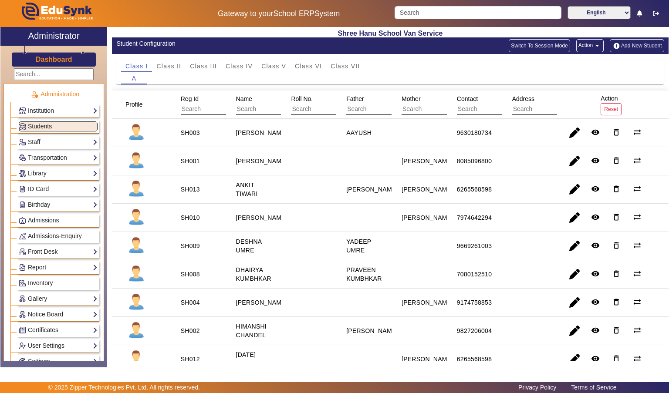
click at [637, 47] on button "Add New Student" at bounding box center [637, 45] width 54 height 13
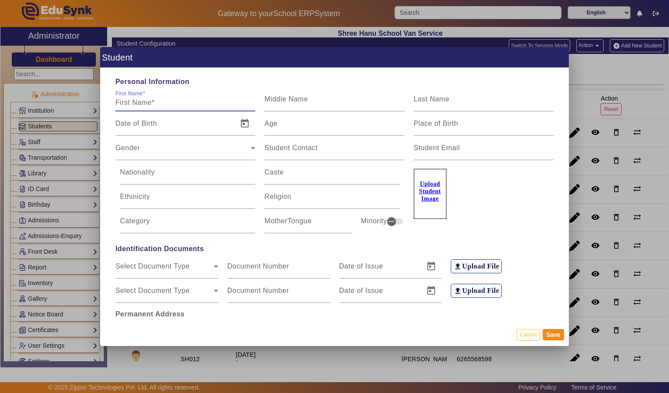
click at [127, 99] on input "First Name" at bounding box center [185, 103] width 140 height 10
click at [513, 98] on input "Last Name" at bounding box center [484, 103] width 140 height 10
click at [369, 122] on input "Age" at bounding box center [334, 127] width 140 height 10
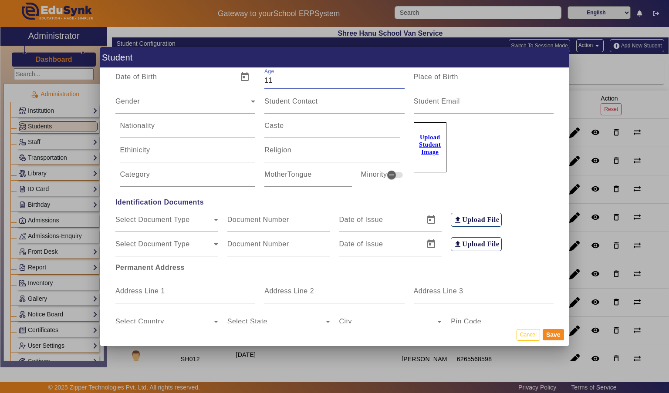
scroll to position [49, 0]
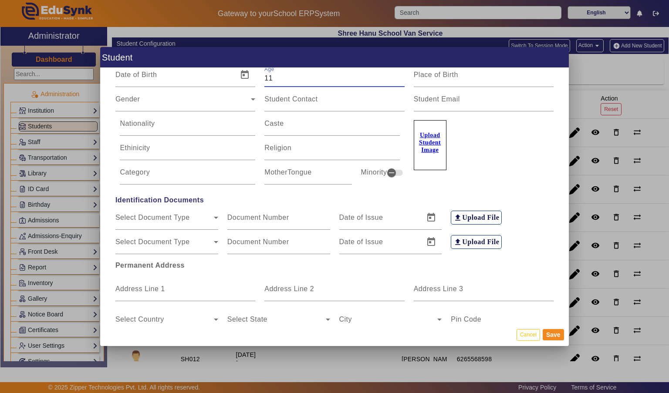
click at [120, 98] on span "Gender" at bounding box center [182, 103] width 135 height 10
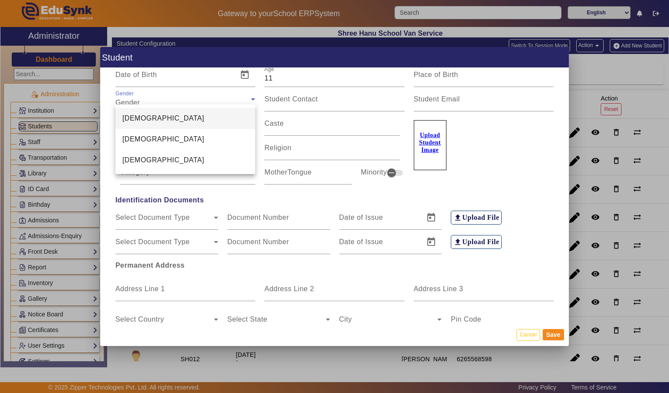
click at [125, 116] on span "[DEMOGRAPHIC_DATA]" at bounding box center [163, 118] width 82 height 10
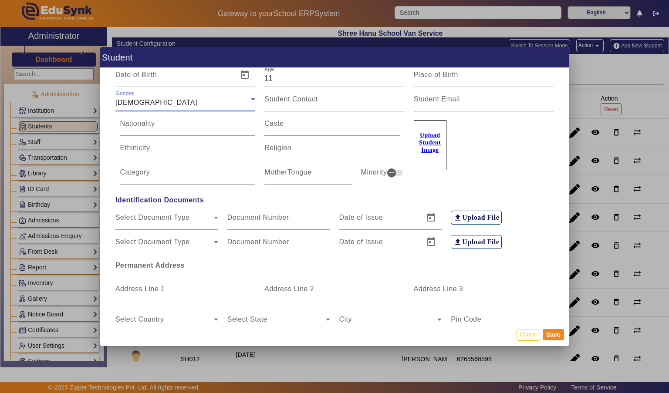
click at [128, 288] on input "Address Line 1" at bounding box center [185, 292] width 140 height 10
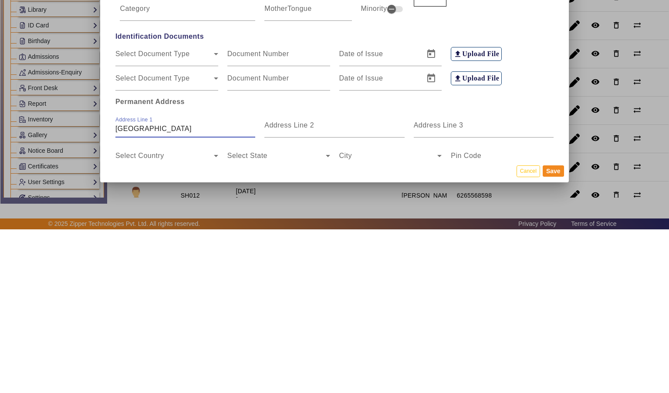
click at [496, 287] on input "Address Line 3" at bounding box center [484, 292] width 140 height 10
click at [109, 301] on div "Personal Information First Name [PERSON_NAME] Middle Name Last Name MISHRA Date…" at bounding box center [334, 196] width 468 height 256
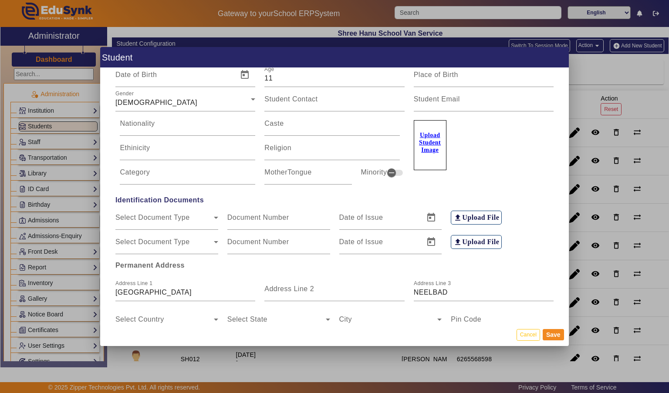
click at [132, 318] on span at bounding box center [164, 323] width 98 height 10
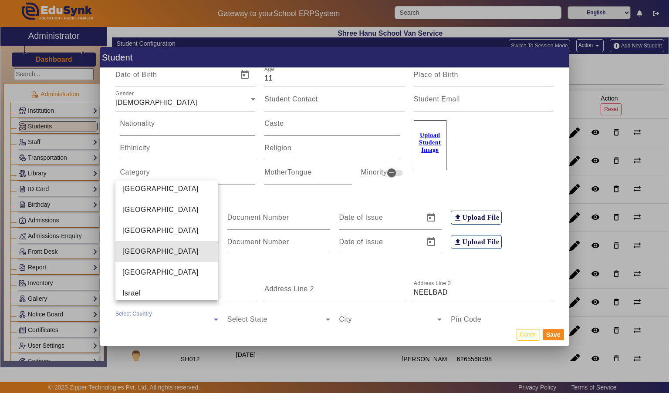
scroll to position [2093, 0]
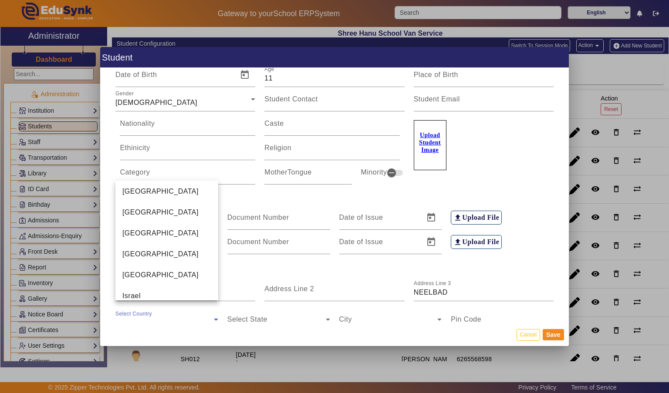
click at [122, 195] on span "[GEOGRAPHIC_DATA]" at bounding box center [160, 191] width 76 height 10
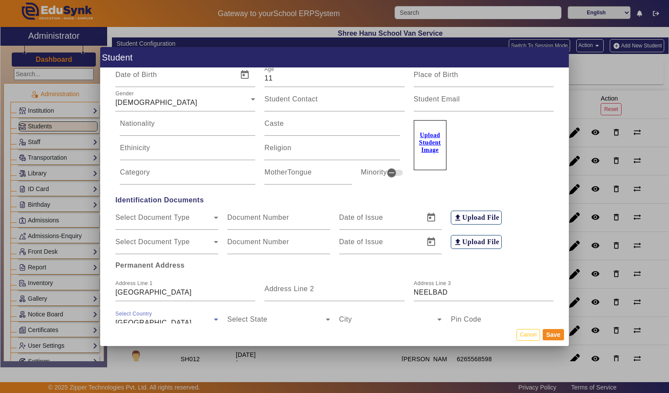
click at [361, 289] on input "Address Line 2" at bounding box center [334, 292] width 140 height 10
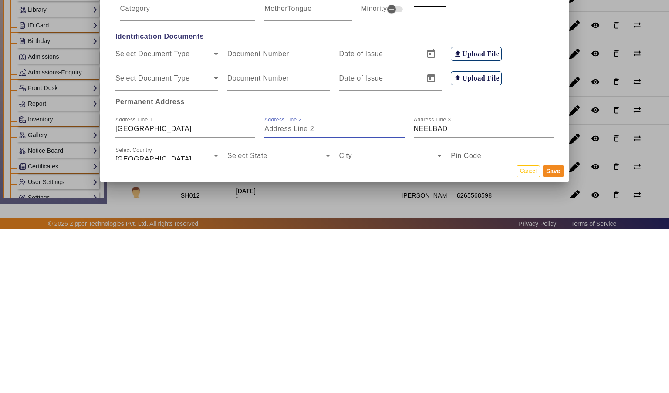
click at [311, 318] on span at bounding box center [276, 323] width 98 height 10
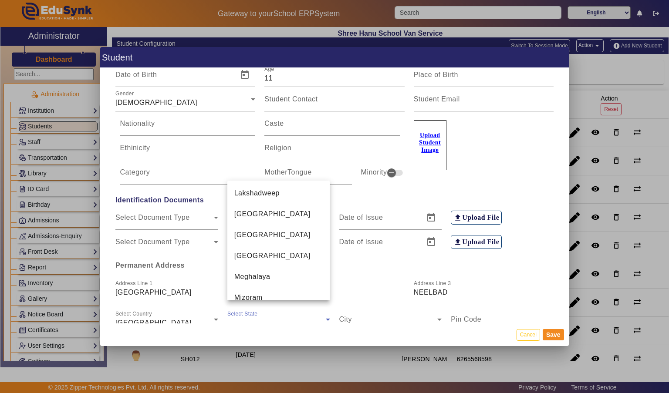
scroll to position [388, 0]
click at [313, 203] on mat-option "[GEOGRAPHIC_DATA]" at bounding box center [278, 213] width 103 height 21
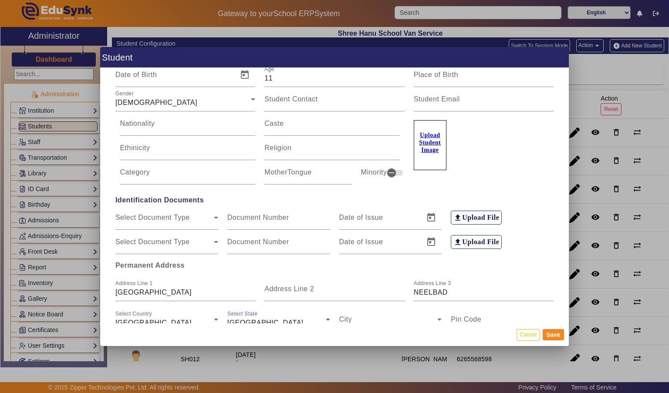
click at [404, 319] on span at bounding box center [388, 323] width 98 height 10
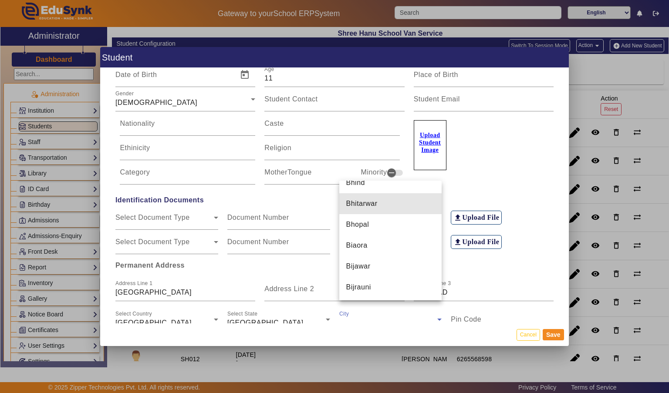
scroll to position [1059, 0]
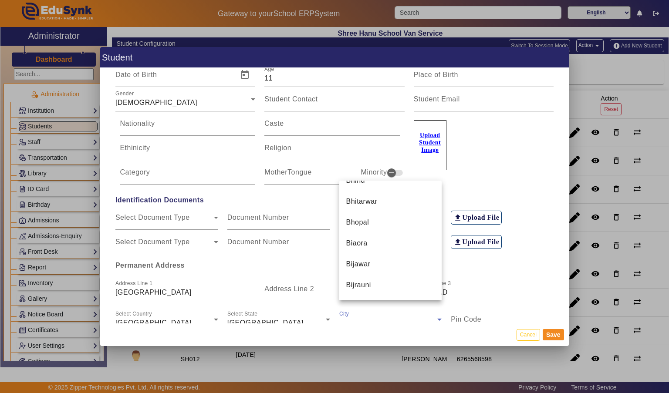
click at [399, 223] on mat-option "Bhopal" at bounding box center [390, 222] width 103 height 21
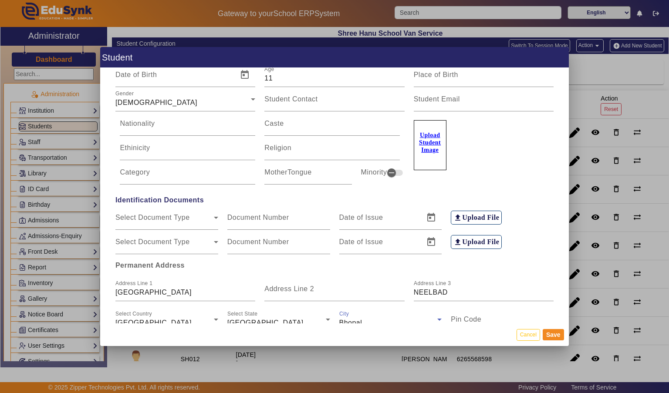
click at [503, 318] on input "Pin Code" at bounding box center [502, 323] width 103 height 10
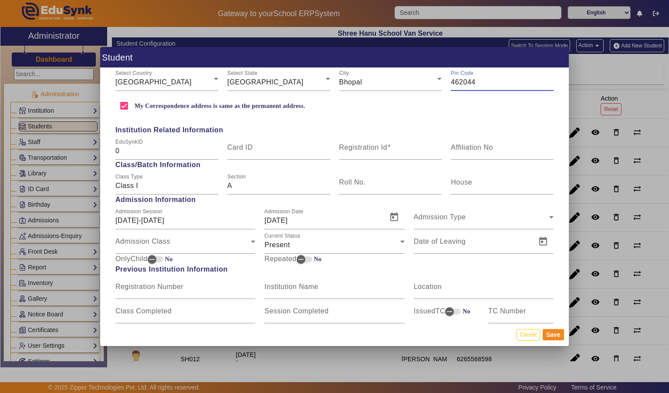
scroll to position [290, 0]
click at [385, 147] on input "Registration Id" at bounding box center [390, 150] width 103 height 10
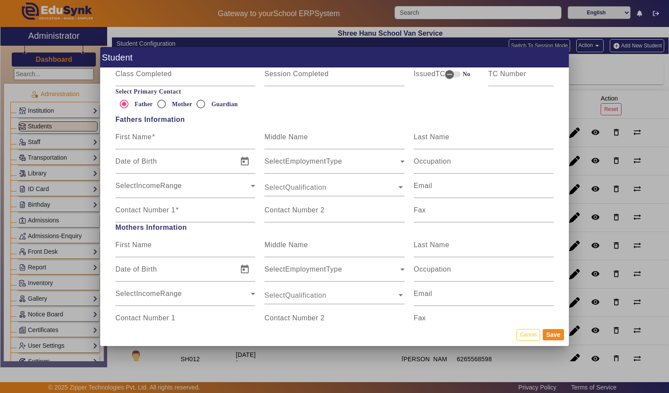
scroll to position [527, 0]
click at [161, 97] on input "Mother" at bounding box center [161, 103] width 17 height 17
click at [126, 241] on mat-label "First Name" at bounding box center [133, 244] width 36 height 7
click at [126, 243] on input "First Name" at bounding box center [185, 248] width 140 height 10
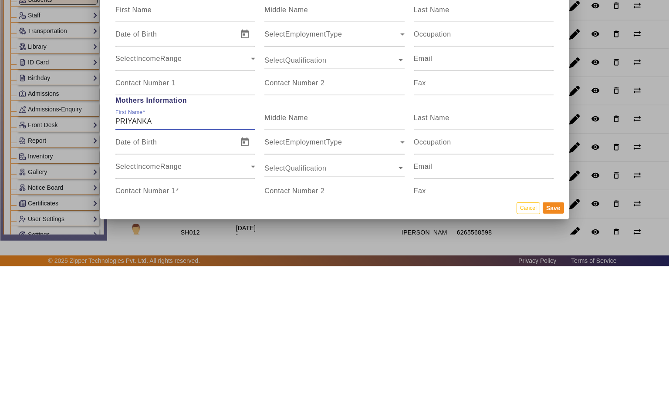
click at [514, 243] on input "Last Name" at bounding box center [484, 248] width 140 height 10
click at [123, 314] on mat-label "Contact Number 1" at bounding box center [145, 317] width 60 height 7
click at [123, 316] on input "Contact Number 1" at bounding box center [185, 321] width 140 height 10
click at [138, 310] on mat-label "Contact Number 1" at bounding box center [137, 313] width 45 height 6
click at [138, 316] on input "788026009" at bounding box center [185, 321] width 140 height 10
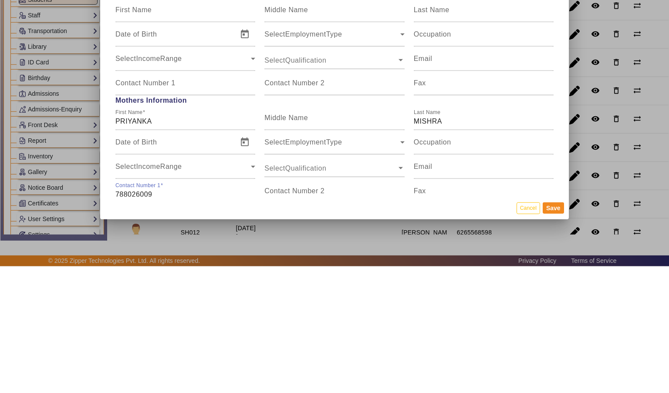
click at [139, 316] on input "788026009" at bounding box center [185, 321] width 140 height 10
click at [554, 339] on button "Save" at bounding box center [553, 334] width 21 height 11
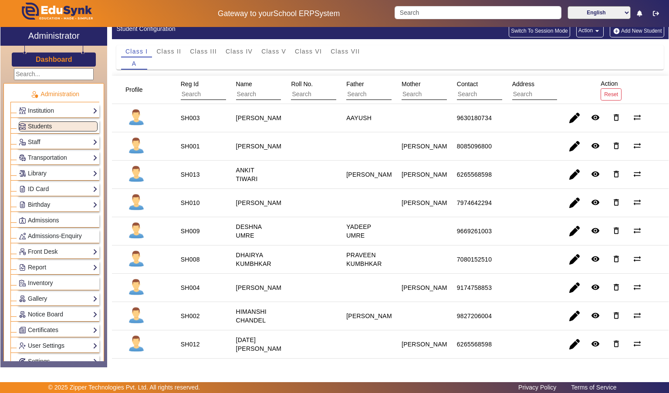
scroll to position [0, 0]
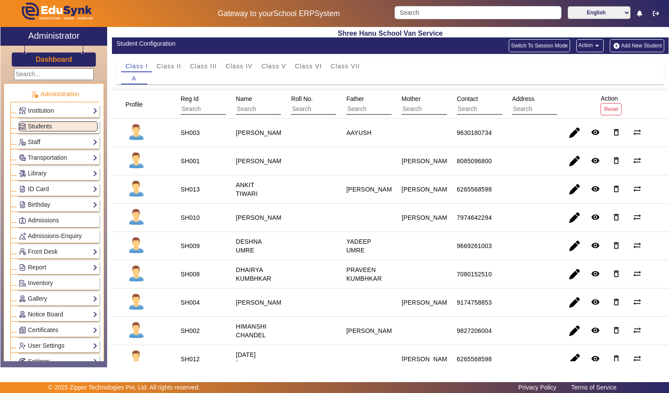
click at [648, 46] on button "Add New Student" at bounding box center [637, 45] width 54 height 13
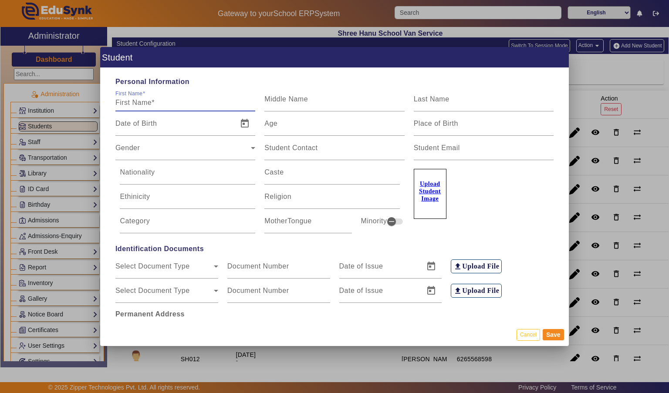
click at [173, 98] on input "First Name" at bounding box center [185, 103] width 140 height 10
click at [515, 98] on input "Last Name" at bounding box center [484, 103] width 140 height 10
click at [362, 111] on div "Age" at bounding box center [334, 123] width 140 height 24
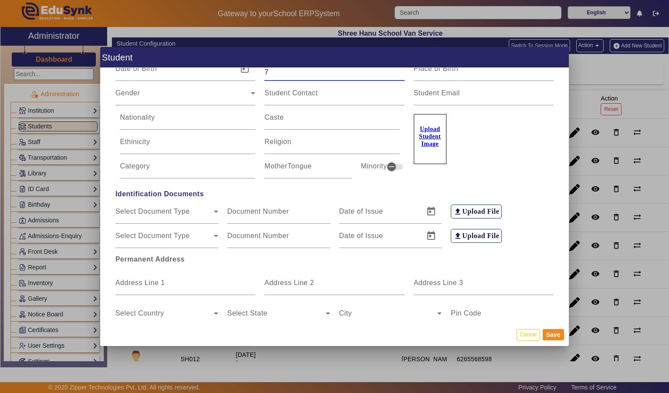
scroll to position [63, 0]
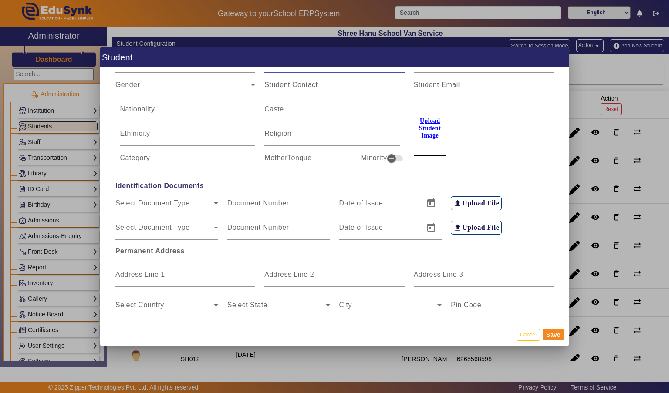
click at [253, 80] on icon at bounding box center [253, 85] width 10 height 10
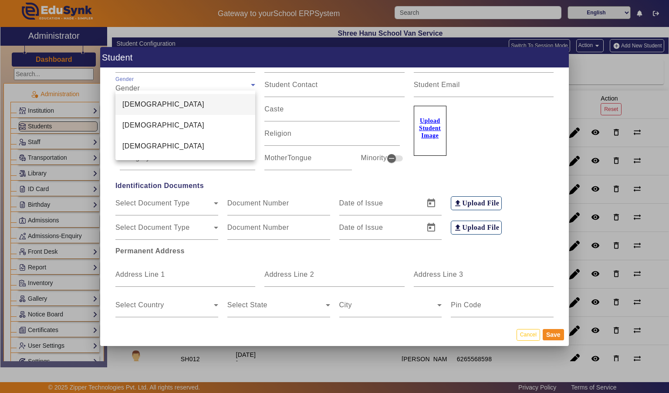
click at [216, 124] on mat-option "[DEMOGRAPHIC_DATA]" at bounding box center [185, 125] width 140 height 21
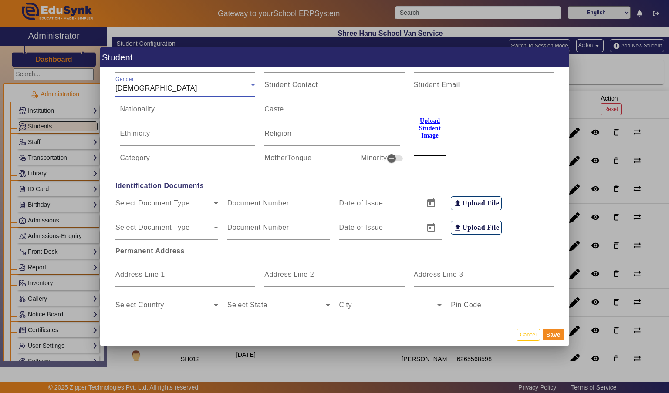
click at [127, 271] on mat-label "Address Line 1" at bounding box center [140, 274] width 50 height 7
click at [127, 273] on input "Address Line 1" at bounding box center [185, 278] width 140 height 10
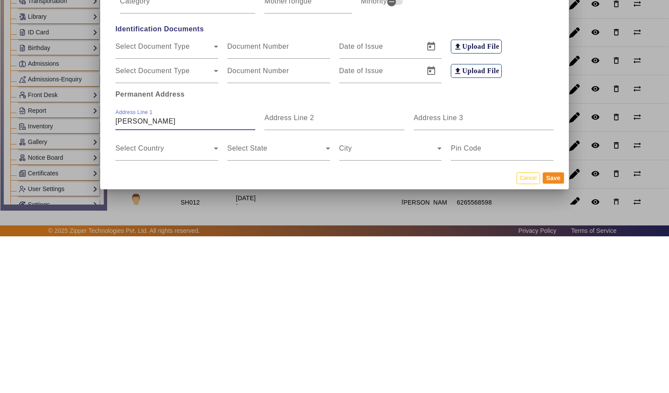
click at [131, 273] on input "[PERSON_NAME]" at bounding box center [185, 278] width 140 height 10
click at [137, 273] on input "[PERSON_NAME]" at bounding box center [185, 278] width 140 height 10
click at [132, 273] on input "BNA" at bounding box center [185, 278] width 140 height 10
click at [468, 273] on input "Address Line 3" at bounding box center [484, 278] width 140 height 10
click at [134, 304] on span at bounding box center [164, 309] width 98 height 10
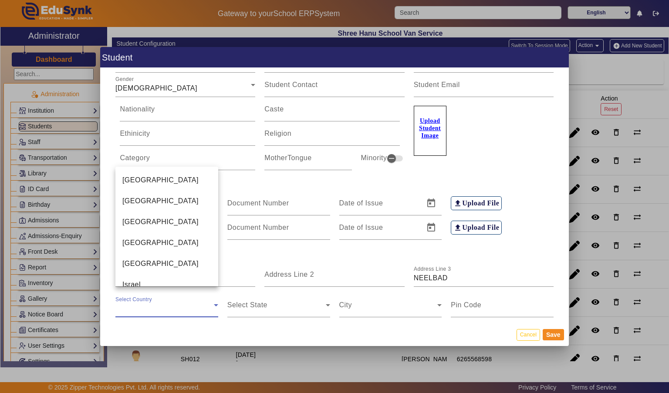
scroll to position [2092, 0]
click at [126, 180] on span "[GEOGRAPHIC_DATA]" at bounding box center [160, 178] width 76 height 10
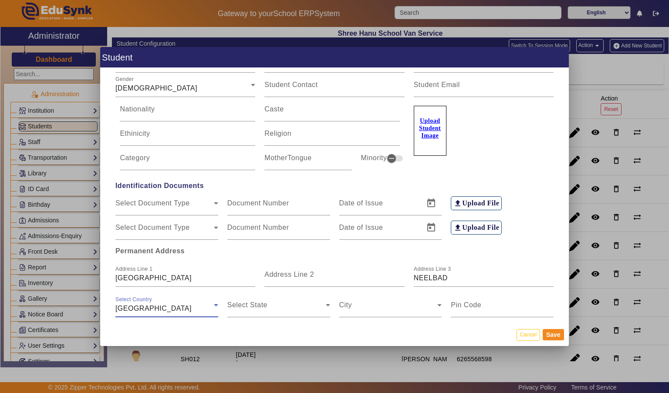
click at [300, 304] on span at bounding box center [276, 309] width 98 height 10
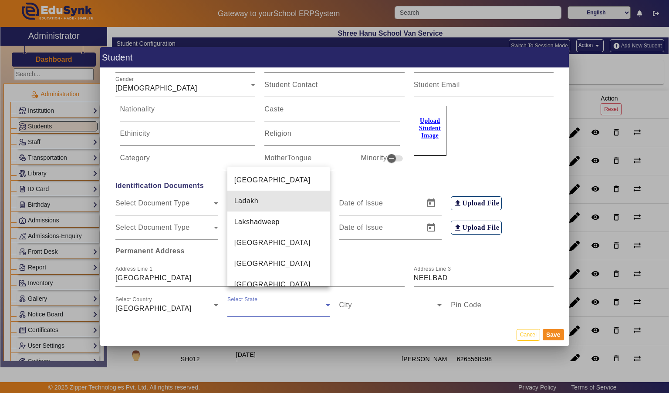
scroll to position [346, 0]
click at [299, 232] on mat-option "[GEOGRAPHIC_DATA]" at bounding box center [278, 242] width 103 height 21
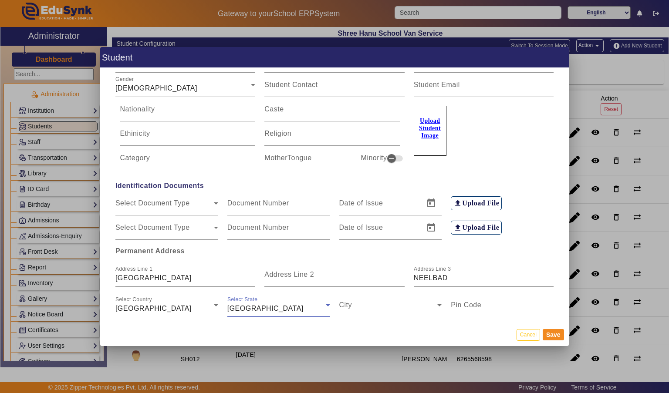
click at [398, 305] on span at bounding box center [388, 309] width 98 height 10
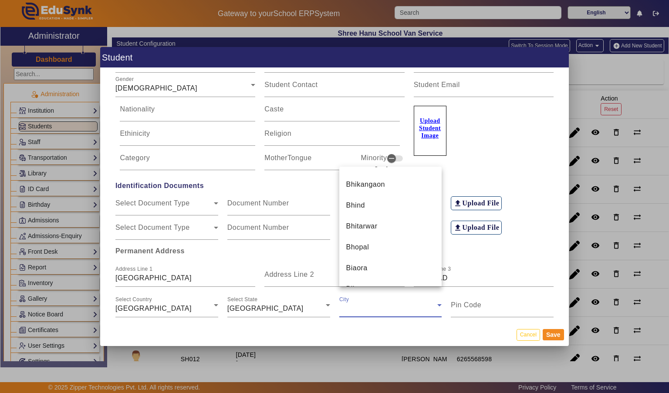
scroll to position [1021, 0]
click at [403, 242] on mat-option "Bhopal" at bounding box center [390, 246] width 103 height 21
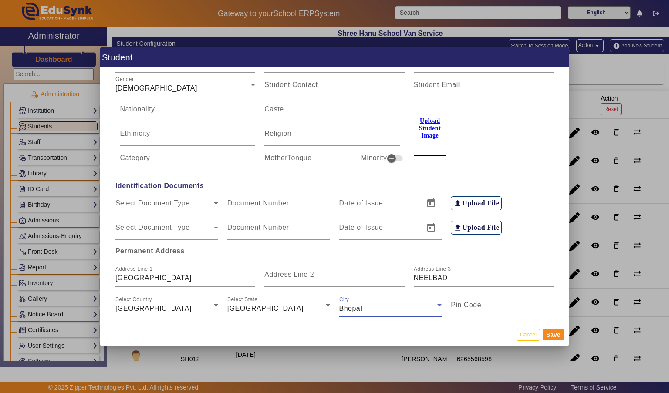
click at [515, 304] on input "Pin Code" at bounding box center [502, 309] width 103 height 10
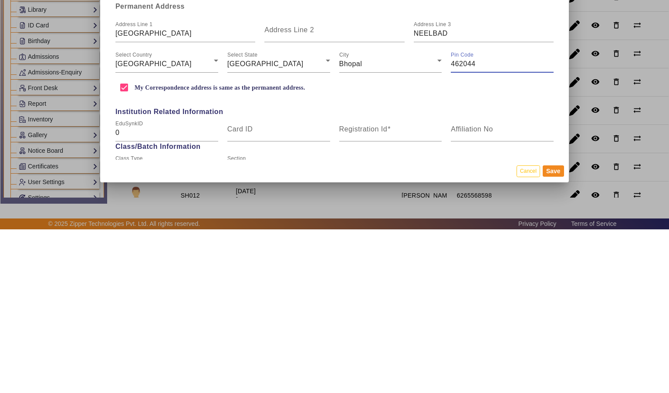
scroll to position [145, 0]
click at [401, 291] on input "Registration Id" at bounding box center [390, 296] width 103 height 10
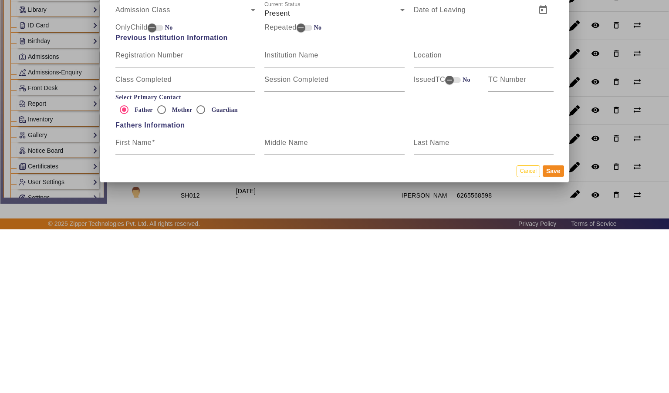
scroll to position [359, 0]
click at [165, 263] on input "Mother" at bounding box center [161, 271] width 17 height 17
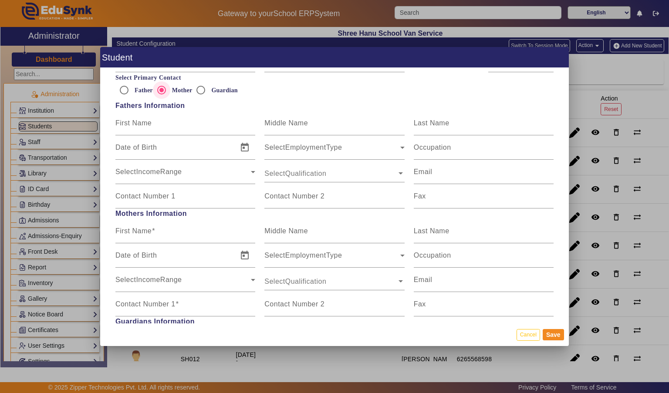
scroll to position [543, 0]
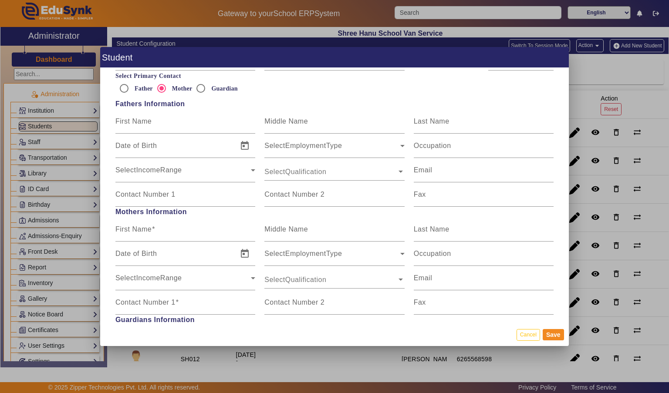
click at [121, 226] on mat-label "First Name" at bounding box center [133, 229] width 36 height 7
click at [121, 228] on input "First Name" at bounding box center [185, 233] width 140 height 10
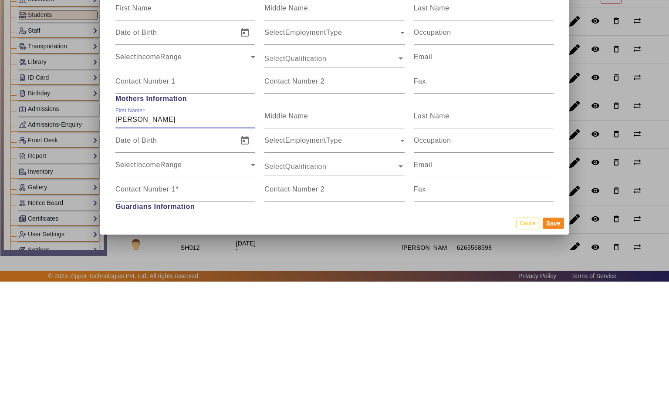
scroll to position [547, 0]
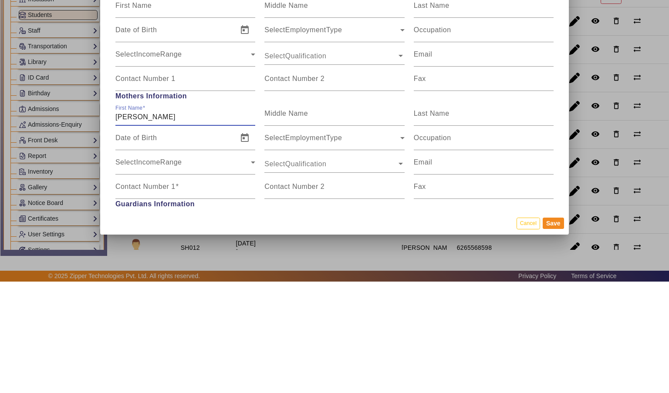
click at [481, 223] on input "Last Name" at bounding box center [484, 228] width 140 height 10
click at [129, 295] on mat-label "Contact Number 1" at bounding box center [145, 297] width 60 height 7
click at [129, 297] on input "Contact Number 1" at bounding box center [185, 302] width 140 height 10
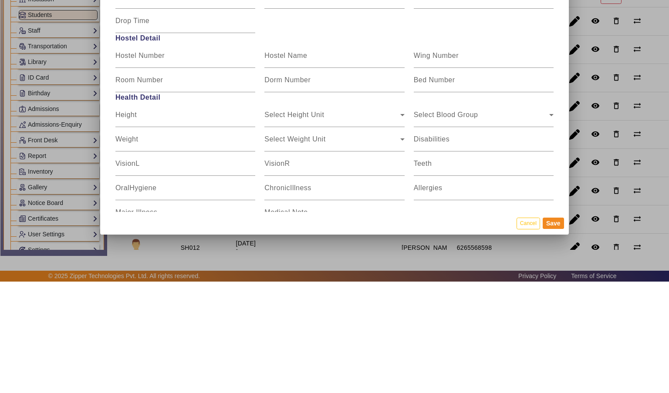
scroll to position [1007, 0]
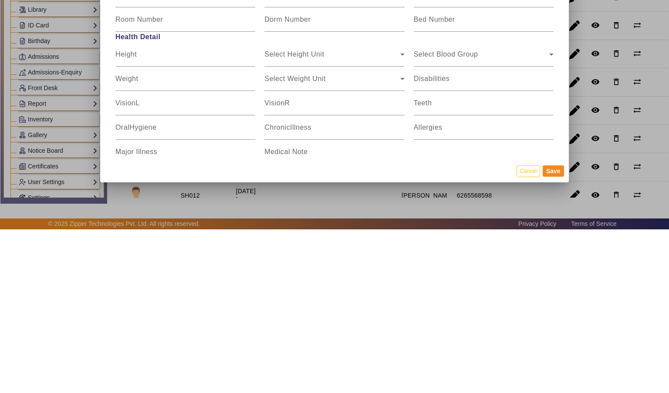
click at [550, 341] on button "Save" at bounding box center [553, 334] width 21 height 11
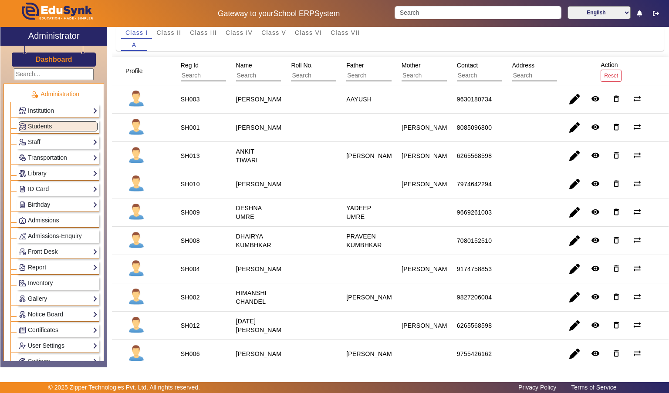
scroll to position [0, 0]
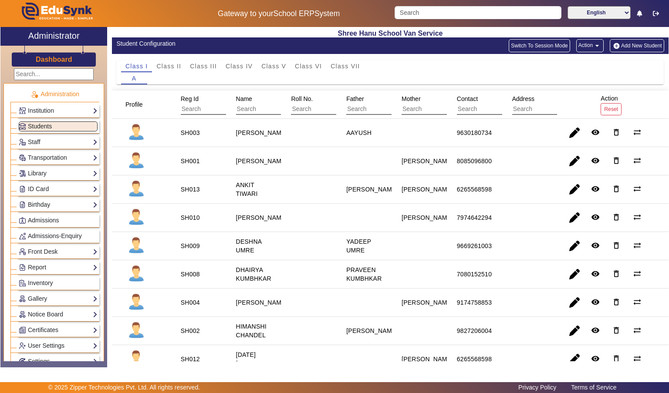
click at [631, 44] on button "Add New Student" at bounding box center [637, 45] width 54 height 13
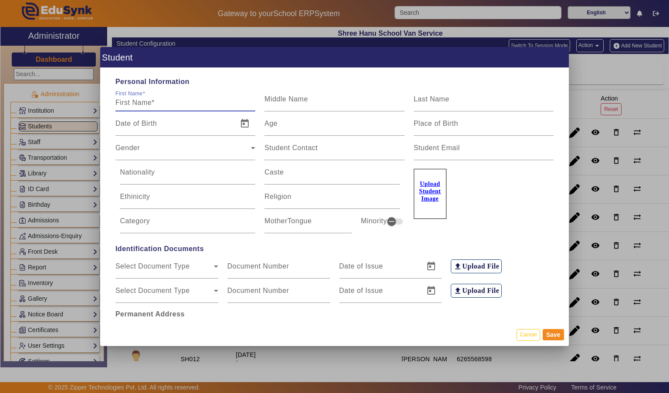
click at [132, 91] on mat-label "First Name" at bounding box center [128, 94] width 27 height 6
click at [132, 98] on input "First Name" at bounding box center [185, 103] width 140 height 10
type input "SANSKRITI"
click at [502, 98] on input "Last Name" at bounding box center [484, 103] width 140 height 10
type input "SINGH"
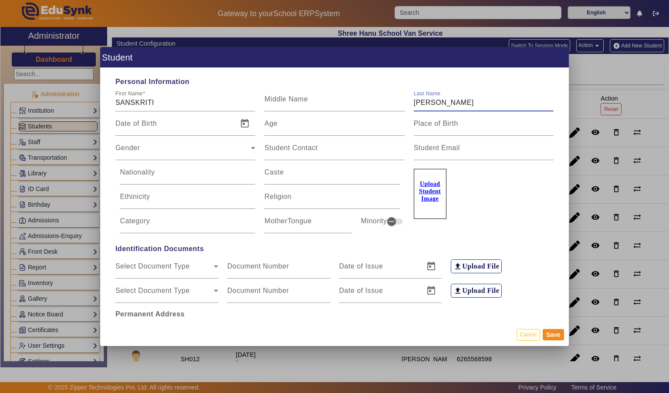
click at [329, 122] on input "Age" at bounding box center [334, 127] width 140 height 10
type input "13"
click at [130, 146] on span "Gender" at bounding box center [182, 151] width 135 height 10
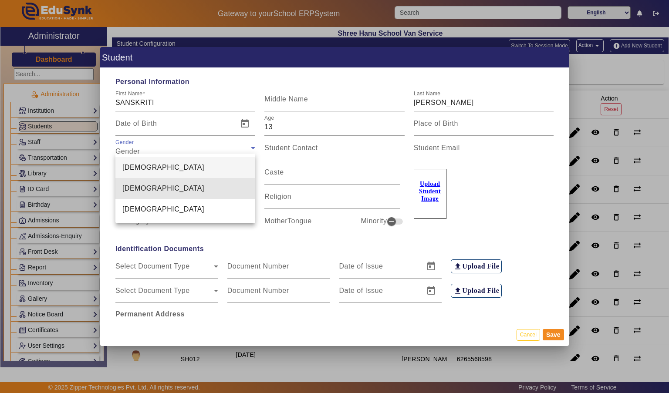
click at [128, 188] on span "[DEMOGRAPHIC_DATA]" at bounding box center [163, 188] width 82 height 10
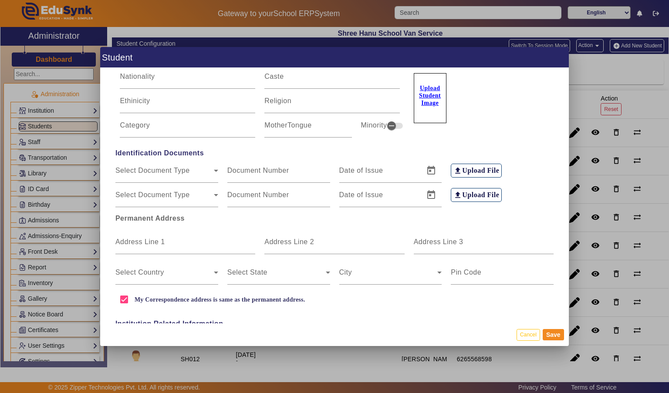
scroll to position [96, 0]
click at [137, 238] on mat-label "Address Line 1" at bounding box center [140, 241] width 50 height 7
click at [137, 240] on input "Address Line 1" at bounding box center [185, 245] width 140 height 10
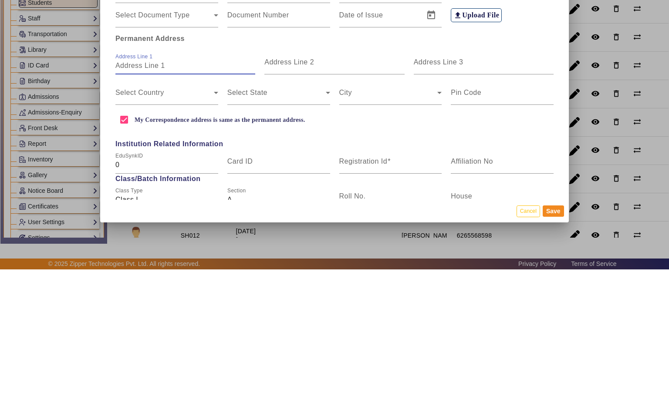
scroll to position [153, 0]
type input "AVI RESIDENCY"
click at [485, 183] on input "Address Line 3" at bounding box center [484, 188] width 140 height 10
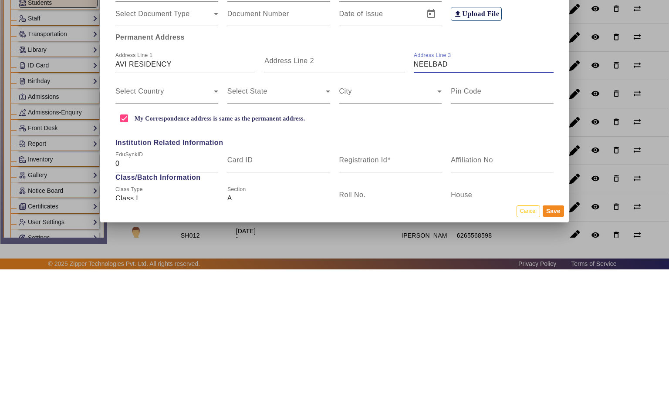
type input "NEELBAD"
click at [119, 213] on span at bounding box center [164, 218] width 98 height 10
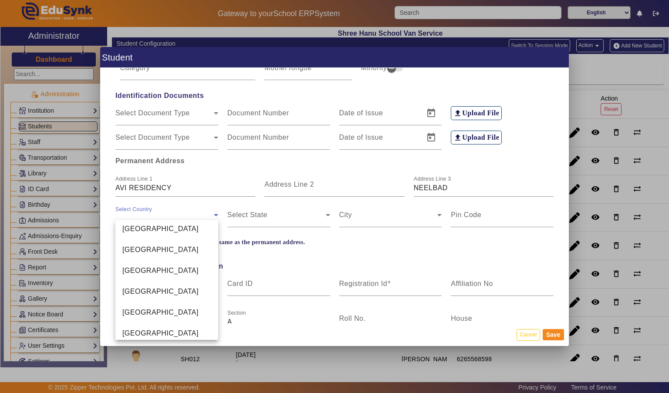
scroll to position [2054, 0]
click at [123, 269] on span "[GEOGRAPHIC_DATA]" at bounding box center [160, 270] width 76 height 10
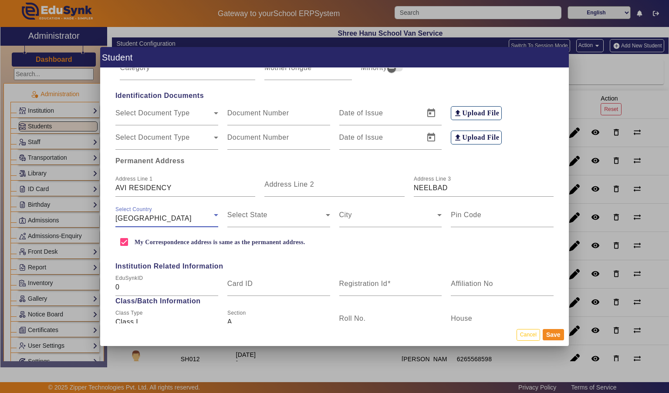
click at [239, 213] on span at bounding box center [276, 218] width 98 height 10
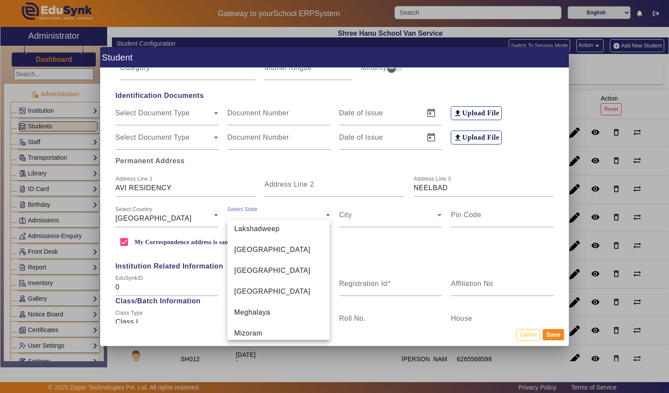
scroll to position [389, 0]
click at [248, 247] on span "[GEOGRAPHIC_DATA]" at bounding box center [272, 252] width 76 height 10
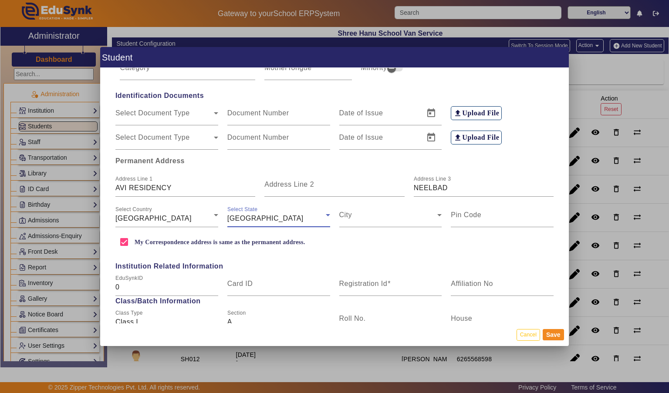
click at [353, 213] on span at bounding box center [388, 218] width 98 height 10
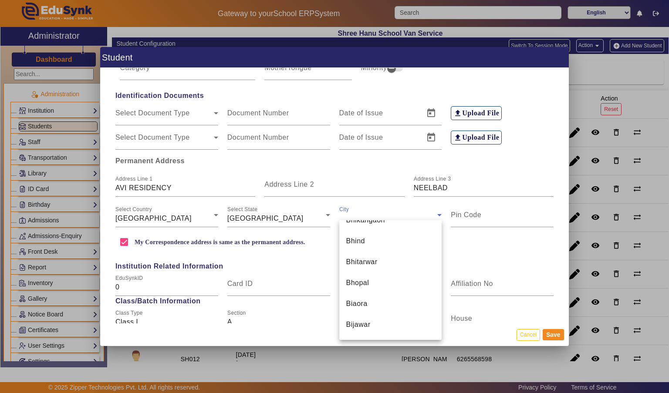
scroll to position [1041, 0]
click at [353, 281] on span "Bhopal" at bounding box center [357, 280] width 23 height 10
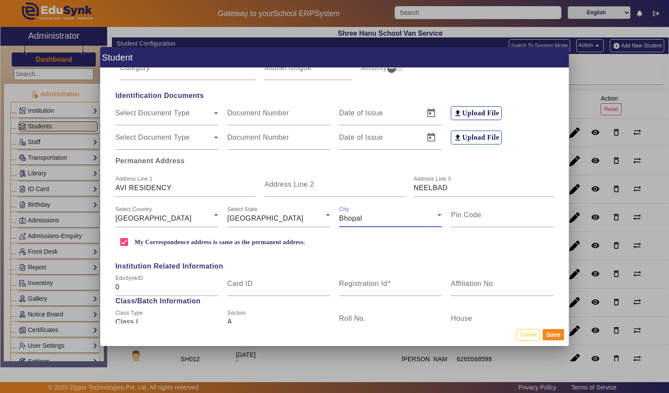
click at [460, 211] on mat-label "Pin Code" at bounding box center [466, 214] width 30 height 7
click at [460, 213] on input "Pin Code" at bounding box center [502, 218] width 103 height 10
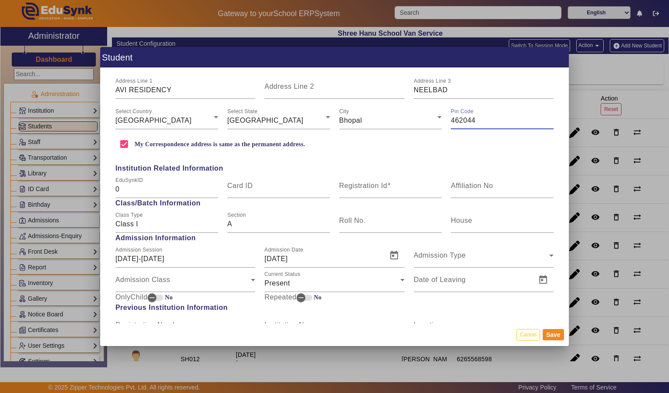
scroll to position [252, 0]
type input "462044"
click at [369, 181] on mat-label "Registration Id" at bounding box center [363, 184] width 48 height 7
click at [369, 183] on input "Registration Id" at bounding box center [390, 188] width 103 height 10
type input "0"
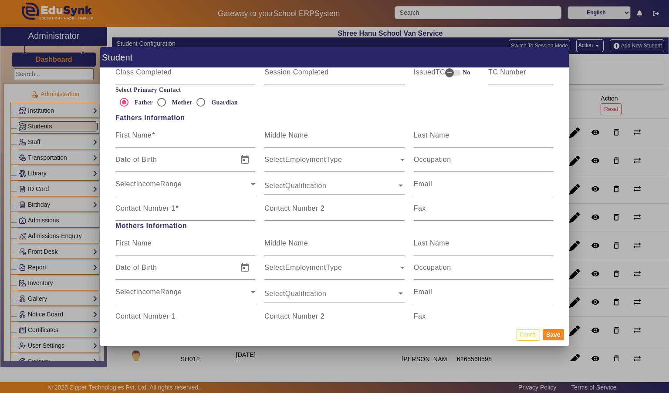
scroll to position [533, 0]
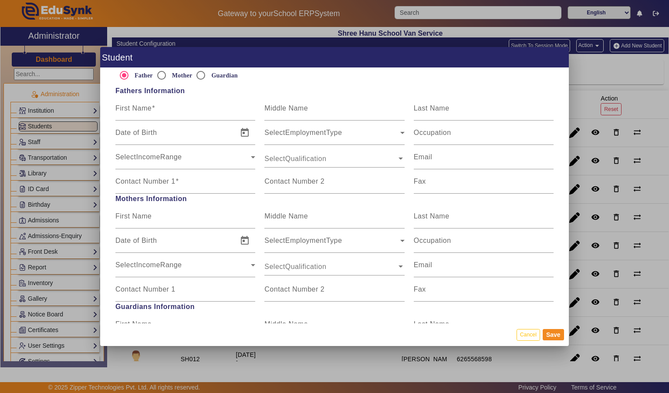
type input "SH017"
click at [170, 72] on div at bounding box center [161, 75] width 21 height 21
radio input "false"
radio input "true"
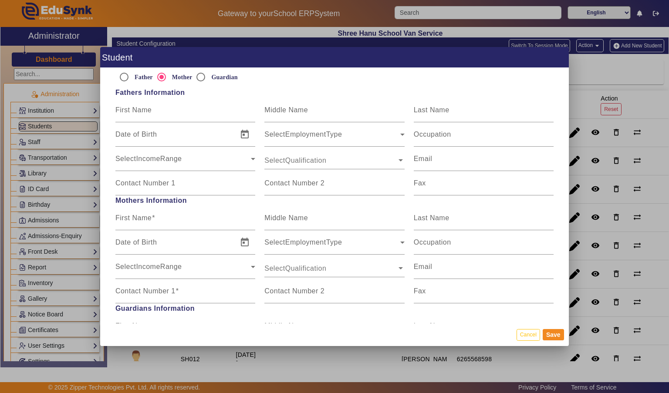
click at [138, 214] on mat-label "First Name" at bounding box center [133, 217] width 36 height 7
click at [138, 216] on input "First Name" at bounding box center [185, 221] width 140 height 10
type input "PRATIBHA"
click at [474, 216] on input "Last Name" at bounding box center [484, 221] width 140 height 10
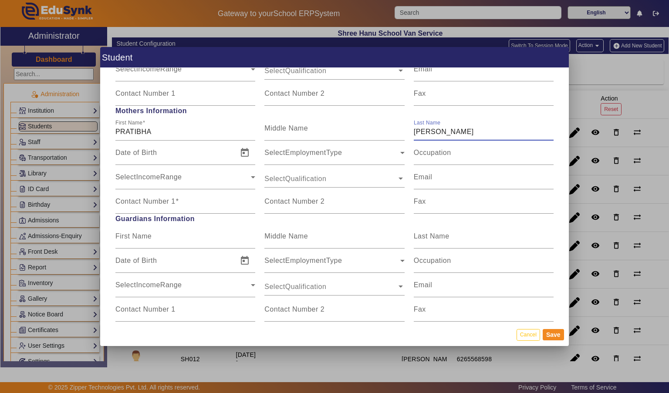
scroll to position [651, 0]
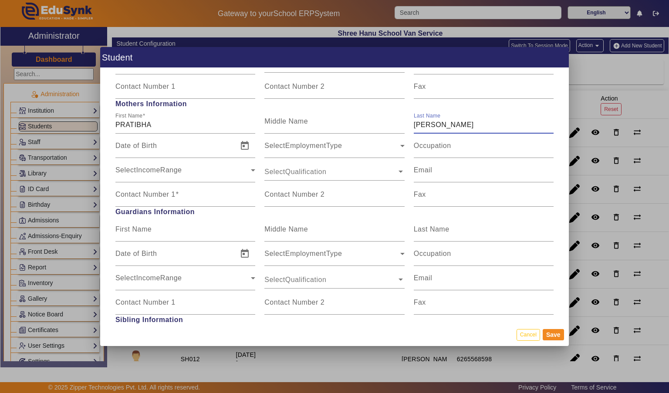
type input "SINGH"
click at [138, 192] on mat-label "Contact Number 1" at bounding box center [145, 194] width 60 height 7
click at [138, 193] on input "Contact Number 1" at bounding box center [185, 198] width 140 height 10
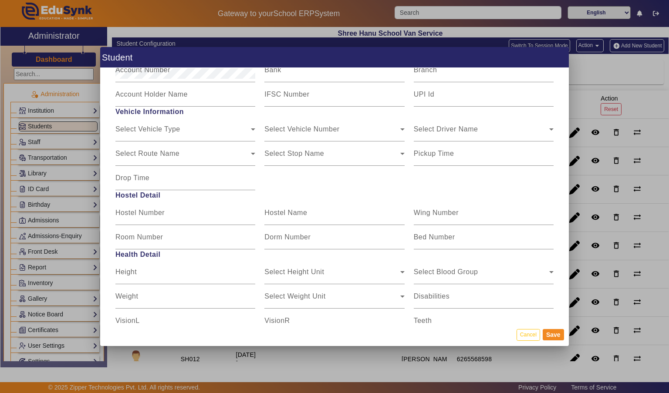
scroll to position [1007, 0]
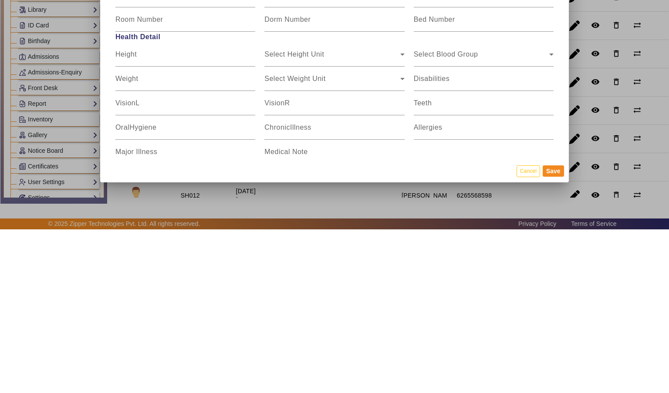
type input "9981849164"
click at [552, 341] on button "Save" at bounding box center [553, 334] width 21 height 11
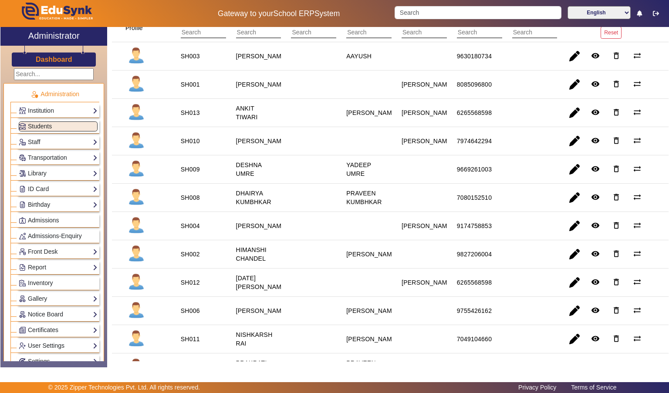
scroll to position [0, 0]
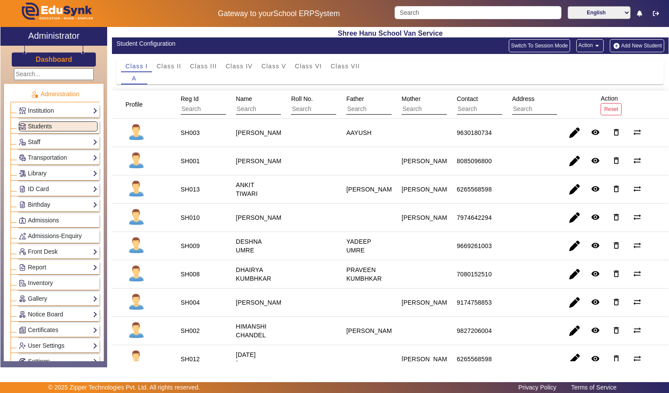
click at [648, 44] on button "Add New Student" at bounding box center [637, 45] width 54 height 13
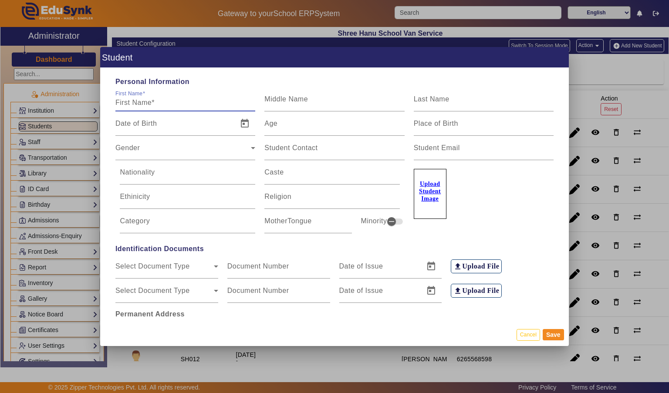
click at [125, 111] on div "Date of Birth" at bounding box center [173, 123] width 117 height 24
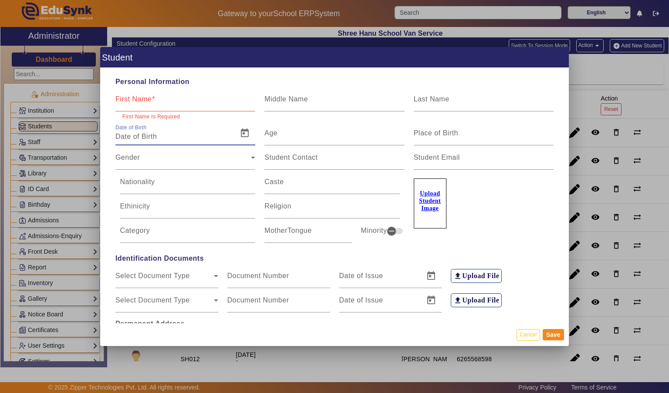
click at [118, 96] on mat-label "First Name" at bounding box center [133, 98] width 36 height 7
click at [118, 98] on input "First Name" at bounding box center [185, 103] width 140 height 10
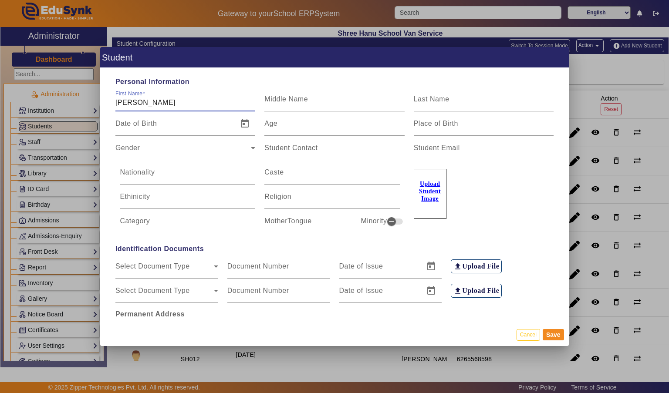
type input "SOUMYA"
click at [514, 98] on input "Last Name" at bounding box center [484, 103] width 140 height 10
type input "SINGH"
click at [368, 125] on input "Age" at bounding box center [334, 127] width 140 height 10
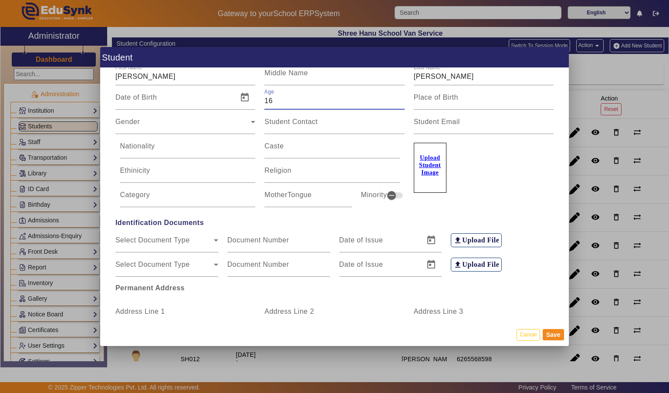
scroll to position [30, 0]
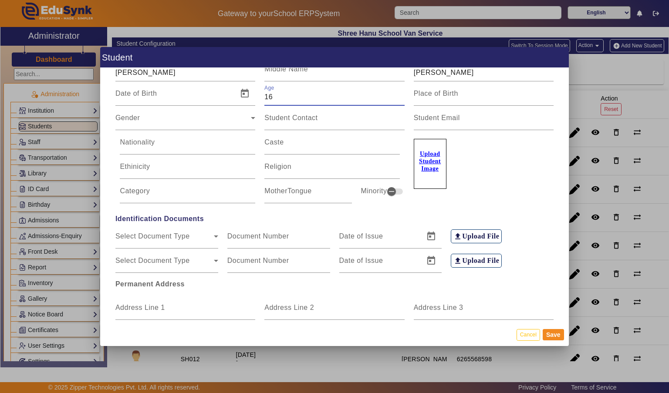
type input "16"
click at [138, 116] on span "Gender" at bounding box center [182, 121] width 135 height 10
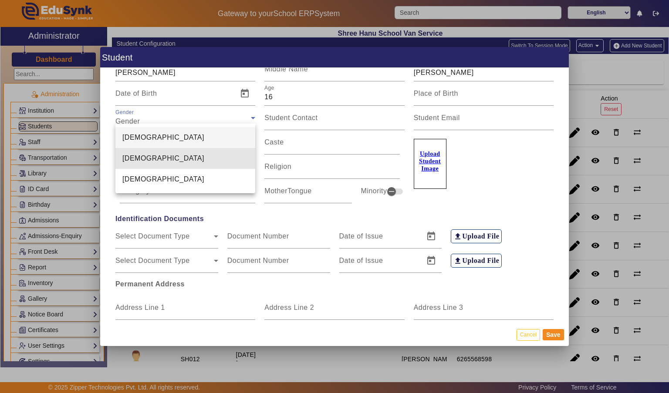
click at [132, 153] on span "[DEMOGRAPHIC_DATA]" at bounding box center [163, 158] width 82 height 10
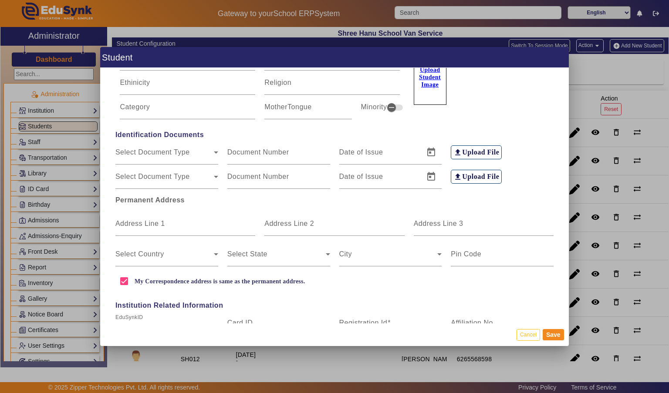
scroll to position [117, 0]
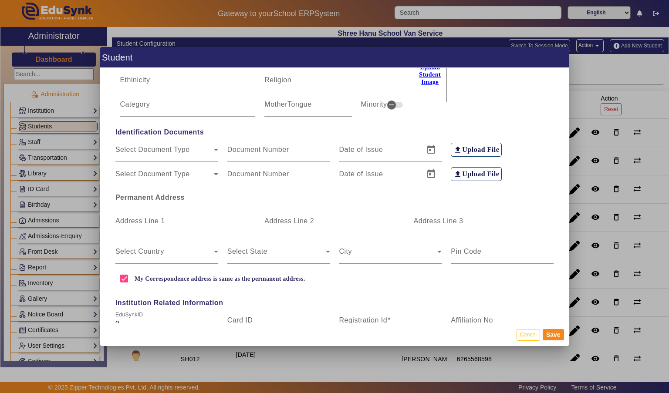
click at [131, 217] on mat-label "Address Line 1" at bounding box center [140, 220] width 50 height 7
click at [131, 219] on input "Address Line 1" at bounding box center [185, 224] width 140 height 10
type input "AVI RESIDENCY"
click at [495, 219] on input "Address Line 3" at bounding box center [484, 224] width 140 height 10
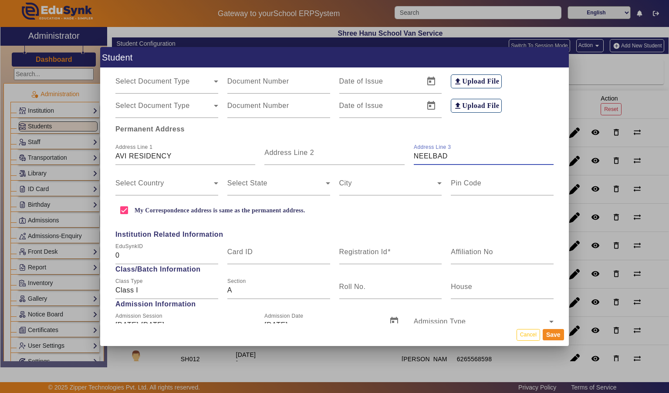
scroll to position [188, 0]
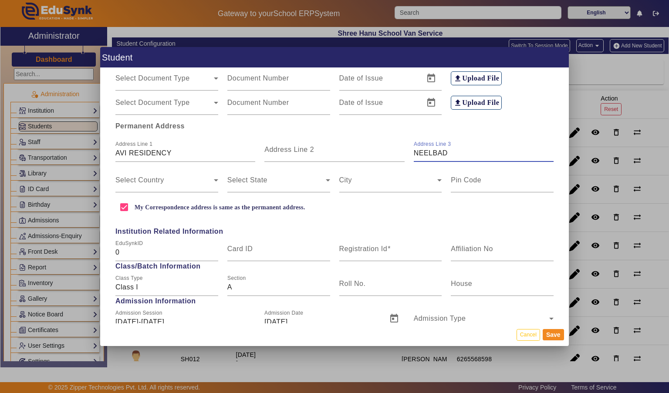
type input "NEELBAD"
click at [129, 179] on span at bounding box center [164, 184] width 98 height 10
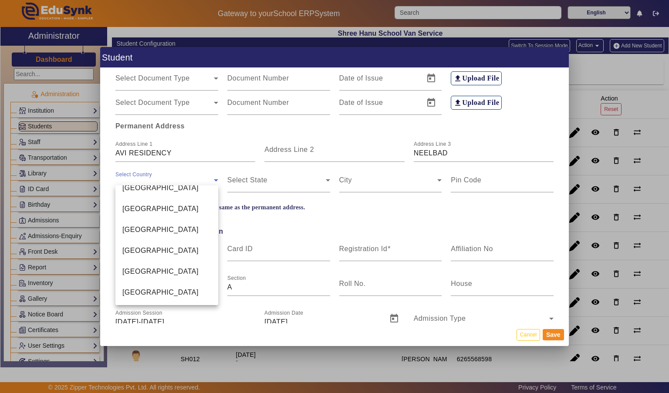
scroll to position [2088, 0]
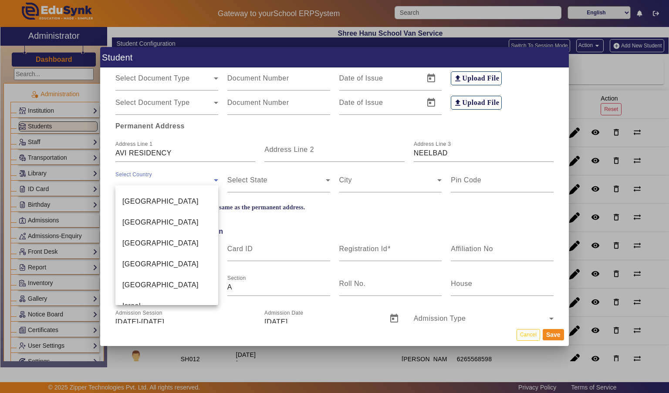
click at [126, 197] on span "[GEOGRAPHIC_DATA]" at bounding box center [160, 201] width 76 height 10
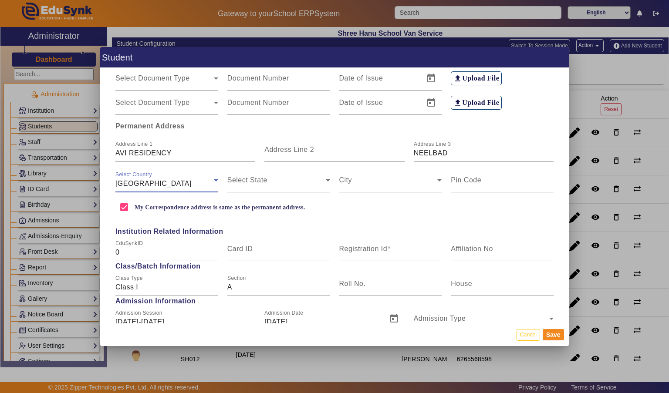
click at [247, 179] on span at bounding box center [276, 184] width 98 height 10
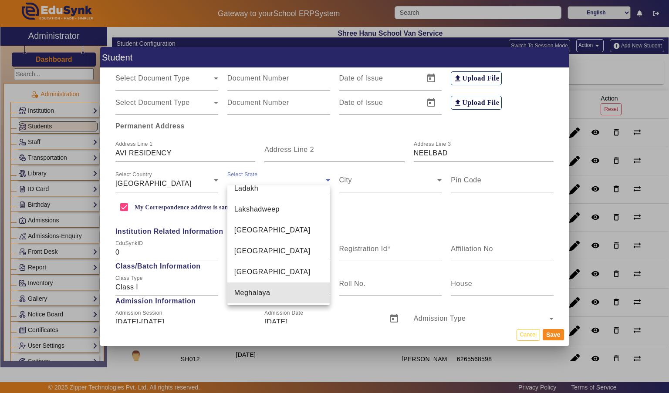
scroll to position [375, 0]
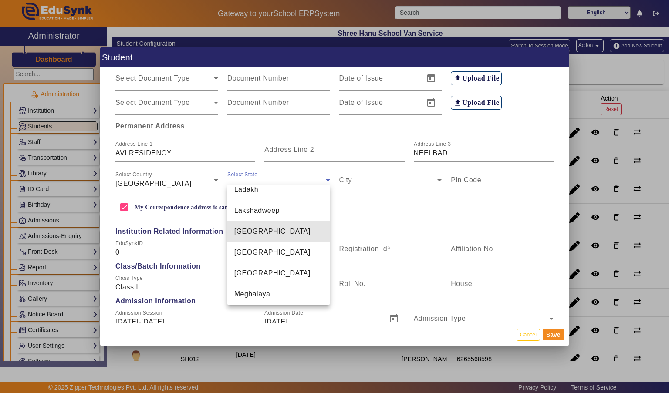
click at [244, 226] on span "[GEOGRAPHIC_DATA]" at bounding box center [272, 231] width 76 height 10
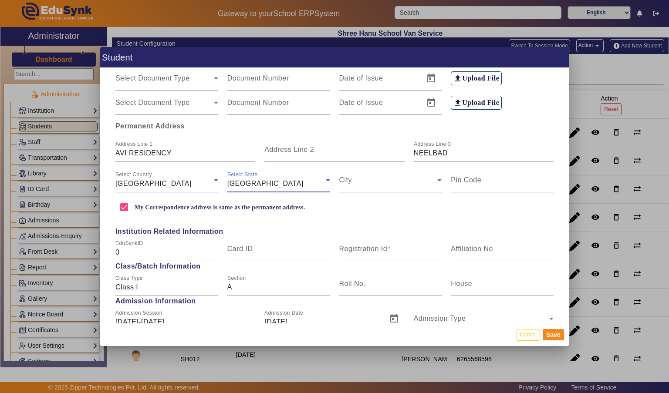
click at [553, 155] on div at bounding box center [553, 155] width 0 height 0
click at [436, 175] on icon at bounding box center [439, 180] width 10 height 10
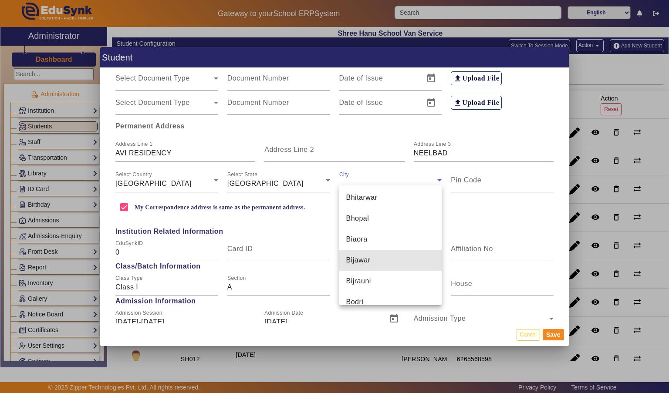
scroll to position [1067, 0]
click at [428, 215] on mat-option "Bhopal" at bounding box center [390, 219] width 103 height 21
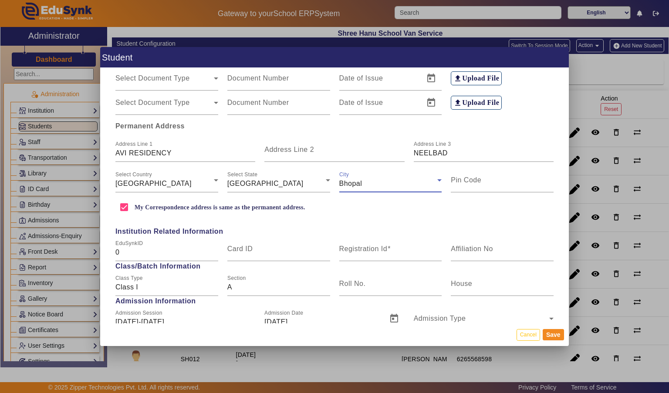
click at [510, 179] on input "Pin Code" at bounding box center [502, 184] width 103 height 10
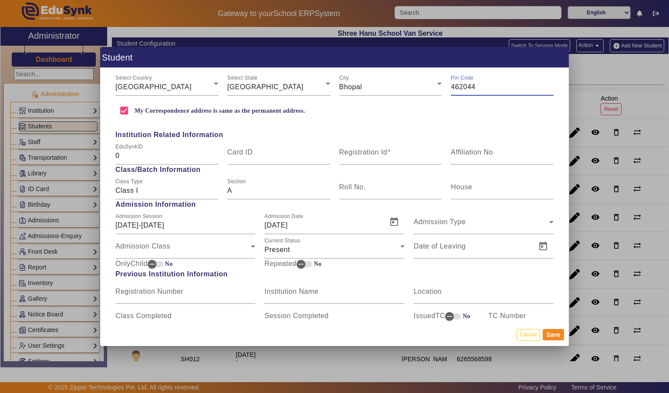
scroll to position [287, 0]
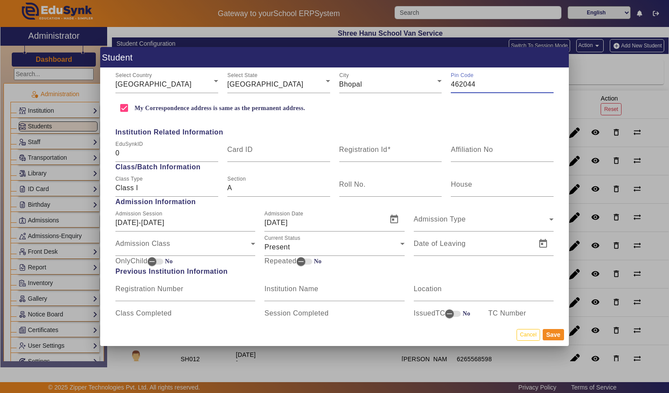
type input "462044"
click at [360, 146] on mat-label "Registration Id" at bounding box center [363, 149] width 48 height 7
click at [360, 148] on input "Registration Id" at bounding box center [390, 153] width 103 height 10
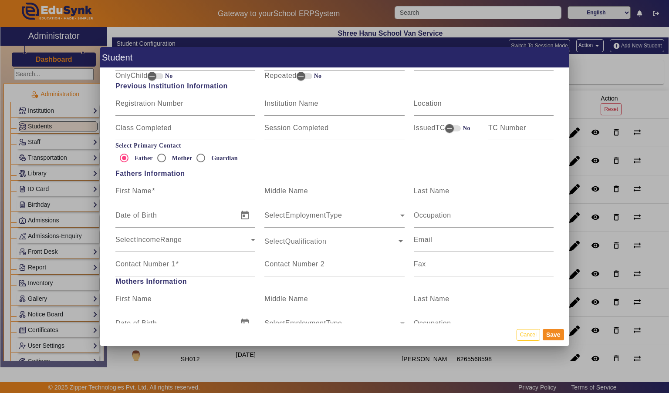
scroll to position [475, 0]
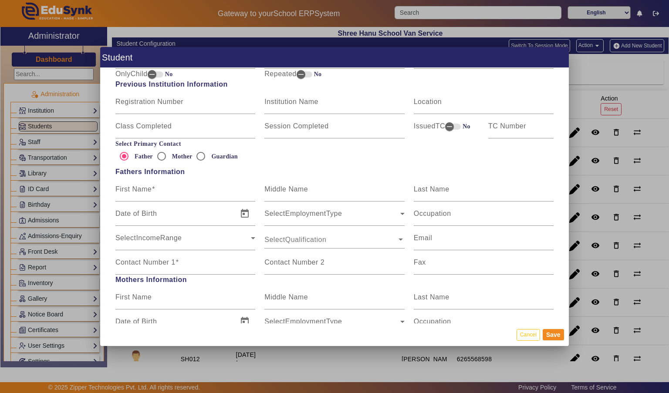
type input "SH018"
click at [165, 148] on input "Mother" at bounding box center [161, 156] width 17 height 17
radio input "true"
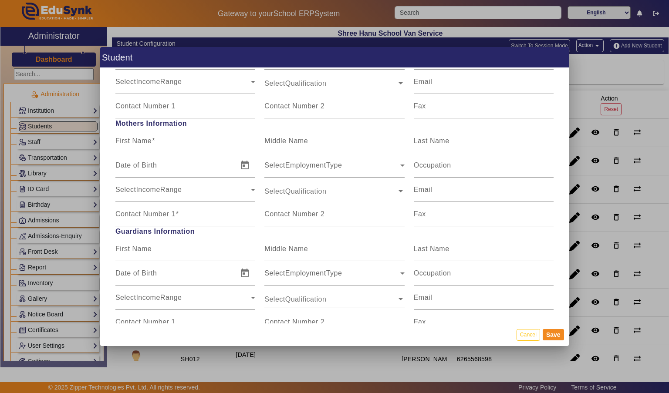
scroll to position [652, 0]
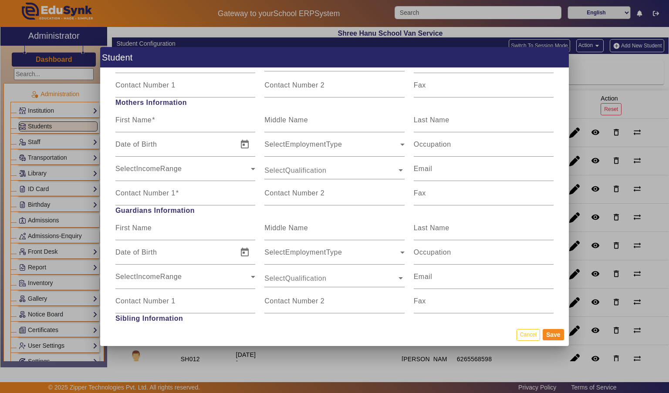
click at [132, 116] on mat-label "First Name" at bounding box center [133, 119] width 36 height 7
click at [132, 118] on input "First Name" at bounding box center [185, 123] width 140 height 10
type input "ANAMIKA"
click at [488, 118] on input "Last Name" at bounding box center [484, 123] width 140 height 10
type input "SINGH"
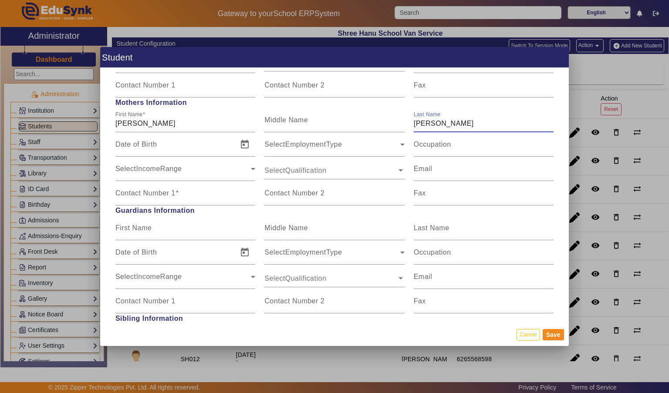
click at [136, 192] on input "Contact Number 1" at bounding box center [185, 197] width 140 height 10
type input "8237415770"
click at [336, 192] on input "Contact Number 2" at bounding box center [334, 197] width 140 height 10
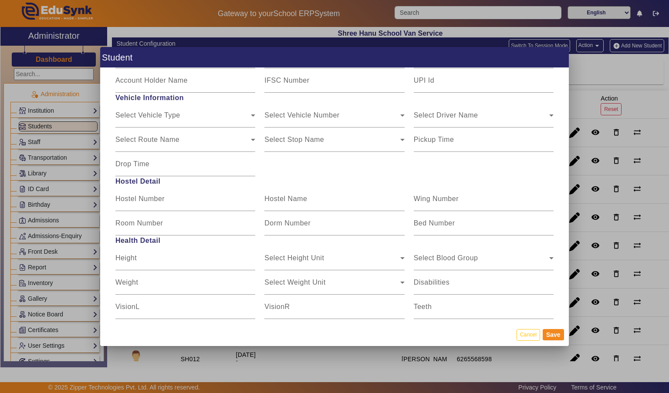
scroll to position [1007, 0]
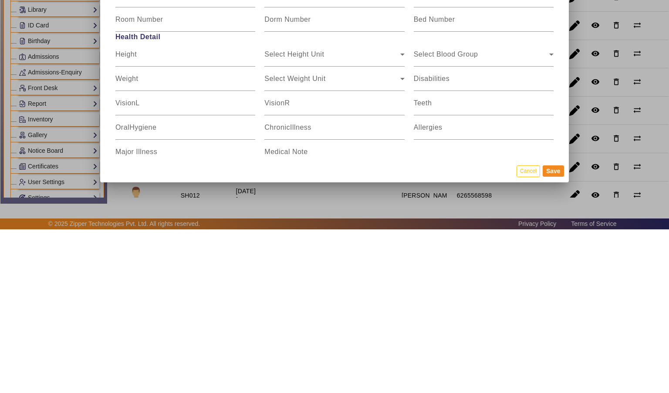
type input "9893192891"
click at [556, 341] on button "Save" at bounding box center [553, 334] width 21 height 11
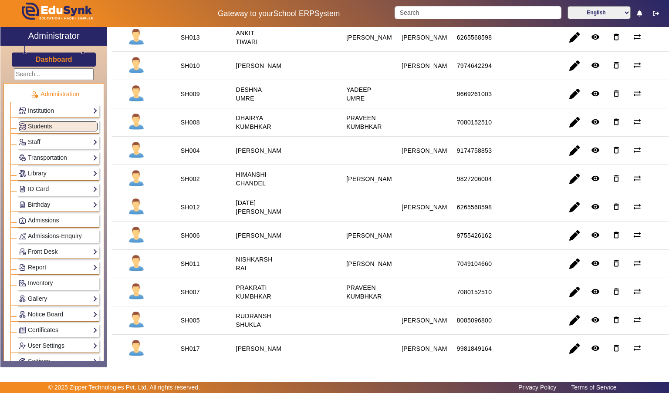
scroll to position [0, 0]
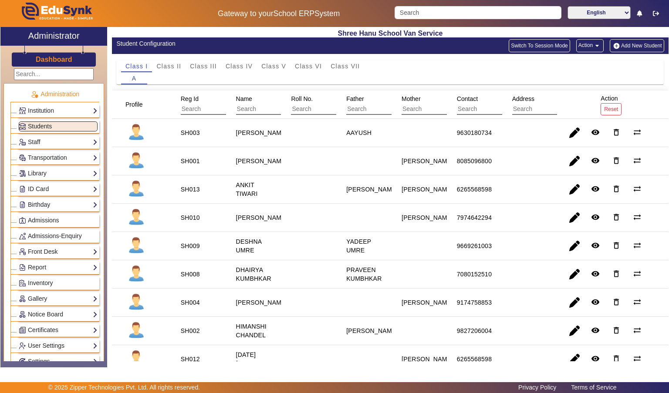
click at [641, 47] on button "Add New Student" at bounding box center [637, 45] width 54 height 13
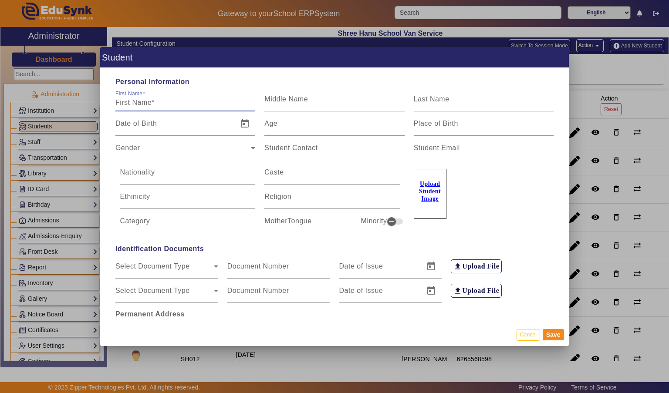
click at [136, 98] on input "First Name" at bounding box center [185, 103] width 140 height 10
type input "SHRADDHA"
click at [506, 98] on input "Last Name" at bounding box center [484, 103] width 140 height 10
type input "SHIKARWAR"
click at [289, 111] on div "Age" at bounding box center [334, 123] width 140 height 24
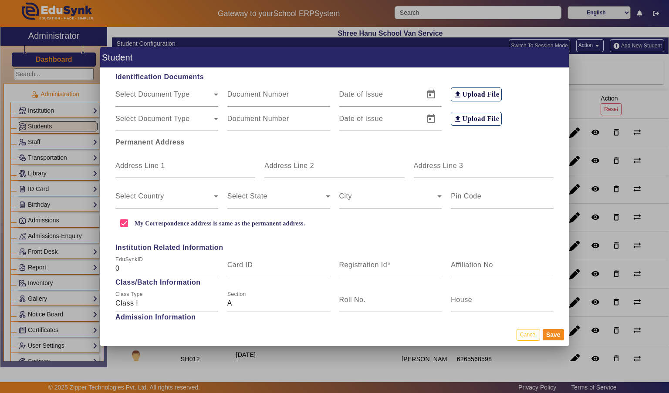
scroll to position [174, 0]
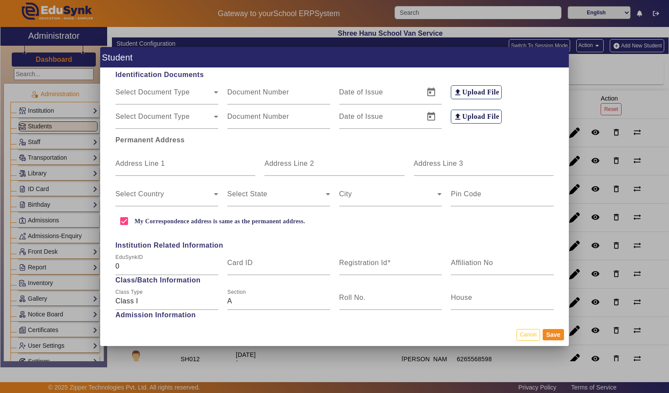
type input "6"
click at [137, 160] on mat-label "Address Line 1" at bounding box center [140, 163] width 50 height 7
click at [137, 162] on input "Address Line 1" at bounding box center [185, 167] width 140 height 10
type input "AVI RESIDENCY"
click at [503, 162] on input "Address Line 3" at bounding box center [484, 167] width 140 height 10
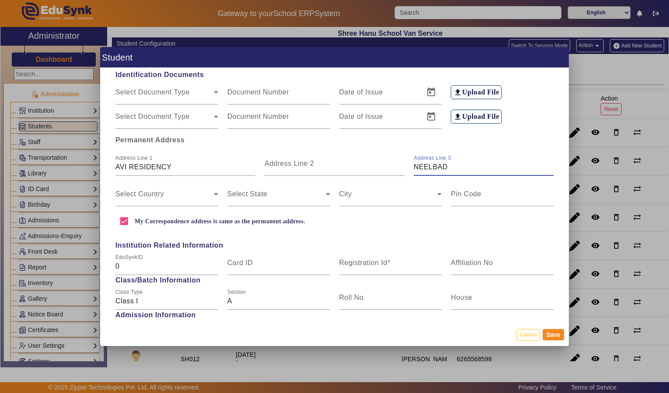
type input "NEELBAD"
click at [133, 192] on span at bounding box center [164, 197] width 98 height 10
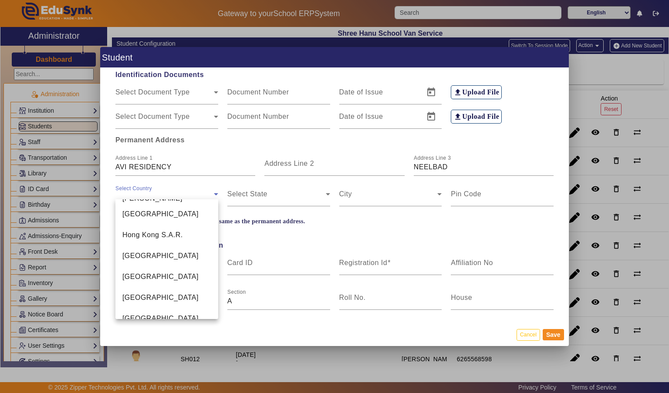
scroll to position [2007, 0]
click at [134, 296] on span "[GEOGRAPHIC_DATA]" at bounding box center [160, 297] width 76 height 10
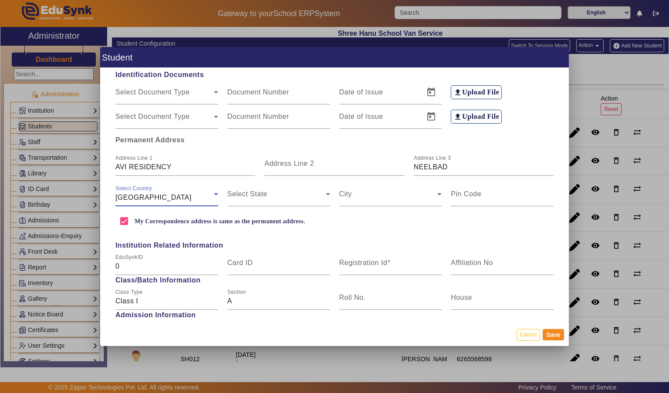
click at [308, 192] on span at bounding box center [276, 197] width 98 height 10
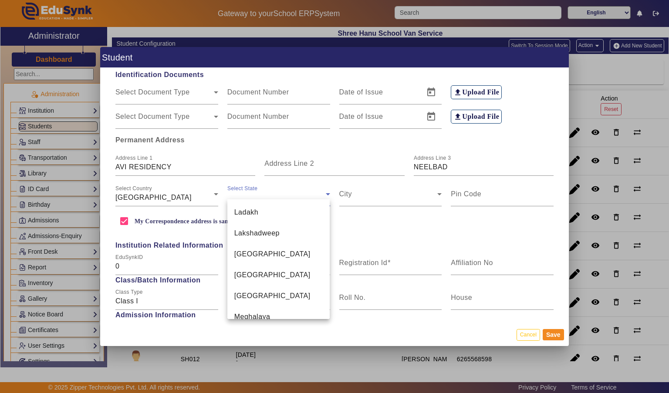
scroll to position [366, 0]
click at [303, 245] on mat-option "[GEOGRAPHIC_DATA]" at bounding box center [278, 255] width 103 height 21
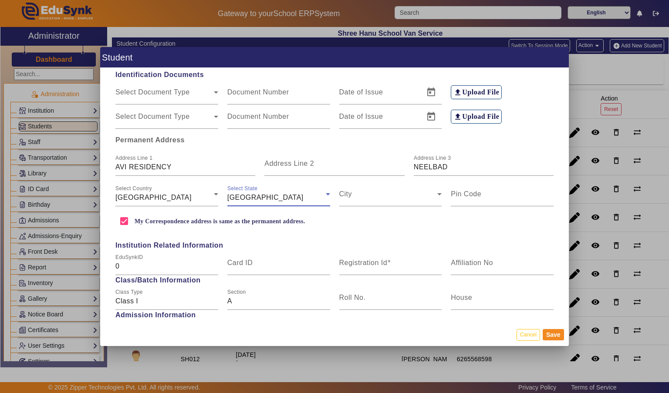
click at [402, 192] on span at bounding box center [388, 197] width 98 height 10
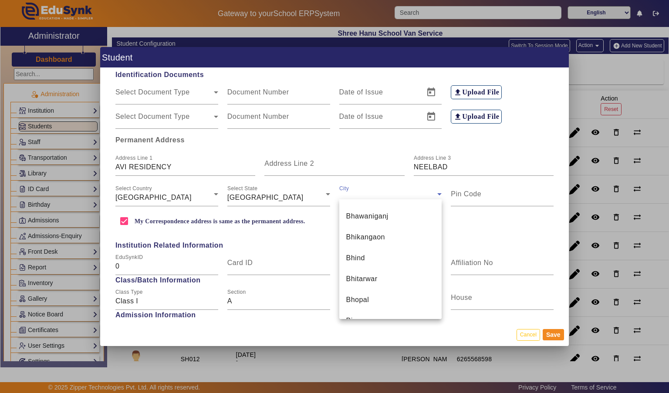
scroll to position [1002, 0]
click at [633, 181] on div at bounding box center [334, 196] width 669 height 393
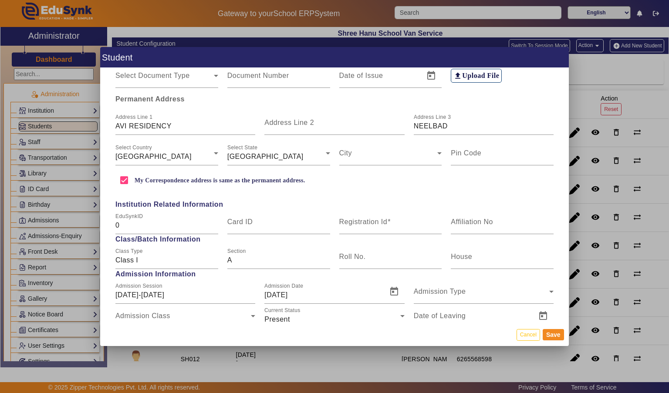
scroll to position [216, 0]
click at [413, 151] on span at bounding box center [388, 156] width 98 height 10
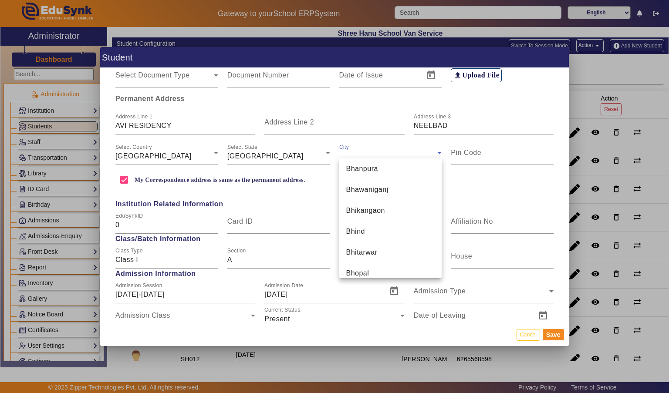
scroll to position [985, 0]
click at [378, 271] on mat-option "Bhopal" at bounding box center [390, 274] width 103 height 21
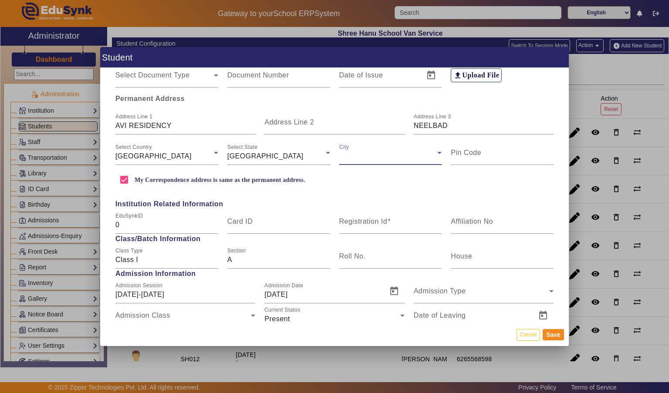
scroll to position [991, 0]
click at [512, 151] on input "Pin Code" at bounding box center [502, 156] width 103 height 10
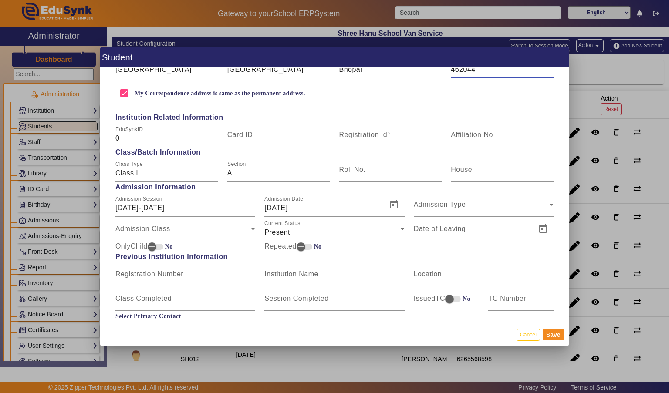
scroll to position [304, 0]
type input "462044"
click at [366, 130] on mat-label "Registration Id" at bounding box center [363, 133] width 48 height 7
click at [366, 132] on input "Registration Id" at bounding box center [390, 137] width 103 height 10
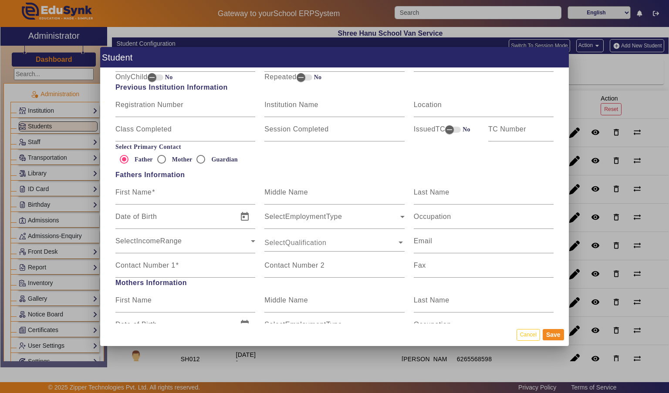
scroll to position [478, 0]
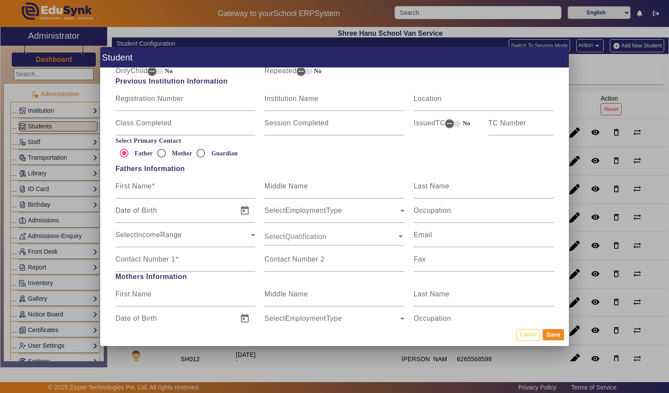
type input "SH019"
click at [166, 148] on input "Mother" at bounding box center [161, 153] width 17 height 17
radio input "true"
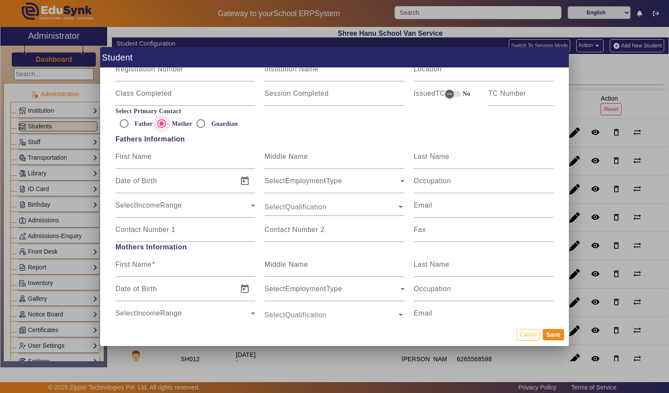
scroll to position [509, 0]
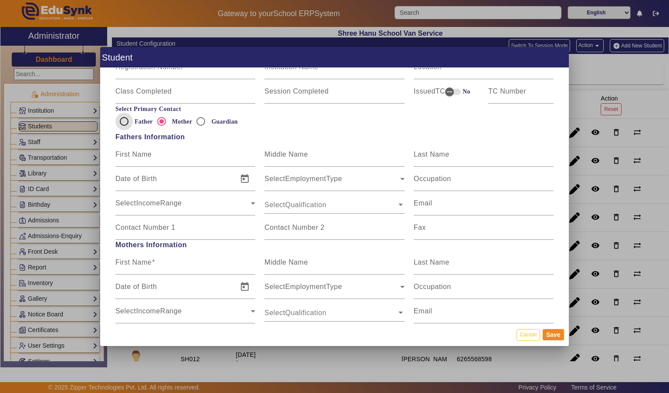
click at [121, 113] on input "Father" at bounding box center [123, 121] width 17 height 17
radio input "true"
click at [124, 151] on mat-label "First Name" at bounding box center [133, 154] width 36 height 7
click at [124, 153] on input "First Name" at bounding box center [185, 158] width 140 height 10
type input "YOGENDRA"
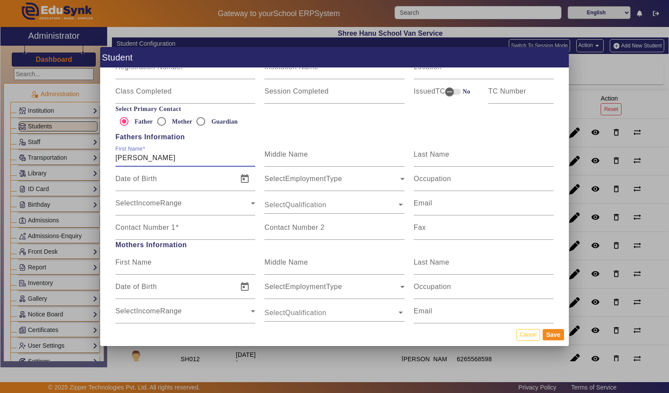
click at [506, 153] on input "Last Name" at bounding box center [484, 158] width 140 height 10
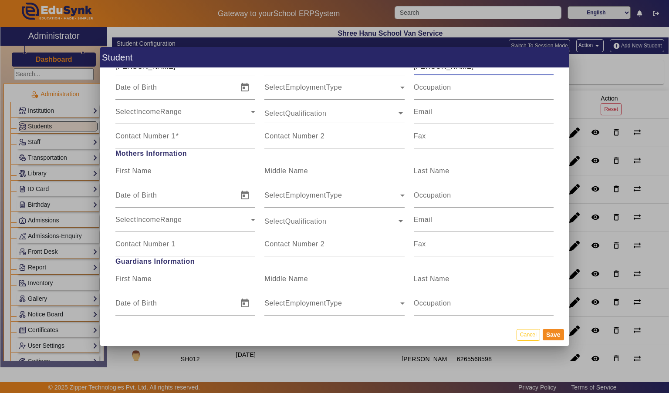
scroll to position [602, 0]
type input "SHIKARWAR"
click at [139, 132] on mat-label "Contact Number 1" at bounding box center [145, 135] width 60 height 7
click at [139, 134] on input "Contact Number 1" at bounding box center [185, 139] width 140 height 10
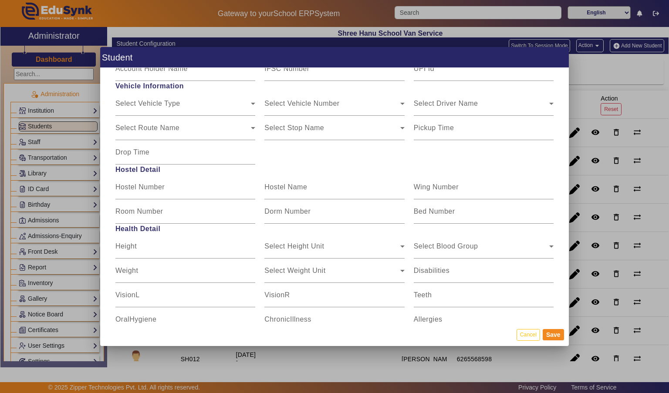
scroll to position [1007, 0]
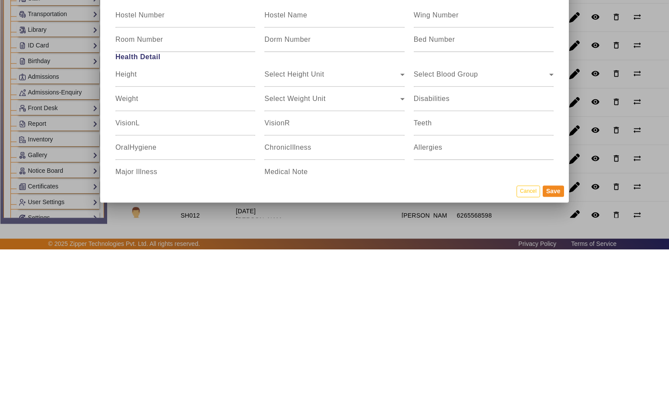
type input "9977555517"
click at [551, 341] on button "Save" at bounding box center [553, 334] width 21 height 11
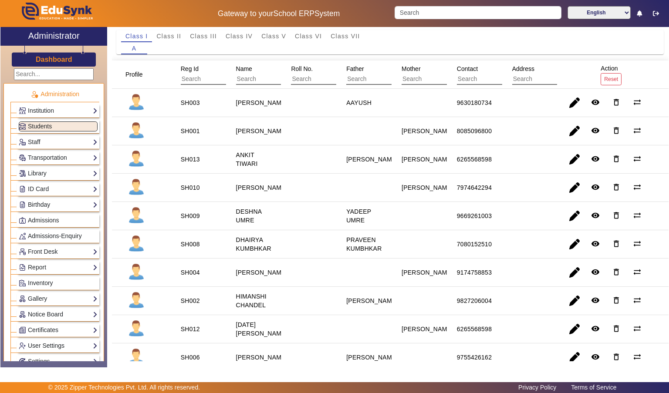
scroll to position [0, 0]
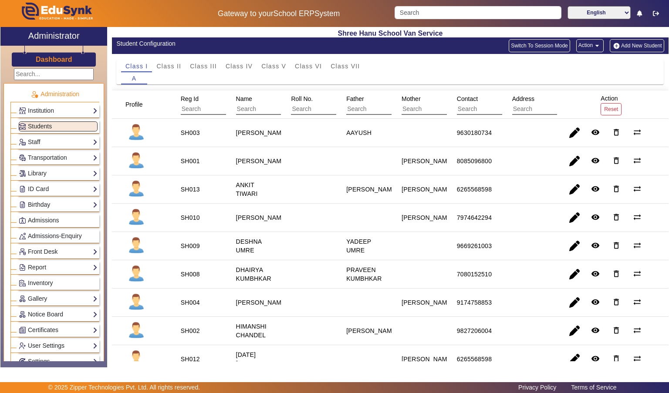
click at [648, 47] on button "Add New Student" at bounding box center [637, 45] width 54 height 13
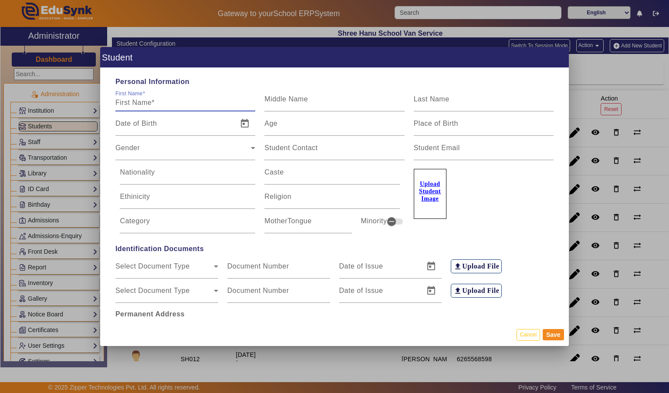
click at [136, 91] on mat-label "First Name" at bounding box center [128, 94] width 27 height 6
click at [136, 98] on input "First Name" at bounding box center [185, 103] width 140 height 10
type input "PIYUSH"
click at [487, 98] on input "Last Name" at bounding box center [484, 103] width 140 height 10
type input "VISHWKARMA"
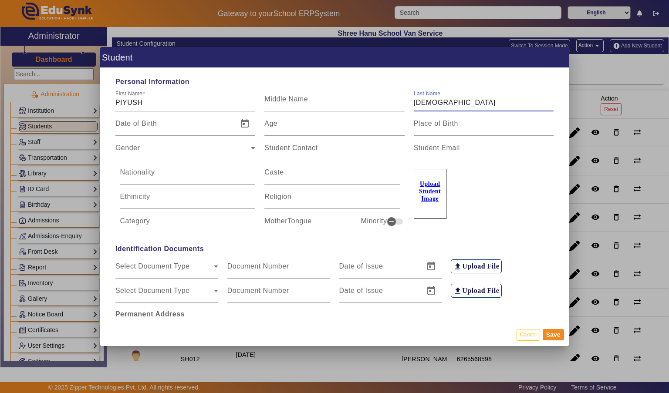
click at [304, 122] on input "Age" at bounding box center [334, 127] width 140 height 10
type input "16"
click at [209, 146] on span "Gender" at bounding box center [182, 151] width 135 height 10
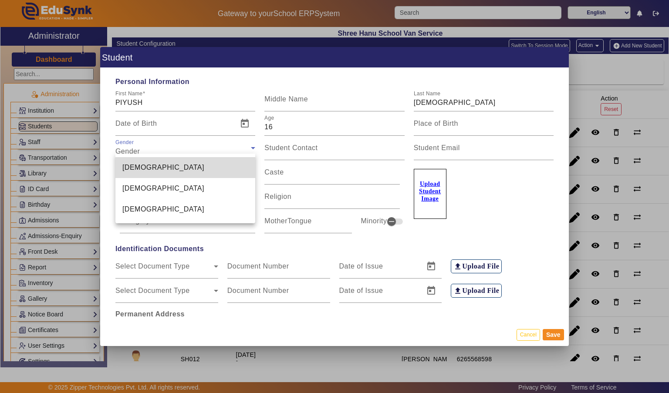
click at [202, 167] on mat-option "[DEMOGRAPHIC_DATA]" at bounding box center [185, 167] width 140 height 21
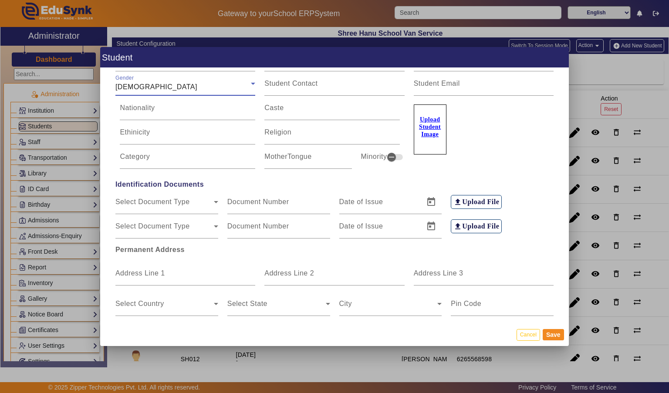
scroll to position [66, 0]
click at [199, 270] on input "Address Line 1" at bounding box center [185, 275] width 140 height 10
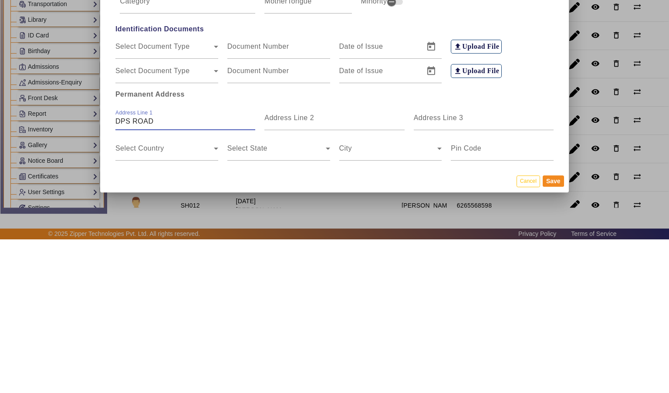
type input "DPS ROAD"
click at [512, 260] on div "Address Line 3" at bounding box center [484, 272] width 140 height 24
type input "NEELBAD"
click at [144, 300] on span at bounding box center [164, 305] width 98 height 10
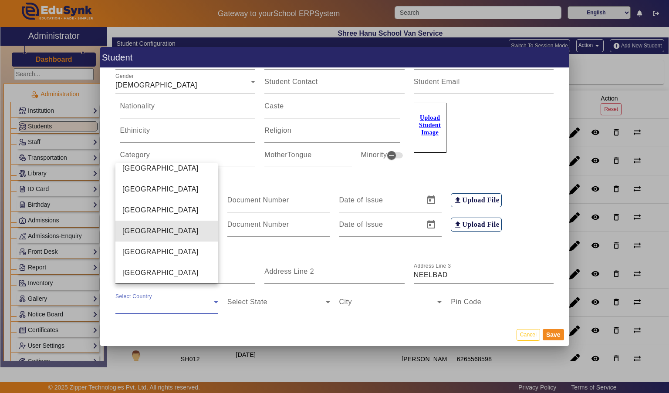
scroll to position [2074, 0]
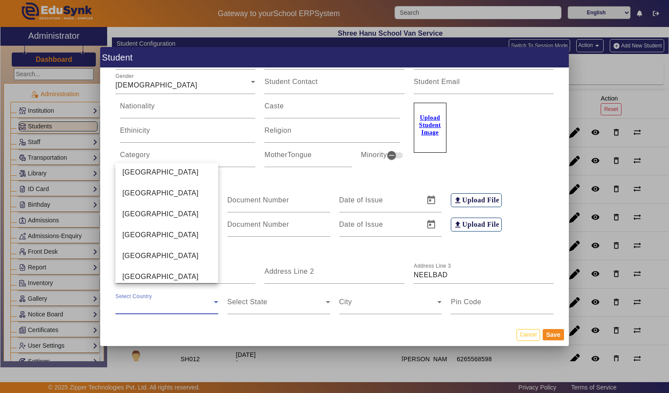
click at [185, 188] on mat-option "[GEOGRAPHIC_DATA]" at bounding box center [166, 193] width 103 height 21
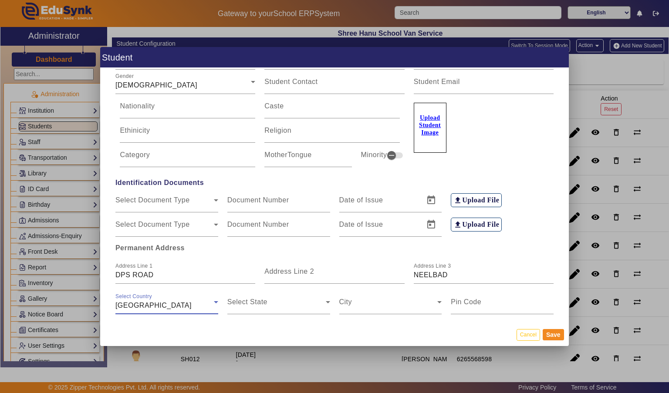
click at [289, 301] on span at bounding box center [276, 305] width 98 height 10
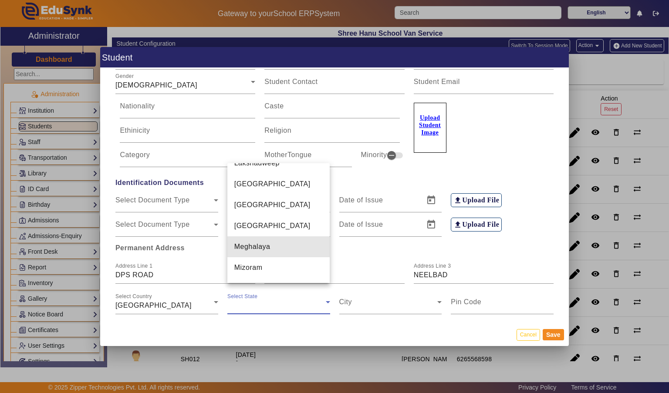
scroll to position [387, 0]
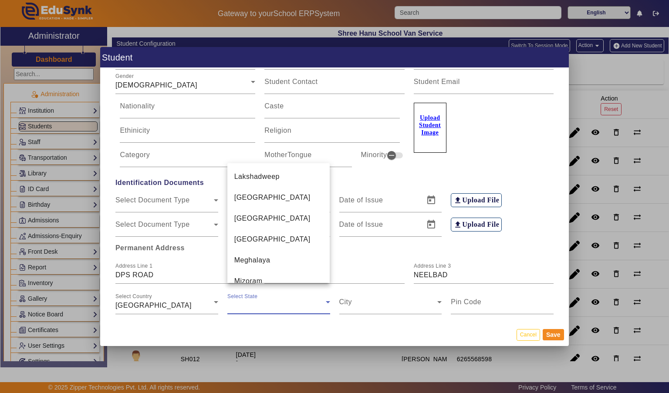
click at [300, 187] on mat-option "[GEOGRAPHIC_DATA]" at bounding box center [278, 197] width 103 height 21
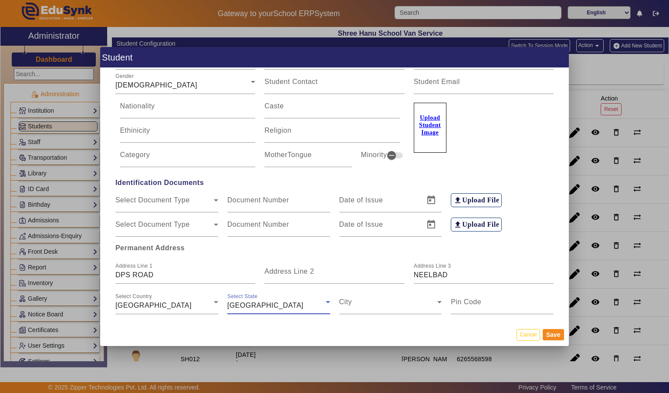
click at [386, 303] on span at bounding box center [388, 305] width 98 height 10
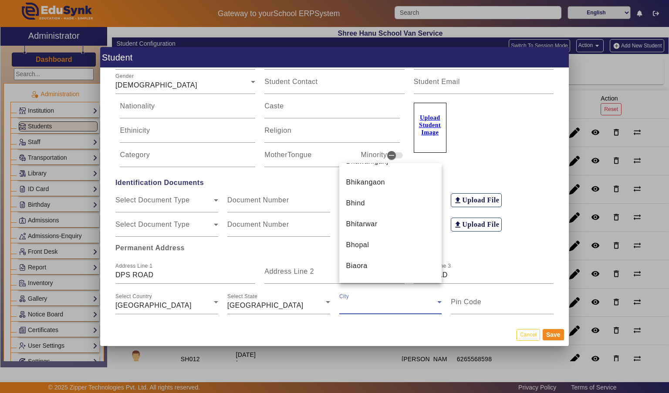
scroll to position [1021, 0]
click at [399, 246] on mat-option "Bhopal" at bounding box center [390, 243] width 103 height 21
click at [502, 300] on input "Pin Code" at bounding box center [502, 305] width 103 height 10
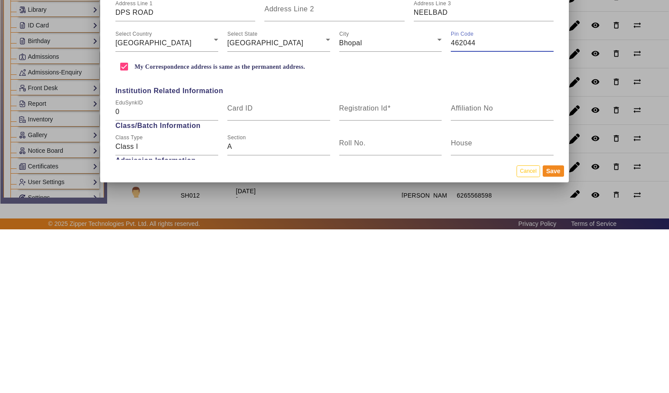
scroll to position [166, 0]
type input "462044"
click at [389, 267] on span at bounding box center [388, 270] width 3 height 7
click at [389, 269] on input "Registration Id" at bounding box center [390, 274] width 103 height 10
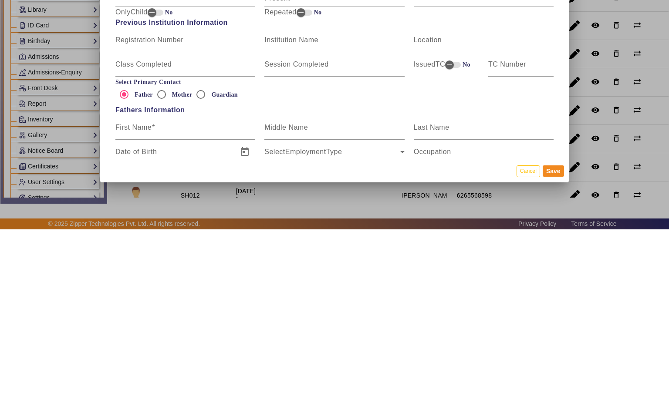
scroll to position [373, 0]
type input "SH020"
click at [199, 290] on input "First Name" at bounding box center [185, 295] width 140 height 10
type input "RAVI"
click at [510, 290] on input "Last Name" at bounding box center [484, 295] width 140 height 10
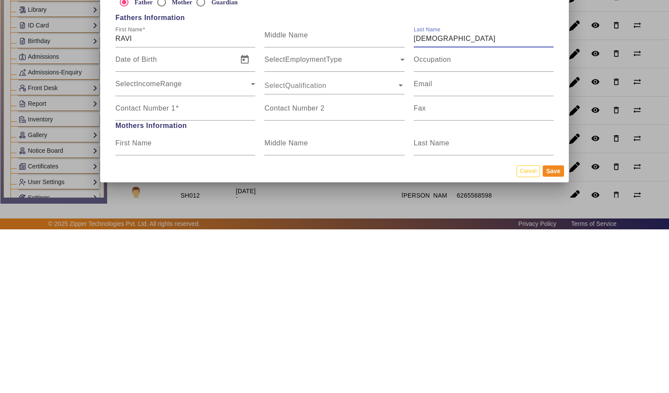
scroll to position [476, 0]
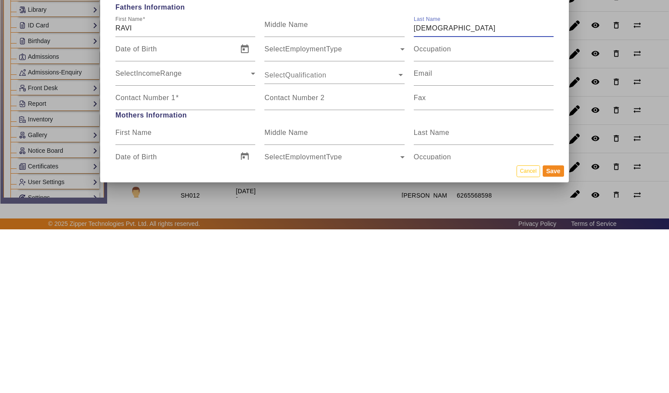
type input "VISHWKARMA"
click at [217, 260] on input "Contact Number 1" at bounding box center [185, 265] width 140 height 10
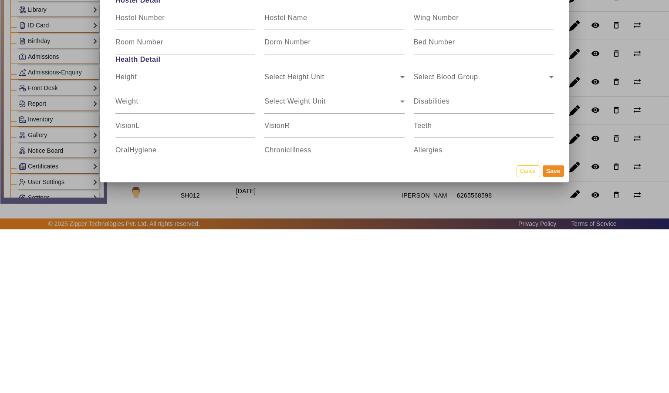
scroll to position [1007, 0]
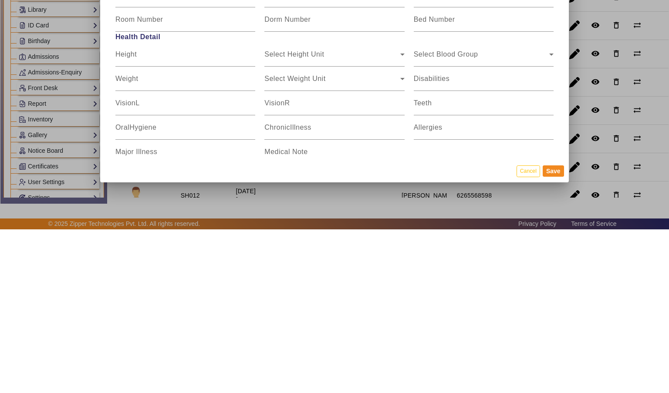
type input "7038791328"
click at [556, 340] on button "Save" at bounding box center [553, 334] width 21 height 11
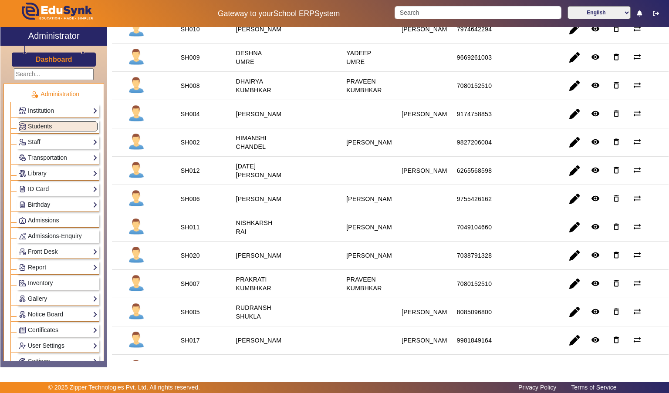
scroll to position [0, 0]
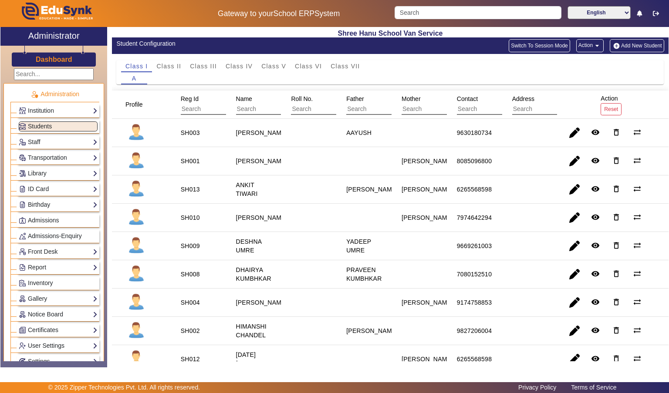
click at [645, 42] on button "Add New Student" at bounding box center [637, 45] width 54 height 13
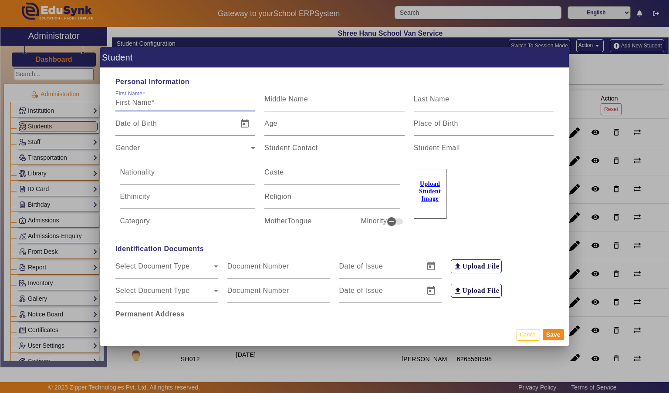
click at [255, 105] on div at bounding box center [255, 105] width 0 height 0
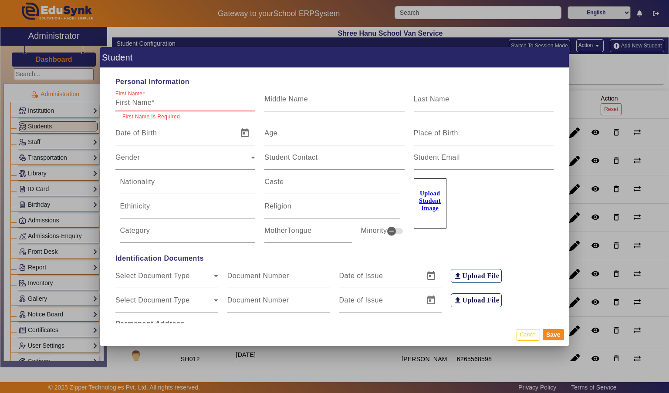
type input "I"
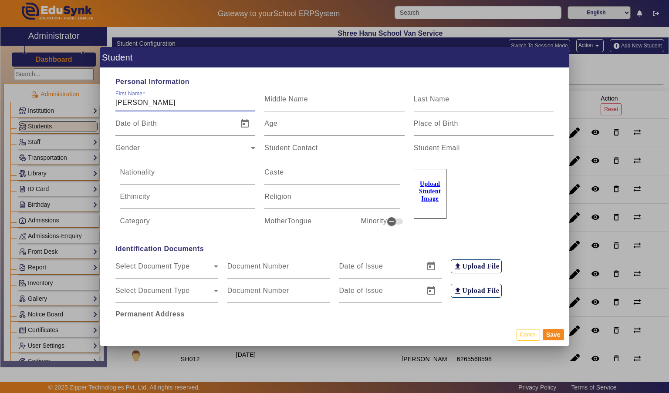
type input "DIVYANSHI"
click at [494, 98] on input "Last Name" at bounding box center [484, 103] width 140 height 10
type input "PAWAR"
click at [271, 120] on mat-label "Age" at bounding box center [270, 123] width 13 height 7
click at [271, 122] on input "Age" at bounding box center [334, 127] width 140 height 10
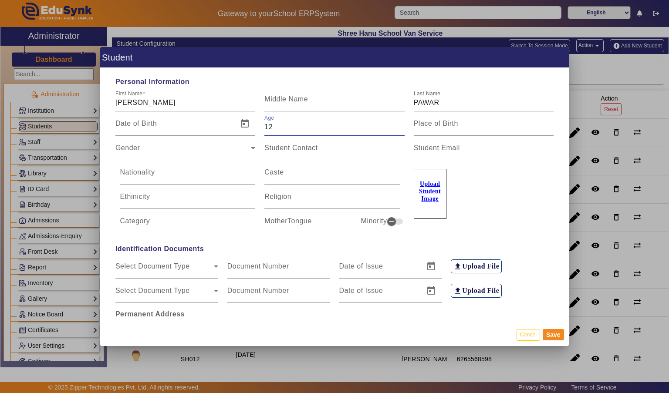
type input "12"
click at [122, 146] on span "Gender" at bounding box center [182, 151] width 135 height 10
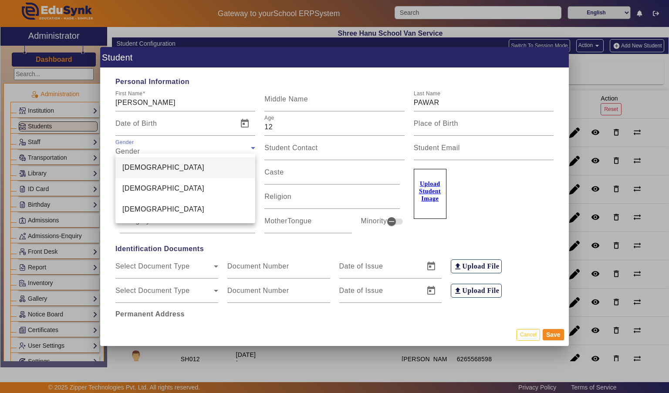
click at [138, 190] on span "[DEMOGRAPHIC_DATA]" at bounding box center [163, 188] width 82 height 10
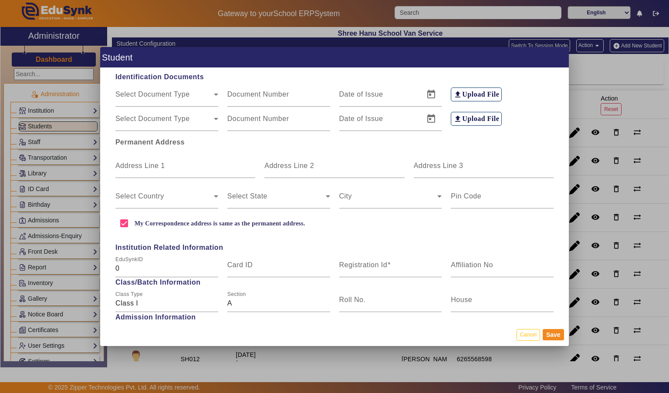
scroll to position [174, 0]
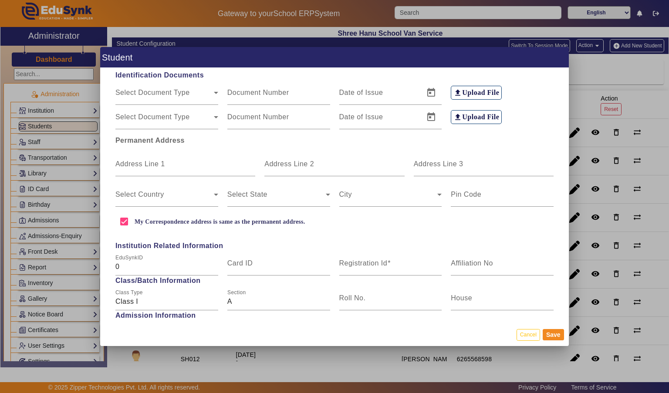
click at [136, 164] on input "Address Line 1" at bounding box center [185, 167] width 140 height 10
type input "T.T. NAGAR"
click at [496, 162] on input "Address Line 3" at bounding box center [484, 167] width 140 height 10
type input "NEELBAD"
click at [128, 193] on span at bounding box center [164, 198] width 98 height 10
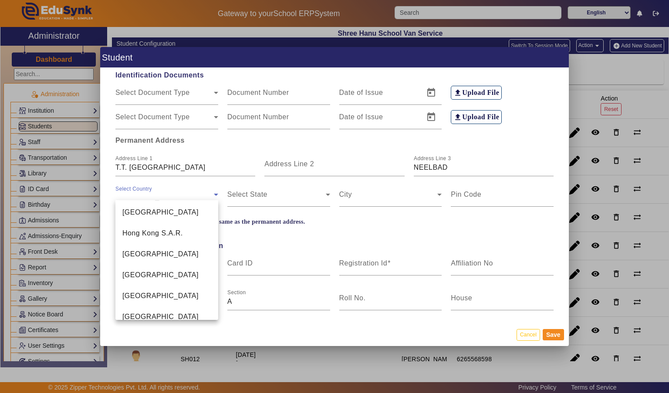
scroll to position [2014, 0]
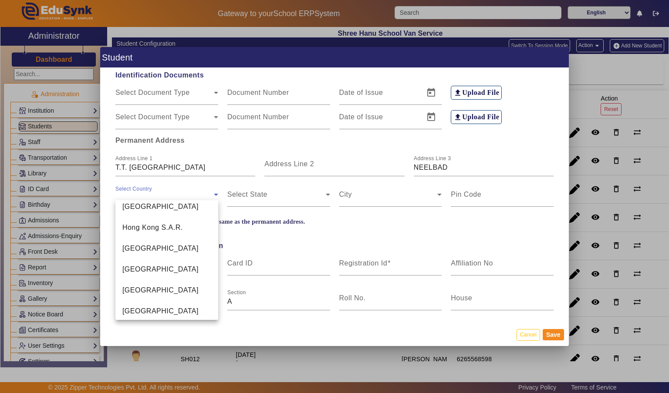
click at [122, 288] on mat-option "[GEOGRAPHIC_DATA]" at bounding box center [166, 290] width 103 height 21
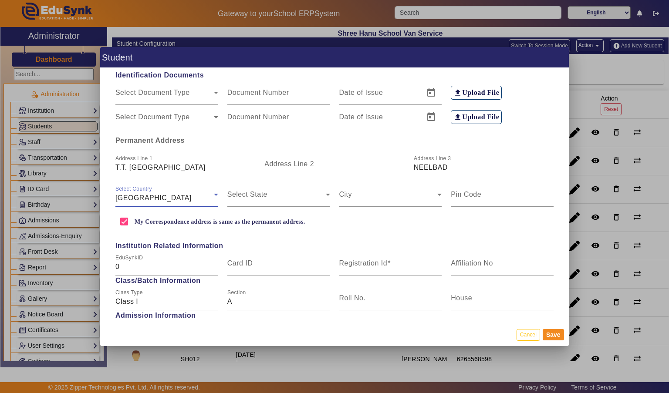
click at [261, 193] on span at bounding box center [276, 198] width 98 height 10
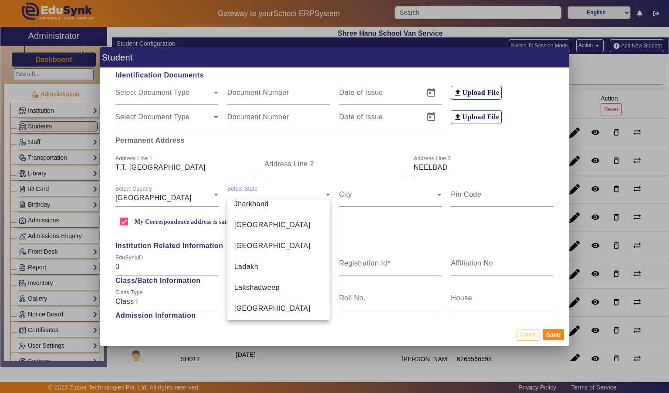
scroll to position [314, 0]
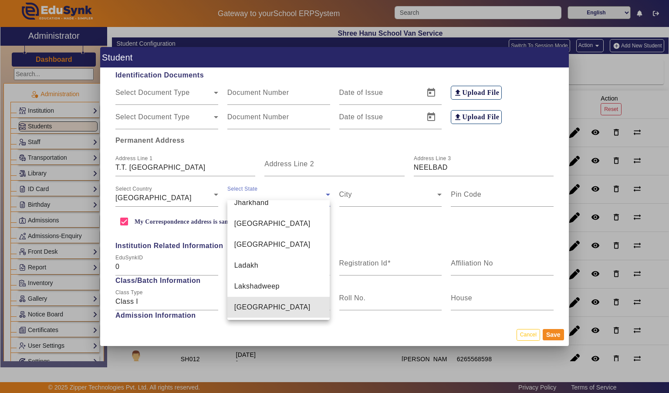
click at [251, 302] on span "[GEOGRAPHIC_DATA]" at bounding box center [272, 307] width 76 height 10
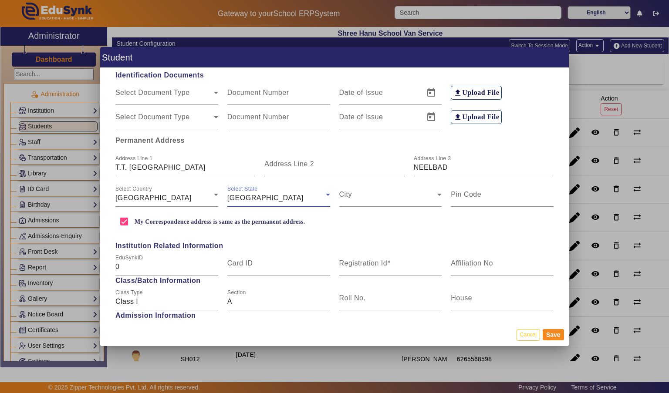
click at [427, 193] on span at bounding box center [388, 198] width 98 height 10
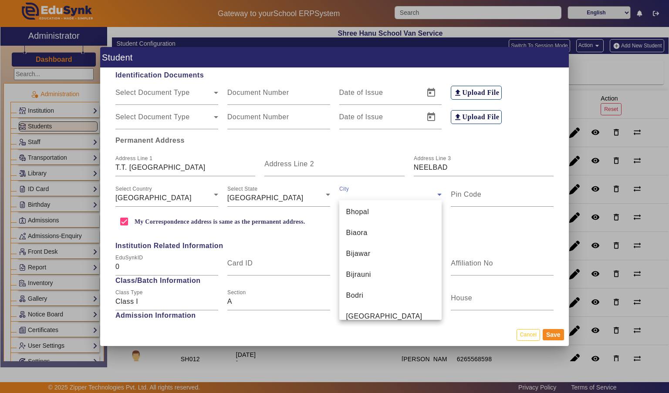
scroll to position [1082, 0]
click at [423, 218] on mat-option "Bhopal" at bounding box center [390, 219] width 103 height 21
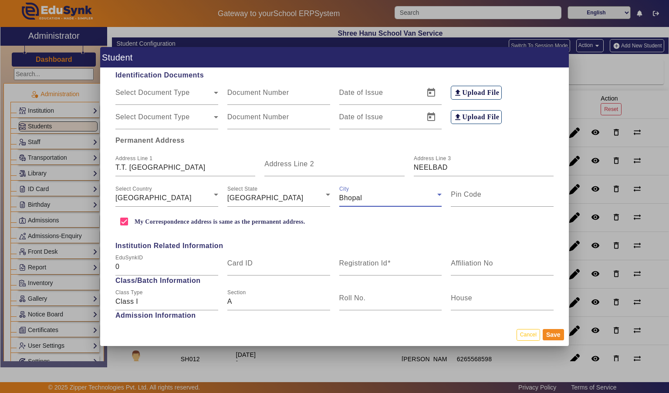
click at [505, 193] on input "Pin Code" at bounding box center [502, 198] width 103 height 10
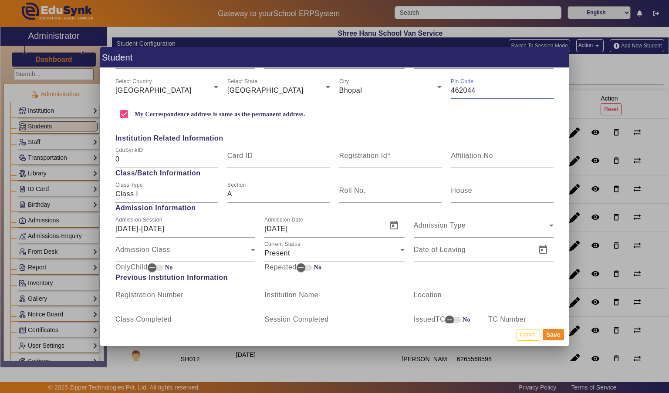
scroll to position [282, 0]
type input "462044"
click at [404, 153] on input "Registration Id" at bounding box center [390, 158] width 103 height 10
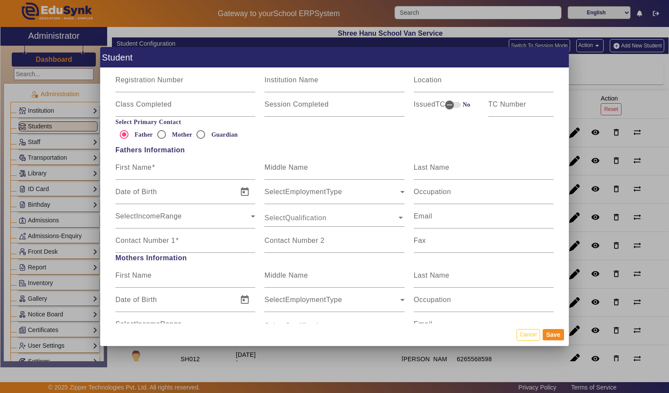
scroll to position [498, 0]
type input "SH021"
click at [167, 126] on input "Mother" at bounding box center [161, 132] width 17 height 17
radio input "true"
click at [129, 274] on input "First Name" at bounding box center [185, 277] width 140 height 10
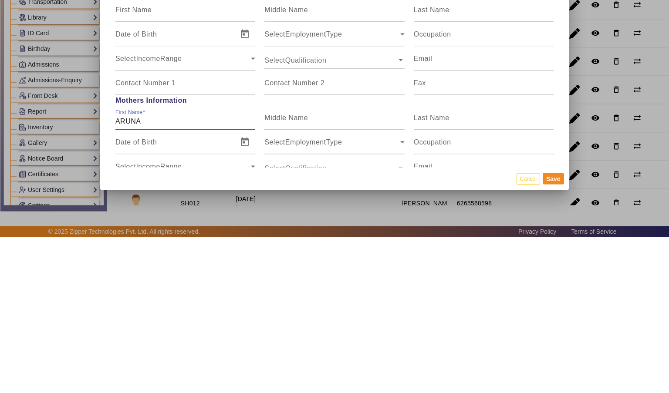
type input "ARUNA"
click at [514, 272] on input "Last Name" at bounding box center [484, 277] width 140 height 10
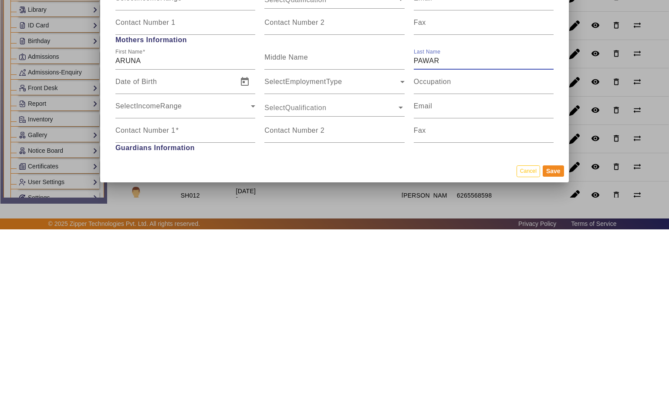
scroll to position [559, 0]
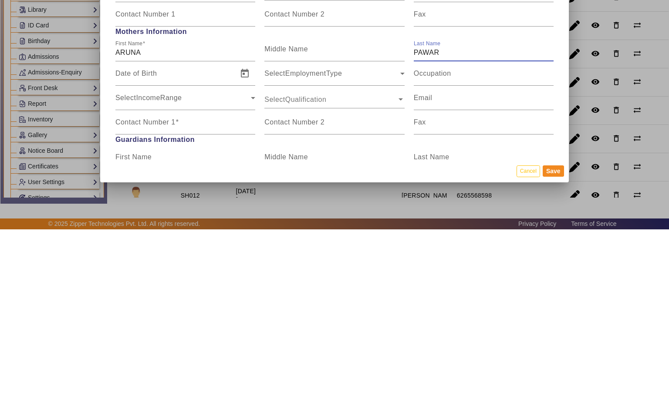
type input "PAWAR"
click at [135, 282] on mat-label "Contact Number 1" at bounding box center [145, 285] width 60 height 7
click at [135, 284] on input "Contact Number 1" at bounding box center [185, 289] width 140 height 10
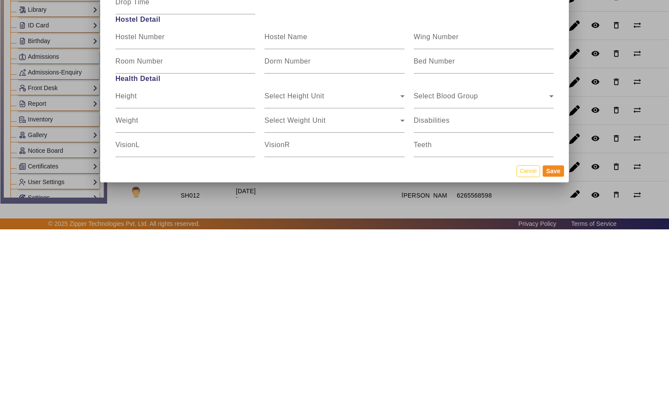
scroll to position [1007, 0]
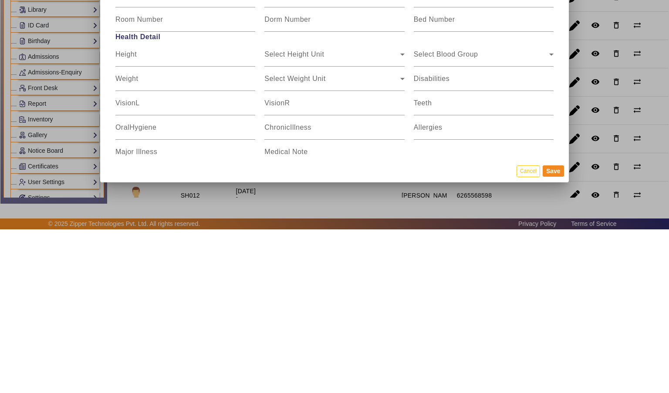
type input "9399229387"
click at [553, 341] on button "Save" at bounding box center [553, 334] width 21 height 11
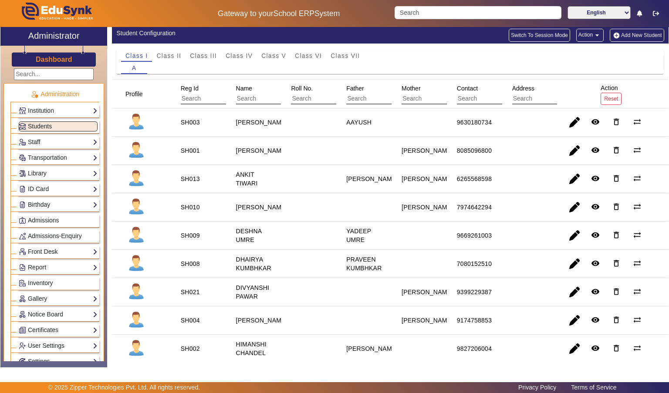
scroll to position [6, 0]
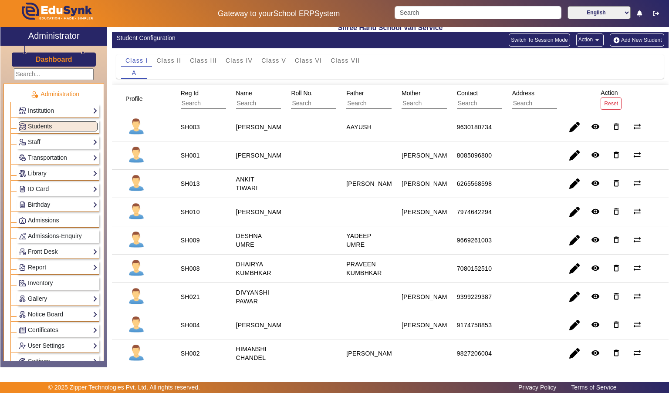
click at [652, 38] on button "Add New Student" at bounding box center [637, 40] width 54 height 13
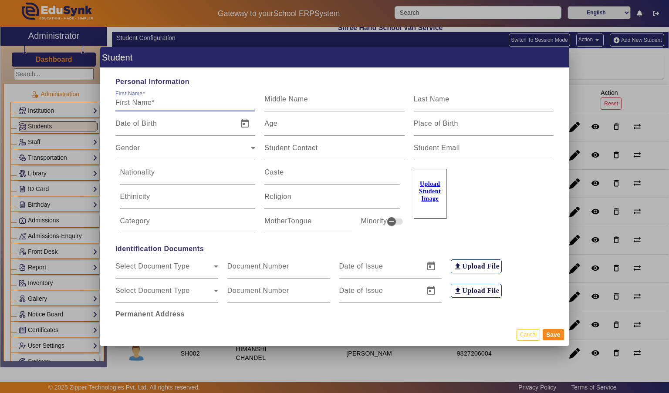
click at [595, 58] on div at bounding box center [334, 196] width 669 height 393
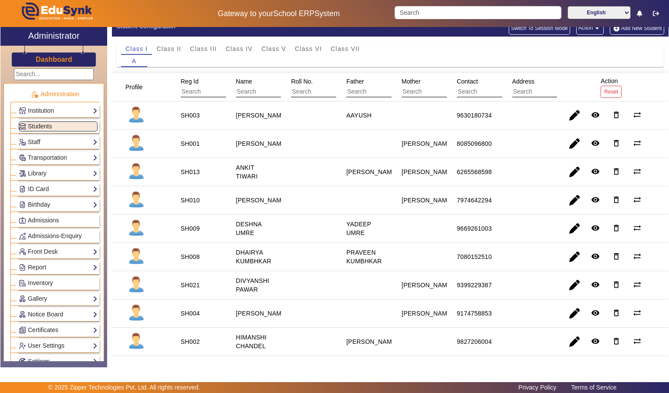
scroll to position [0, 0]
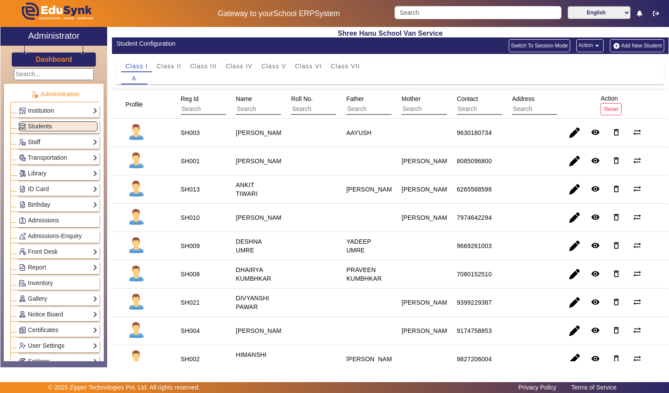
click at [653, 43] on button "Add New Student" at bounding box center [637, 45] width 54 height 13
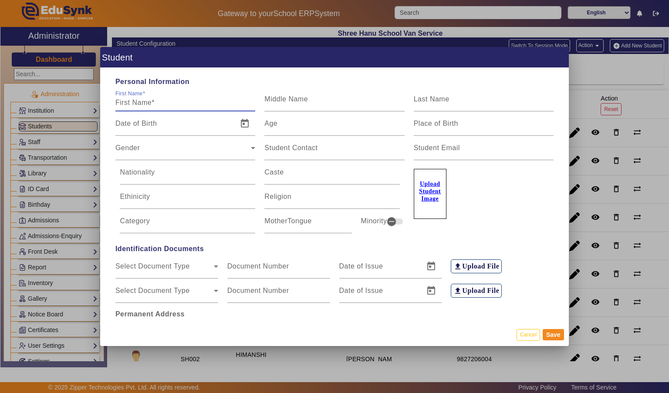
click at [136, 98] on input "First Name" at bounding box center [185, 103] width 140 height 10
type input "SUYASH"
click at [504, 98] on input "Last Name" at bounding box center [484, 103] width 140 height 10
type input "MAHAJAN"
click at [355, 122] on input "Age" at bounding box center [334, 127] width 140 height 10
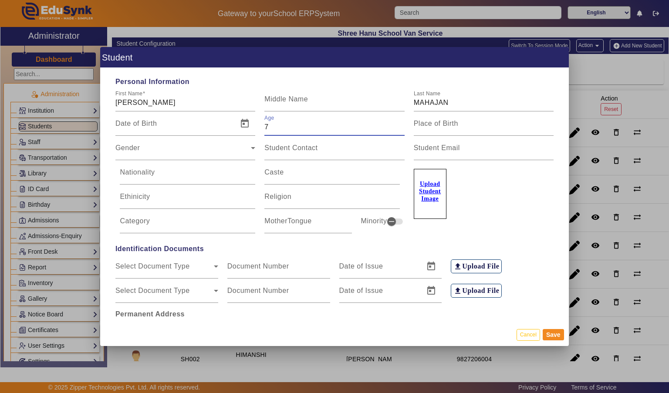
type input "7"
click at [124, 146] on span "Gender" at bounding box center [182, 151] width 135 height 10
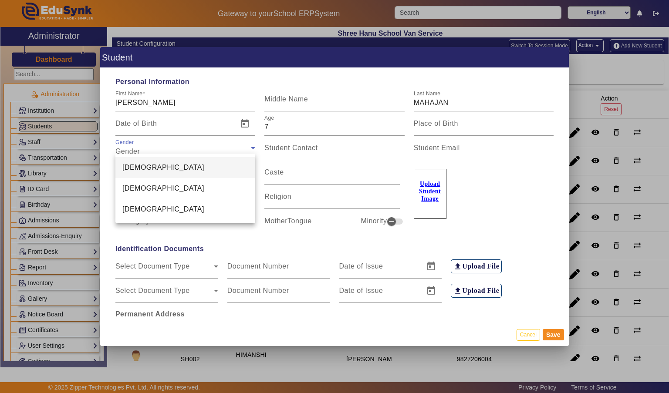
click at [128, 164] on span "[DEMOGRAPHIC_DATA]" at bounding box center [163, 167] width 82 height 10
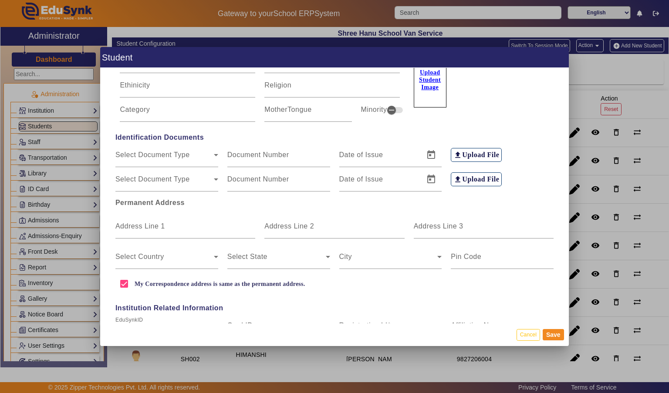
scroll to position [113, 0]
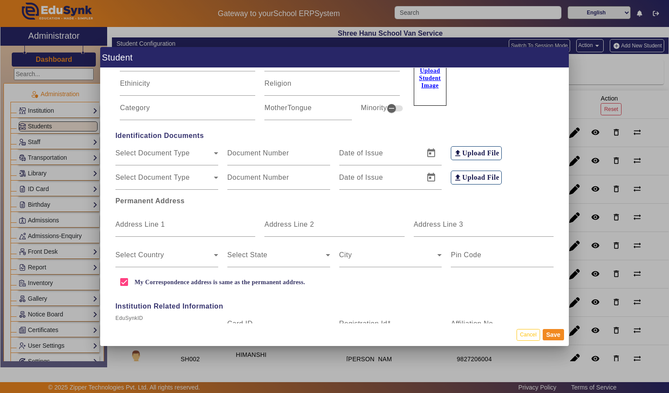
click at [129, 221] on mat-label "Address Line 1" at bounding box center [140, 224] width 50 height 7
click at [129, 223] on input "Address Line 1" at bounding box center [185, 228] width 140 height 10
type input "SABRI"
click at [352, 223] on input "Address Line 2" at bounding box center [334, 228] width 140 height 10
click at [482, 223] on input "Address Line 3" at bounding box center [484, 228] width 140 height 10
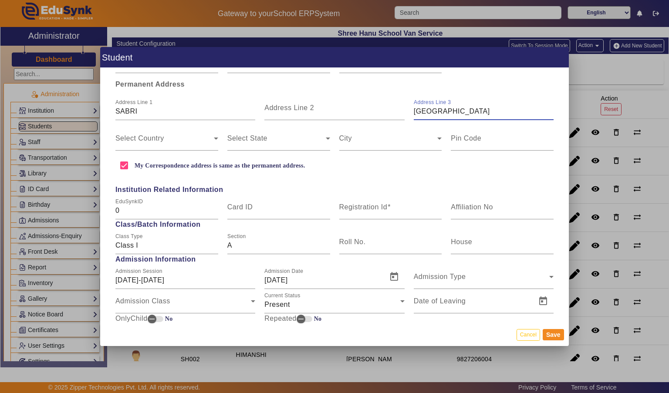
scroll to position [239, 0]
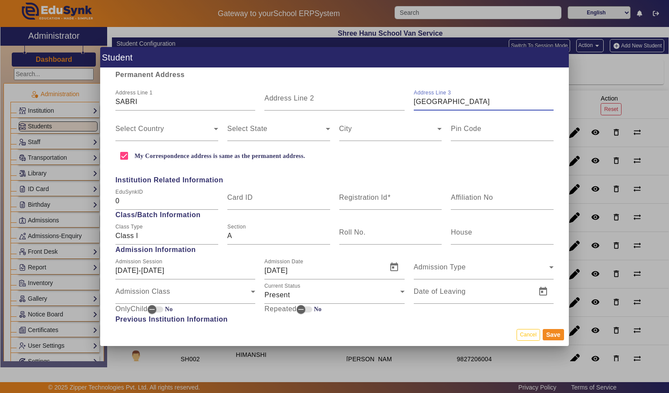
type input "NEHRU NAGAR"
click at [130, 127] on span at bounding box center [164, 132] width 98 height 10
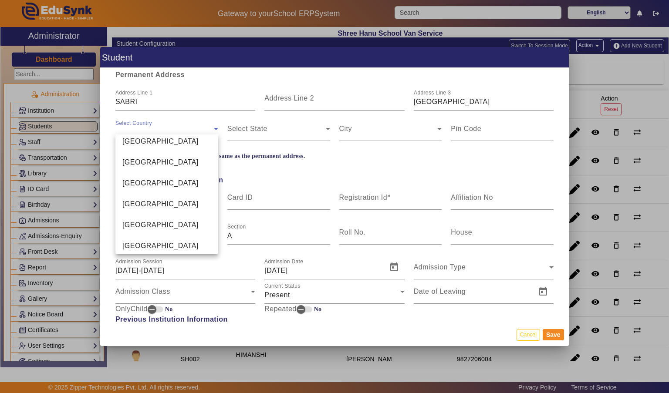
scroll to position [2074, 0]
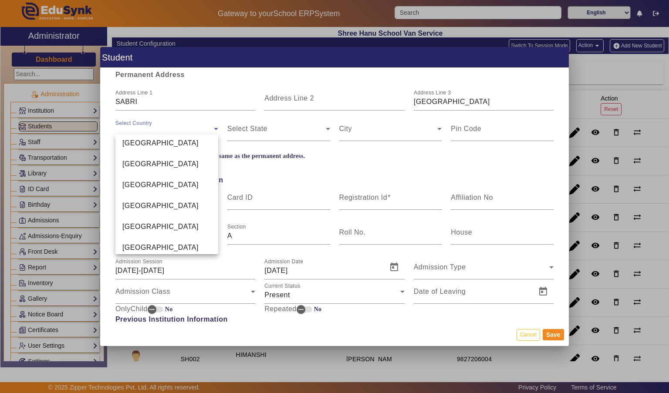
click at [129, 161] on span "[GEOGRAPHIC_DATA]" at bounding box center [160, 164] width 76 height 10
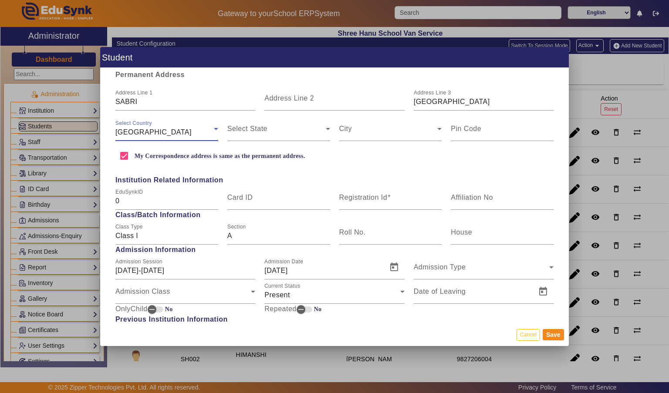
click at [233, 127] on span at bounding box center [276, 132] width 98 height 10
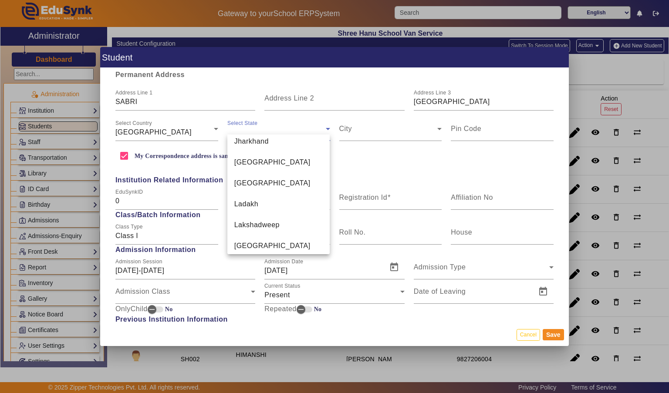
scroll to position [314, 0]
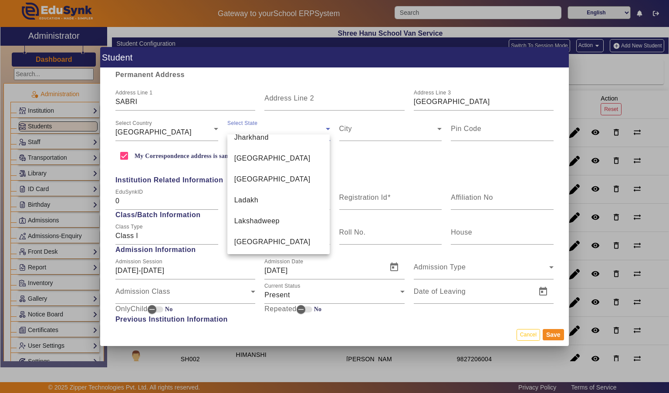
click at [249, 237] on span "[GEOGRAPHIC_DATA]" at bounding box center [272, 242] width 76 height 10
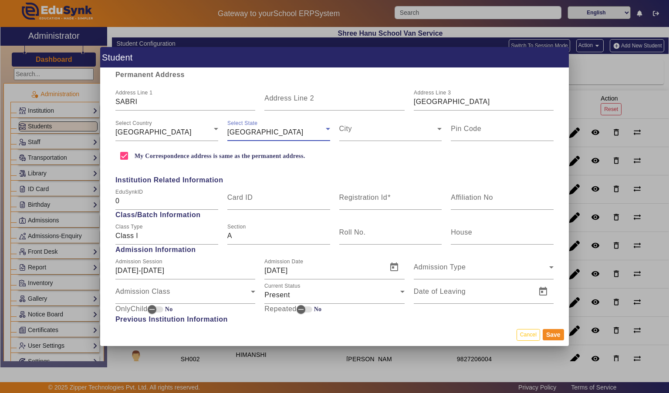
click at [427, 127] on span at bounding box center [388, 132] width 98 height 10
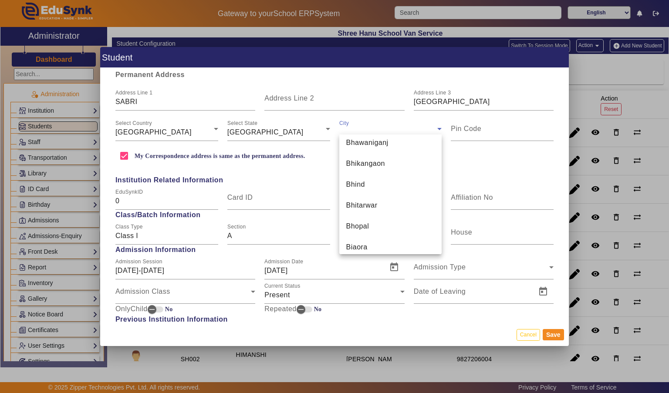
scroll to position [1009, 0]
click at [415, 221] on mat-option "Bhopal" at bounding box center [390, 226] width 103 height 21
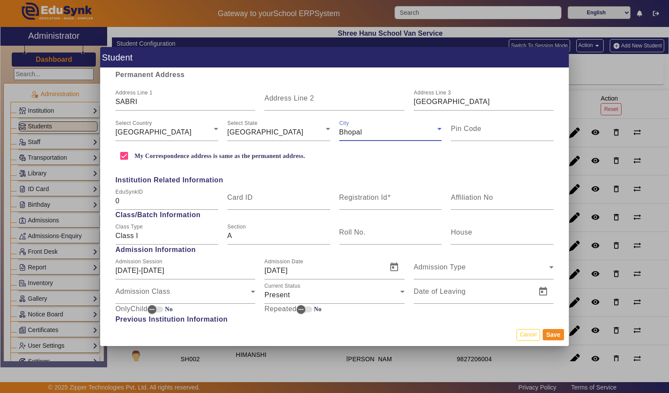
click at [511, 127] on input "Pin Code" at bounding box center [502, 132] width 103 height 10
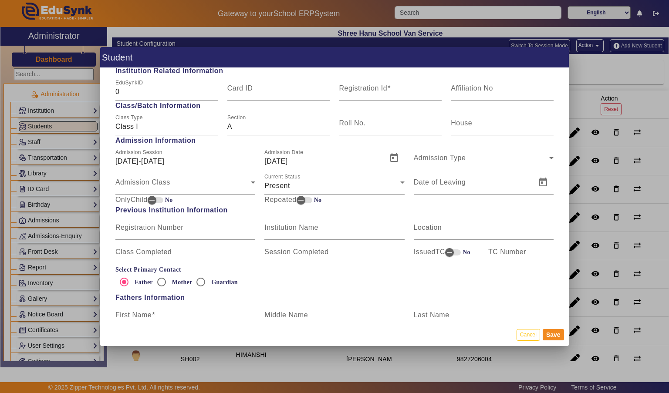
scroll to position [350, 0]
type input "462044"
click at [422, 86] on input "Registration Id" at bounding box center [390, 91] width 103 height 10
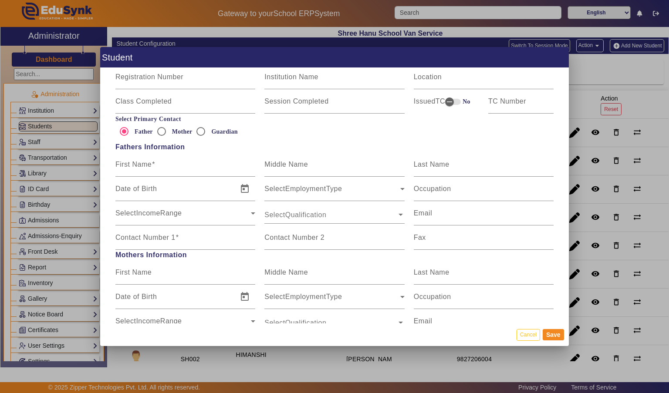
scroll to position [509, 0]
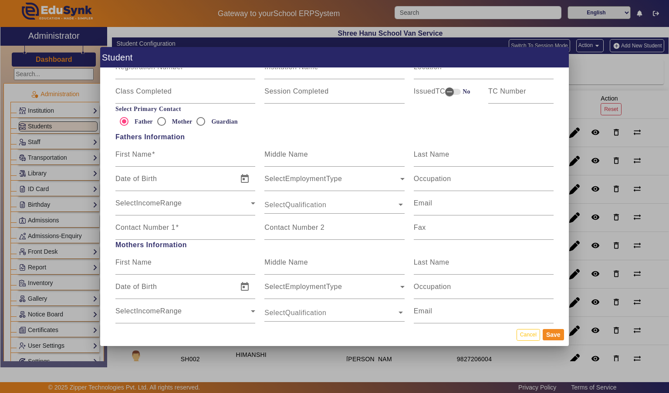
type input "SH022"
click at [164, 113] on input "Mother" at bounding box center [161, 121] width 17 height 17
radio input "true"
click at [138, 263] on input "First Name" at bounding box center [185, 266] width 140 height 10
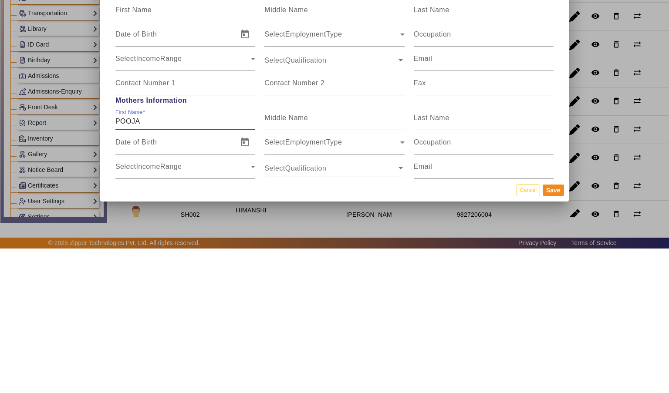
type input "POOJA"
click at [503, 261] on input "Last Name" at bounding box center [484, 266] width 140 height 10
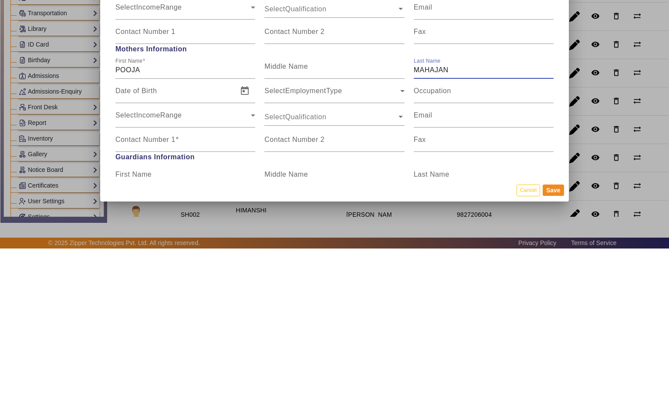
scroll to position [563, 0]
type input "MAHAJAN"
click at [126, 279] on mat-label "Contact Number 1" at bounding box center [145, 282] width 60 height 7
click at [126, 281] on input "Contact Number 1" at bounding box center [185, 286] width 140 height 10
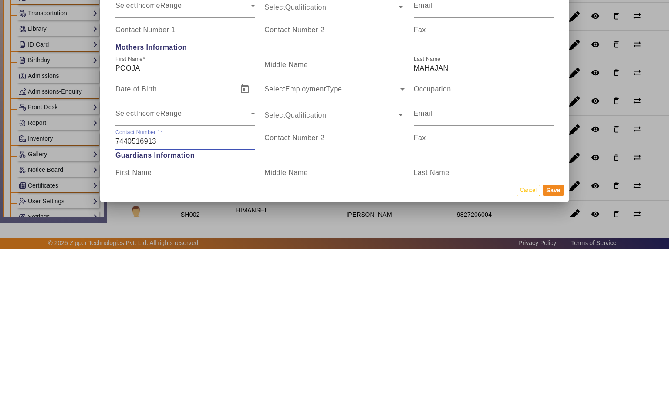
type input "7440516913"
click at [553, 340] on button "Save" at bounding box center [553, 334] width 21 height 11
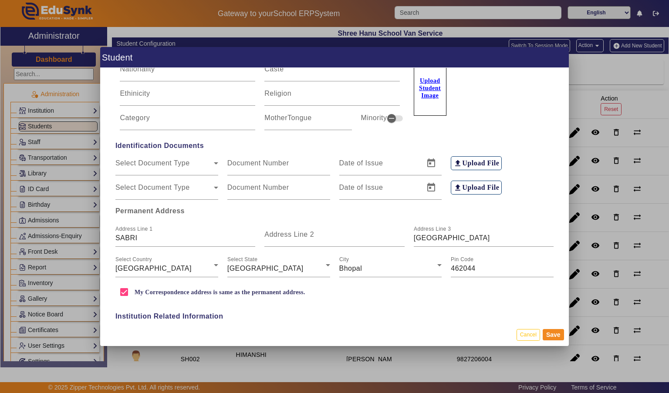
scroll to position [103, 0]
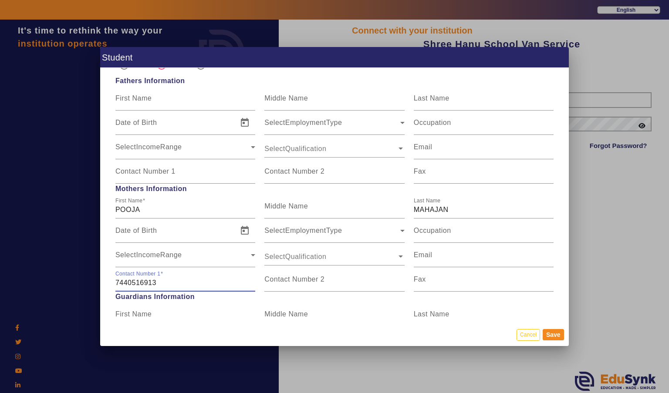
scroll to position [573, 0]
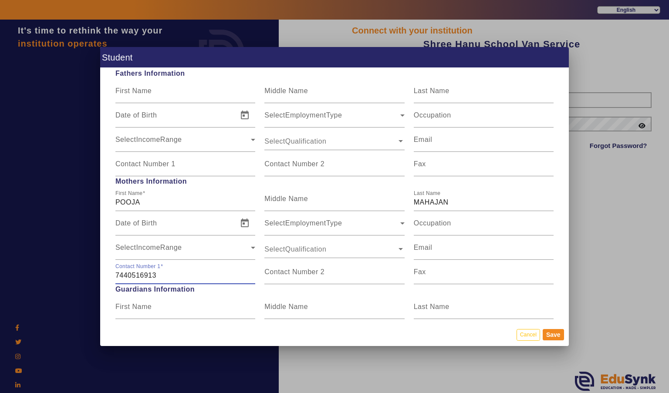
click at [121, 303] on mat-label "First Name" at bounding box center [133, 306] width 36 height 7
click at [121, 305] on input "First Name" at bounding box center [185, 310] width 140 height 10
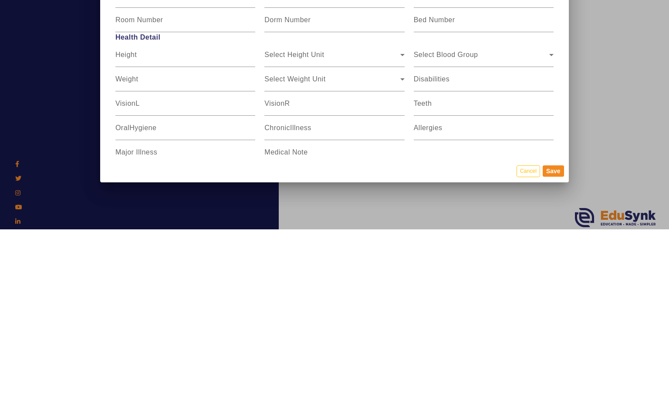
scroll to position [1007, 0]
click at [553, 341] on button "Save" at bounding box center [553, 334] width 21 height 11
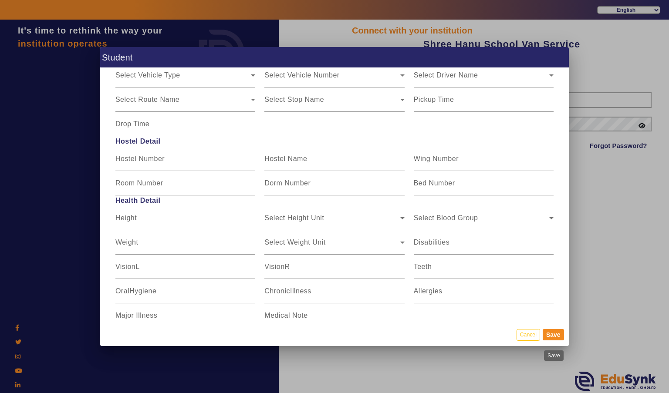
click at [555, 338] on button "Save" at bounding box center [553, 334] width 21 height 11
click at [554, 341] on button "Save" at bounding box center [553, 334] width 21 height 11
click at [558, 341] on button "Save" at bounding box center [553, 334] width 21 height 11
click at [553, 341] on button "Save" at bounding box center [553, 334] width 21 height 11
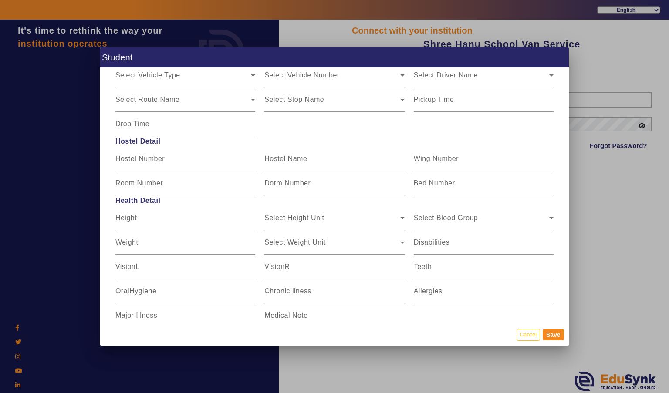
click at [558, 340] on button "Save" at bounding box center [553, 334] width 21 height 11
click at [556, 340] on button "Save" at bounding box center [553, 334] width 21 height 11
click at [548, 266] on input "Teeth" at bounding box center [484, 270] width 140 height 10
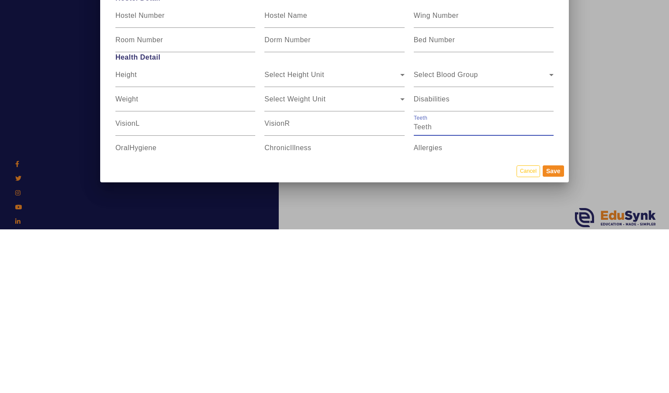
scroll to position [1007, 0]
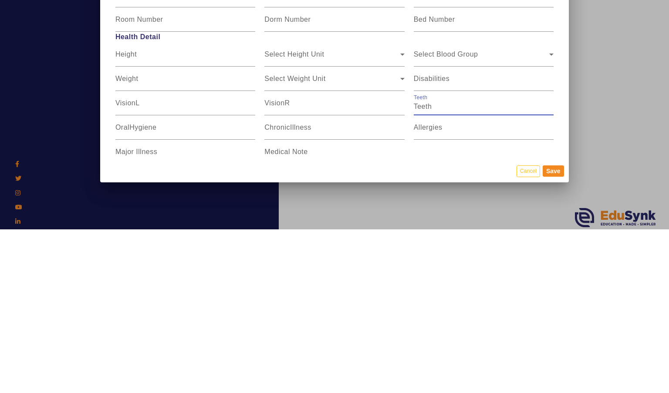
click at [557, 340] on button "Save" at bounding box center [553, 334] width 21 height 11
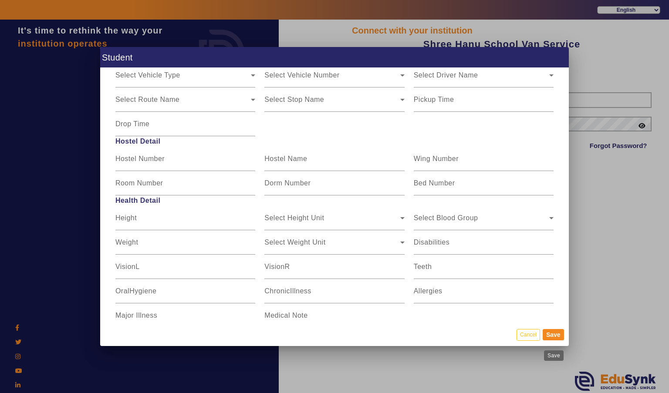
click at [555, 341] on button "Save" at bounding box center [553, 334] width 21 height 11
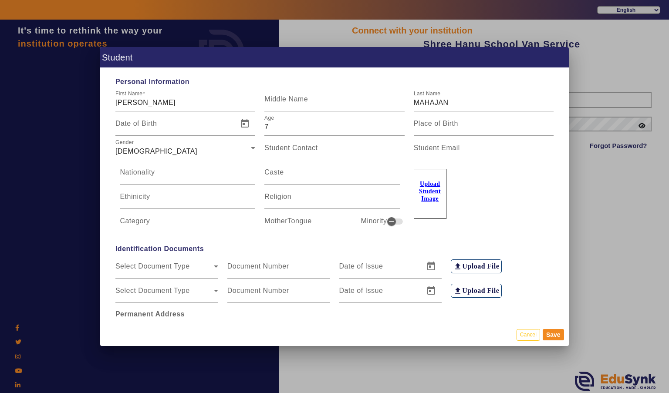
click at [455, 359] on div at bounding box center [334, 196] width 669 height 393
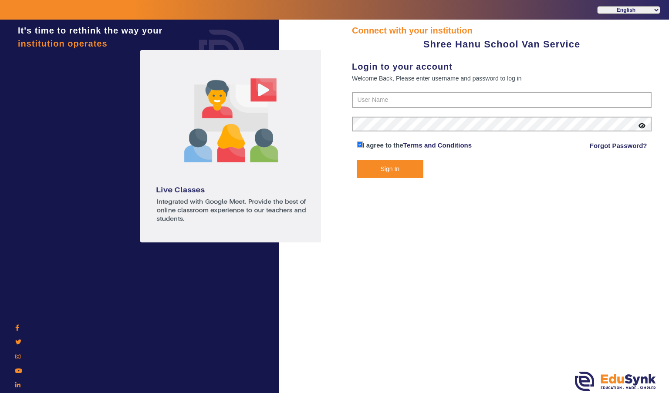
click at [471, 296] on div "Connect with your institution Shree Hanu School Van Service Login to your accou…" at bounding box center [501, 208] width 334 height 376
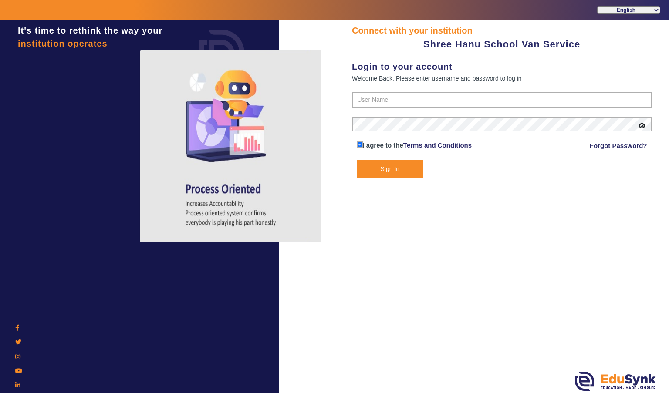
click at [610, 248] on div "Connect with your institution Shree Hanu School Van Service Login to your accou…" at bounding box center [501, 208] width 334 height 376
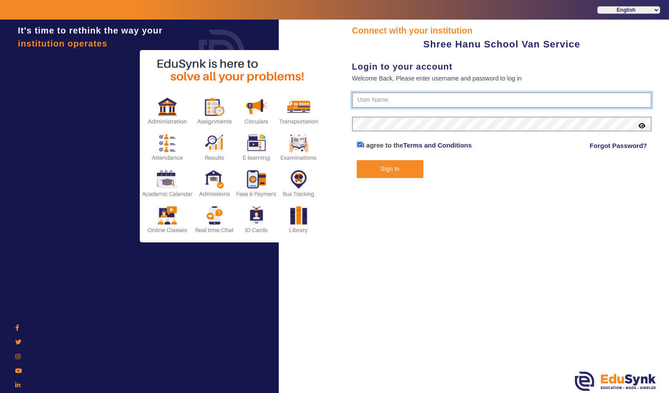
click at [549, 96] on input "text" at bounding box center [502, 100] width 300 height 16
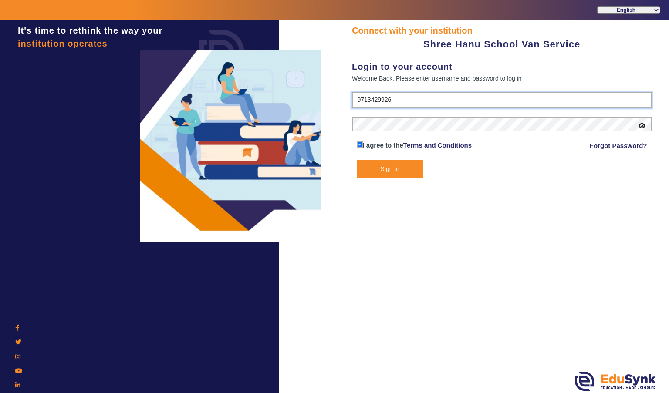
type input "9713429926"
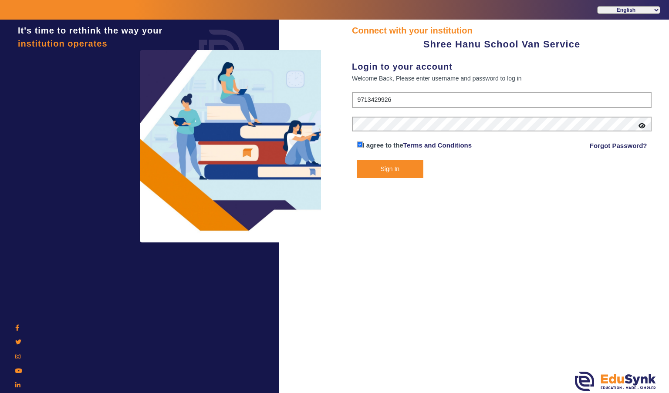
click at [641, 127] on icon at bounding box center [641, 126] width 7 height 6
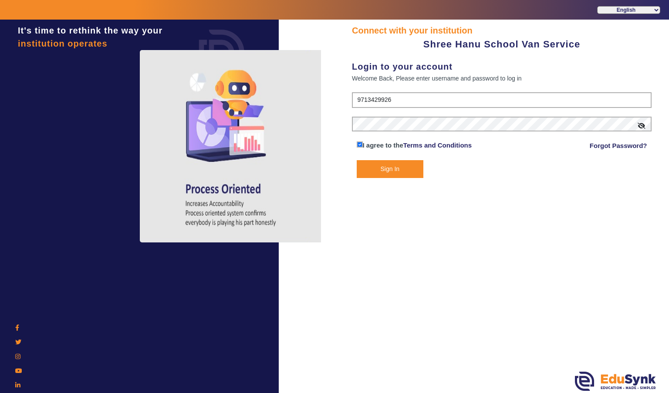
click at [411, 167] on button "Sign In" at bounding box center [390, 169] width 67 height 18
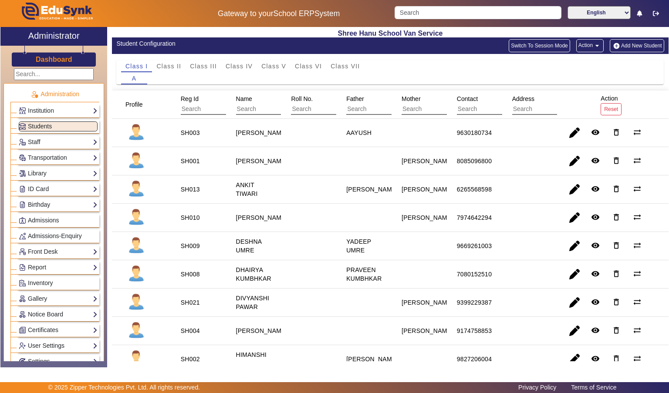
click at [373, 133] on mat-cell "AAYUSH" at bounding box center [363, 133] width 55 height 28
click at [233, 135] on div "[PERSON_NAME]" at bounding box center [261, 132] width 57 height 15
click at [242, 130] on staff-with-status "[PERSON_NAME]" at bounding box center [261, 132] width 51 height 7
click at [45, 126] on span "Students" at bounding box center [40, 126] width 24 height 7
click at [31, 123] on span "Students" at bounding box center [40, 126] width 24 height 7
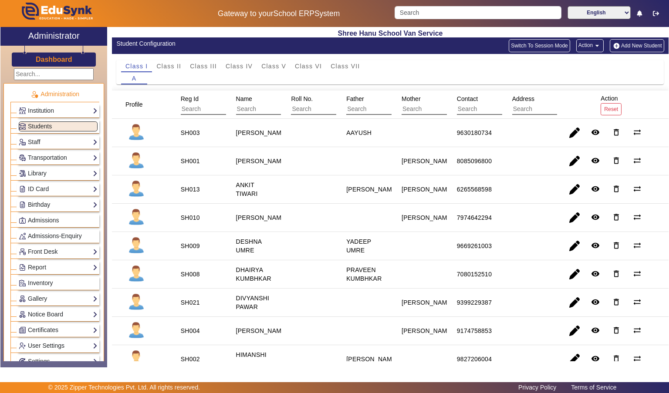
click at [43, 155] on link "Transportation" at bounding box center [58, 158] width 79 height 10
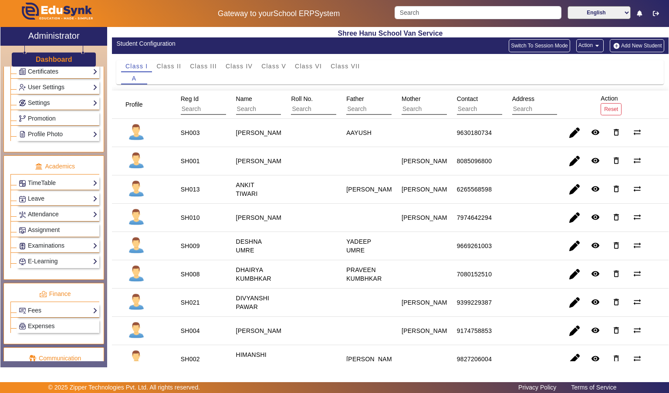
scroll to position [379, 0]
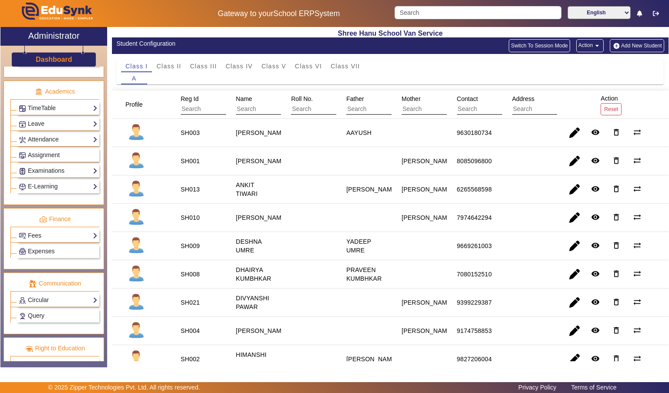
click at [30, 234] on link "Fees" at bounding box center [58, 236] width 79 height 10
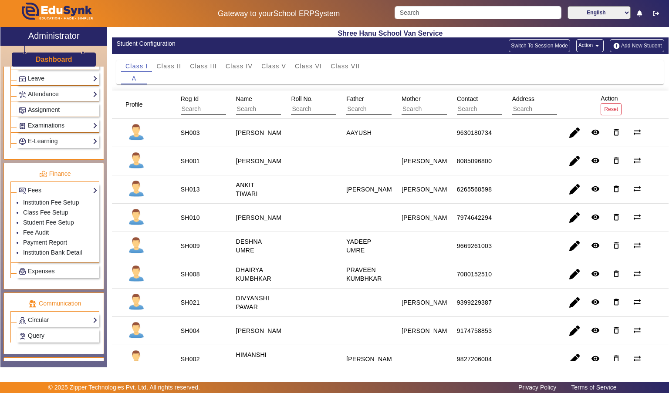
click at [12, 224] on div "Fees Institution Fee Setup Class Fee Setup Student Fee Setup Fee Audit Payment …" at bounding box center [54, 222] width 89 height 81
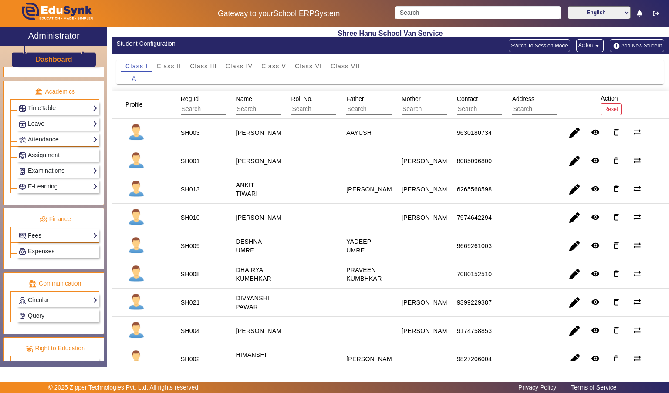
click at [22, 231] on link "Fees" at bounding box center [58, 236] width 79 height 10
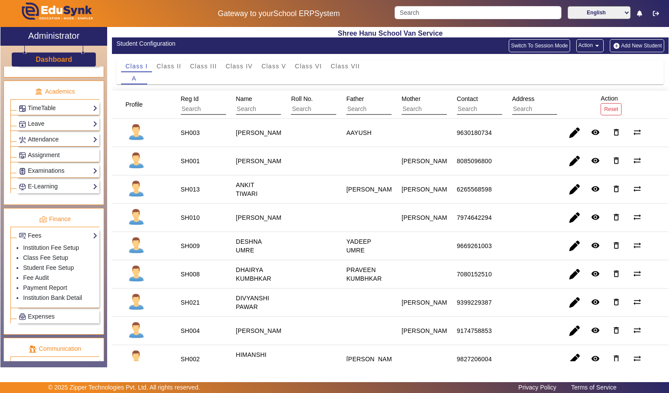
scroll to position [379, 0]
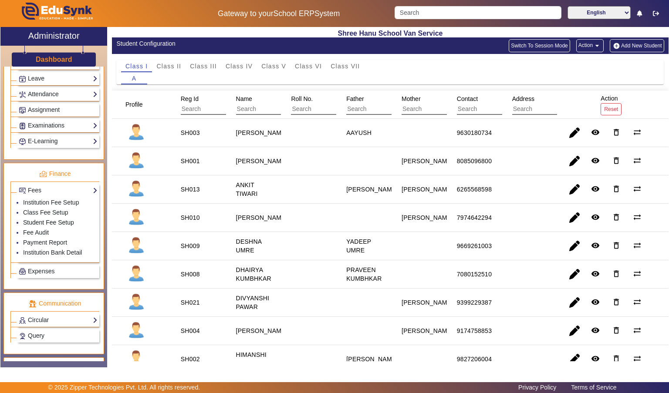
click at [29, 219] on link "Student Fee Setup" at bounding box center [48, 222] width 51 height 7
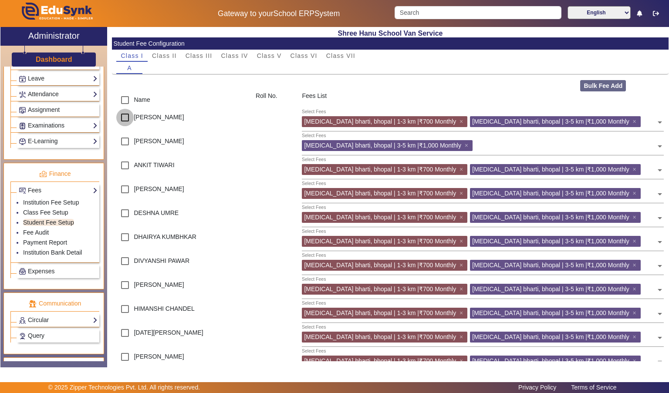
click at [128, 120] on input "checkbox" at bounding box center [124, 117] width 17 height 17
checkbox input "true"
click at [521, 121] on span "bal bharti, bhopal | 3-5 km |₹1,000 Monthly" at bounding box center [550, 121] width 157 height 7
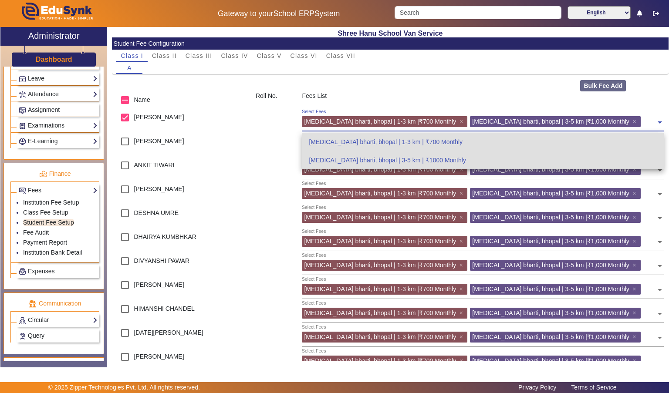
click at [451, 162] on div "bal bharti, bhopal | 3-5 km | ₹1000 Monthly" at bounding box center [483, 160] width 362 height 18
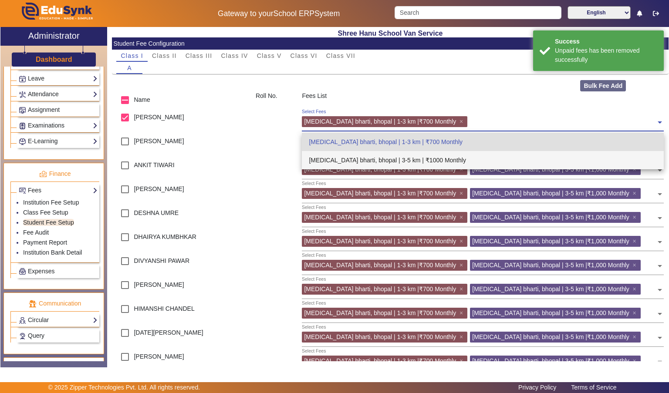
click at [501, 167] on div "bal bharti, bhopal | 3-5 km | ₹1000 Monthly" at bounding box center [483, 160] width 362 height 18
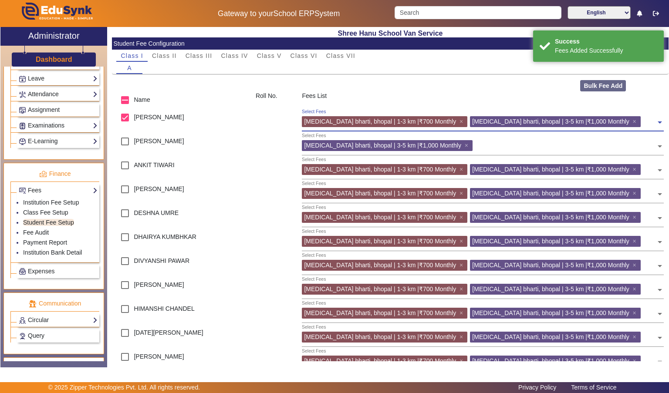
click at [661, 122] on span at bounding box center [660, 119] width 8 height 14
click at [643, 171] on input "text" at bounding box center [649, 168] width 13 height 8
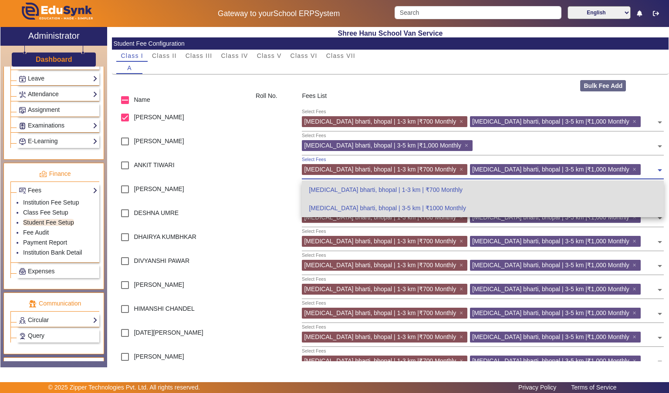
click at [643, 121] on input "text" at bounding box center [649, 120] width 13 height 8
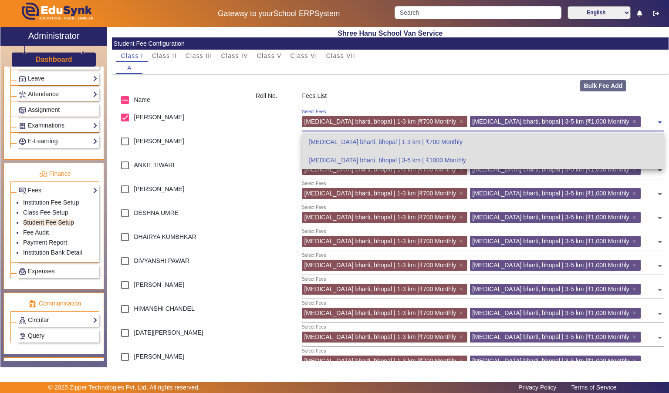
click at [633, 122] on span "×" at bounding box center [636, 121] width 6 height 7
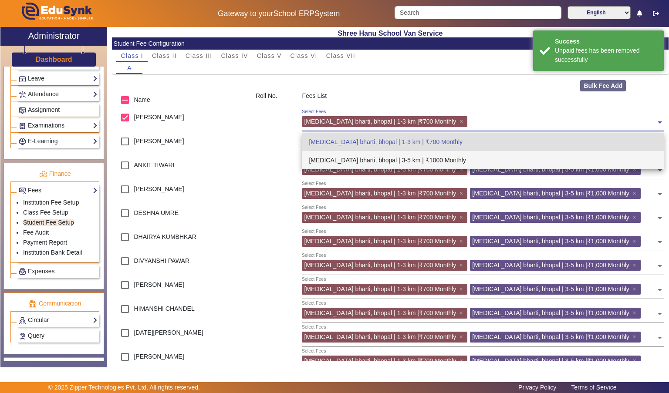
click at [564, 159] on div "bal bharti, bhopal | 3-5 km | ₹1000 Monthly" at bounding box center [483, 160] width 362 height 18
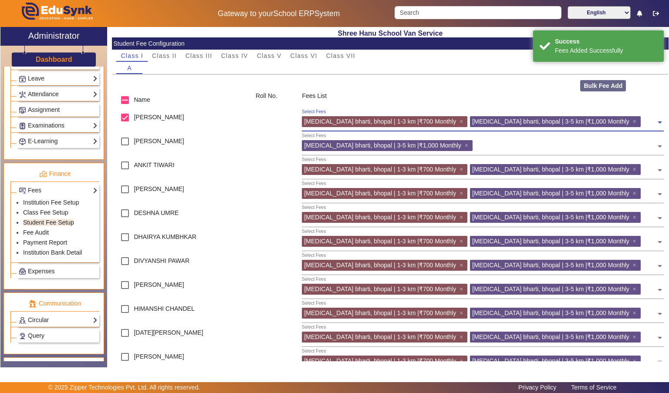
click at [637, 103] on div "Fees List" at bounding box center [482, 99] width 371 height 17
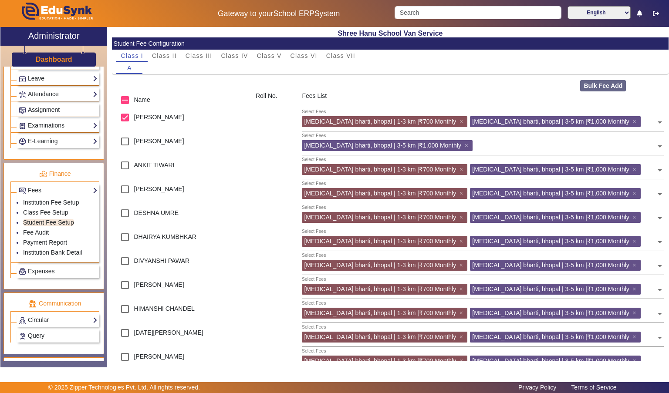
click at [653, 118] on input "text" at bounding box center [649, 120] width 13 height 8
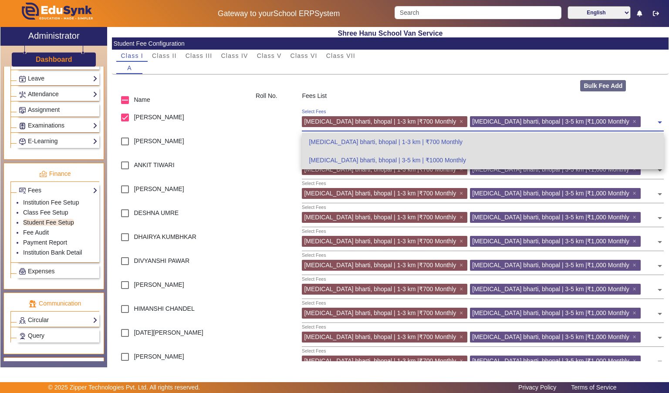
click at [643, 190] on input "text" at bounding box center [649, 192] width 13 height 8
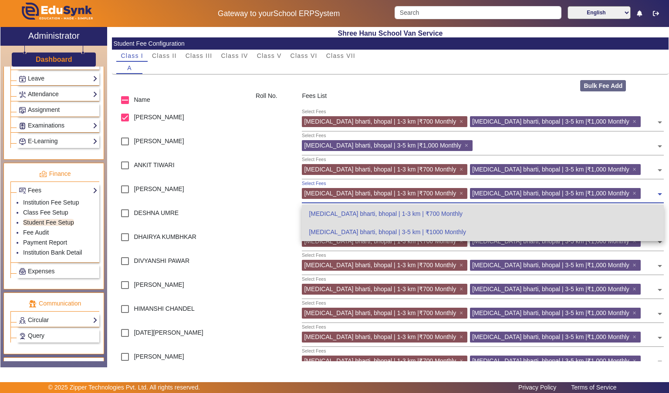
click at [643, 120] on input "text" at bounding box center [649, 120] width 13 height 8
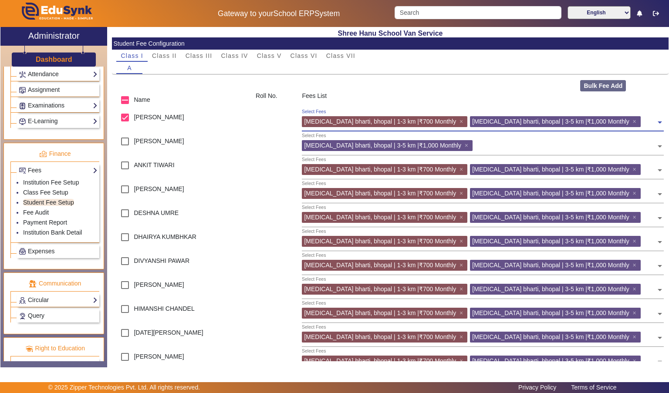
click at [81, 188] on li "Class Fee Setup" at bounding box center [60, 193] width 74 height 10
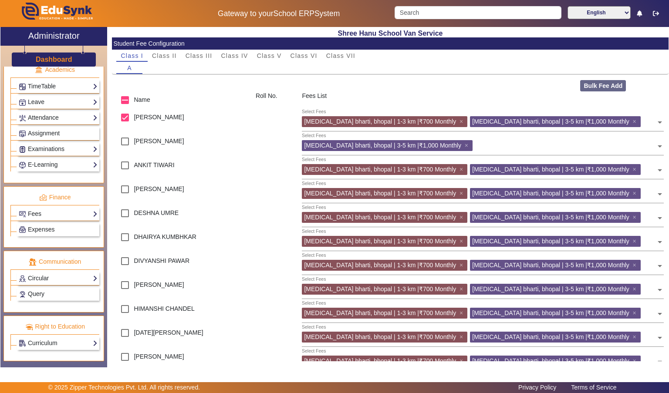
scroll to position [334, 0]
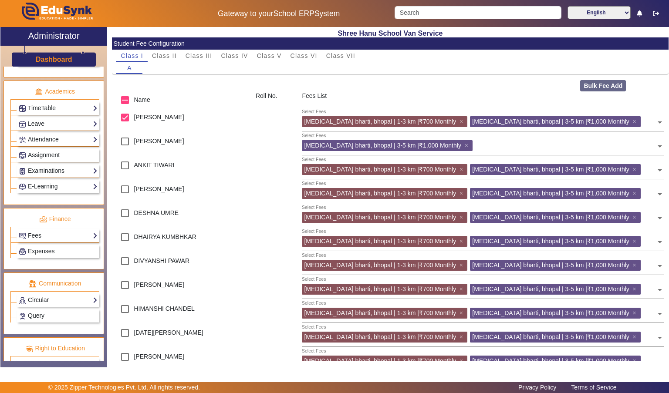
click at [63, 233] on link "Fees" at bounding box center [58, 236] width 79 height 10
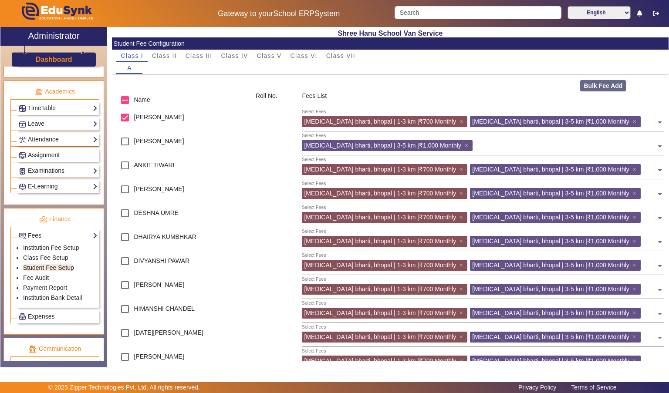
scroll to position [399, 0]
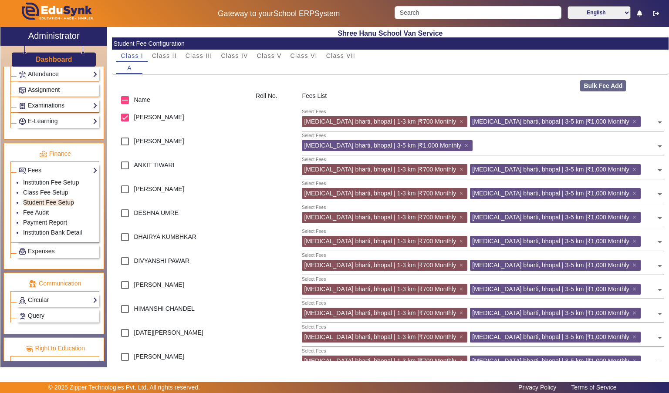
click at [655, 122] on input "text" at bounding box center [649, 120] width 13 height 8
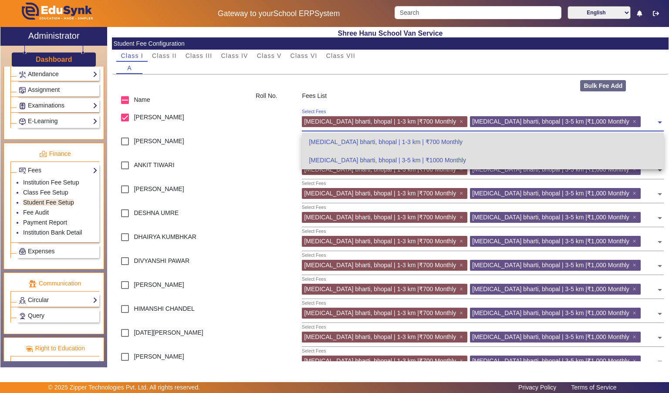
click at [523, 164] on div "bal bharti, bhopal | 3-5 km | ₹1000 Monthly" at bounding box center [483, 160] width 362 height 18
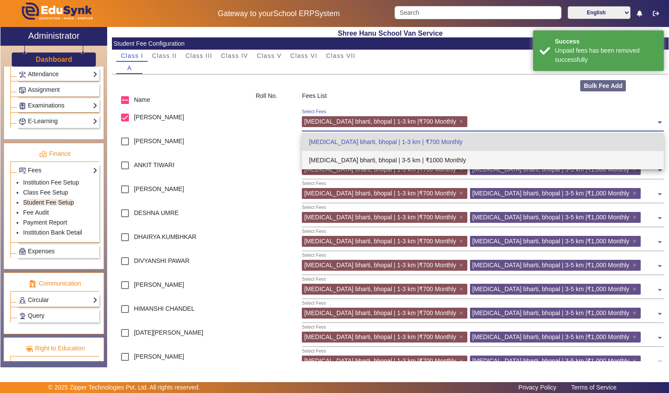
click at [482, 165] on div "bal bharti, bhopal | 3-5 km | ₹1000 Monthly" at bounding box center [483, 160] width 362 height 18
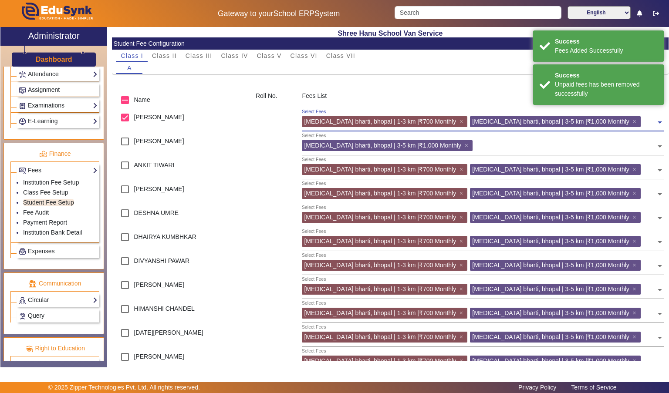
click at [644, 111] on div "Select Fees bal bharti, bhopal | 1-3 km |₹700 Monthly × bal bharti, bhopal | 3-…" at bounding box center [479, 121] width 354 height 20
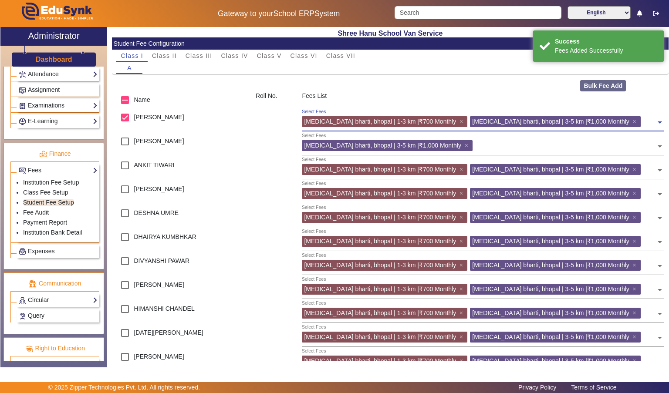
click at [480, 71] on div "A" at bounding box center [389, 68] width 547 height 12
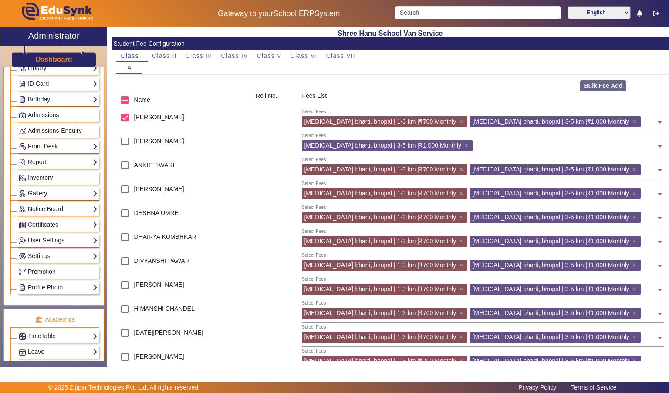
scroll to position [0, 0]
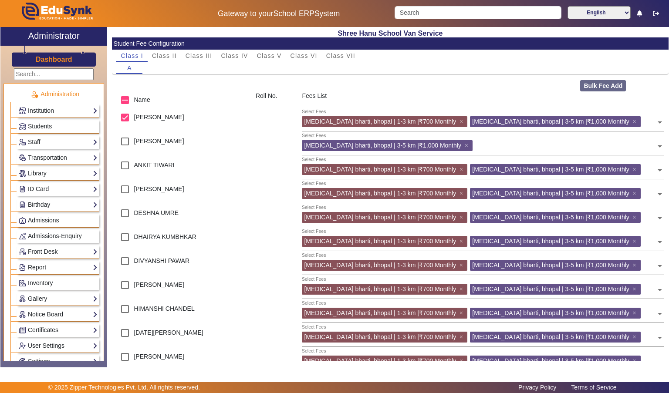
click at [76, 106] on link "Institution" at bounding box center [58, 111] width 79 height 10
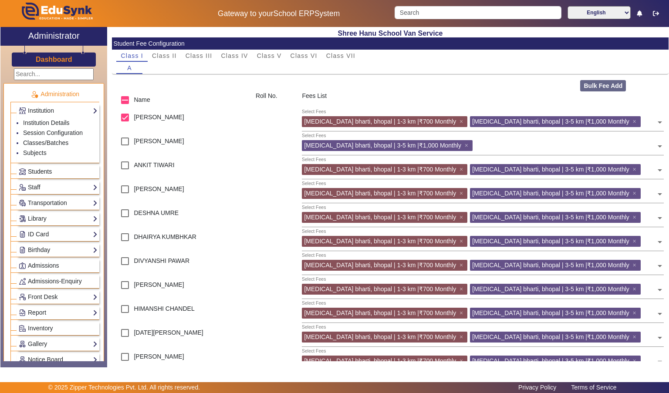
click at [79, 174] on link "Students" at bounding box center [58, 172] width 79 height 10
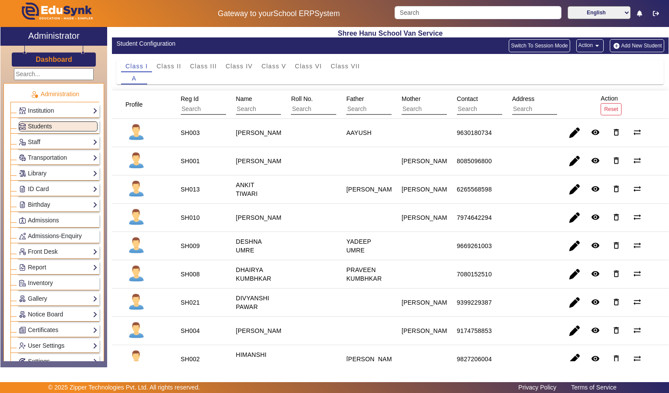
click at [654, 46] on button "Add New Student" at bounding box center [637, 45] width 54 height 13
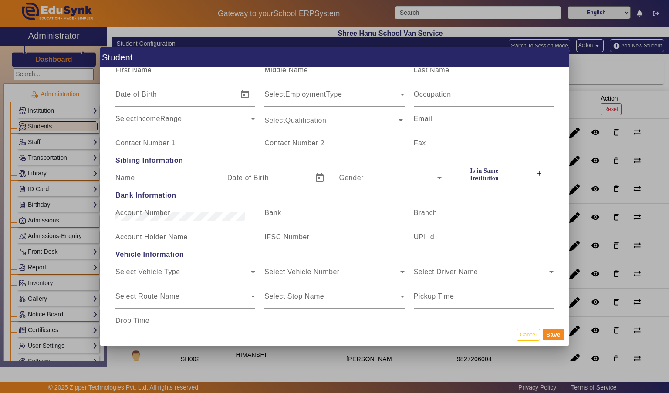
scroll to position [802, 0]
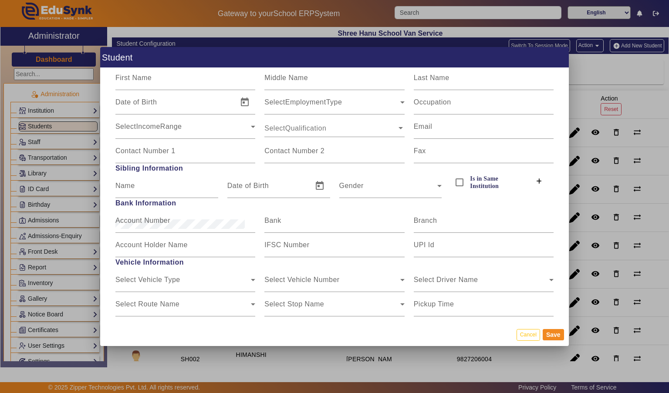
click at [653, 76] on div at bounding box center [334, 196] width 669 height 393
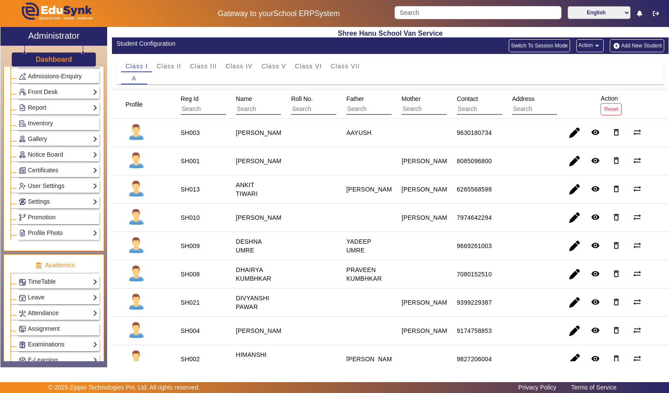
scroll to position [164, 0]
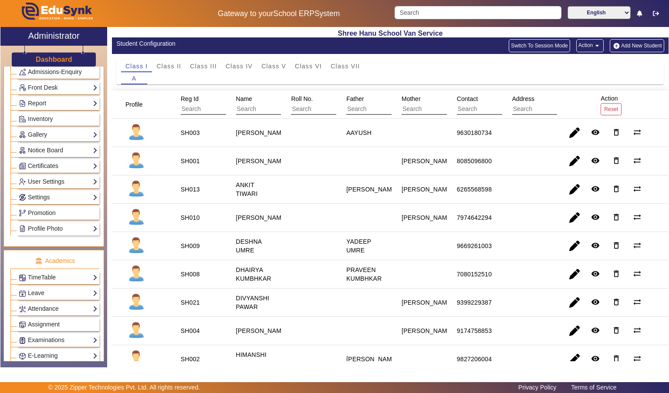
click at [26, 308] on link "Attendance" at bounding box center [58, 309] width 79 height 10
click at [23, 327] on link "Students" at bounding box center [35, 330] width 24 height 7
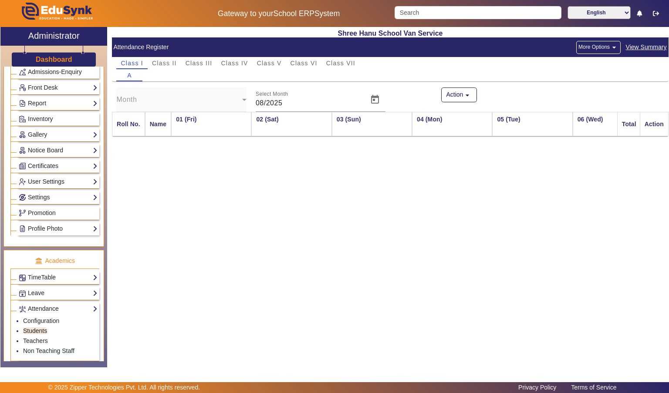
scroll to position [0, 505]
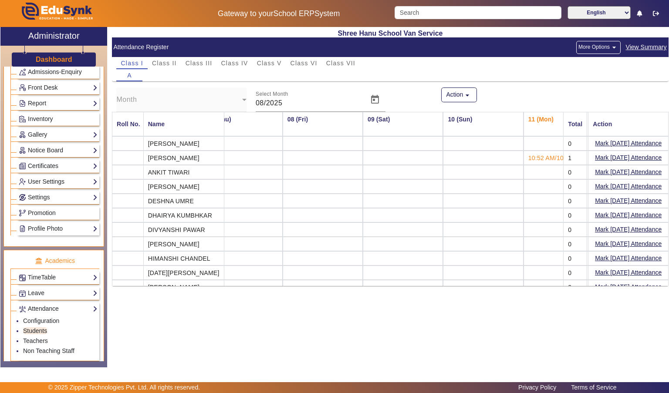
click at [655, 142] on button "Mark Today's Attendance" at bounding box center [628, 143] width 68 height 11
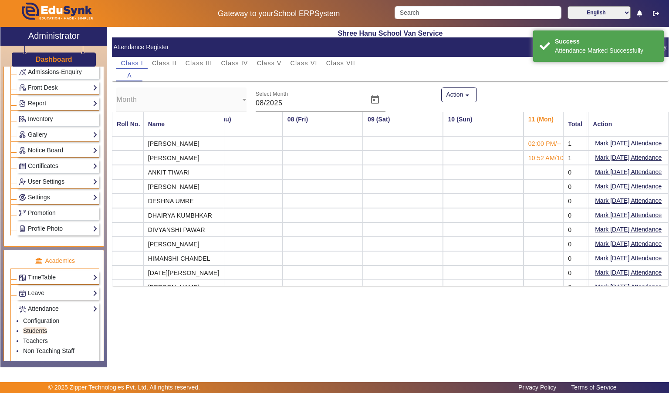
click at [653, 156] on button "Mark Today's Attendance" at bounding box center [628, 157] width 68 height 11
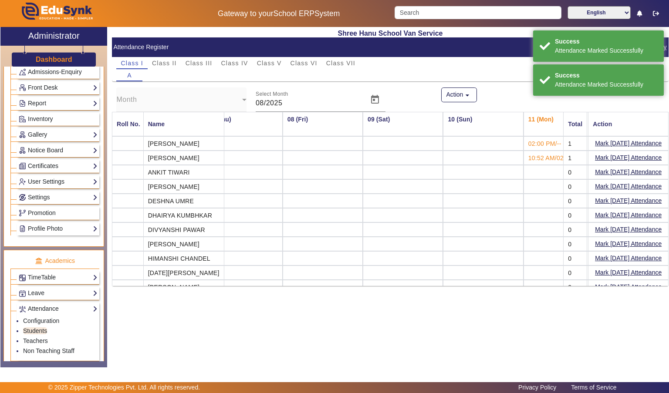
click at [654, 172] on button "Mark Today's Attendance" at bounding box center [628, 172] width 68 height 11
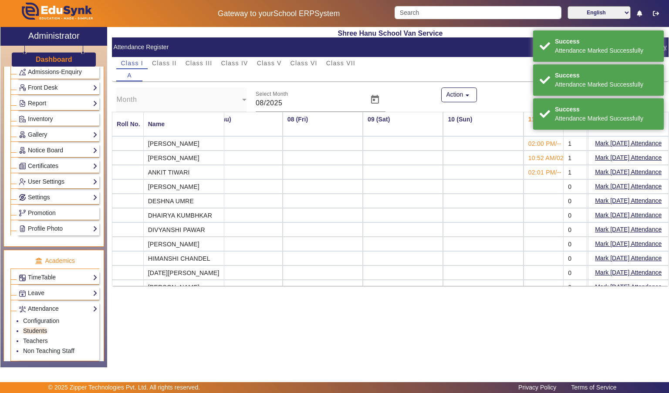
click at [656, 184] on button "Mark Today's Attendance" at bounding box center [628, 186] width 68 height 11
click at [655, 202] on button "Mark Today's Attendance" at bounding box center [628, 201] width 68 height 11
click at [645, 214] on button "Mark Today's Attendance" at bounding box center [628, 215] width 68 height 11
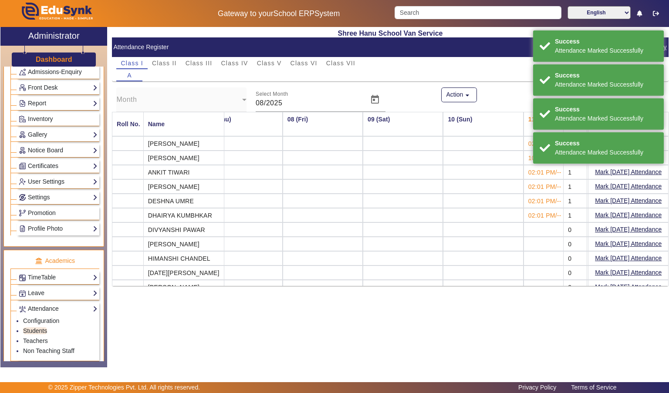
click at [652, 228] on button "Mark Today's Attendance" at bounding box center [628, 229] width 68 height 11
click at [657, 241] on button "Mark Today's Attendance" at bounding box center [628, 244] width 68 height 11
click at [656, 256] on button "Mark Today's Attendance" at bounding box center [628, 258] width 68 height 11
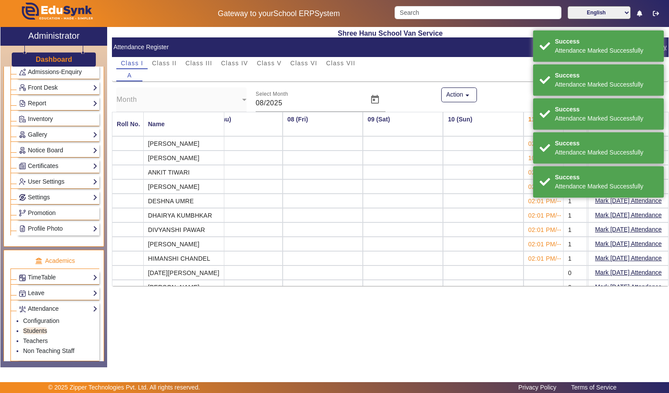
click at [655, 271] on button "Mark Today's Attendance" at bounding box center [628, 272] width 68 height 11
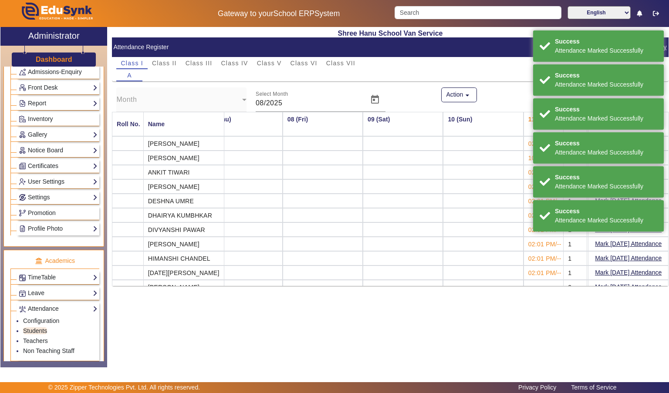
click at [643, 284] on button "Mark Today's Attendance" at bounding box center [628, 287] width 68 height 11
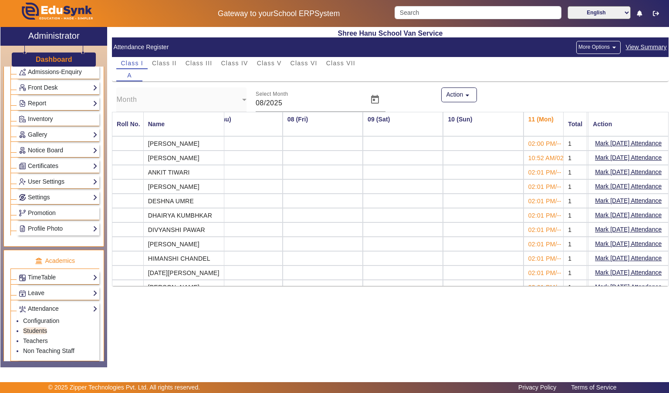
click at [655, 186] on button "Mark Today's Attendance" at bounding box center [628, 186] width 68 height 11
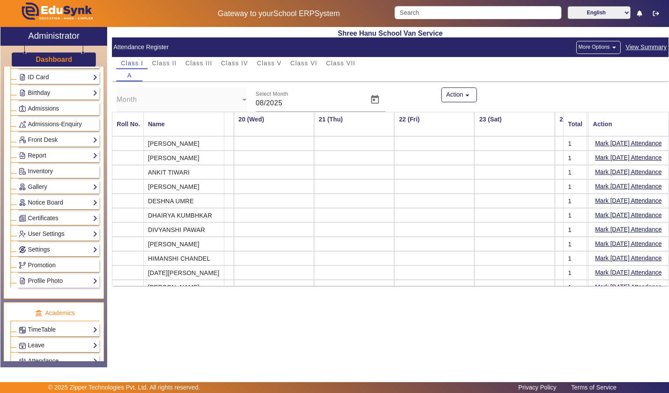
scroll to position [0, 0]
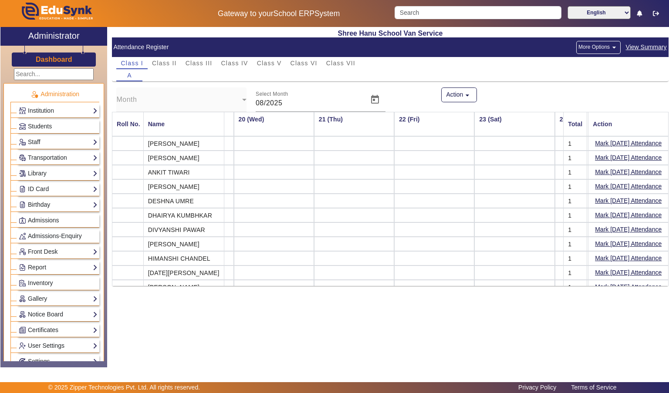
click at [37, 187] on link "ID Card" at bounding box center [58, 189] width 79 height 10
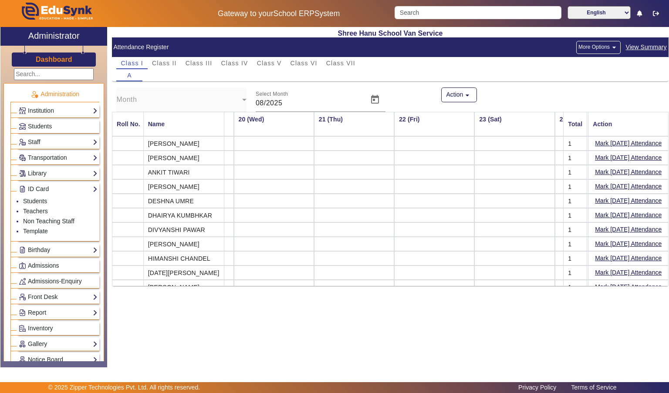
click at [24, 190] on link "ID Card" at bounding box center [58, 189] width 79 height 10
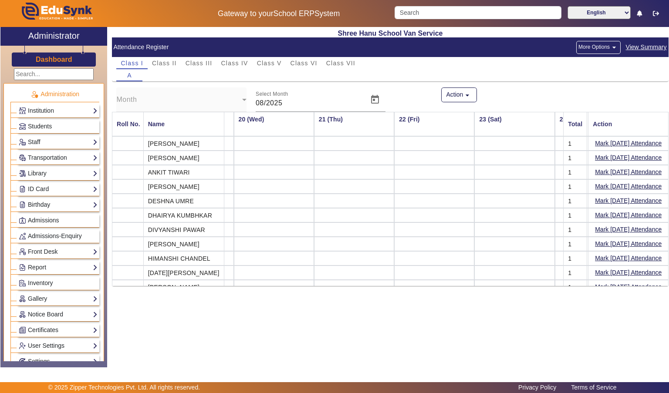
click at [40, 189] on link "ID Card" at bounding box center [58, 189] width 79 height 10
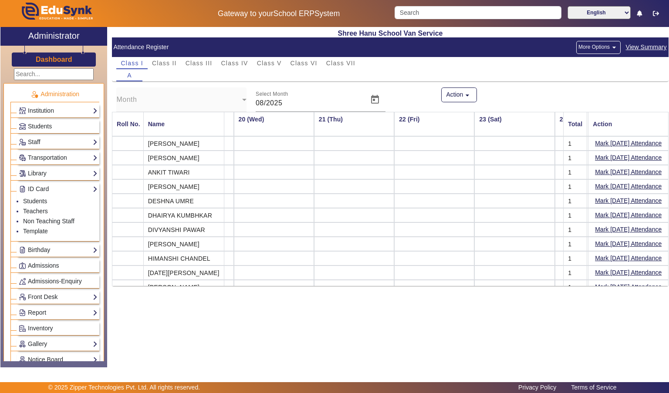
click at [44, 202] on link "Students" at bounding box center [35, 201] width 24 height 7
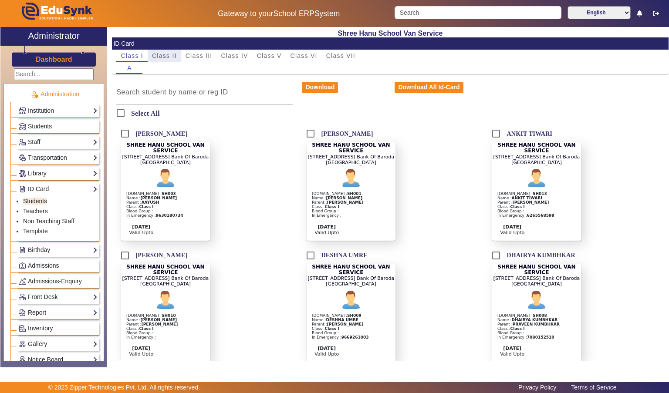
click at [148, 50] on div "Class II" at bounding box center [165, 56] width 34 height 12
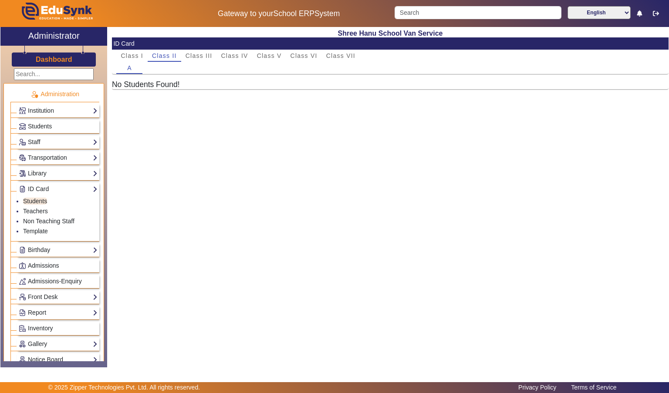
click at [30, 106] on link "Institution" at bounding box center [58, 111] width 79 height 10
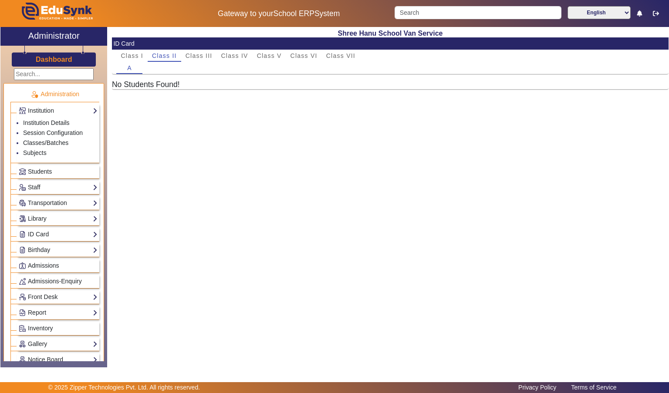
click at [30, 170] on span "Students" at bounding box center [40, 171] width 24 height 7
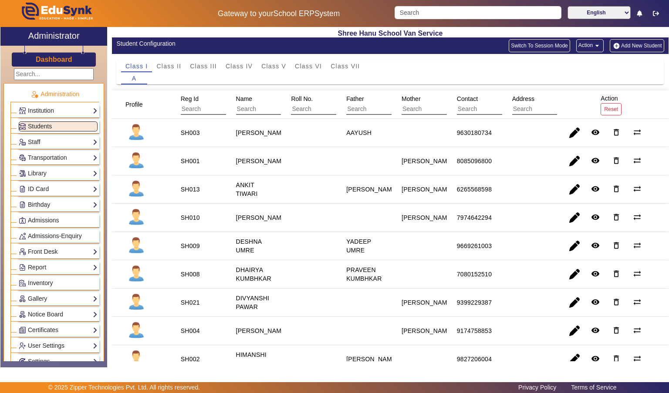
click at [169, 65] on span "Class II" at bounding box center [168, 66] width 25 height 6
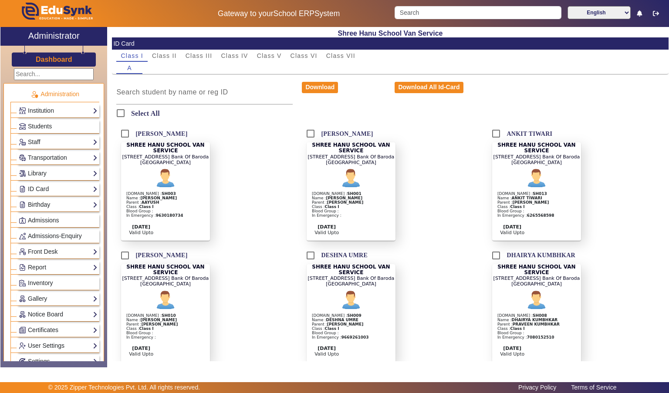
click at [37, 57] on h3 "Dashboard" at bounding box center [54, 59] width 37 height 8
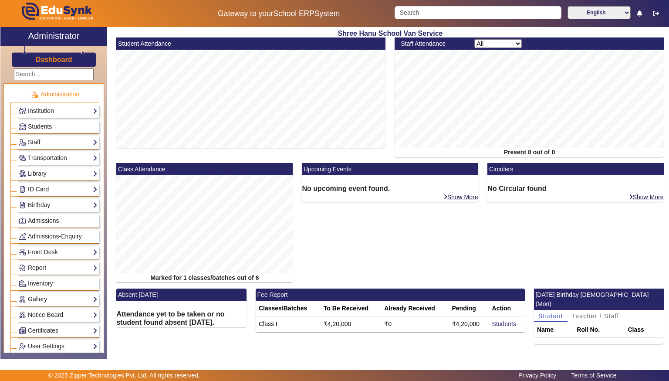
click at [75, 130] on link "Students" at bounding box center [58, 126] width 79 height 10
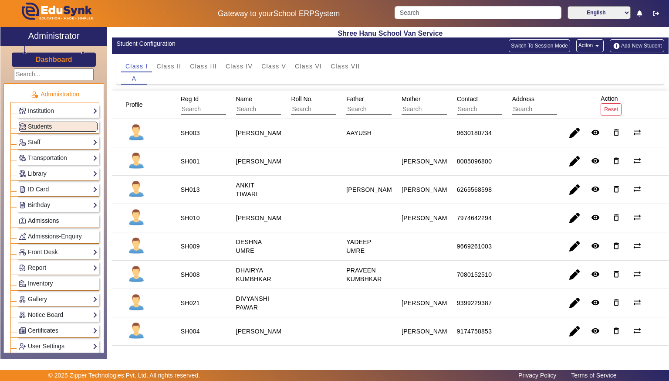
click at [631, 48] on button "Add New Student" at bounding box center [637, 45] width 54 height 13
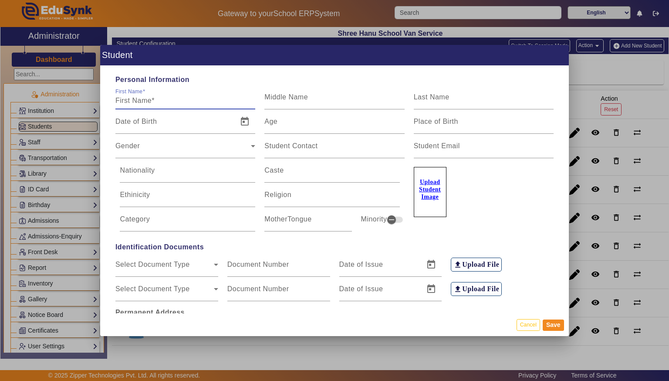
click at [234, 98] on input "First Name" at bounding box center [185, 100] width 140 height 10
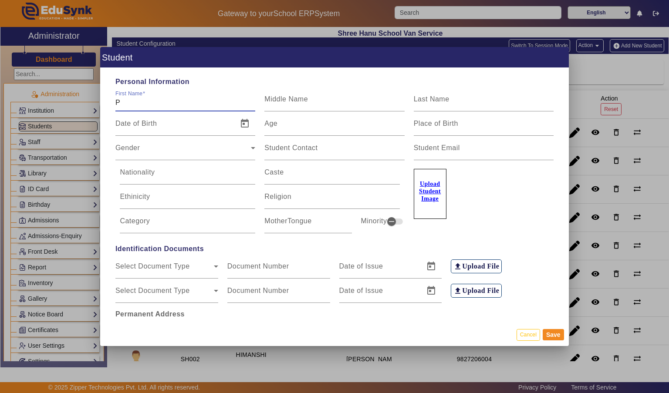
click at [138, 98] on input "P" at bounding box center [185, 103] width 140 height 10
type input "PRAJJWAL"
click at [507, 98] on input "Last Name" at bounding box center [484, 103] width 140 height 10
type input "SINGH"
click at [363, 122] on input "Age" at bounding box center [334, 127] width 140 height 10
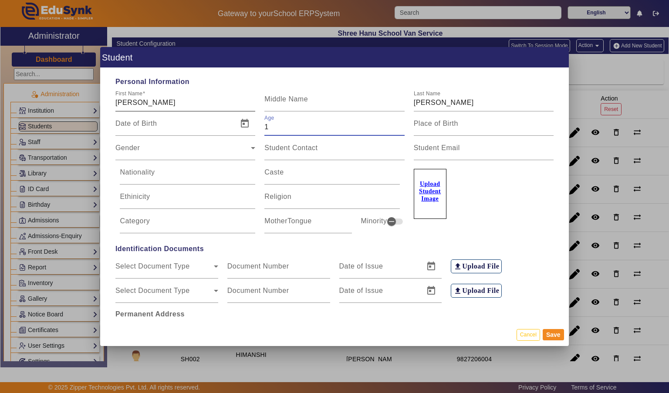
type input "1"
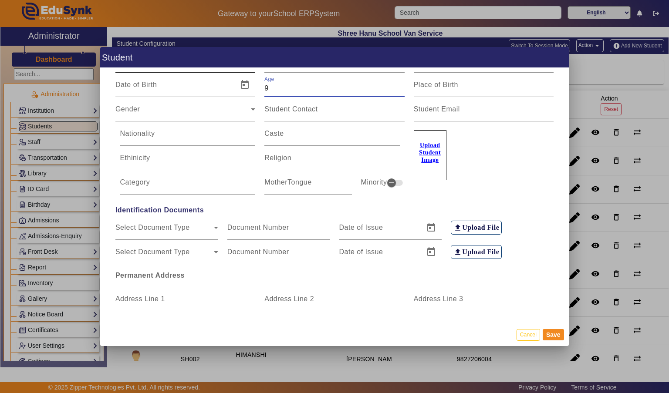
scroll to position [39, 0]
type input "9"
click at [127, 107] on span "Gender" at bounding box center [182, 112] width 135 height 10
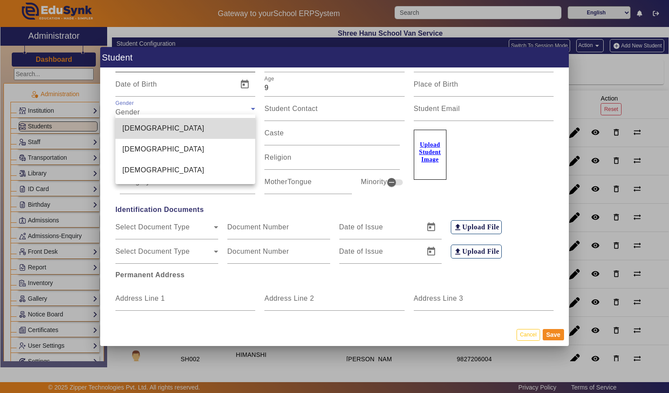
click at [129, 127] on span "[DEMOGRAPHIC_DATA]" at bounding box center [163, 128] width 82 height 10
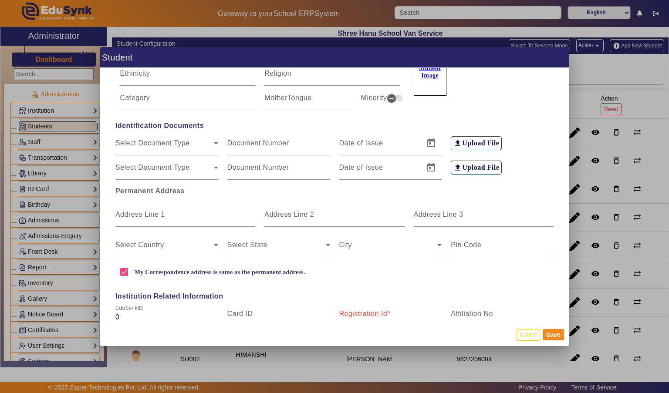
scroll to position [124, 0]
click at [135, 212] on input "Address Line 1" at bounding box center [185, 217] width 140 height 10
type input "HARSHVARDHAN NAGAR"
click at [466, 212] on input "Address Line 3" at bounding box center [484, 217] width 140 height 10
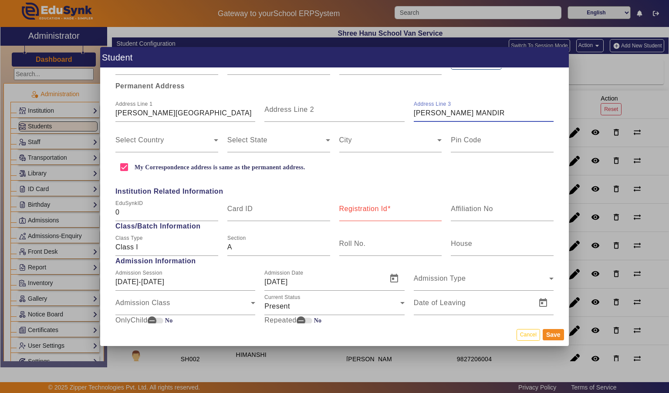
scroll to position [229, 0]
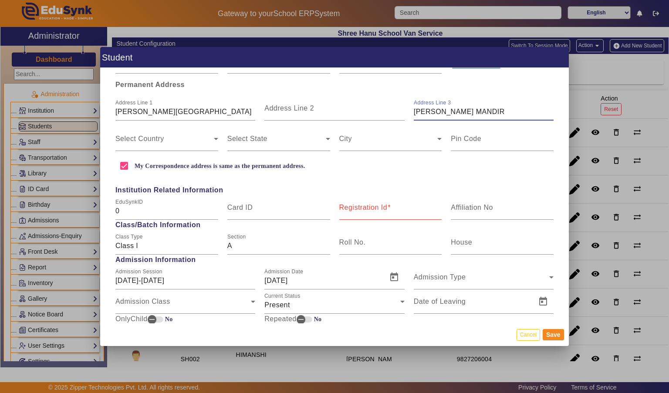
type input "MATA MANDIR"
click at [124, 137] on span at bounding box center [164, 142] width 98 height 10
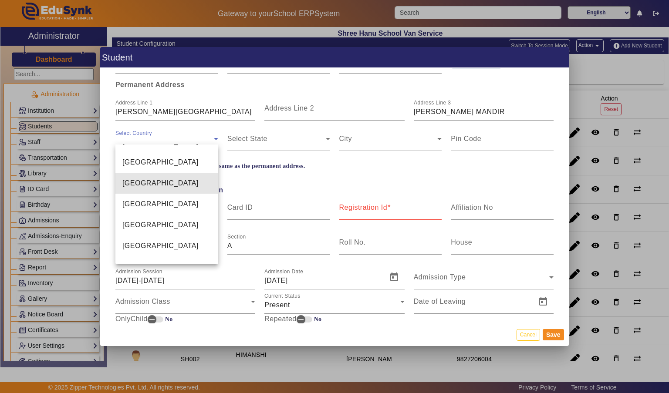
scroll to position [2085, 0]
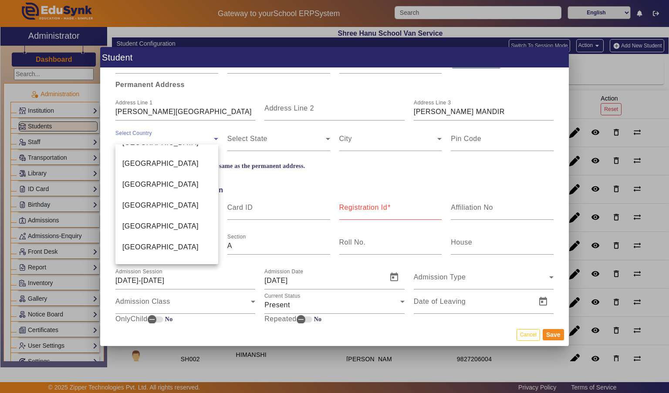
click at [132, 164] on span "[GEOGRAPHIC_DATA]" at bounding box center [160, 164] width 76 height 10
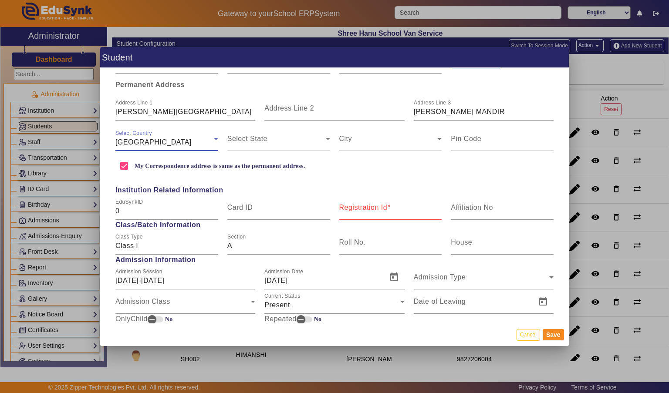
click at [292, 137] on span at bounding box center [276, 142] width 98 height 10
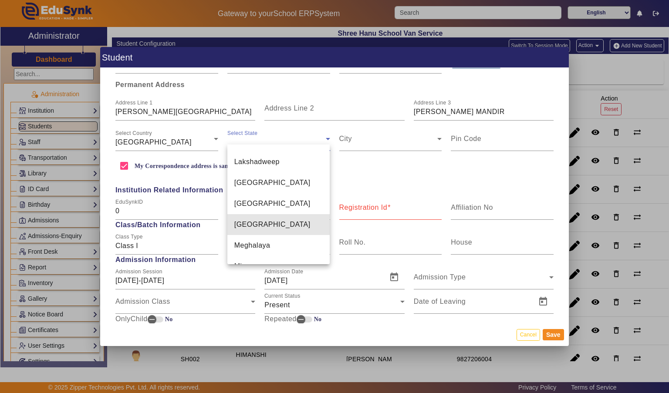
scroll to position [370, 0]
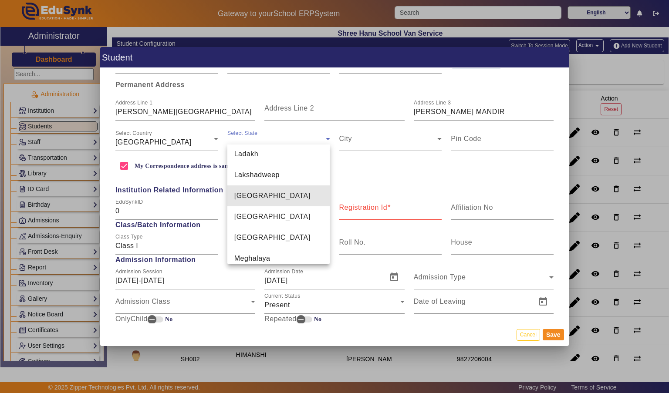
click at [303, 185] on mat-option "[GEOGRAPHIC_DATA]" at bounding box center [278, 195] width 103 height 21
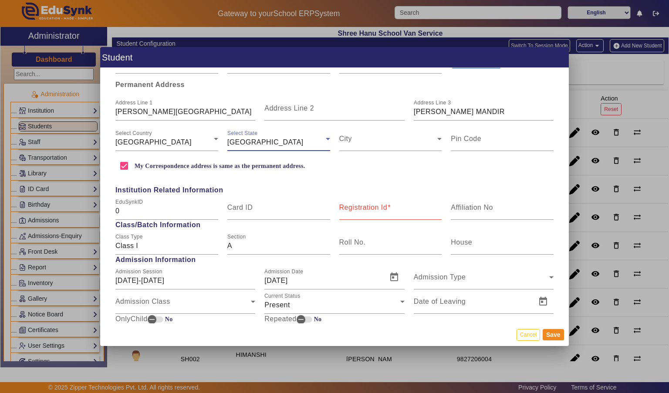
click at [412, 137] on span at bounding box center [388, 142] width 98 height 10
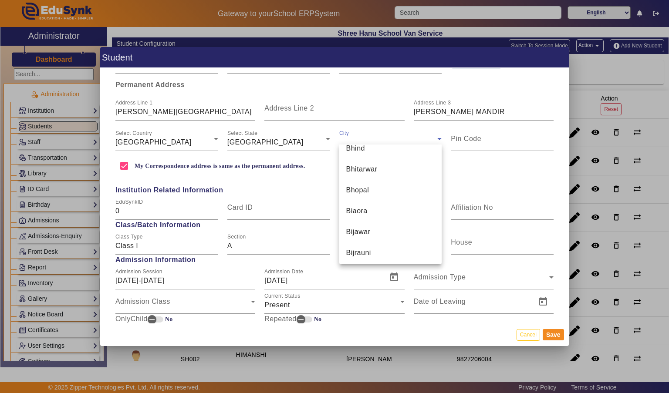
scroll to position [1056, 0]
click at [405, 189] on mat-option "Bhopal" at bounding box center [390, 189] width 103 height 21
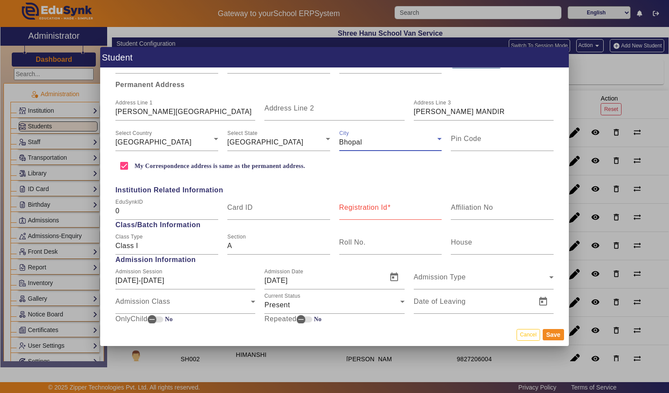
click at [505, 138] on input "Pin Code" at bounding box center [502, 142] width 103 height 10
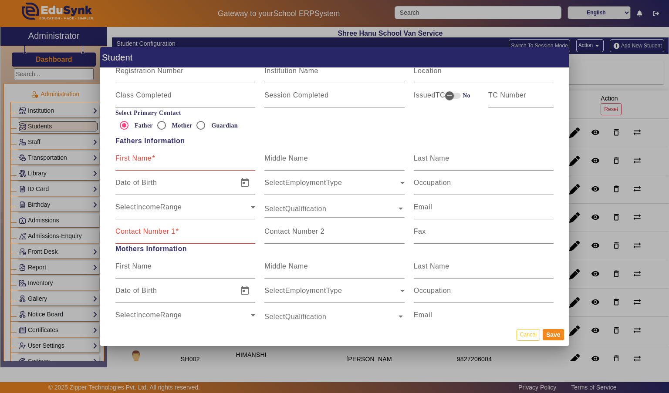
scroll to position [507, 0]
type input "462044"
click at [173, 155] on input "First Name" at bounding box center [185, 160] width 140 height 10
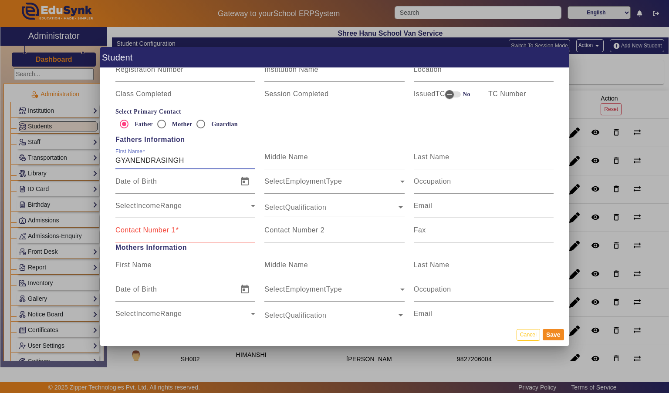
click at [155, 158] on input "GYANENDRASINGH" at bounding box center [185, 160] width 140 height 10
click at [155, 155] on input "GYANENDRASINGH" at bounding box center [185, 160] width 140 height 10
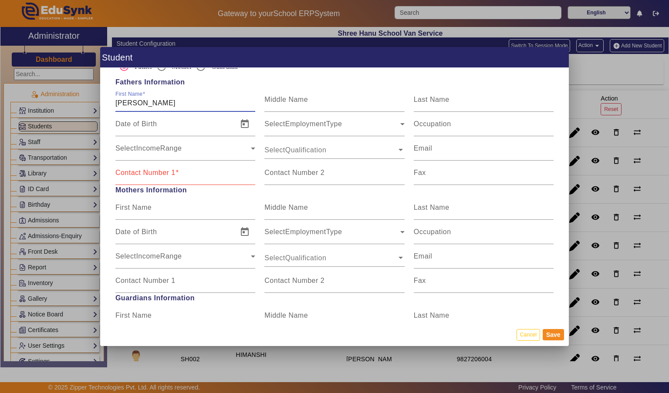
scroll to position [566, 0]
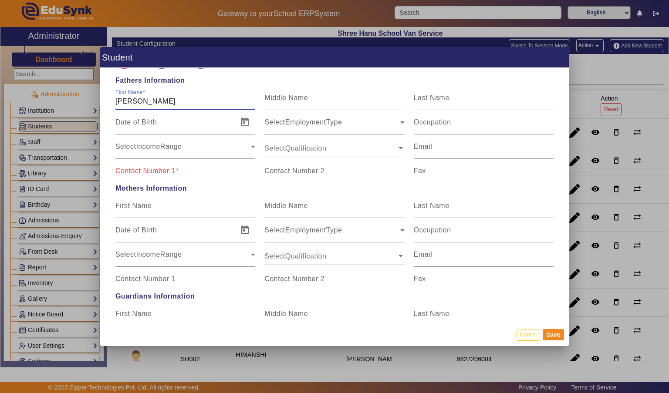
type input "GYANENDRA SINGH"
click at [146, 167] on mat-label "Contact Number 1" at bounding box center [145, 170] width 60 height 7
click at [146, 169] on input "Contact Number 1" at bounding box center [185, 174] width 140 height 10
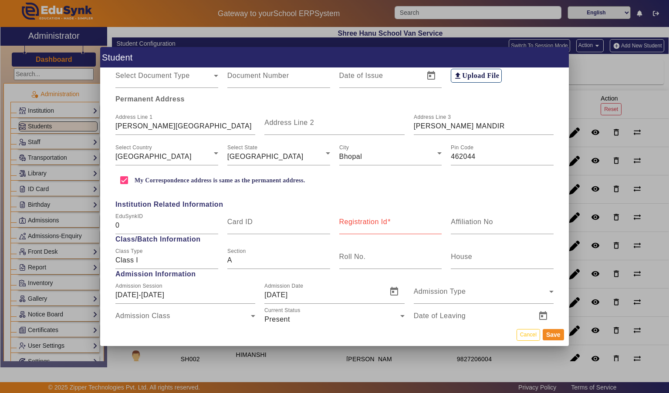
scroll to position [216, 0]
type input "9993590121"
click at [360, 217] on mat-label "Registration Id" at bounding box center [363, 220] width 48 height 7
click at [360, 219] on input "Registration Id" at bounding box center [390, 224] width 103 height 10
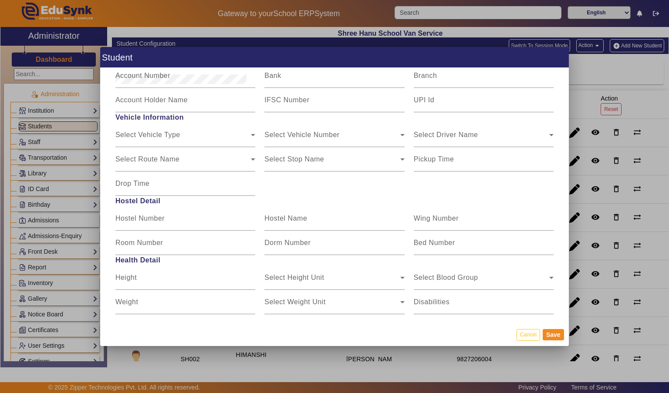
scroll to position [1031, 0]
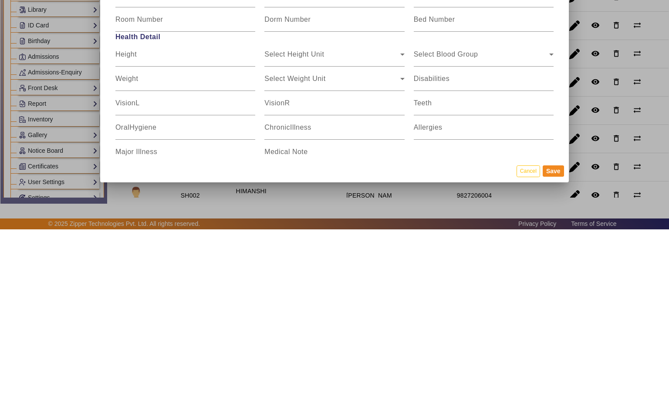
type input "SH022"
click at [553, 341] on button "Save" at bounding box center [553, 334] width 21 height 11
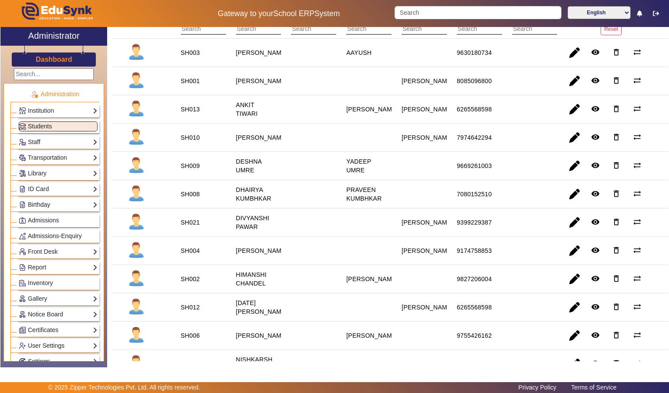
scroll to position [0, 0]
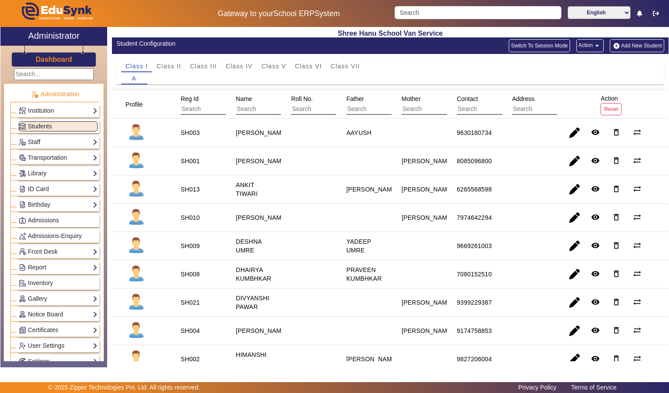
click at [651, 45] on button "Add New Student" at bounding box center [637, 45] width 54 height 13
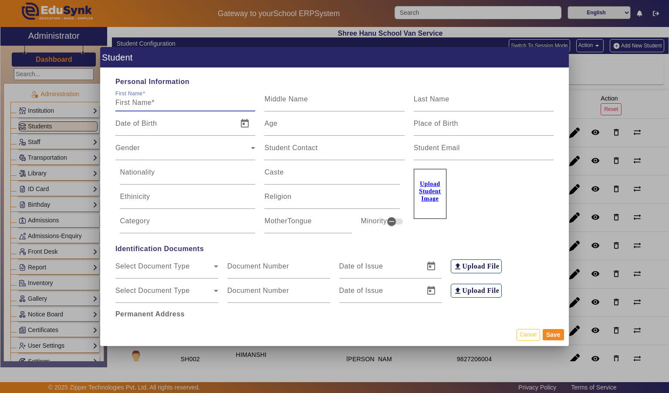
click at [137, 98] on input "First Name" at bounding box center [185, 103] width 140 height 10
type input "VYOM"
click at [511, 98] on input "Last Name" at bounding box center [484, 103] width 140 height 10
type input "RAWAT"
click at [333, 122] on input "Age" at bounding box center [334, 127] width 140 height 10
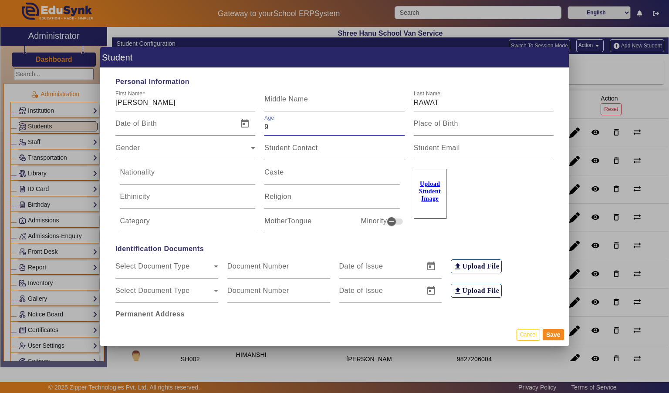
type input "9"
click at [214, 146] on span "Gender" at bounding box center [182, 151] width 135 height 10
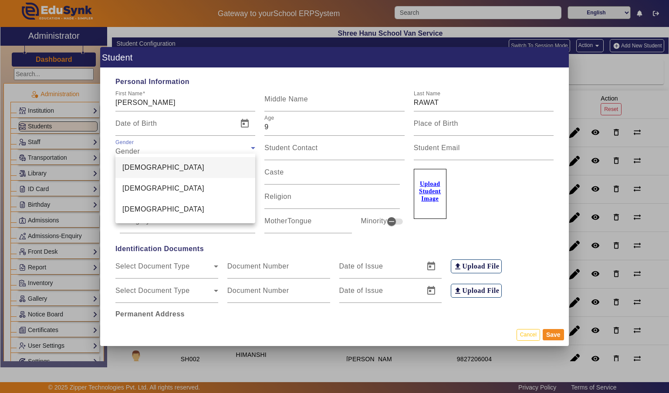
click at [216, 167] on mat-option "[DEMOGRAPHIC_DATA]" at bounding box center [185, 167] width 140 height 21
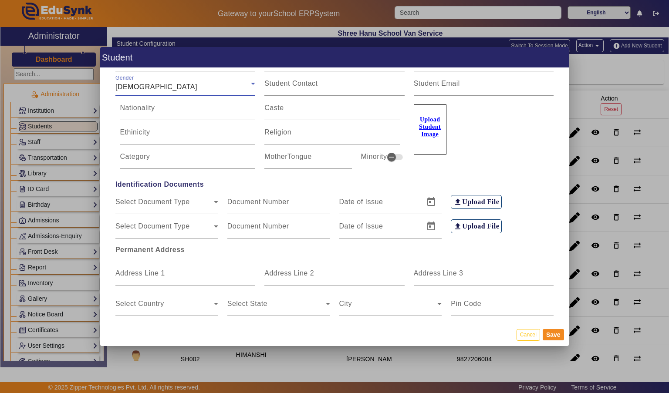
scroll to position [69, 0]
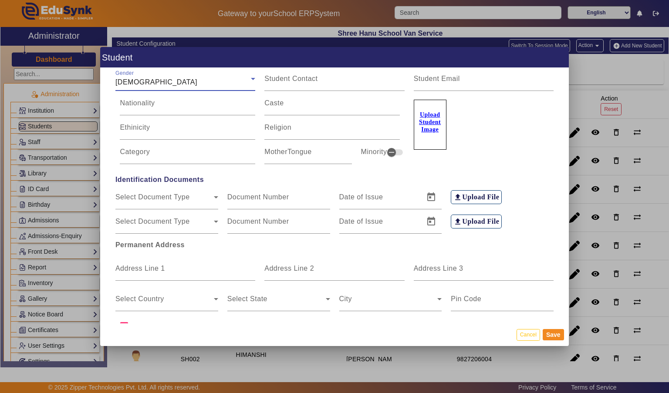
click at [127, 265] on mat-label "Address Line 1" at bounding box center [140, 268] width 50 height 7
click at [127, 267] on input "Address Line 1" at bounding box center [185, 272] width 140 height 10
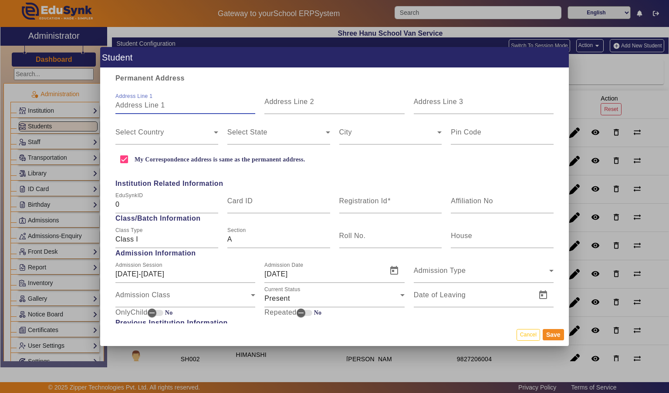
scroll to position [238, 0]
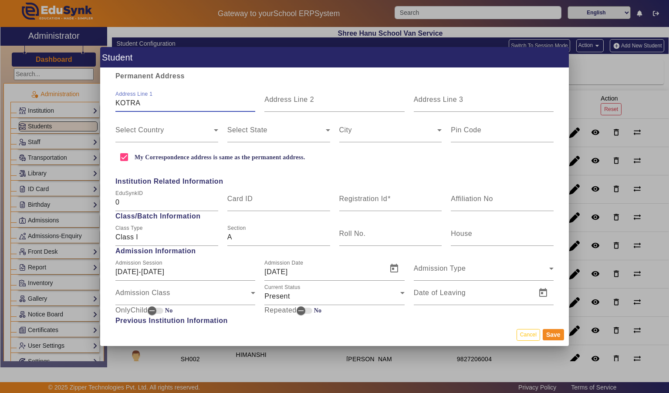
type input "KOTRA"
click at [507, 98] on input "Address Line 3" at bounding box center [484, 103] width 140 height 10
type input "NEHRU NAGAR"
click at [176, 128] on span at bounding box center [164, 133] width 98 height 10
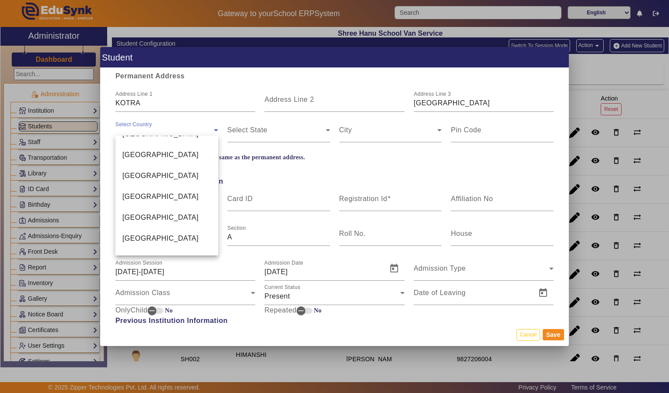
scroll to position [2098, 0]
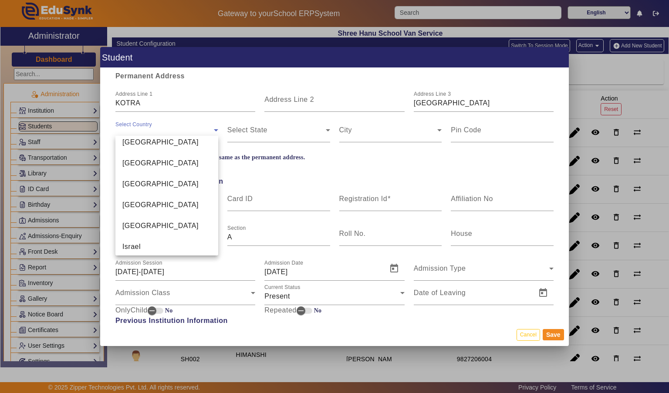
click at [182, 140] on mat-option "[GEOGRAPHIC_DATA]" at bounding box center [166, 142] width 103 height 21
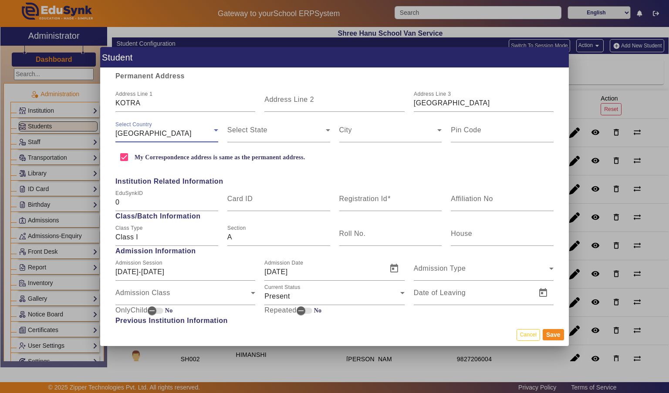
scroll to position [2094, 0]
click at [300, 128] on span at bounding box center [276, 133] width 98 height 10
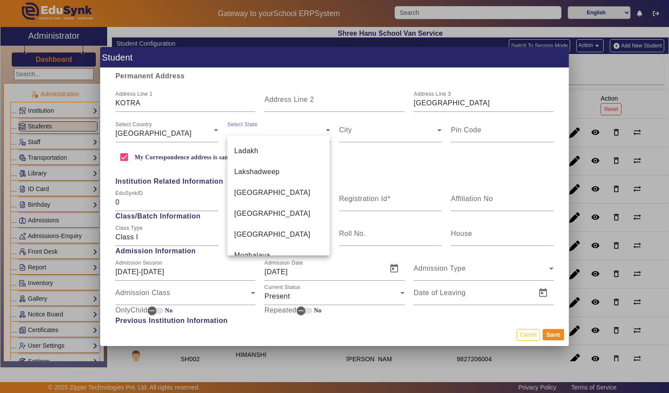
scroll to position [365, 0]
click at [300, 182] on mat-option "[GEOGRAPHIC_DATA]" at bounding box center [278, 192] width 103 height 21
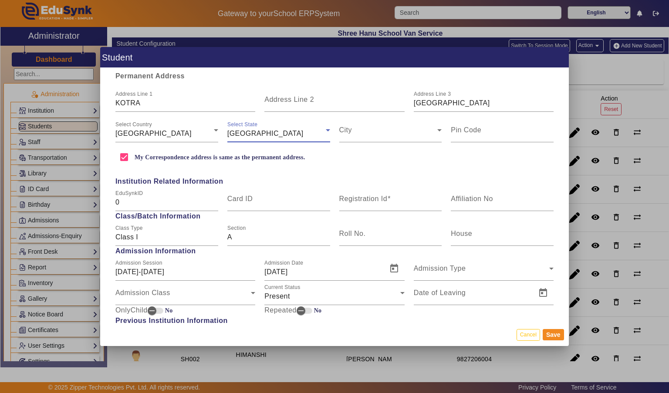
click at [403, 129] on span at bounding box center [388, 133] width 98 height 10
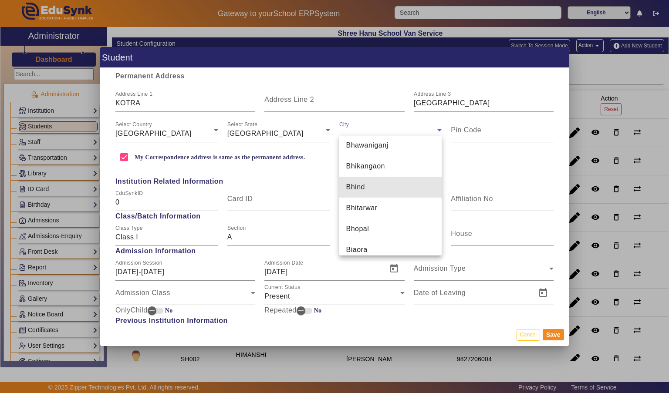
scroll to position [1021, 0]
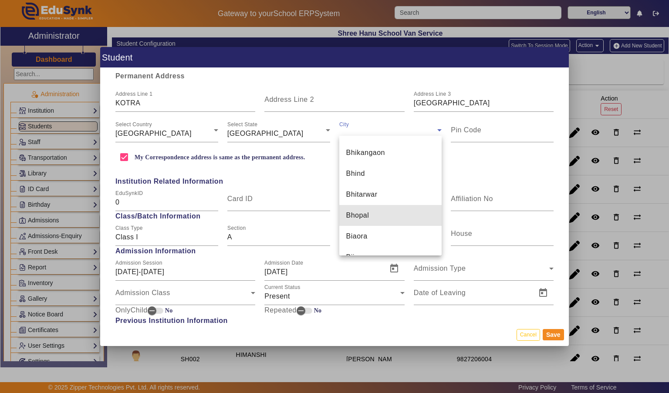
click at [391, 215] on mat-option "Bhopal" at bounding box center [390, 215] width 103 height 21
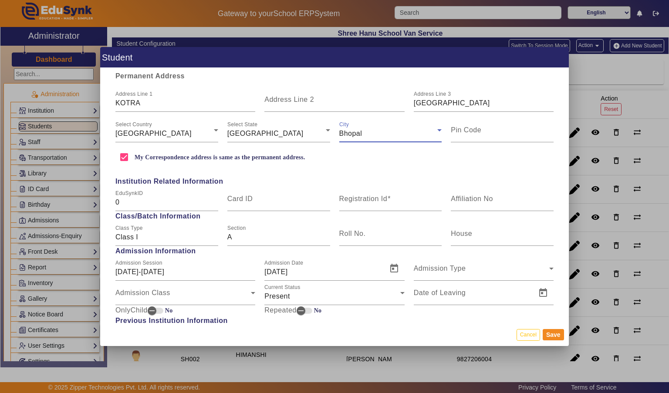
click at [510, 128] on input "Pin Code" at bounding box center [502, 133] width 103 height 10
type input "462044"
click at [389, 195] on span at bounding box center [388, 198] width 3 height 7
click at [389, 197] on input "Registration Id" at bounding box center [390, 202] width 103 height 10
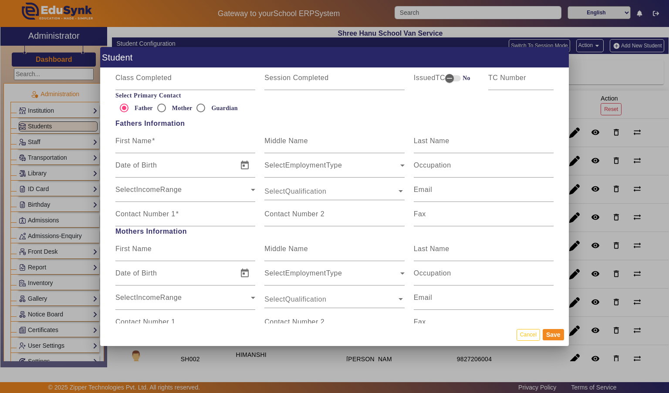
scroll to position [524, 0]
type input "SH023"
click at [162, 98] on input "Mother" at bounding box center [161, 106] width 17 height 17
radio input "true"
click at [218, 246] on input "First Name" at bounding box center [185, 251] width 140 height 10
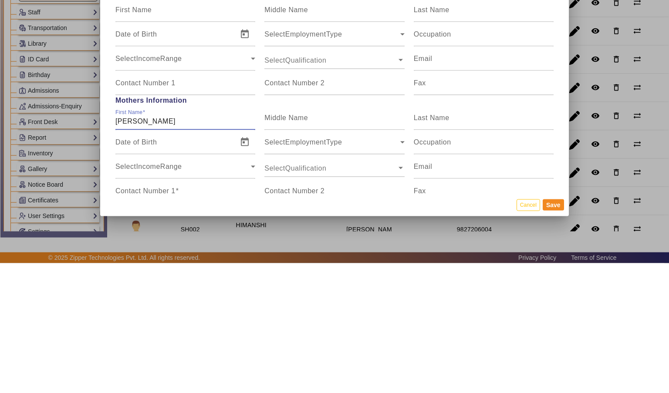
type input "RENU"
click at [512, 246] on input "Last Name" at bounding box center [484, 251] width 140 height 10
type input "RAWAT"
click at [135, 319] on input "Contact Number 1" at bounding box center [185, 324] width 140 height 10
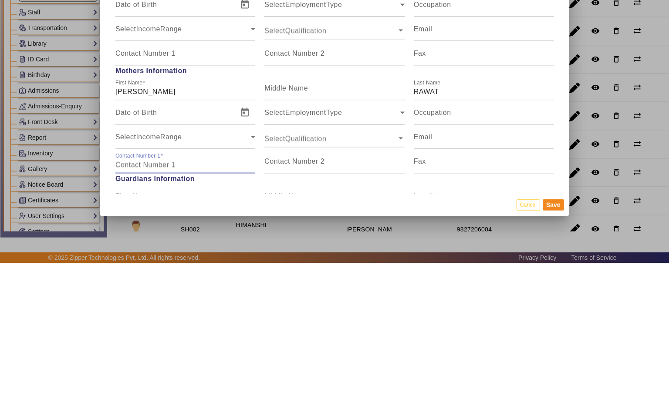
scroll to position [554, 0]
type input "7582818529"
click at [556, 339] on button "Save" at bounding box center [553, 334] width 21 height 11
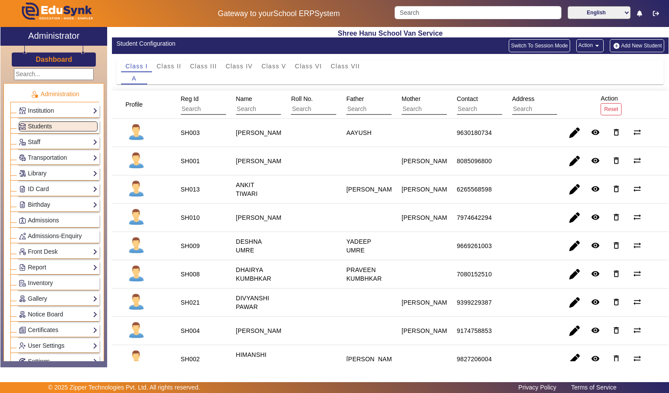
click at [644, 44] on button "Add New Student" at bounding box center [637, 45] width 54 height 13
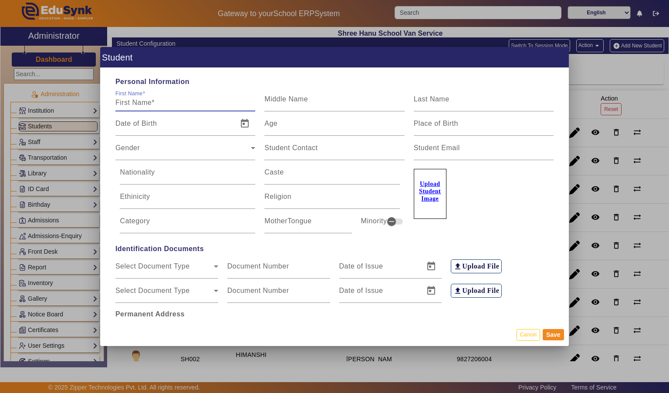
click at [208, 98] on input "First Name" at bounding box center [185, 103] width 140 height 10
type input "CHIRAG"
click at [503, 98] on input "Last Name" at bounding box center [484, 103] width 140 height 10
type input "SHIKARWAR"
click at [366, 122] on input "Age" at bounding box center [334, 127] width 140 height 10
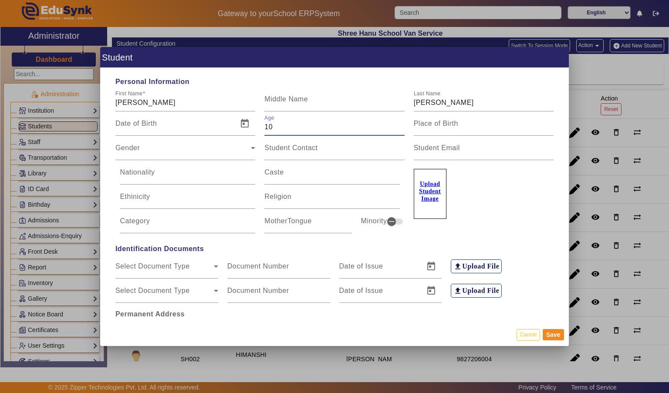
type input "10"
click at [129, 136] on div "Gender Gender" at bounding box center [185, 148] width 140 height 24
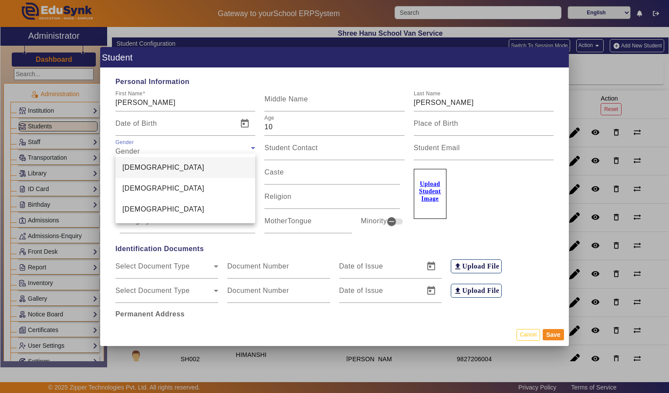
click at [130, 164] on span "[DEMOGRAPHIC_DATA]" at bounding box center [163, 167] width 82 height 10
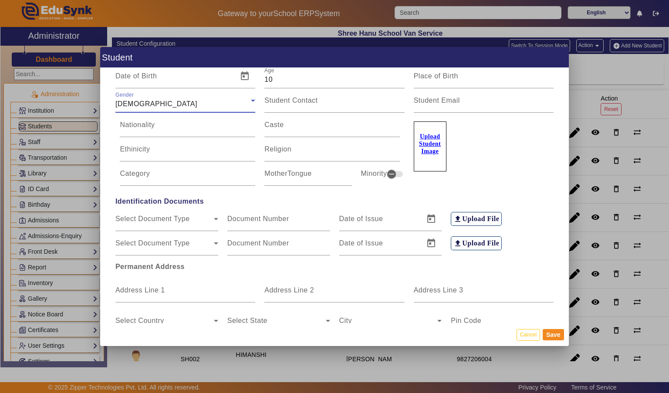
scroll to position [50, 0]
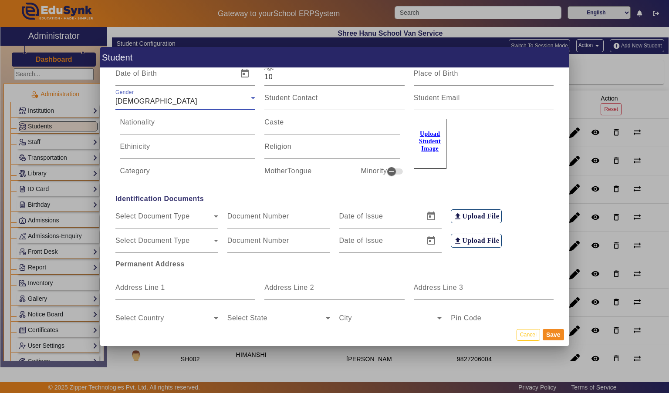
click at [141, 286] on input "Address Line 1" at bounding box center [185, 291] width 140 height 10
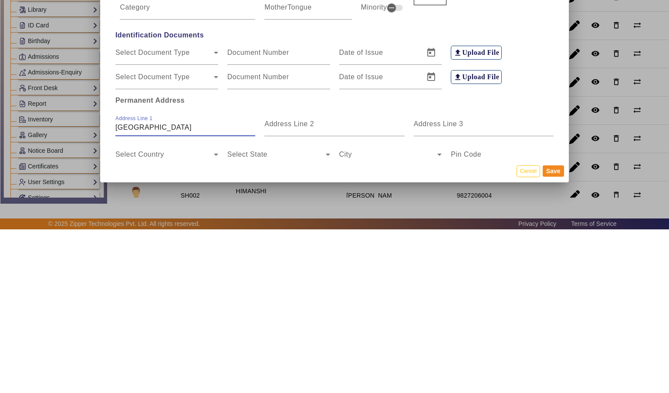
type input "GOLDEN CITY"
click at [516, 286] on input "Address Line 3" at bounding box center [484, 291] width 140 height 10
type input "NEELBAD"
click at [137, 317] on span at bounding box center [164, 322] width 98 height 10
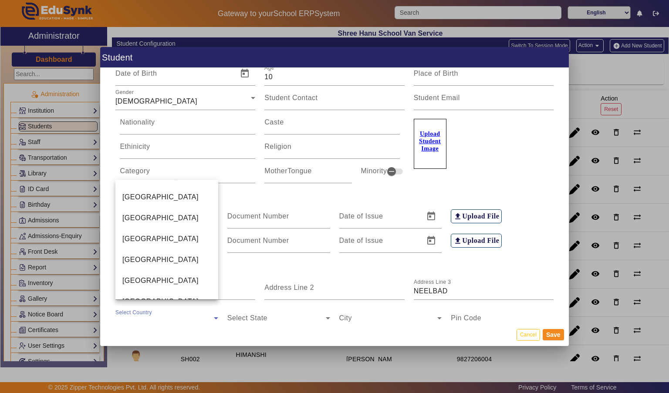
scroll to position [2064, 0]
click at [128, 217] on span "[GEOGRAPHIC_DATA]" at bounding box center [160, 219] width 76 height 10
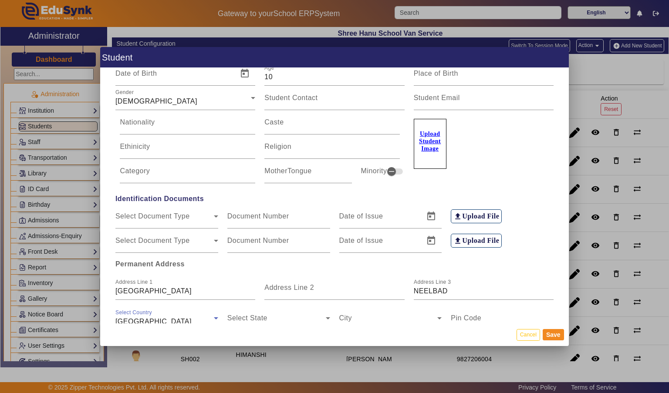
click at [289, 331] on mat-dialog-actions "Cancel Save" at bounding box center [334, 335] width 468 height 23
click at [289, 317] on span at bounding box center [276, 322] width 98 height 10
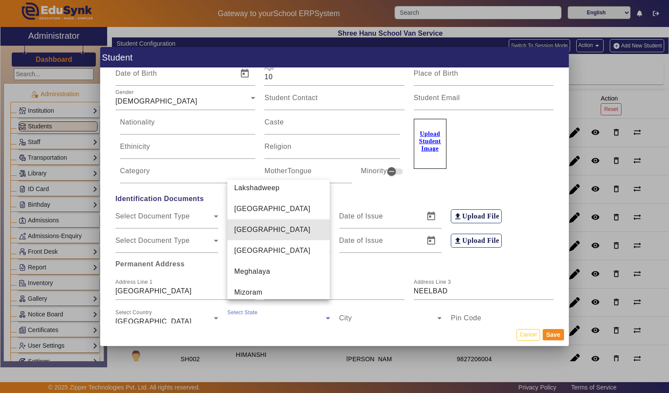
scroll to position [384, 0]
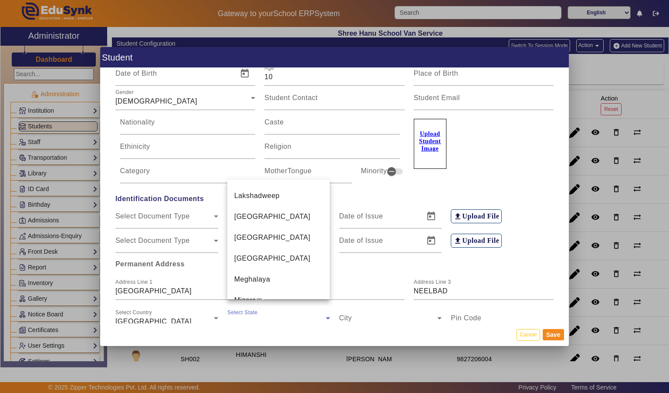
click at [316, 211] on mat-option "[GEOGRAPHIC_DATA]" at bounding box center [278, 216] width 103 height 21
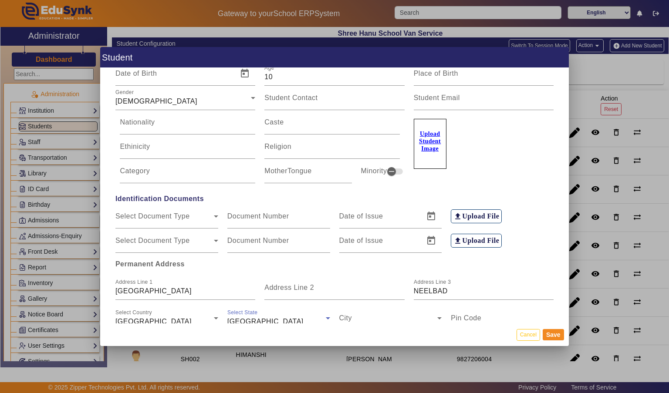
click at [383, 319] on span at bounding box center [388, 322] width 98 height 10
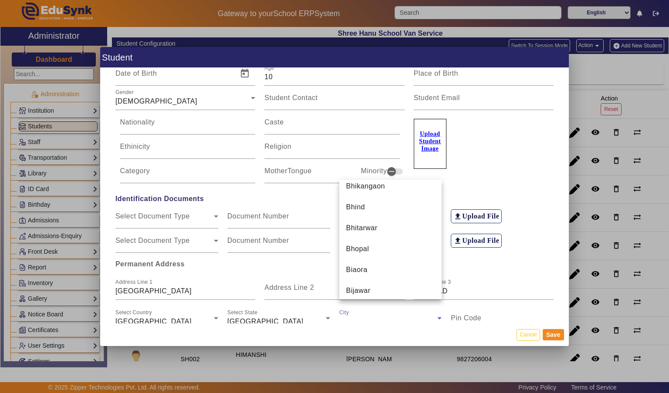
scroll to position [1032, 0]
click at [406, 251] on mat-option "Bhopal" at bounding box center [390, 248] width 103 height 21
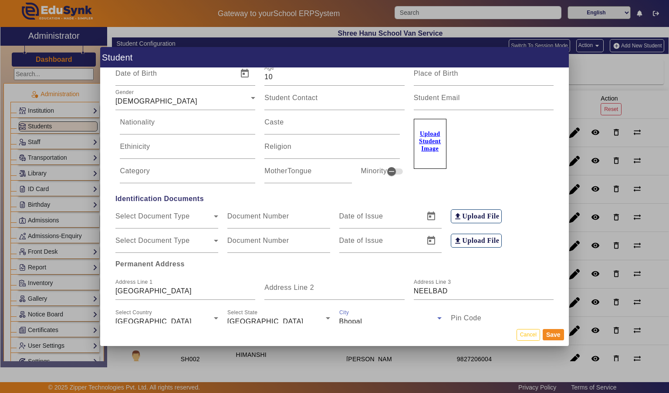
click at [512, 317] on input "Pin Code" at bounding box center [502, 322] width 103 height 10
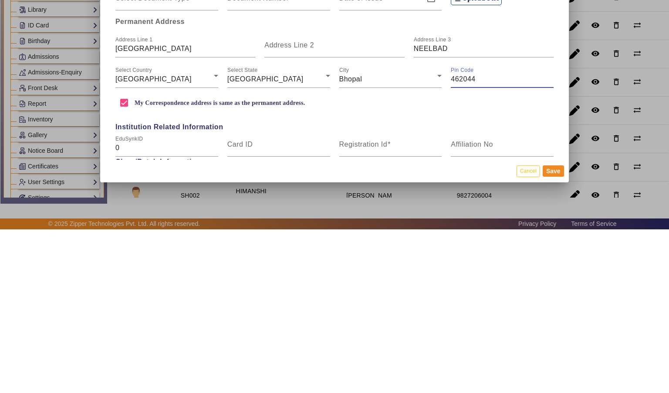
scroll to position [131, 0]
type input "462044"
click at [396, 305] on input "Registration Id" at bounding box center [390, 310] width 103 height 10
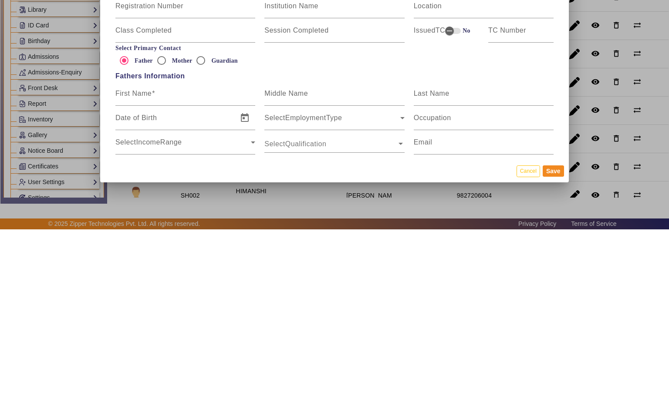
scroll to position [409, 0]
type input "SH024"
click at [142, 251] on mat-label "First Name" at bounding box center [133, 254] width 36 height 7
click at [142, 253] on input "First Name" at bounding box center [185, 258] width 140 height 10
type input "GOVIND"
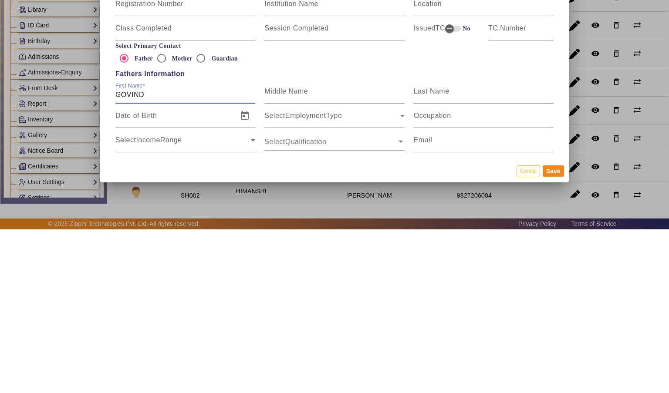
click at [428, 251] on mat-label "Last Name" at bounding box center [432, 254] width 36 height 7
click at [428, 253] on input "Last Name" at bounding box center [484, 258] width 140 height 10
click at [304, 254] on input "Middle Name" at bounding box center [334, 258] width 140 height 10
type input "SINGH"
click at [438, 251] on mat-label "Last Name" at bounding box center [432, 254] width 36 height 7
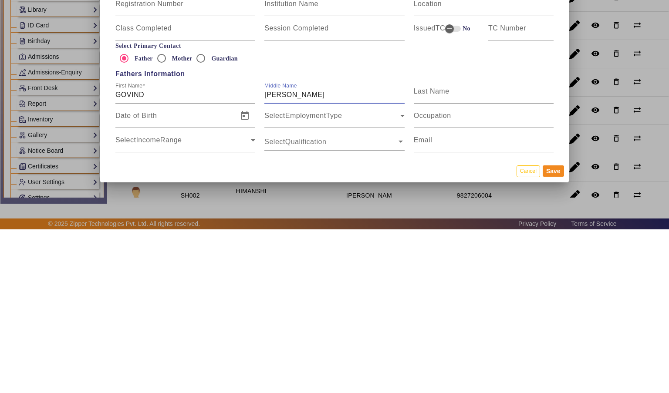
click at [438, 253] on input "Last Name" at bounding box center [484, 258] width 140 height 10
type input "SIKARWAR"
click at [127, 327] on input "Contact Number 1" at bounding box center [185, 332] width 140 height 10
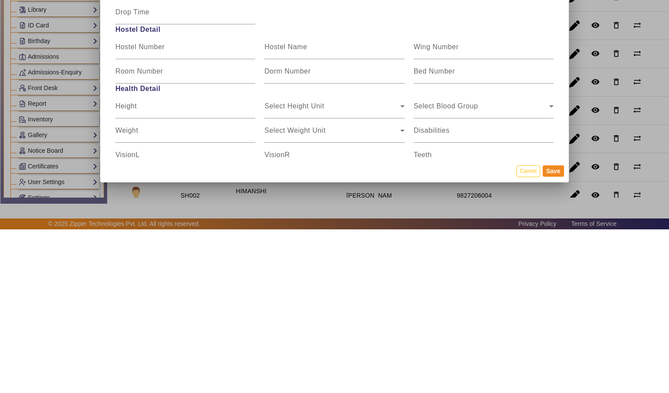
scroll to position [1007, 0]
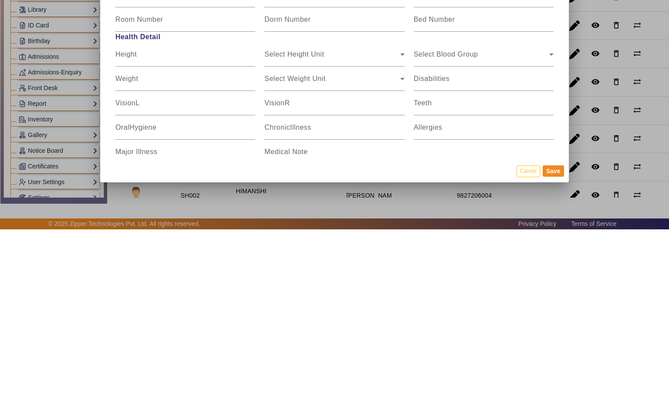
type input "7000820380"
click at [557, 341] on button "Save" at bounding box center [553, 334] width 21 height 11
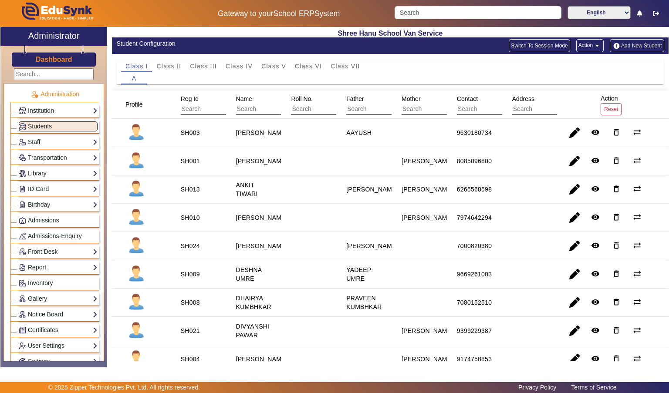
click at [246, 129] on staff-with-status "[PERSON_NAME]" at bounding box center [261, 132] width 51 height 7
click at [180, 124] on mat-cell "SH003" at bounding box center [198, 133] width 55 height 28
click at [245, 131] on staff-with-status "[PERSON_NAME]" at bounding box center [261, 132] width 51 height 7
click at [138, 126] on img at bounding box center [136, 133] width 22 height 22
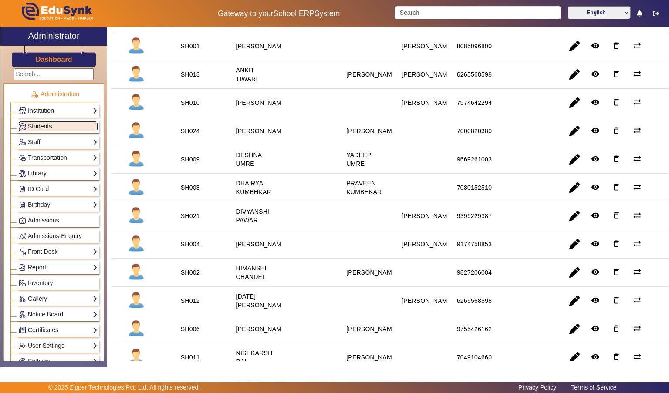
scroll to position [0, 0]
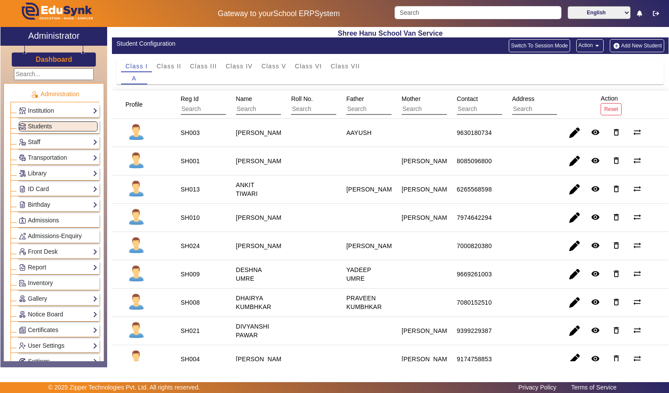
click at [192, 104] on input "text" at bounding box center [220, 109] width 78 height 11
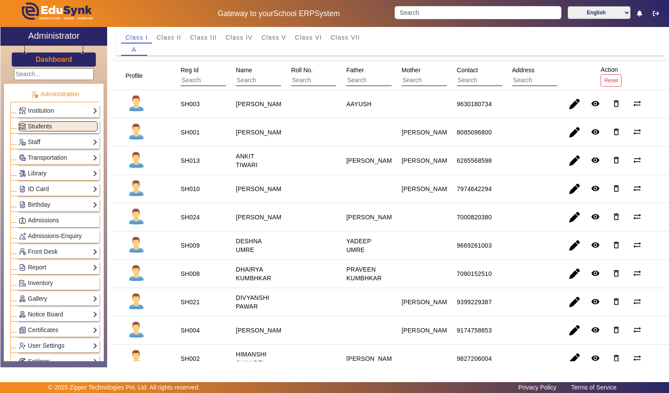
scroll to position [29, 0]
click at [190, 68] on span "Reg Id" at bounding box center [190, 69] width 18 height 7
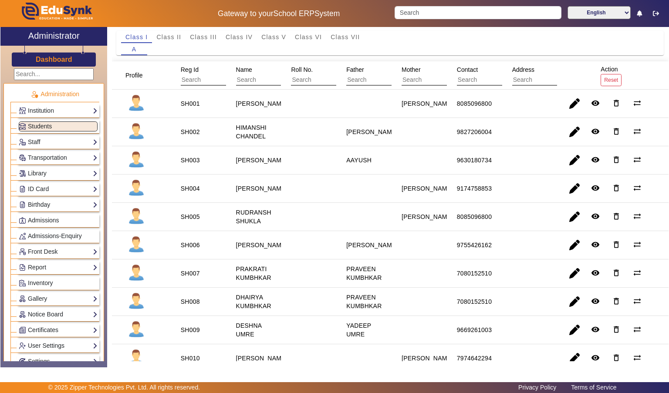
scroll to position [0, 0]
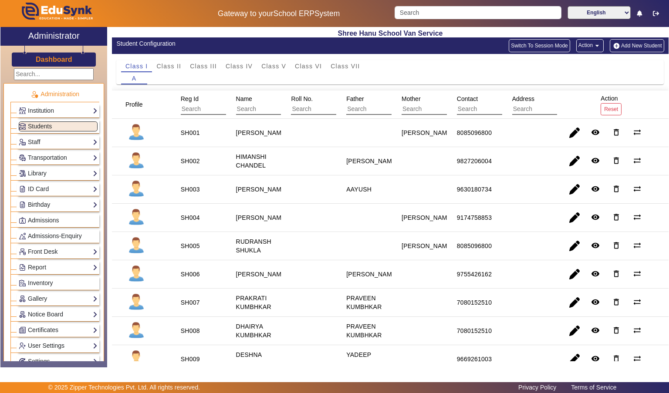
click at [186, 105] on input "text" at bounding box center [220, 109] width 78 height 11
click at [159, 134] on mat-cell at bounding box center [141, 133] width 59 height 28
click at [197, 109] on input "text" at bounding box center [220, 109] width 78 height 11
click at [254, 111] on input "text" at bounding box center [275, 109] width 78 height 11
click at [256, 111] on input "text" at bounding box center [275, 109] width 78 height 11
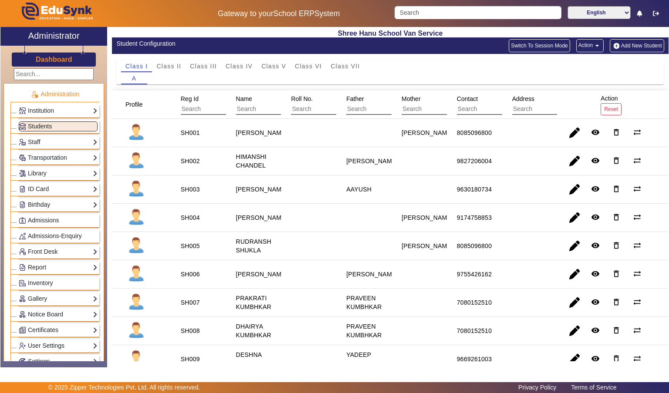
click at [148, 119] on div at bounding box center [136, 133] width 28 height 28
click at [185, 106] on input "text" at bounding box center [220, 109] width 78 height 11
click at [150, 131] on div at bounding box center [136, 133] width 28 height 28
click at [310, 105] on input "text" at bounding box center [330, 109] width 78 height 11
click at [135, 160] on img at bounding box center [136, 161] width 22 height 22
